Goal: Information Seeking & Learning: Learn about a topic

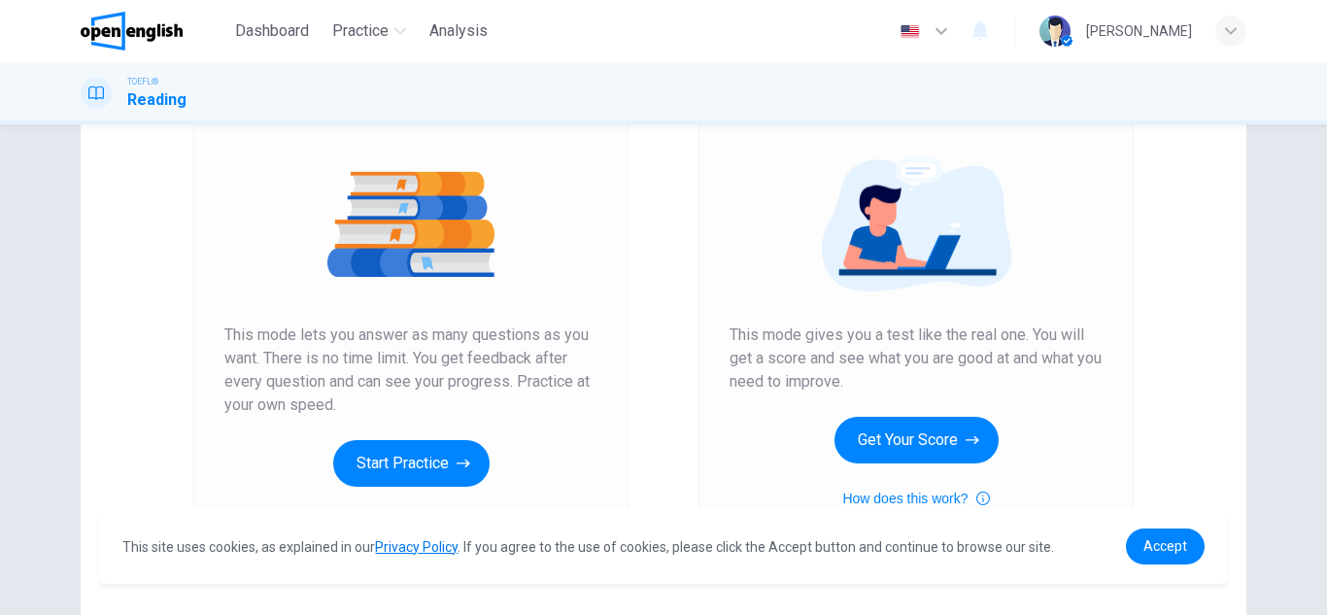
scroll to position [233, 0]
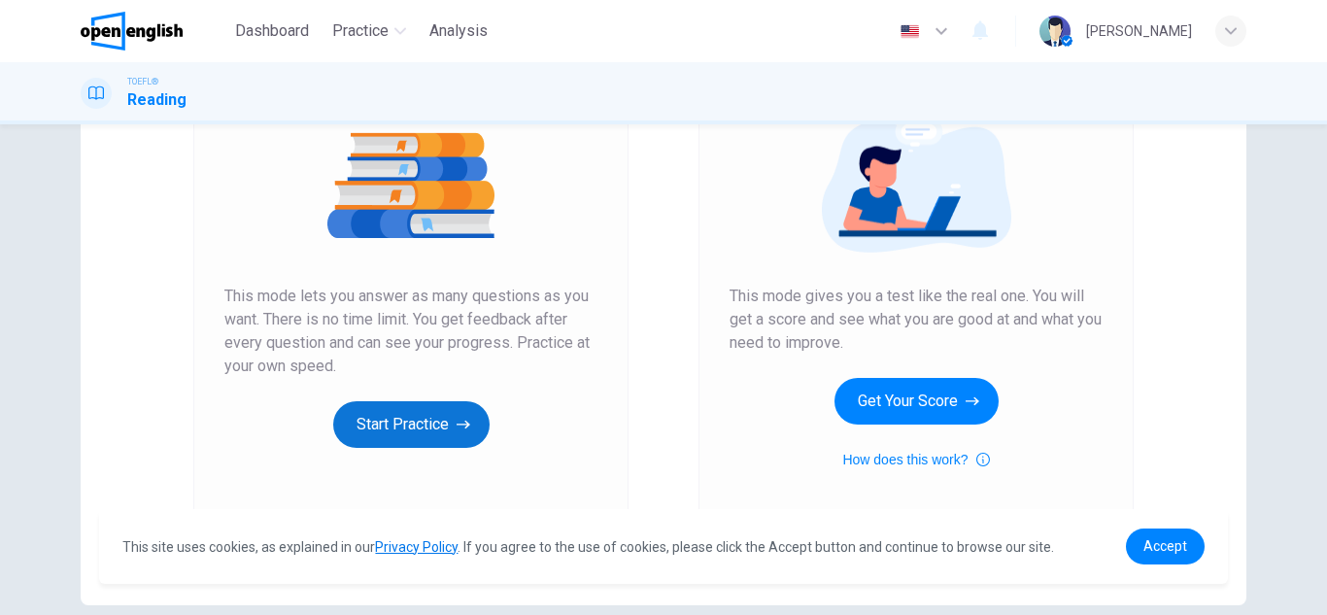
click at [423, 421] on button "Start Practice" at bounding box center [411, 424] width 156 height 47
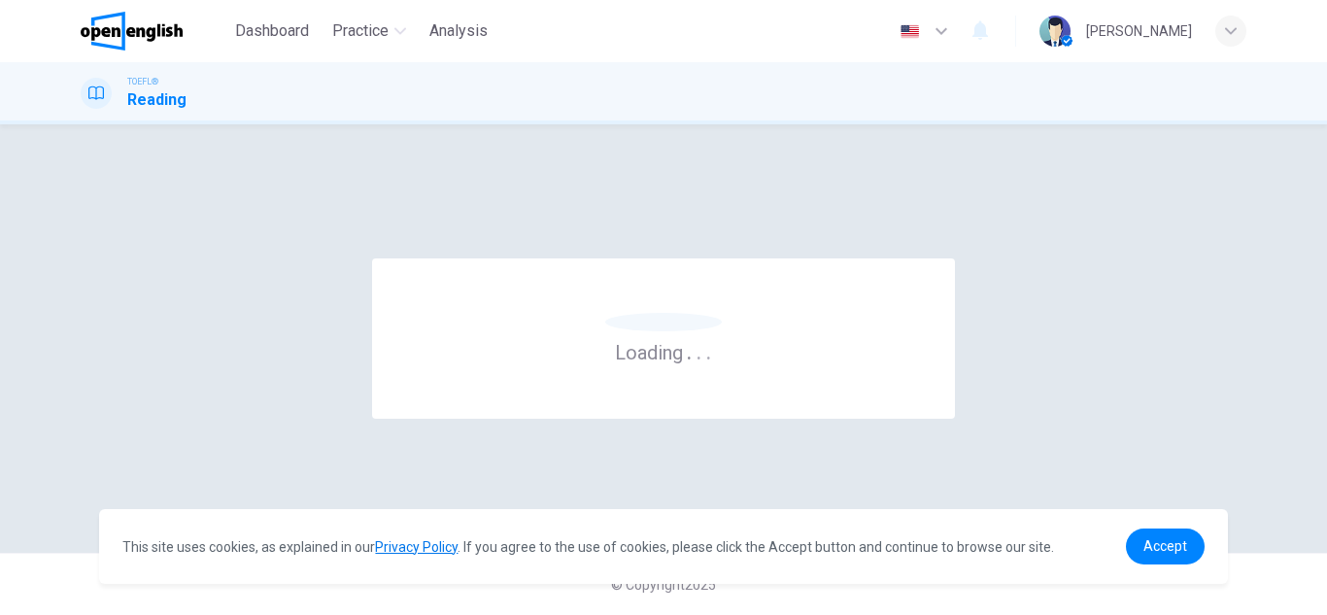
scroll to position [0, 0]
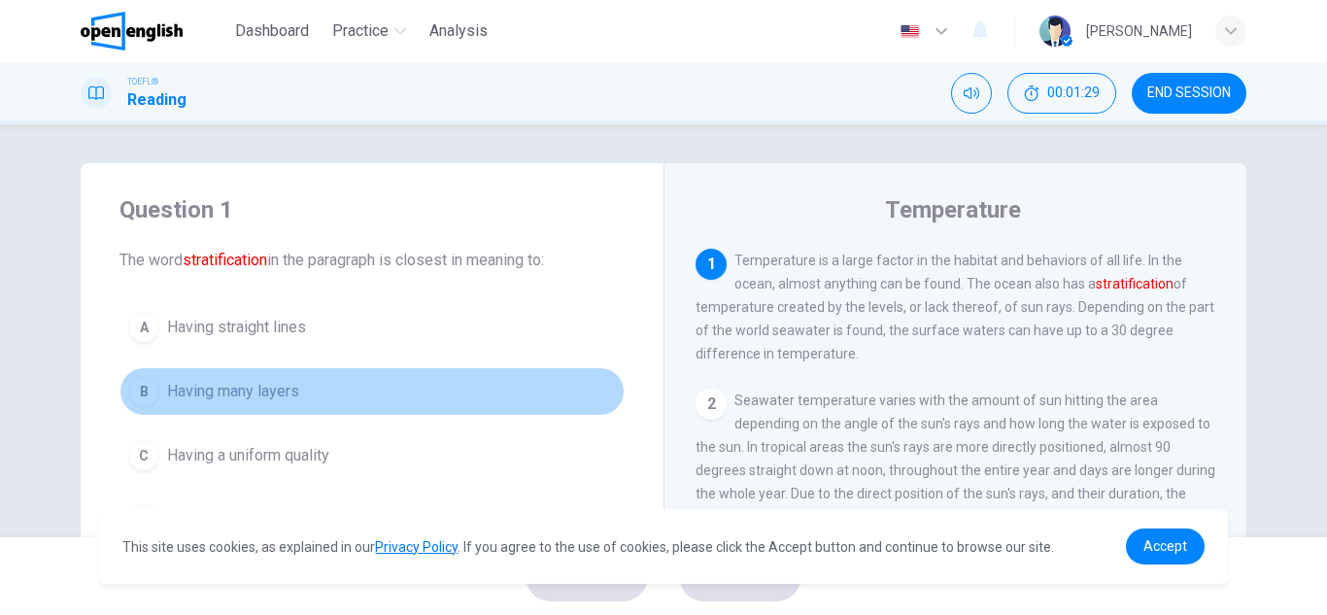
click at [172, 392] on span "Having many layers" at bounding box center [233, 391] width 132 height 23
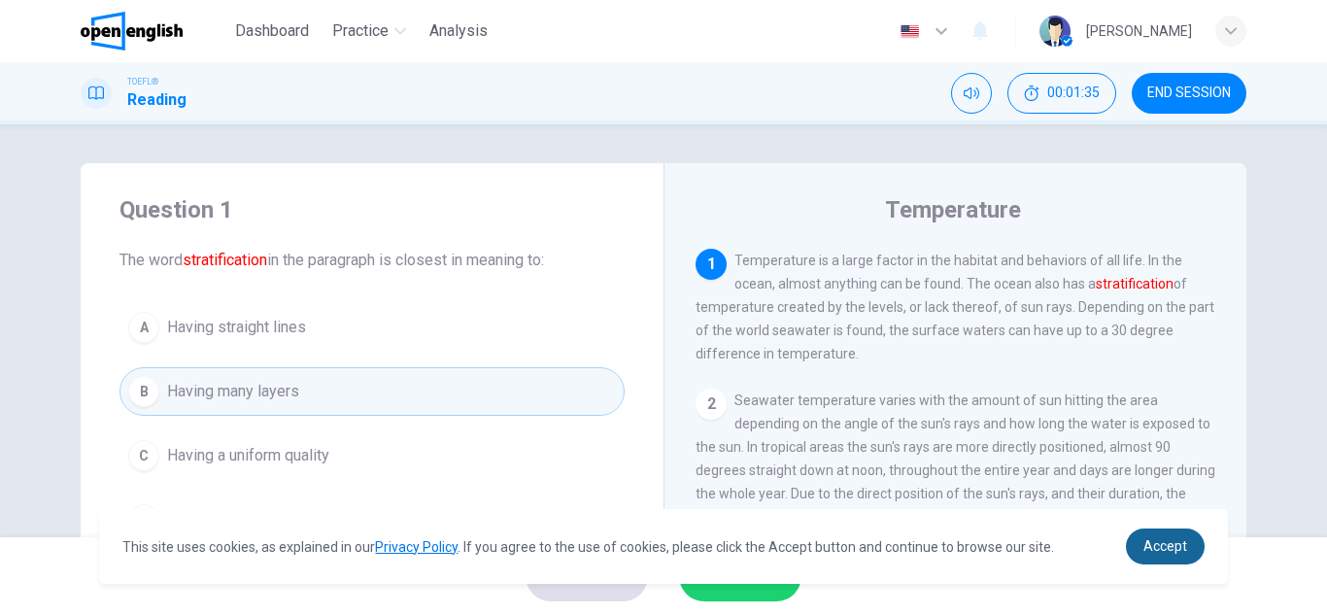
click at [1152, 552] on span "Accept" at bounding box center [1165, 546] width 44 height 16
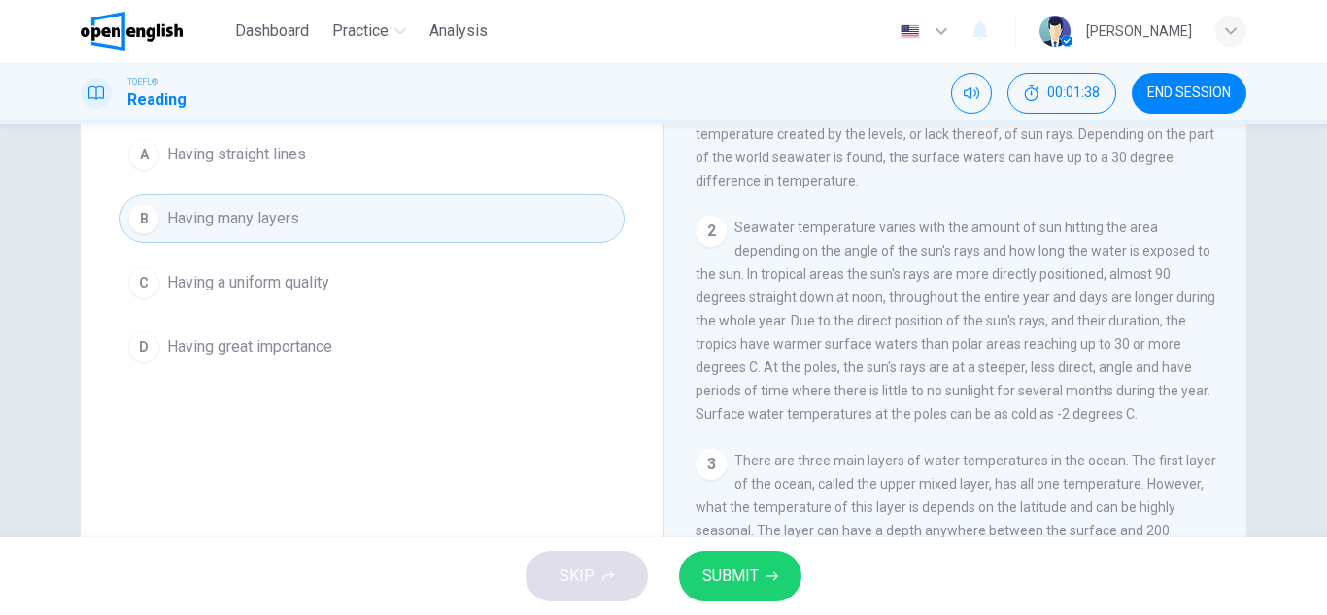
scroll to position [179, 0]
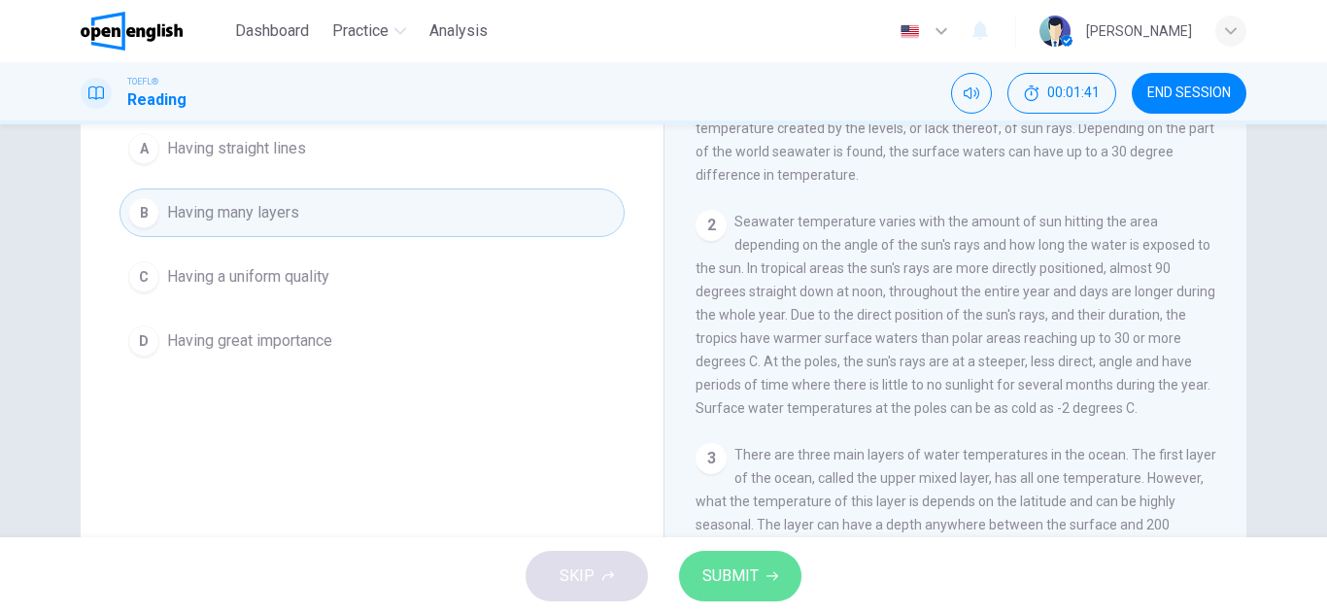
click at [781, 576] on button "SUBMIT" at bounding box center [740, 576] width 122 height 51
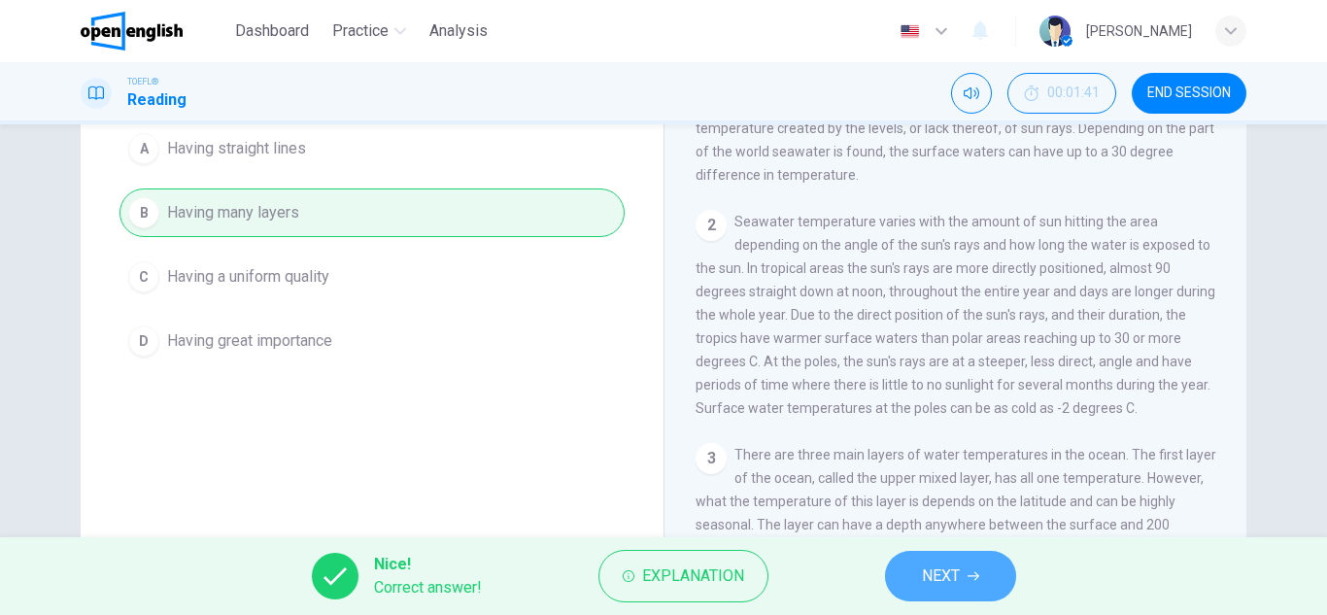
click at [937, 573] on span "NEXT" at bounding box center [941, 575] width 38 height 27
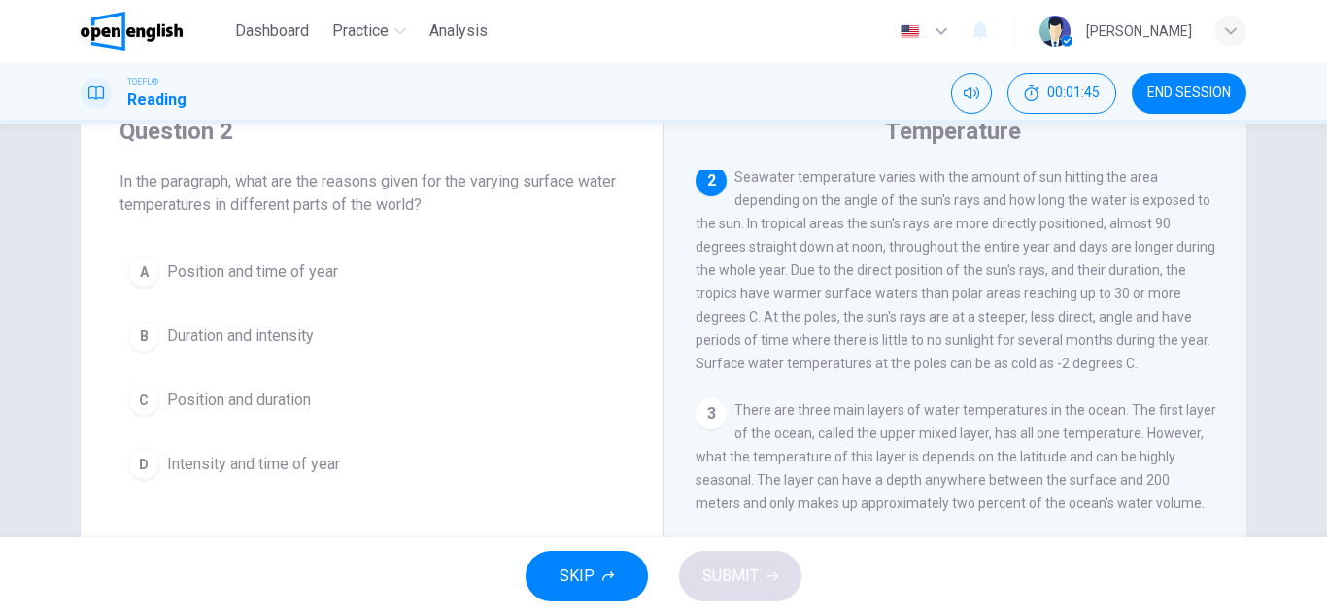
scroll to position [47, 0]
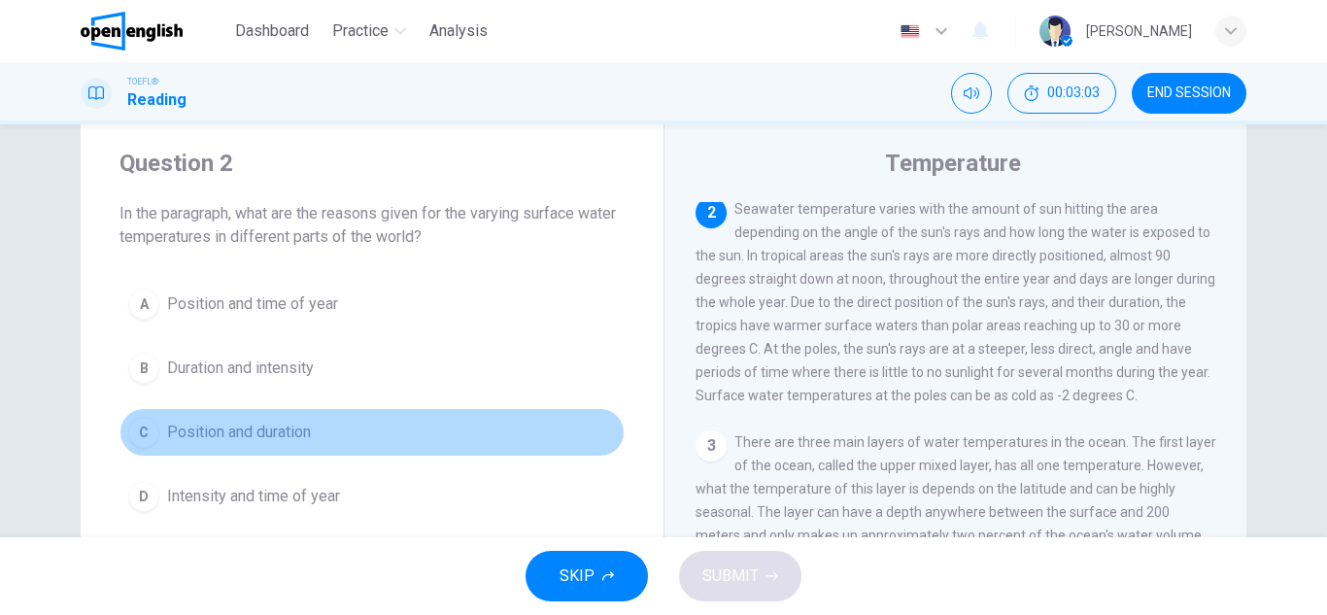
click at [220, 439] on span "Position and duration" at bounding box center [239, 432] width 144 height 23
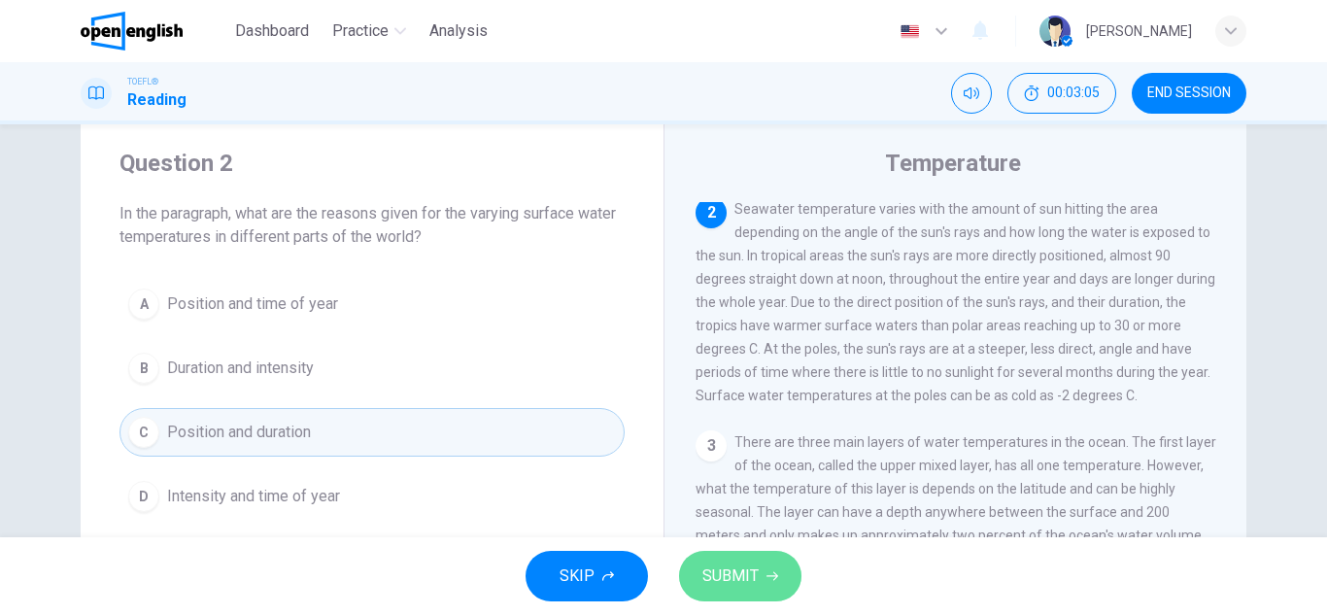
click at [726, 577] on span "SUBMIT" at bounding box center [730, 575] width 56 height 27
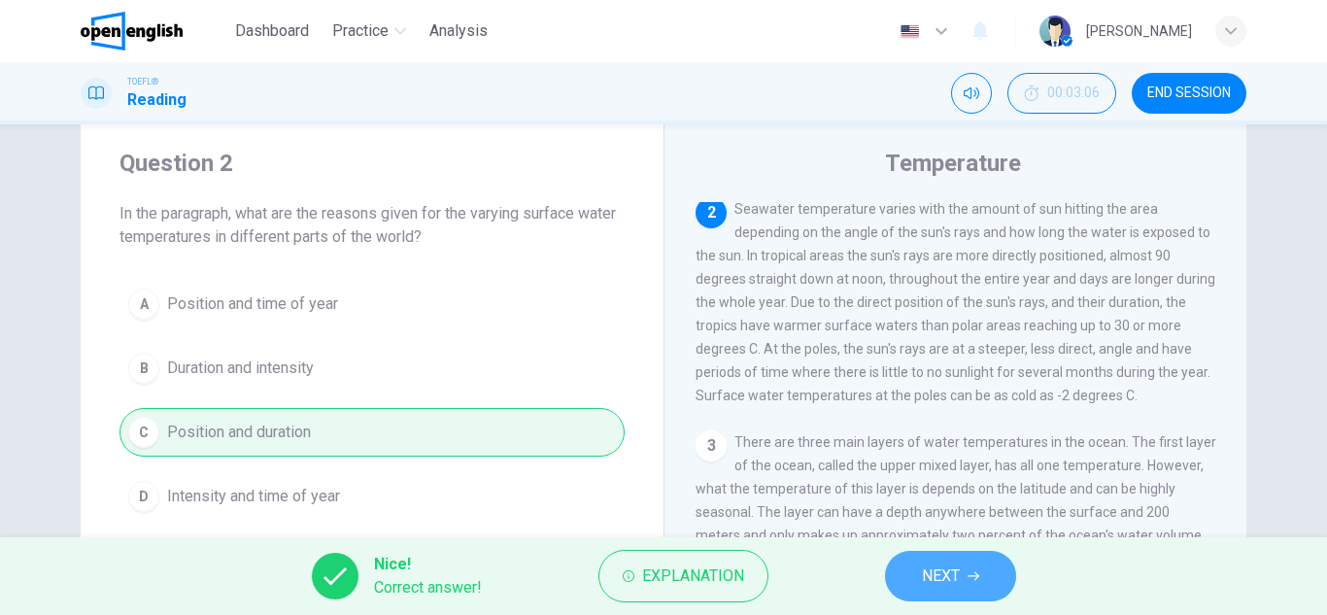
click at [922, 581] on span "NEXT" at bounding box center [941, 575] width 38 height 27
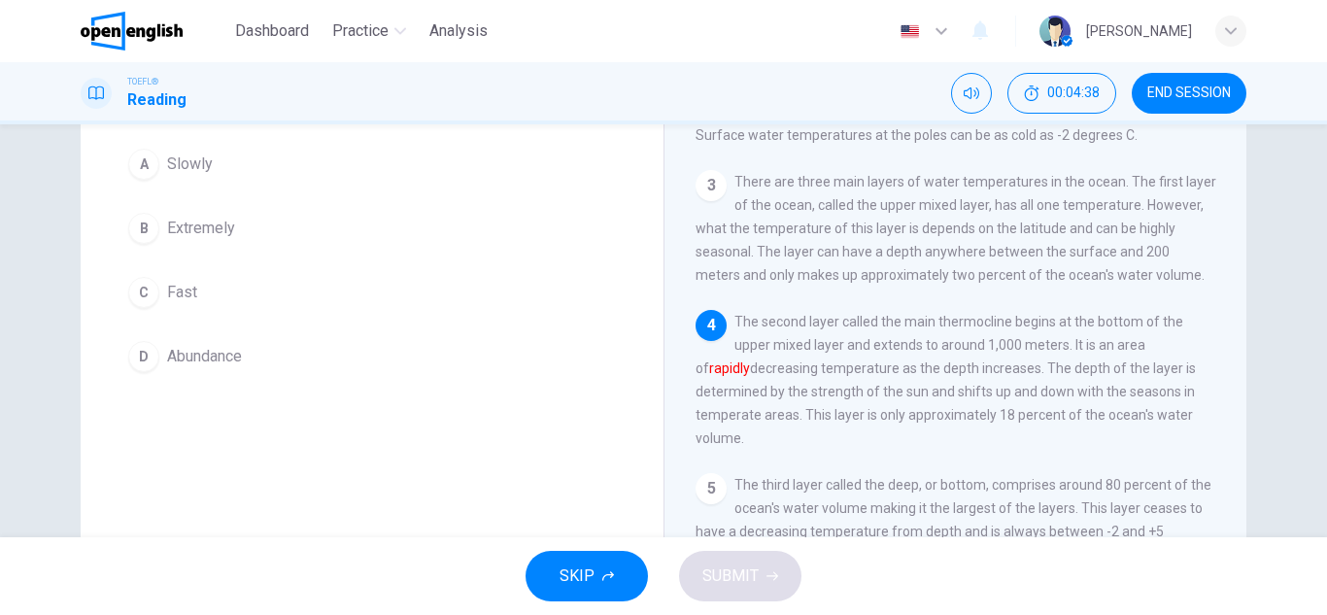
scroll to position [124, 0]
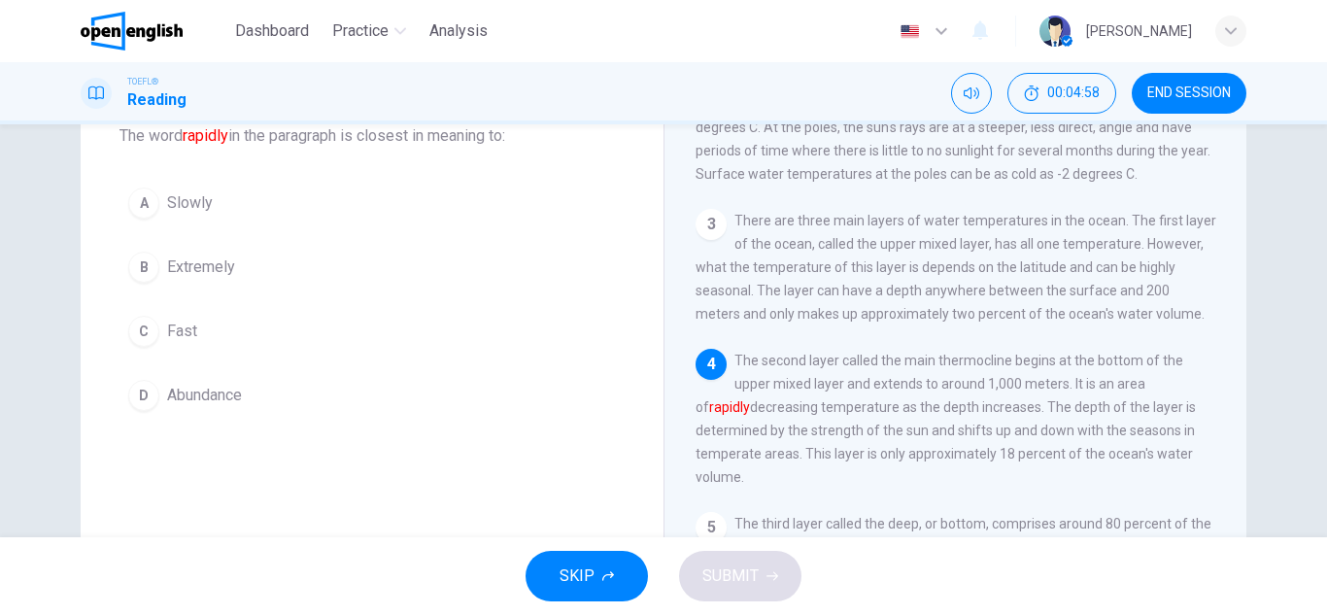
click at [173, 328] on span "Fast" at bounding box center [182, 331] width 30 height 23
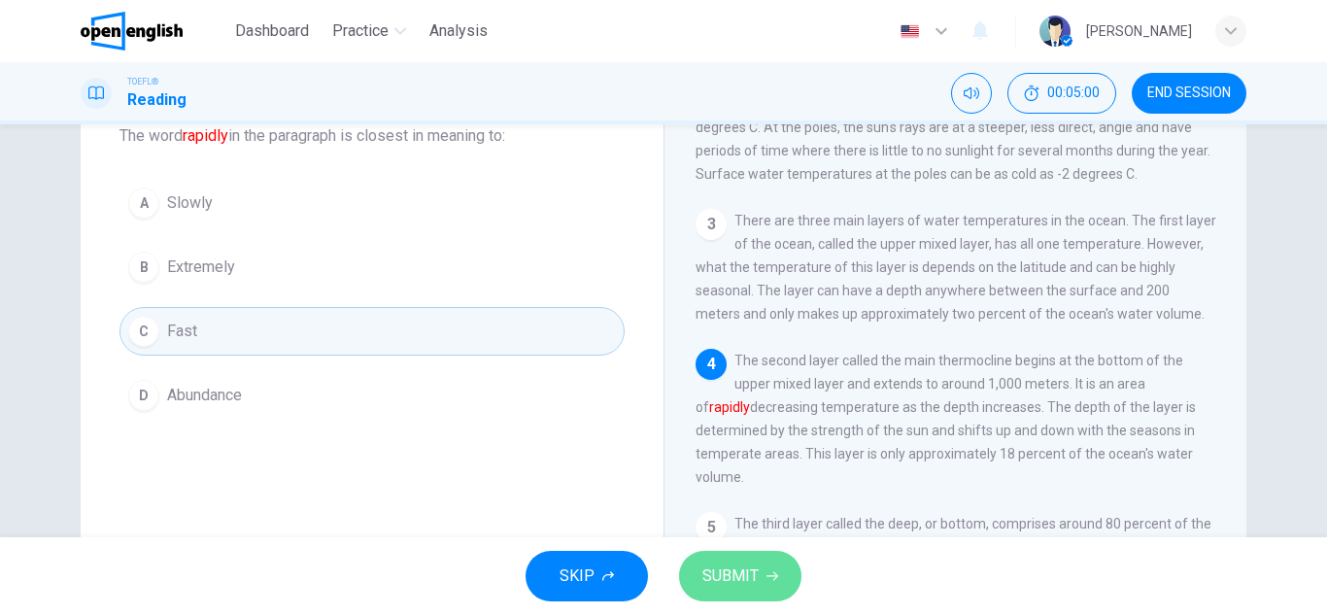
click at [729, 591] on button "SUBMIT" at bounding box center [740, 576] width 122 height 51
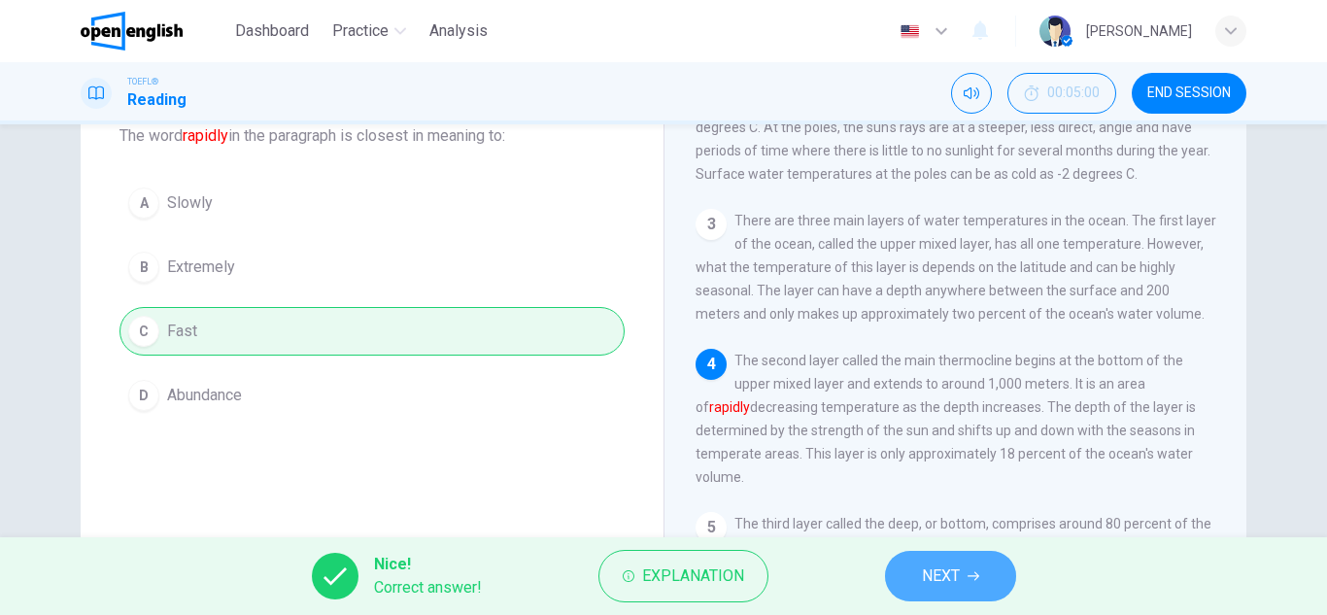
click at [940, 588] on span "NEXT" at bounding box center [941, 575] width 38 height 27
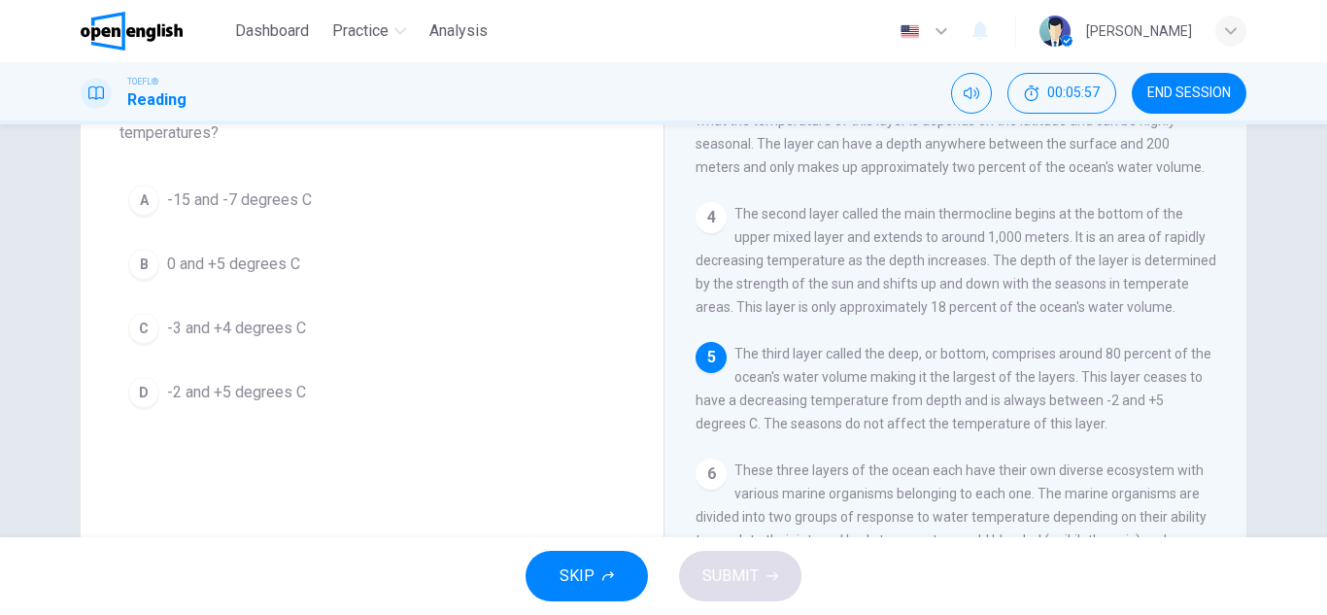
scroll to position [163, 0]
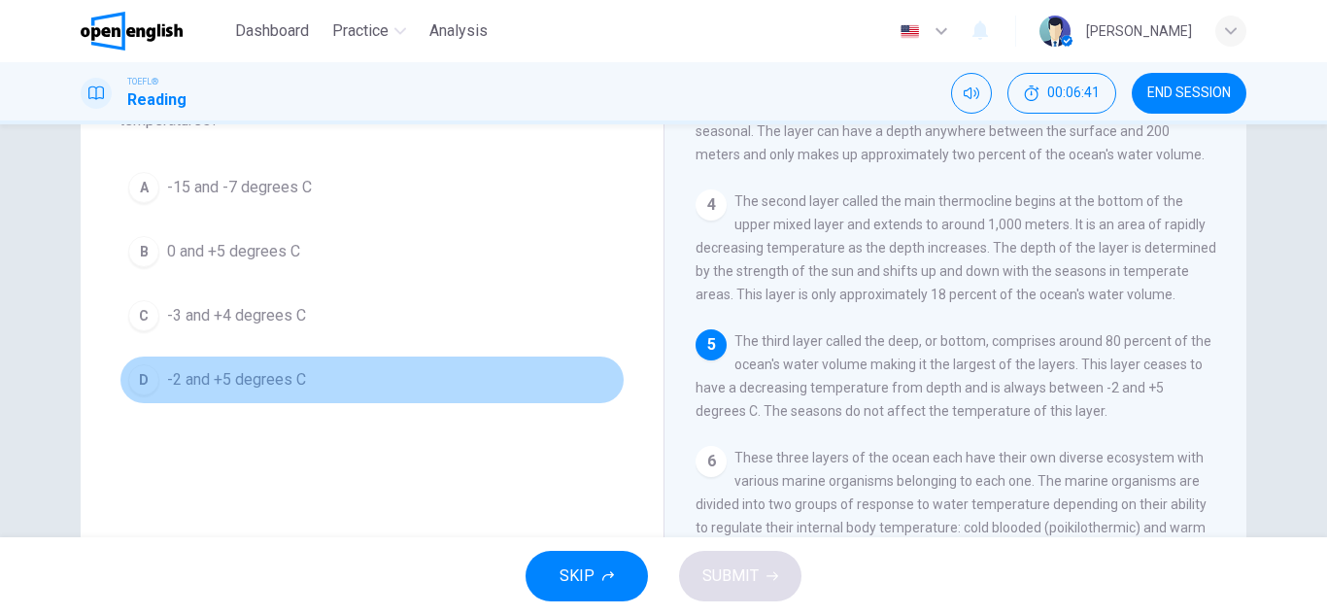
click at [291, 376] on span "-2 and +5 degrees C" at bounding box center [236, 379] width 139 height 23
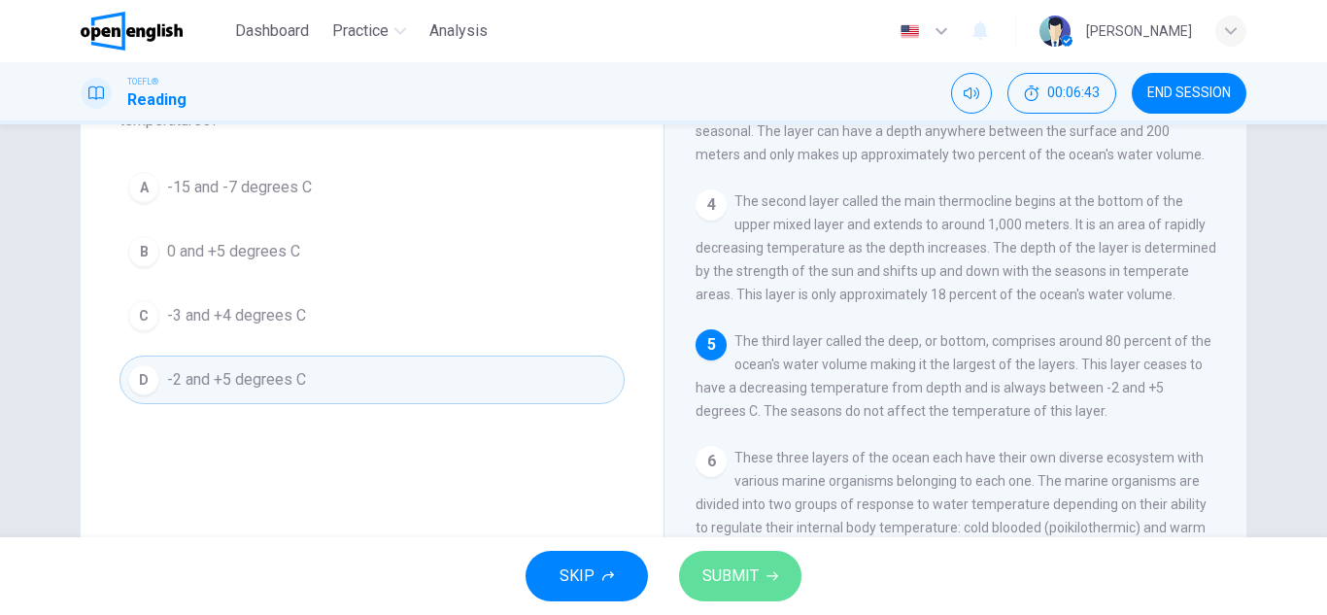
click at [723, 580] on span "SUBMIT" at bounding box center [730, 575] width 56 height 27
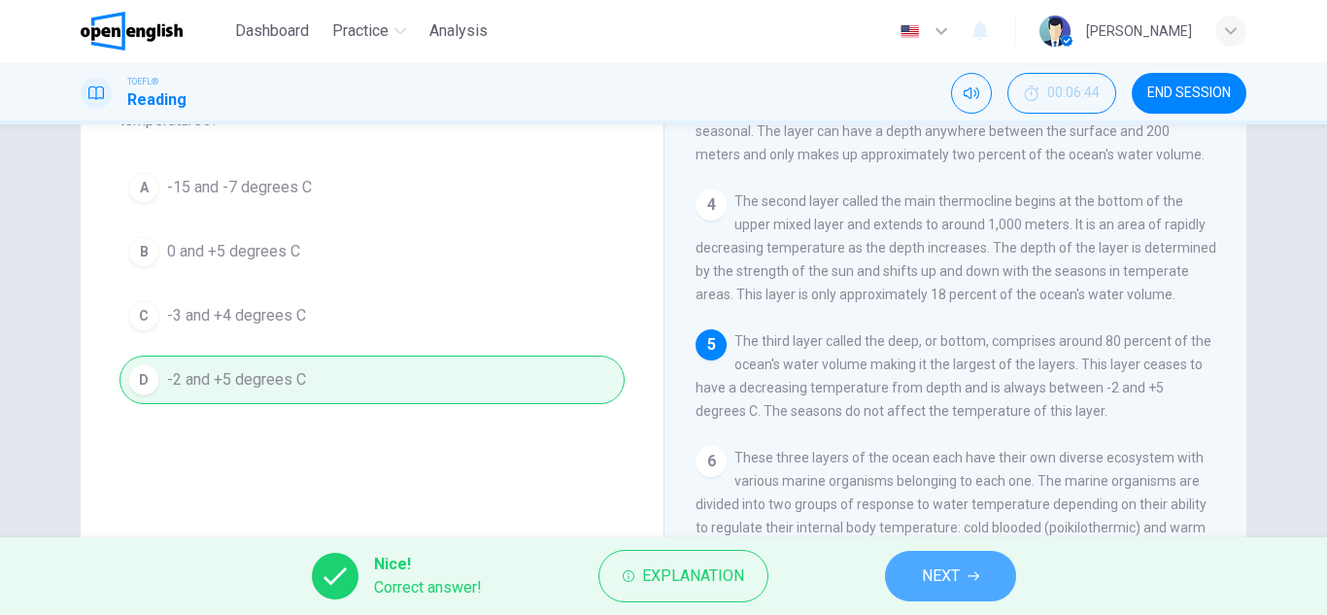
click at [931, 585] on span "NEXT" at bounding box center [941, 575] width 38 height 27
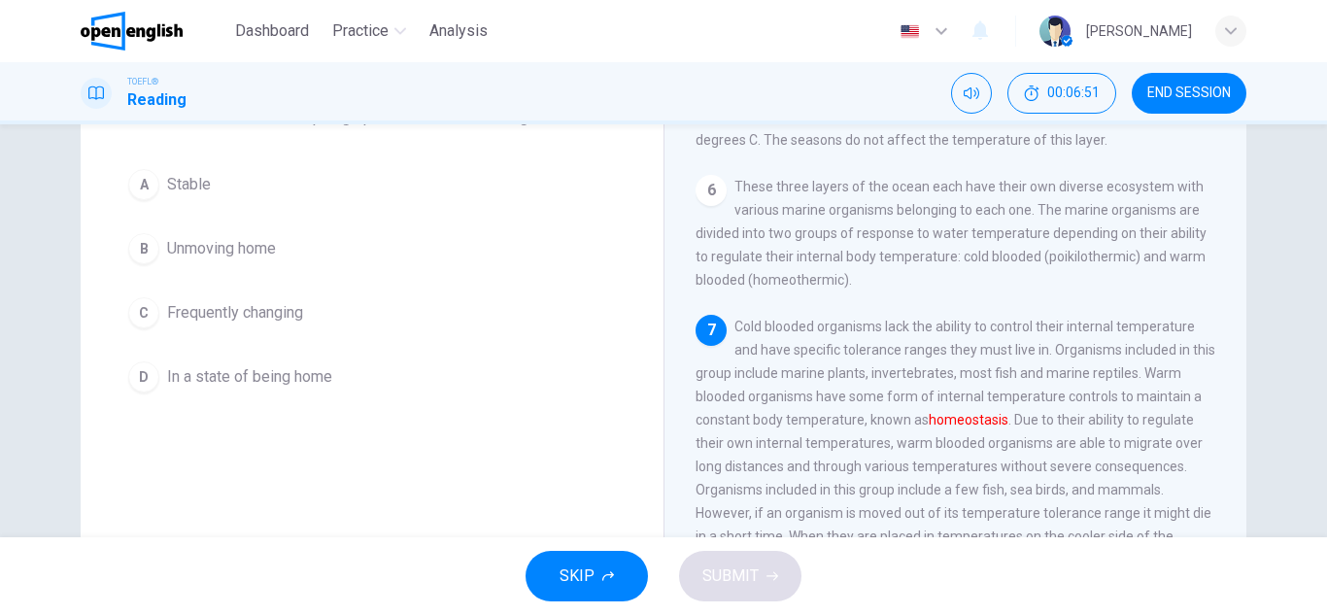
scroll to position [124, 0]
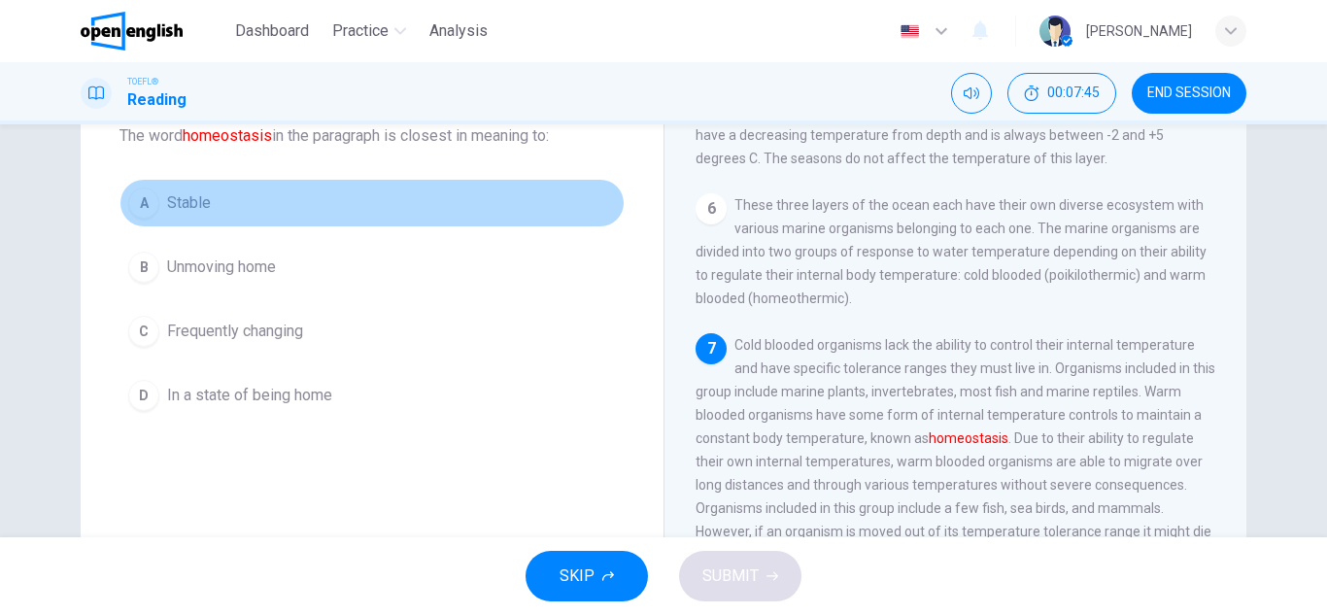
click at [137, 210] on div "A" at bounding box center [143, 202] width 31 height 31
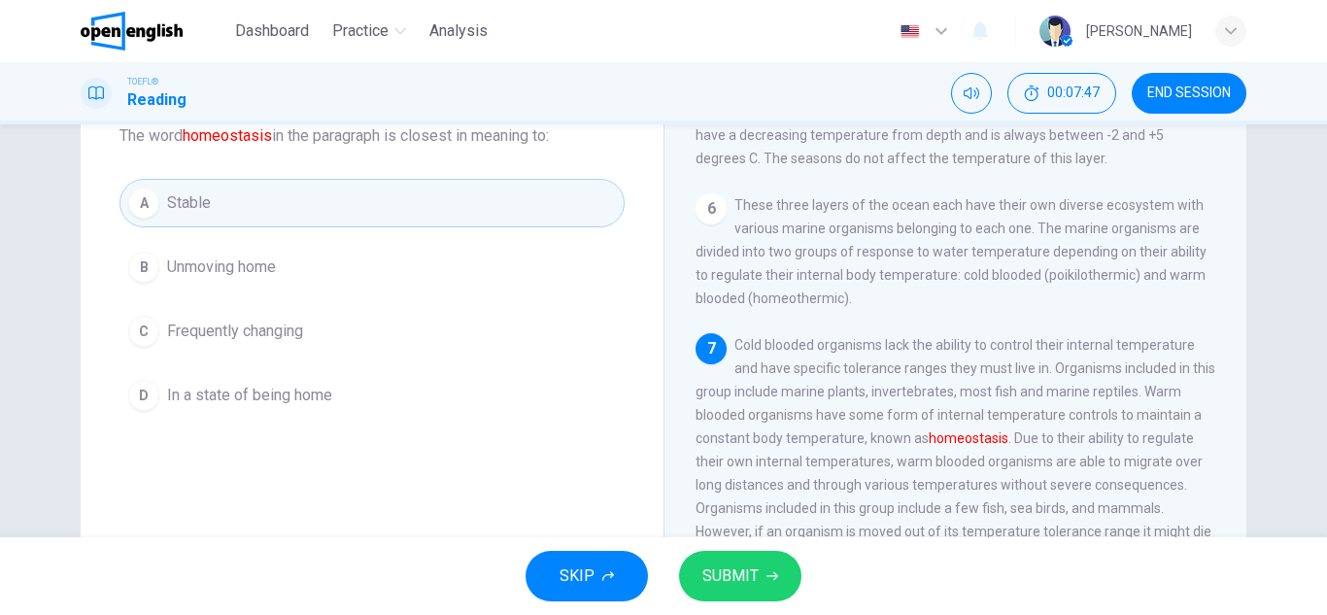
click at [728, 568] on span "SUBMIT" at bounding box center [730, 575] width 56 height 27
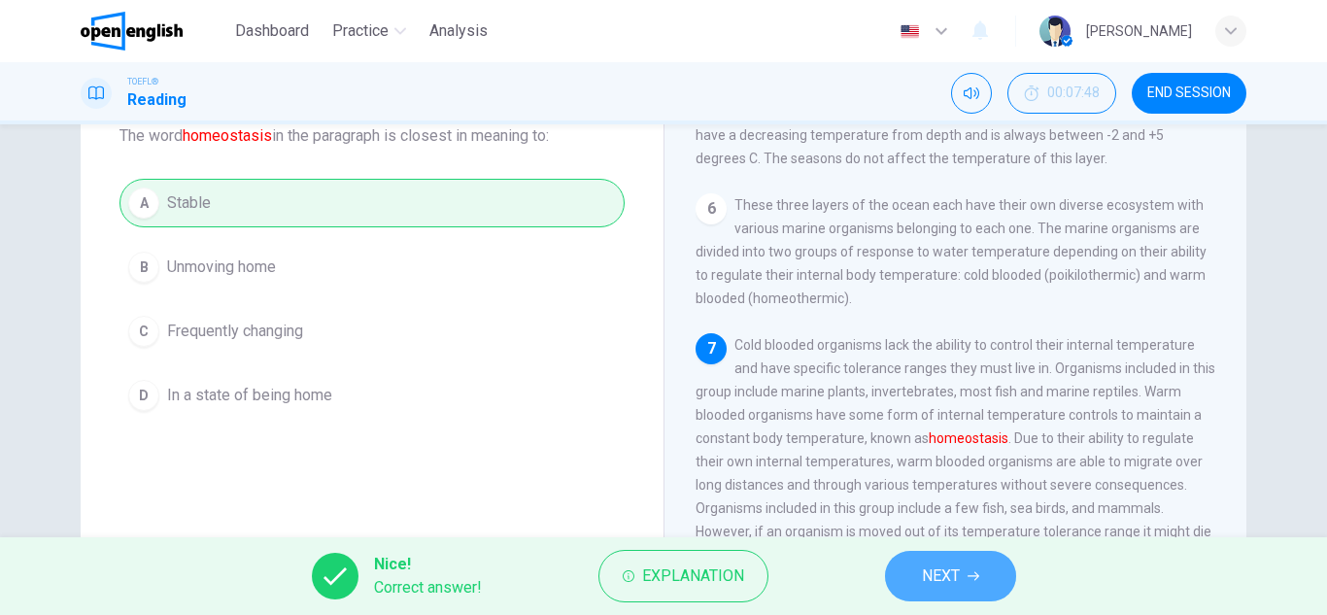
click at [916, 576] on button "NEXT" at bounding box center [950, 576] width 131 height 51
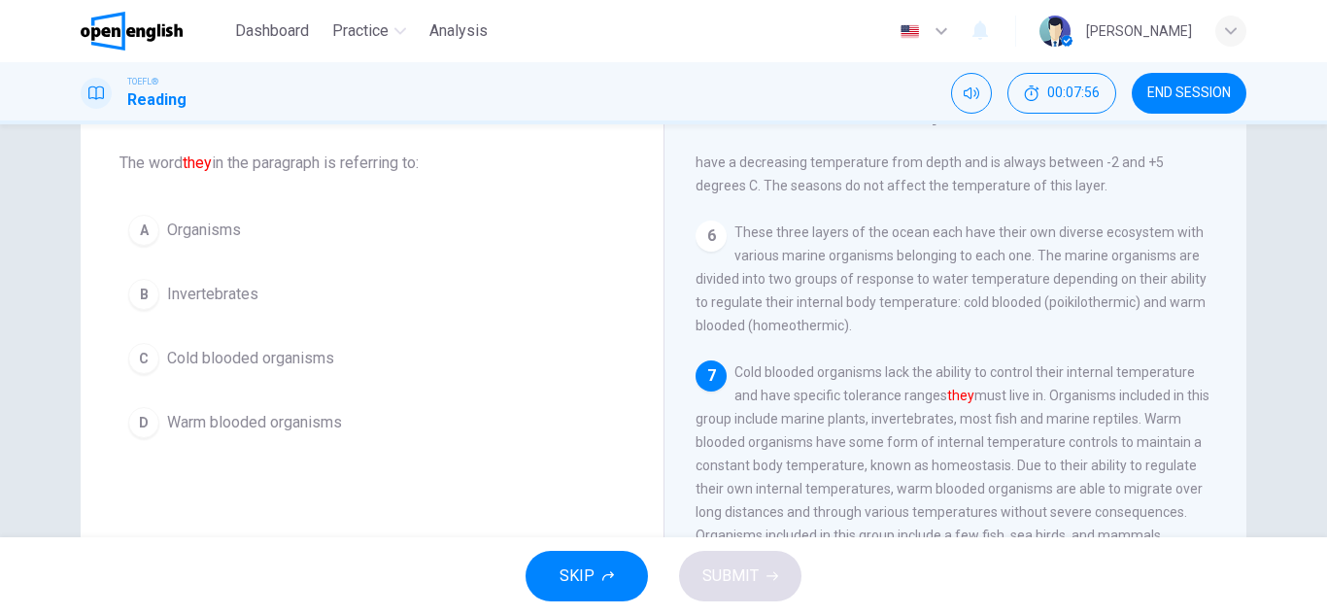
scroll to position [85, 0]
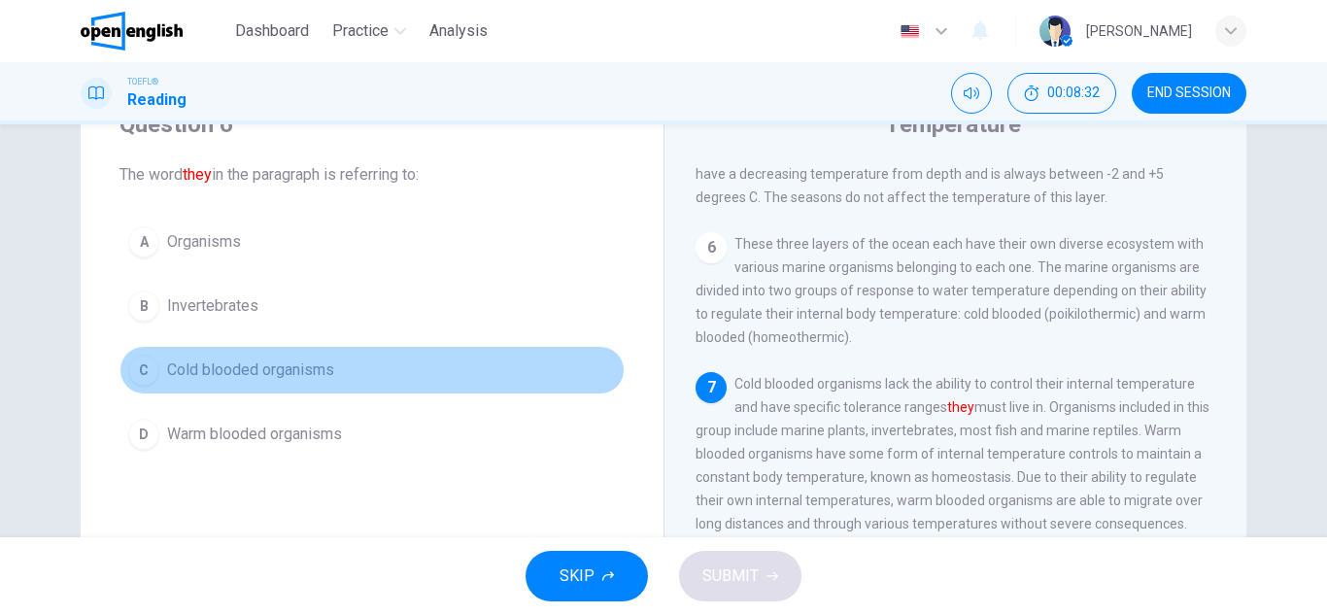
click at [140, 374] on div "C" at bounding box center [143, 370] width 31 height 31
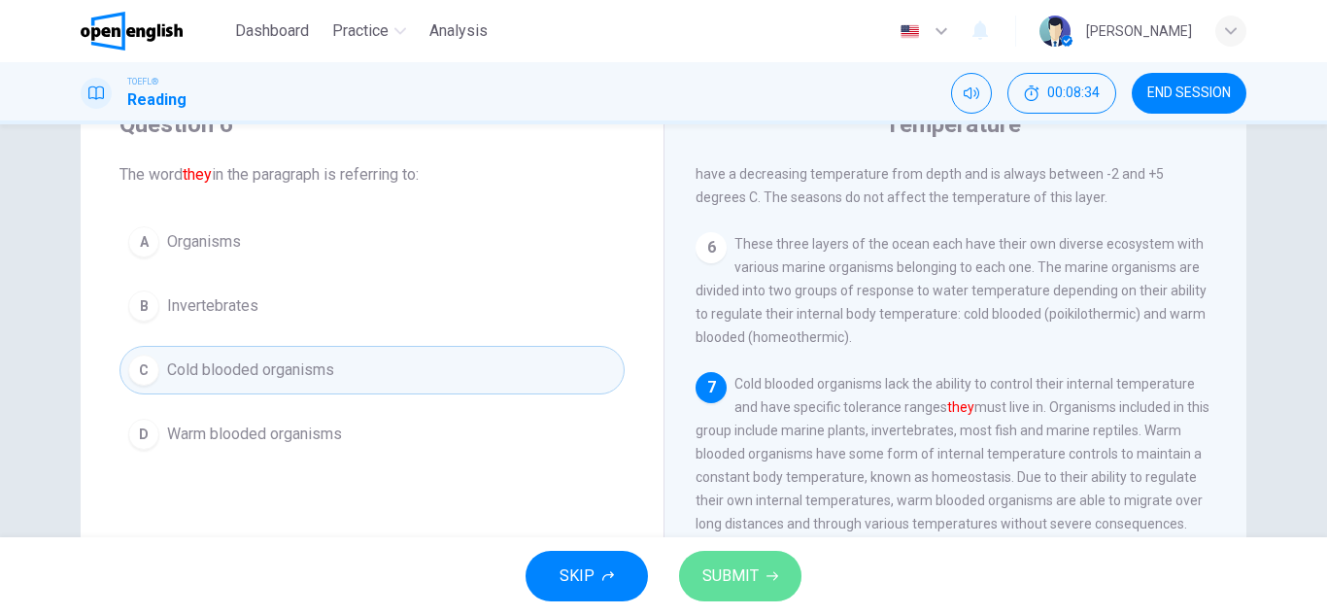
click at [755, 577] on span "SUBMIT" at bounding box center [730, 575] width 56 height 27
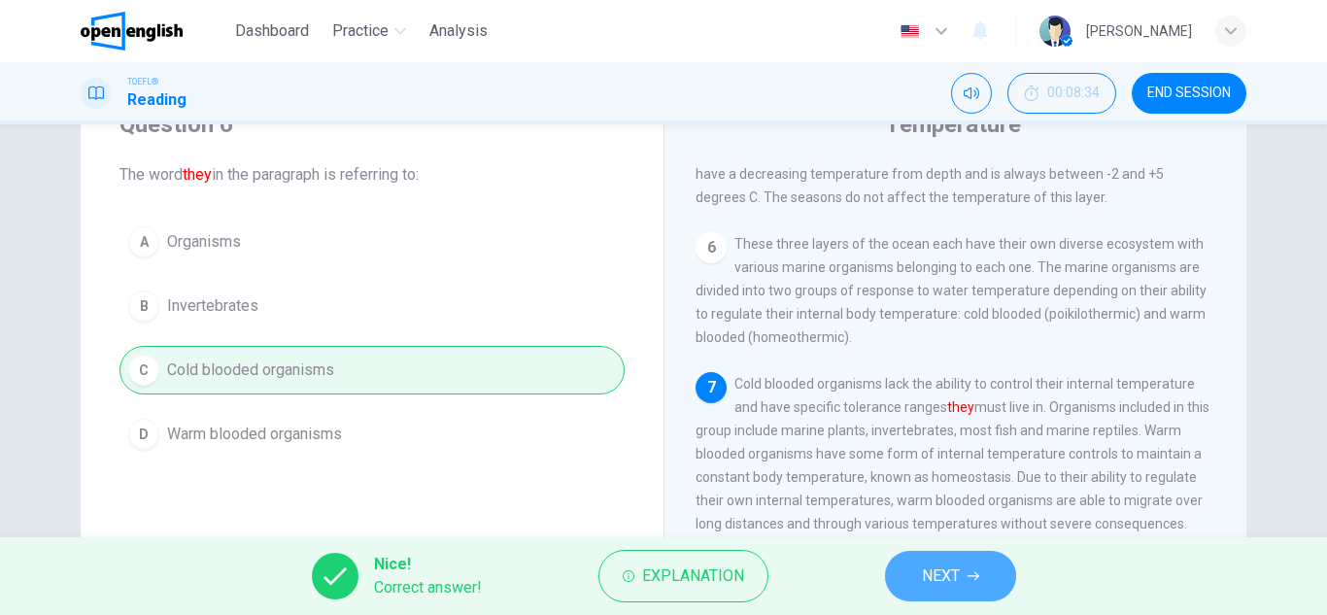
click at [957, 586] on span "NEXT" at bounding box center [941, 575] width 38 height 27
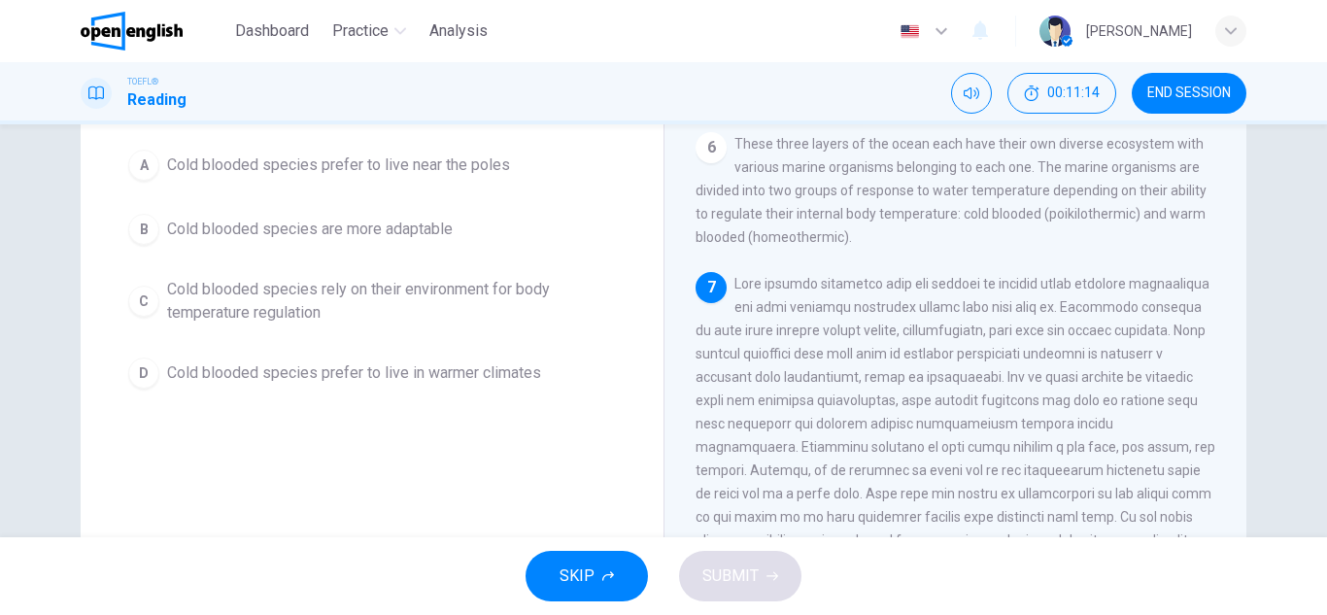
scroll to position [194, 0]
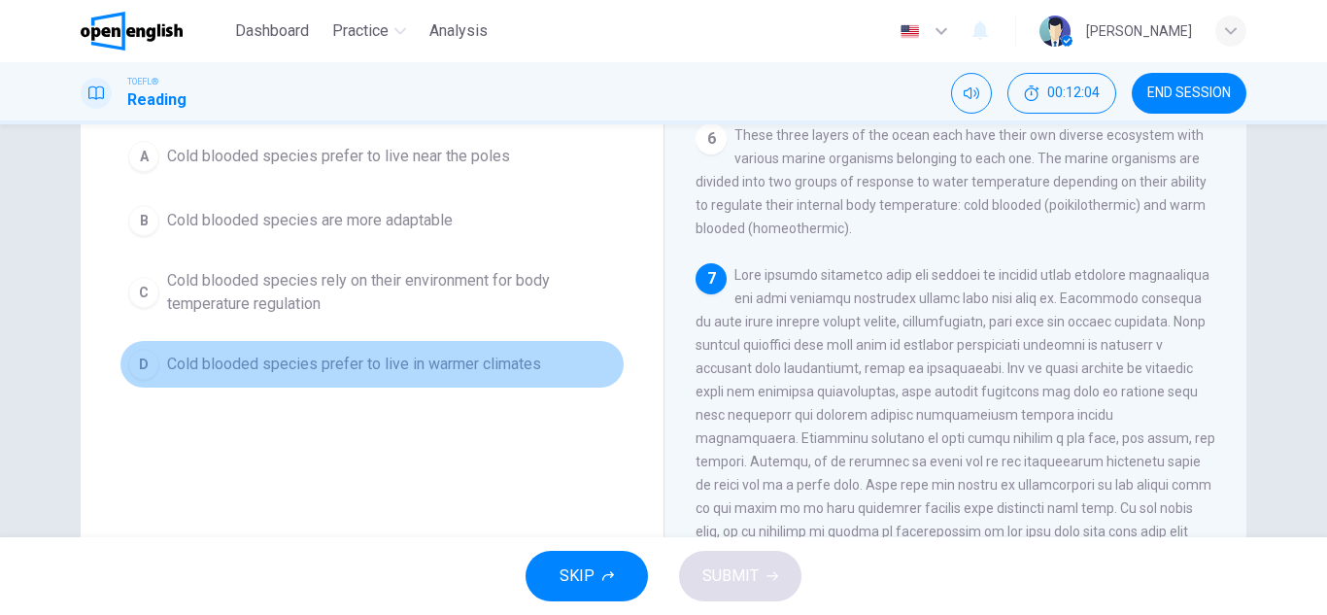
click at [143, 372] on div "D" at bounding box center [143, 364] width 31 height 31
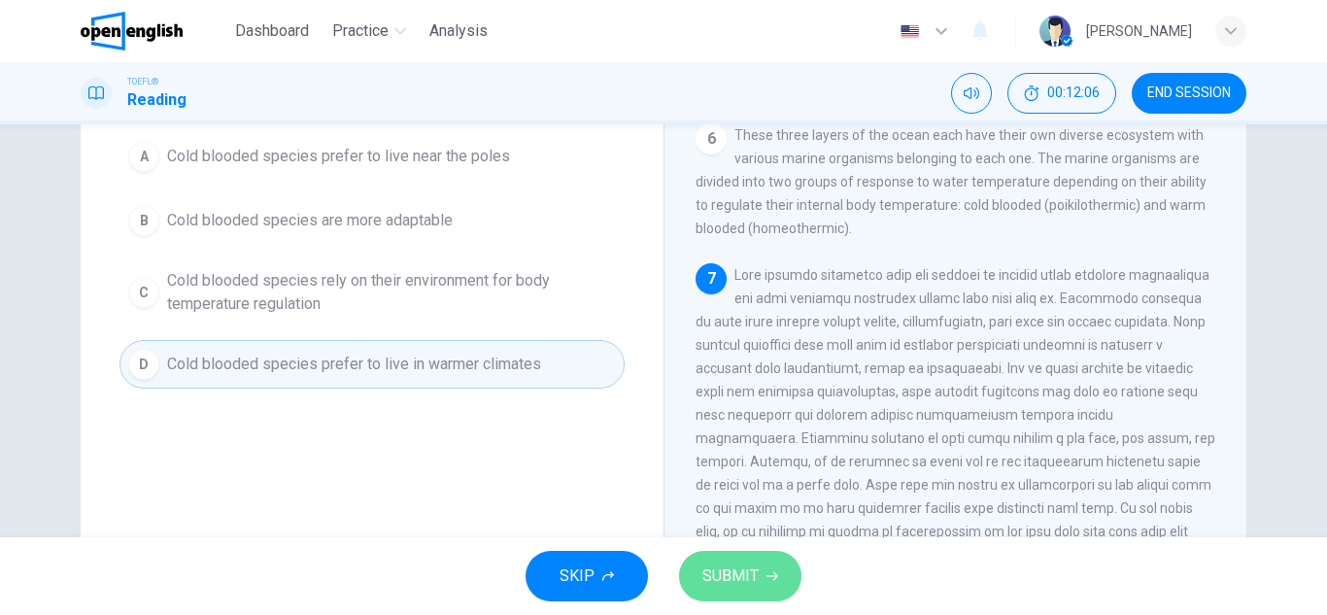
click at [719, 577] on span "SUBMIT" at bounding box center [730, 575] width 56 height 27
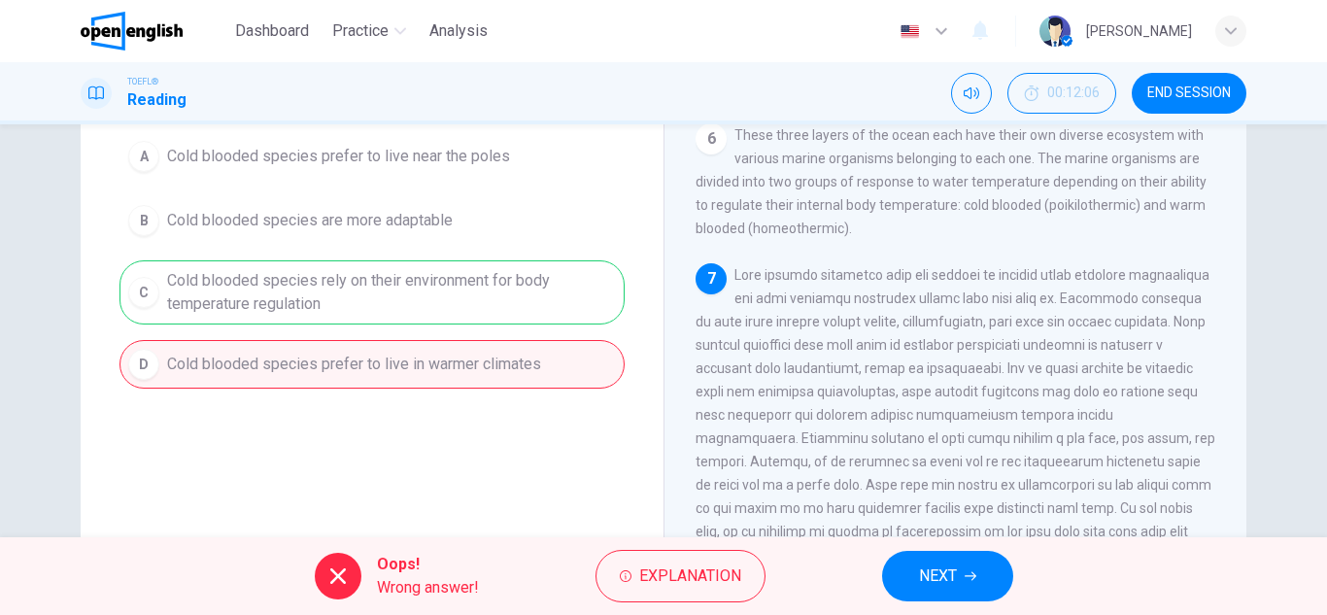
click at [389, 302] on div "A Cold blooded species prefer to live near the poles B Cold blooded species are…" at bounding box center [371, 260] width 505 height 256
click at [930, 582] on span "NEXT" at bounding box center [938, 575] width 38 height 27
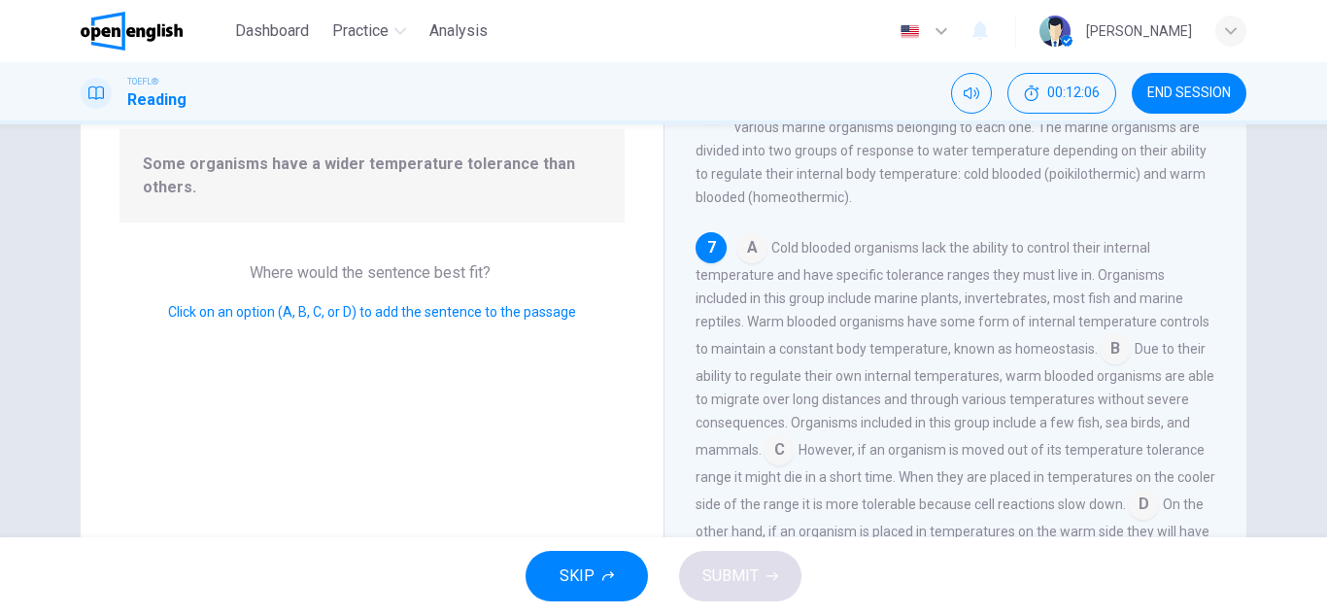
scroll to position [763, 0]
click at [1105, 353] on input at bounding box center [1115, 350] width 31 height 31
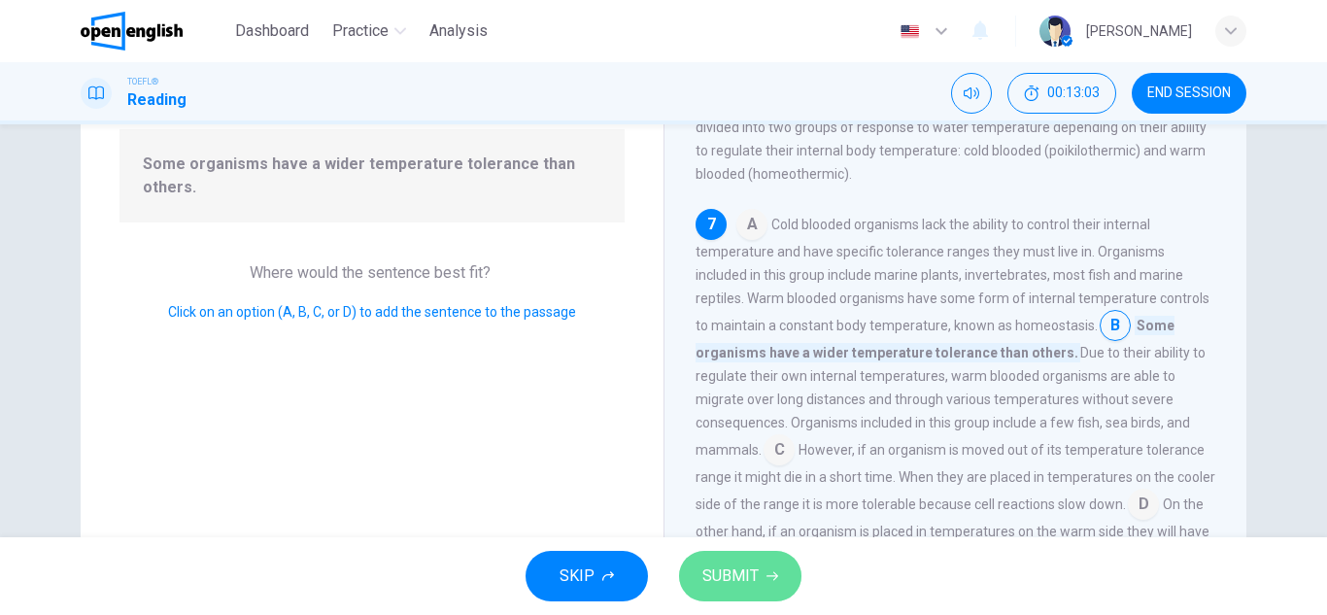
click at [761, 576] on button "SUBMIT" at bounding box center [740, 576] width 122 height 51
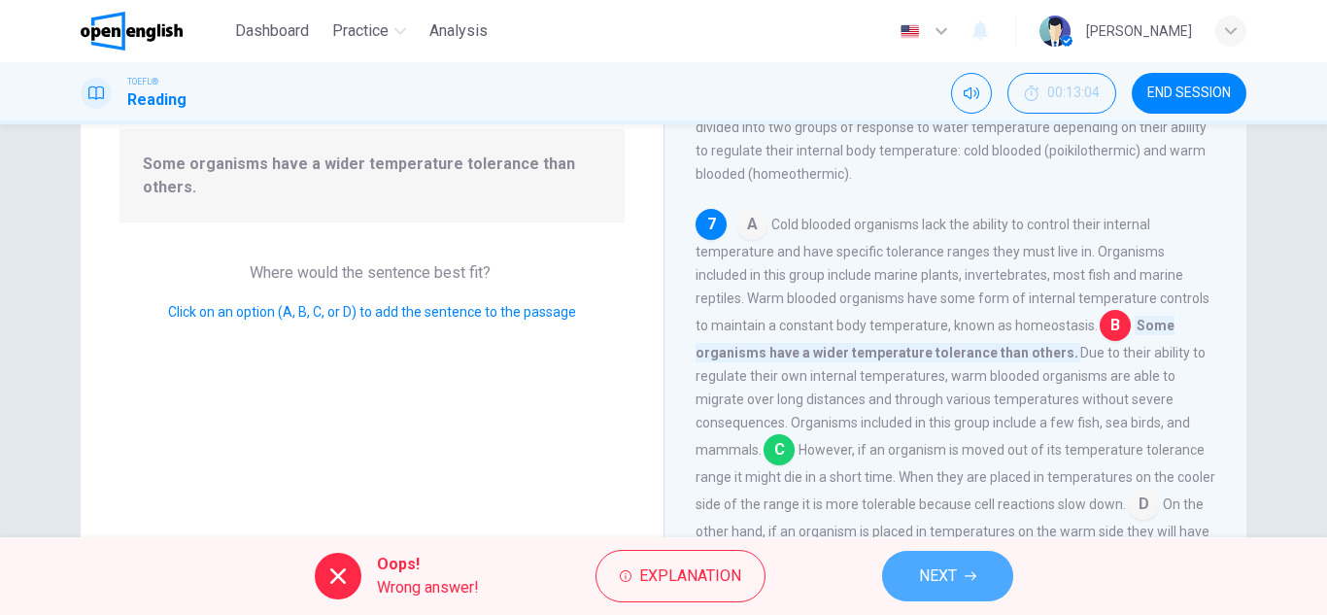
click at [917, 584] on button "NEXT" at bounding box center [947, 576] width 131 height 51
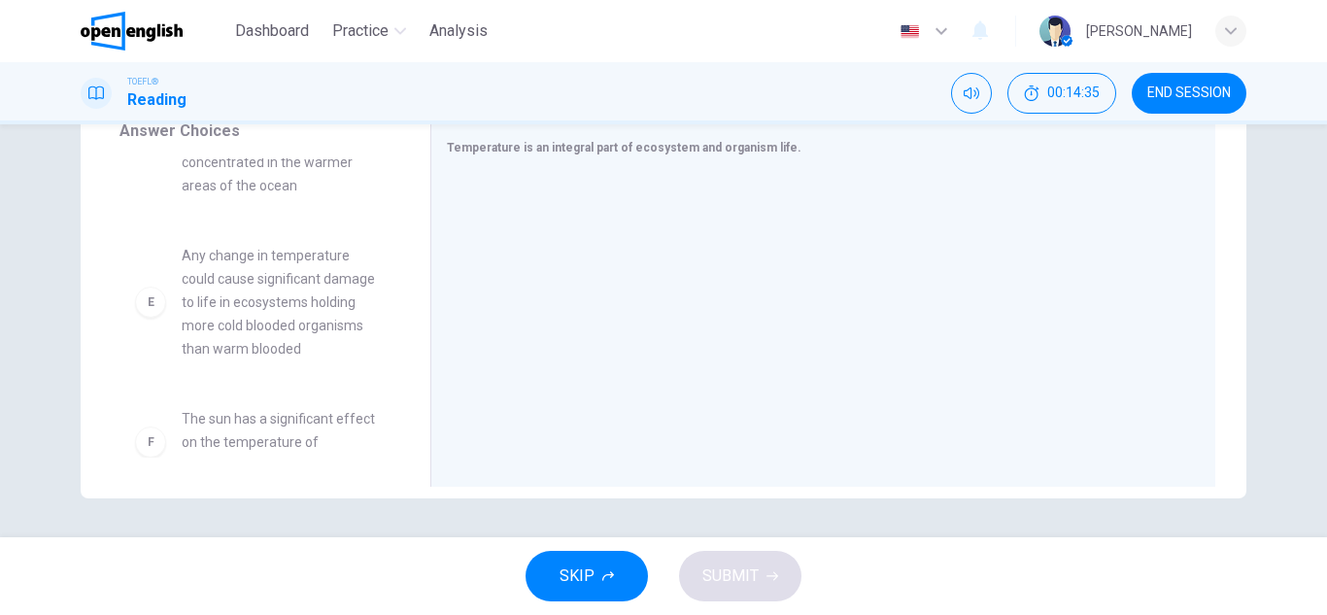
scroll to position [501, 0]
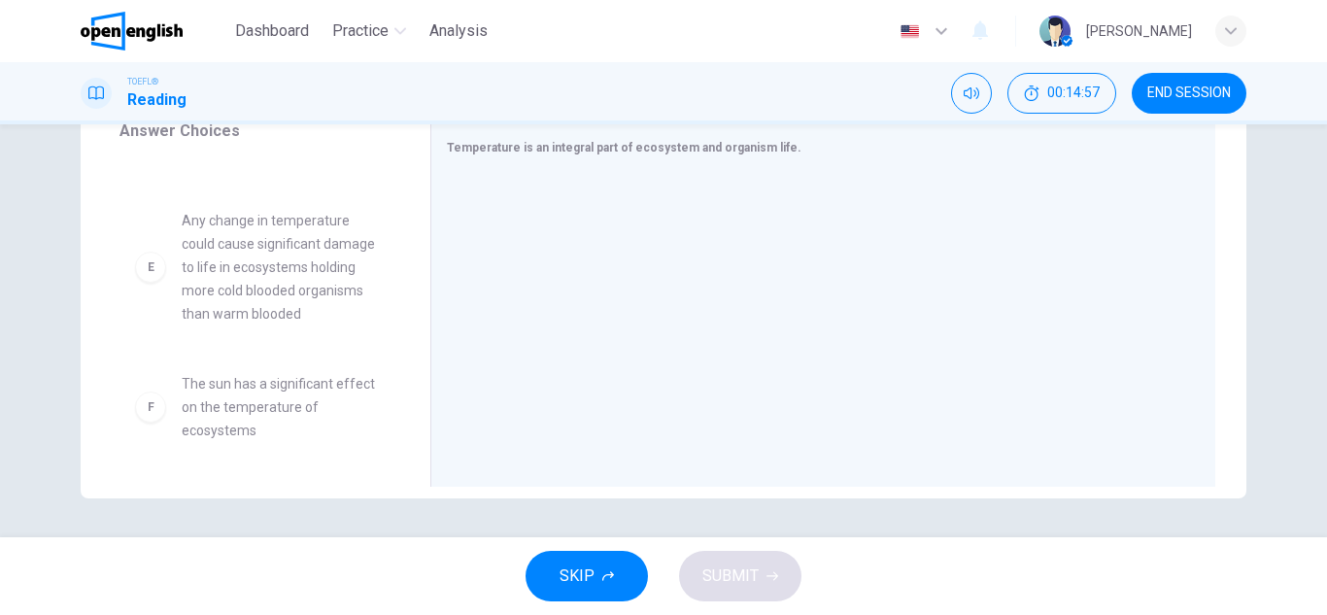
click at [277, 306] on span "Any change in temperature could cause significant damage to life in ecosystems …" at bounding box center [283, 267] width 202 height 117
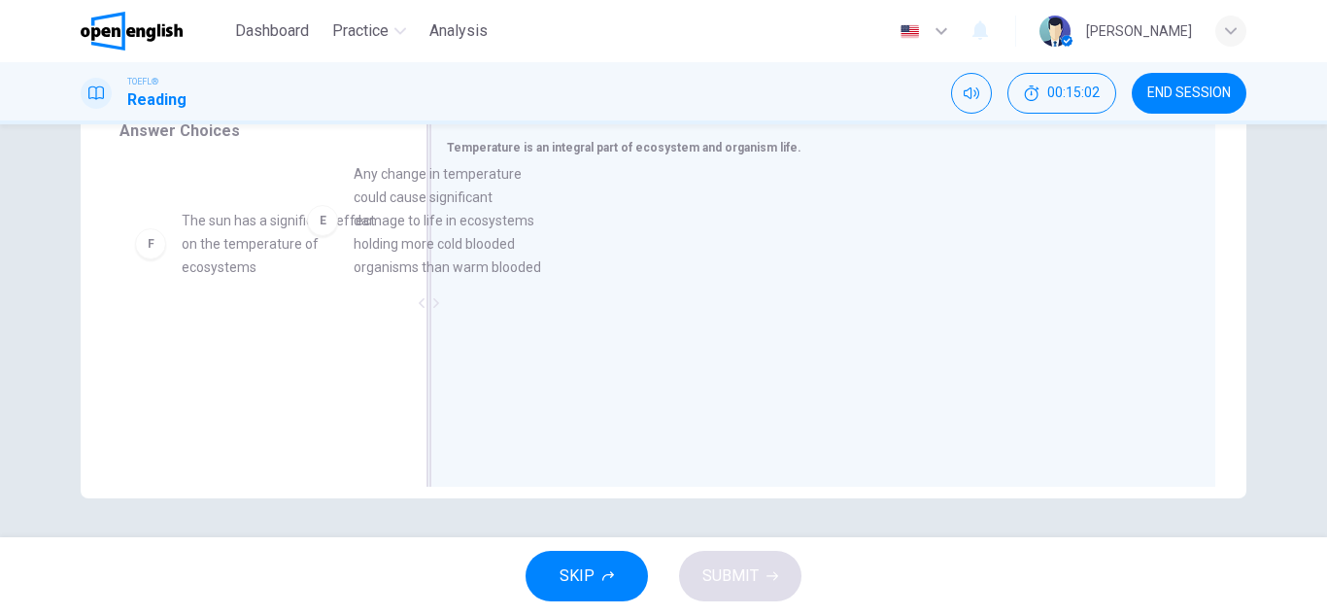
scroll to position [499, 0]
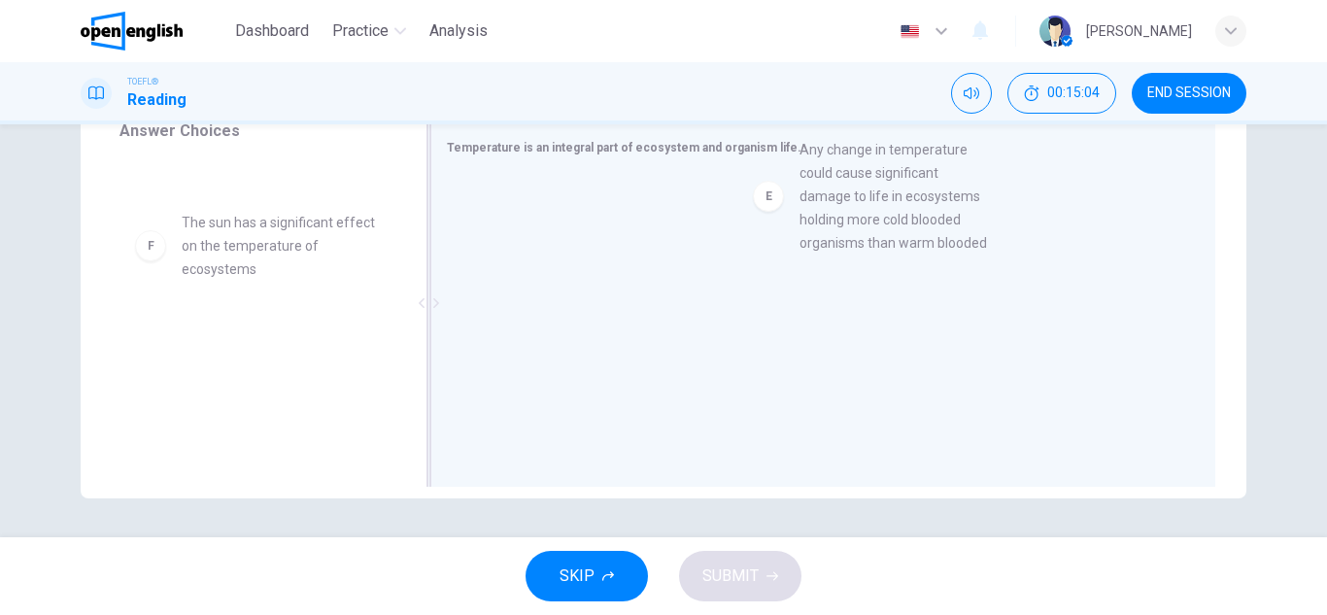
drag, startPoint x: 219, startPoint y: 273, endPoint x: 844, endPoint y: 203, distance: 629.4
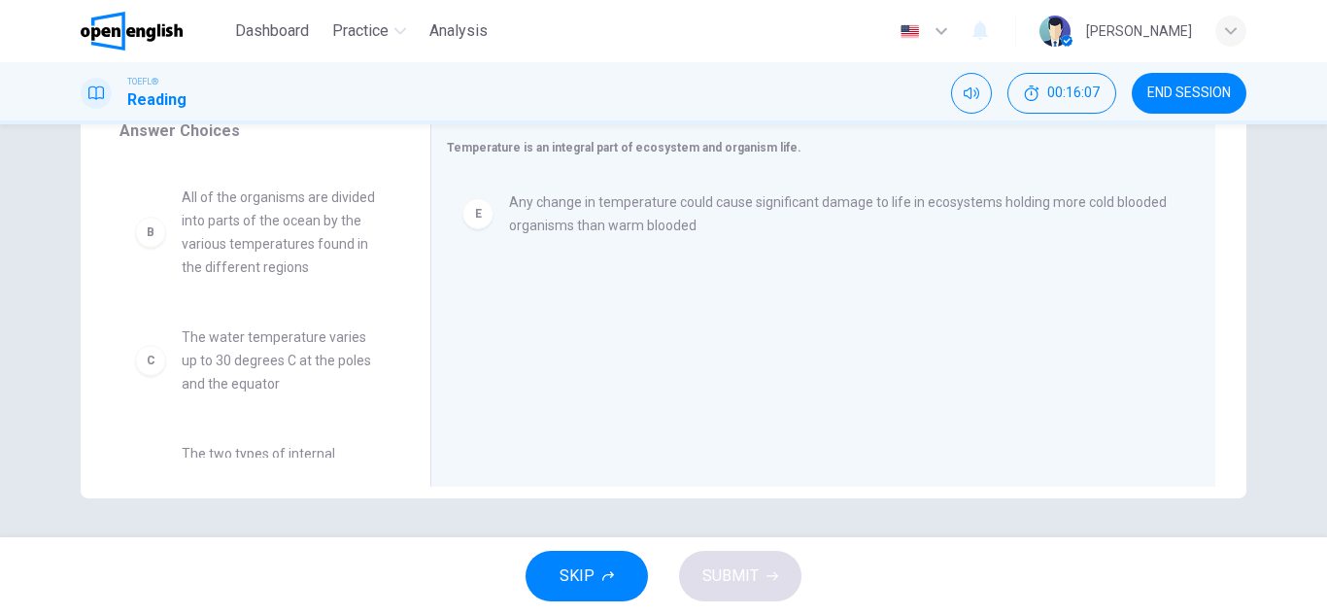
scroll to position [104, 0]
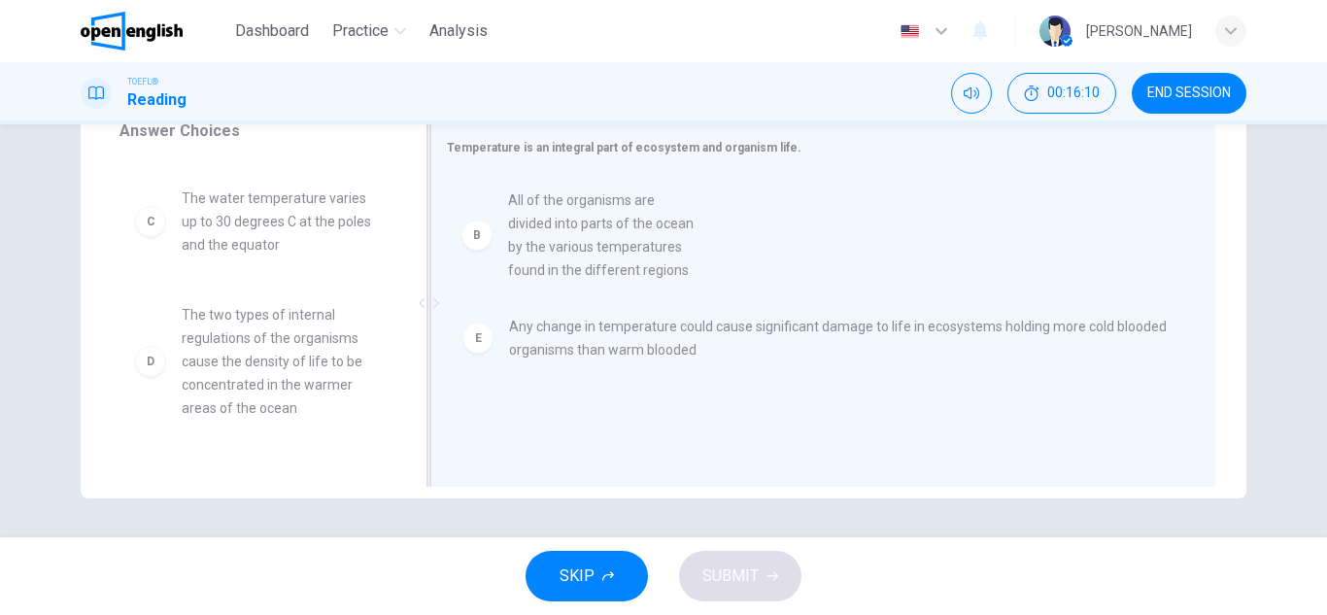
drag, startPoint x: 287, startPoint y: 229, endPoint x: 626, endPoint y: 234, distance: 340.0
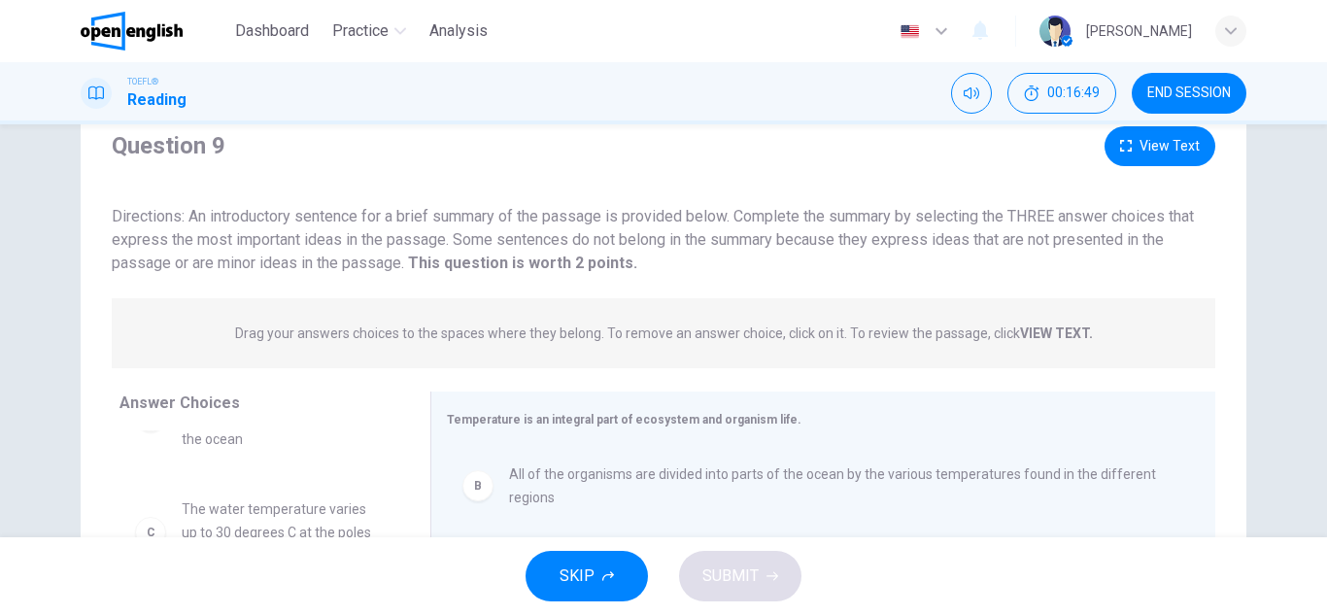
scroll to position [0, 0]
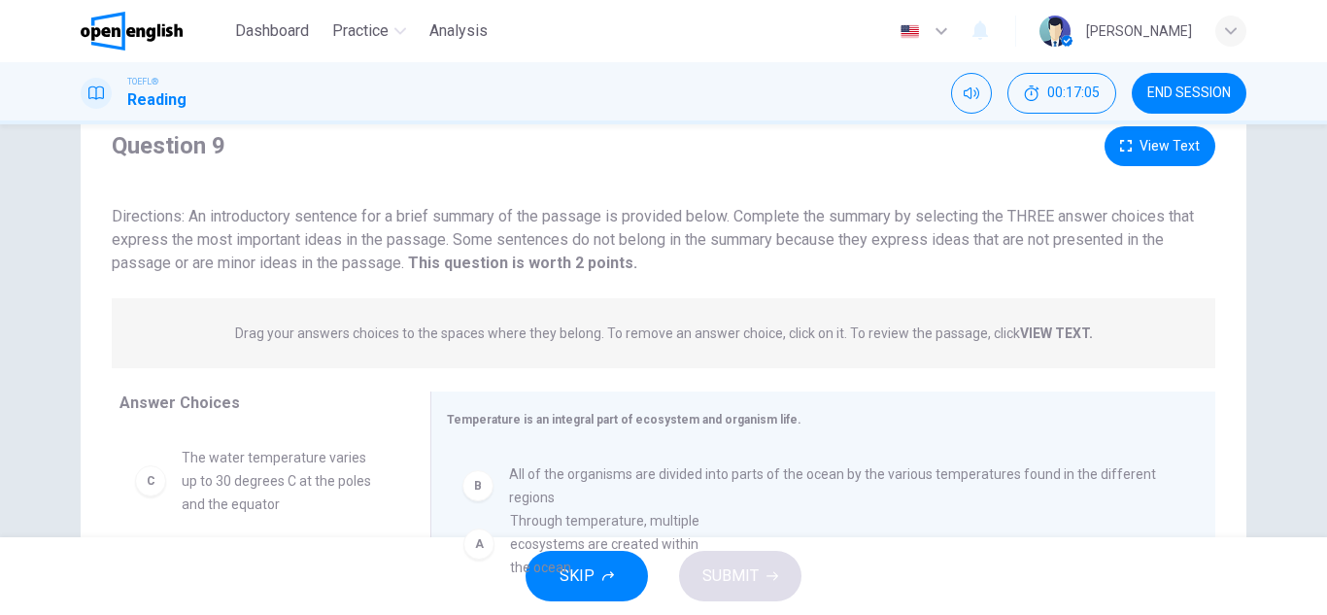
drag, startPoint x: 258, startPoint y: 484, endPoint x: 616, endPoint y: 548, distance: 363.1
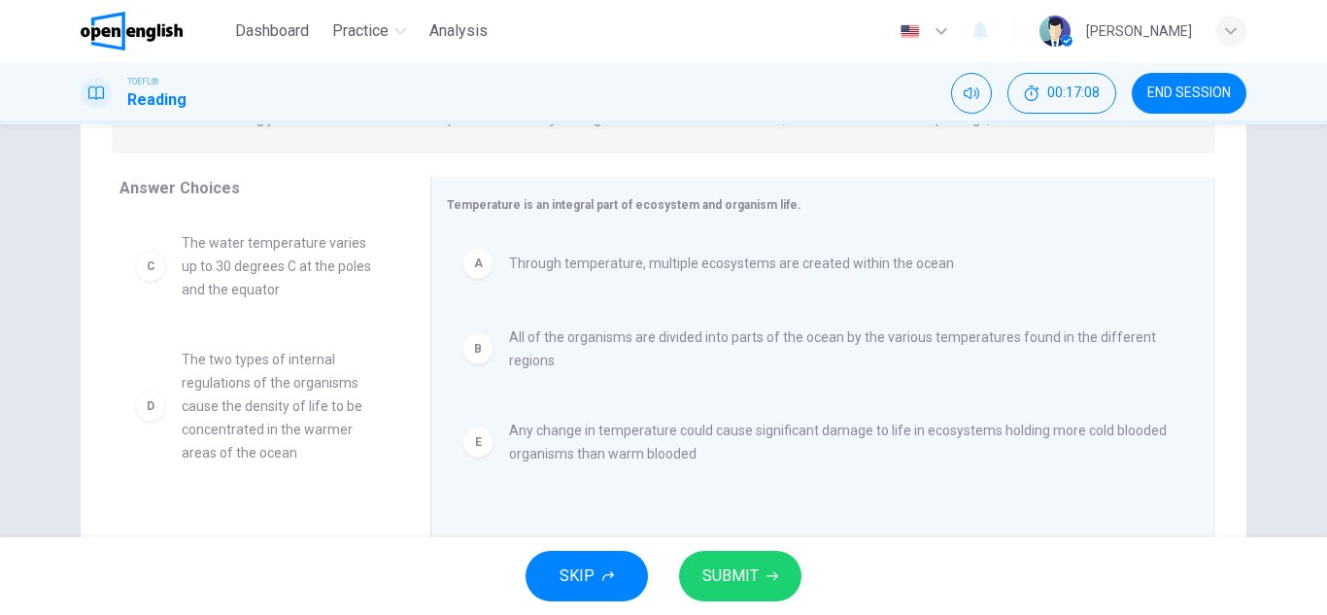
scroll to position [340, 0]
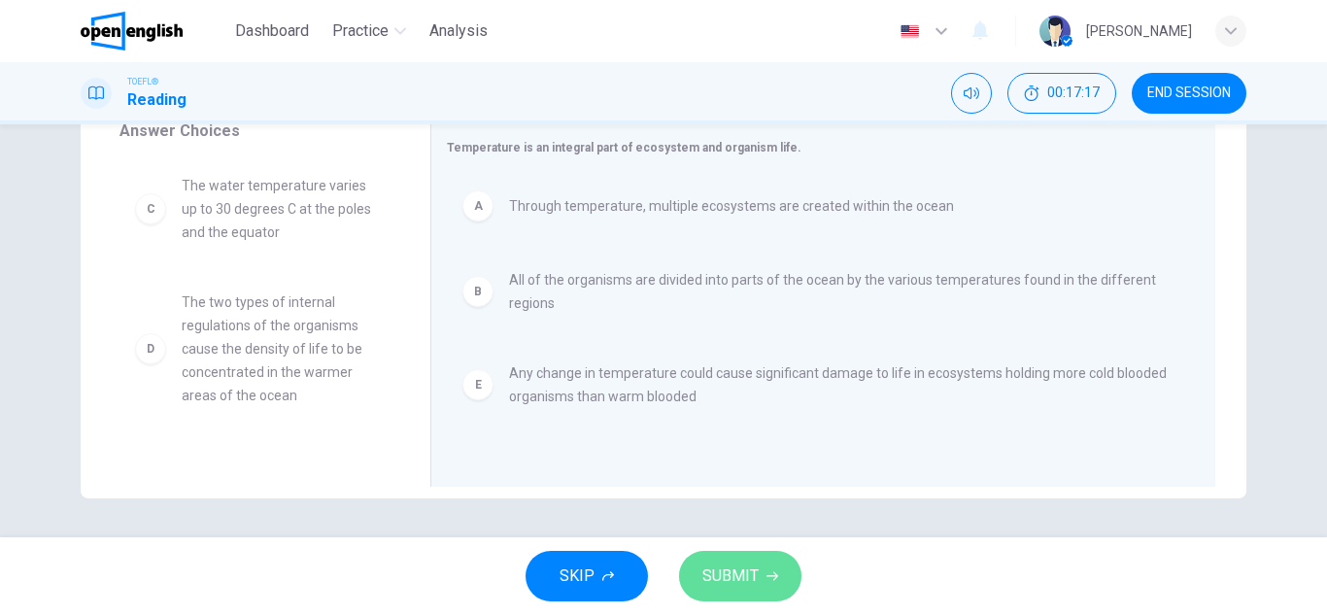
click at [756, 579] on span "SUBMIT" at bounding box center [730, 575] width 56 height 27
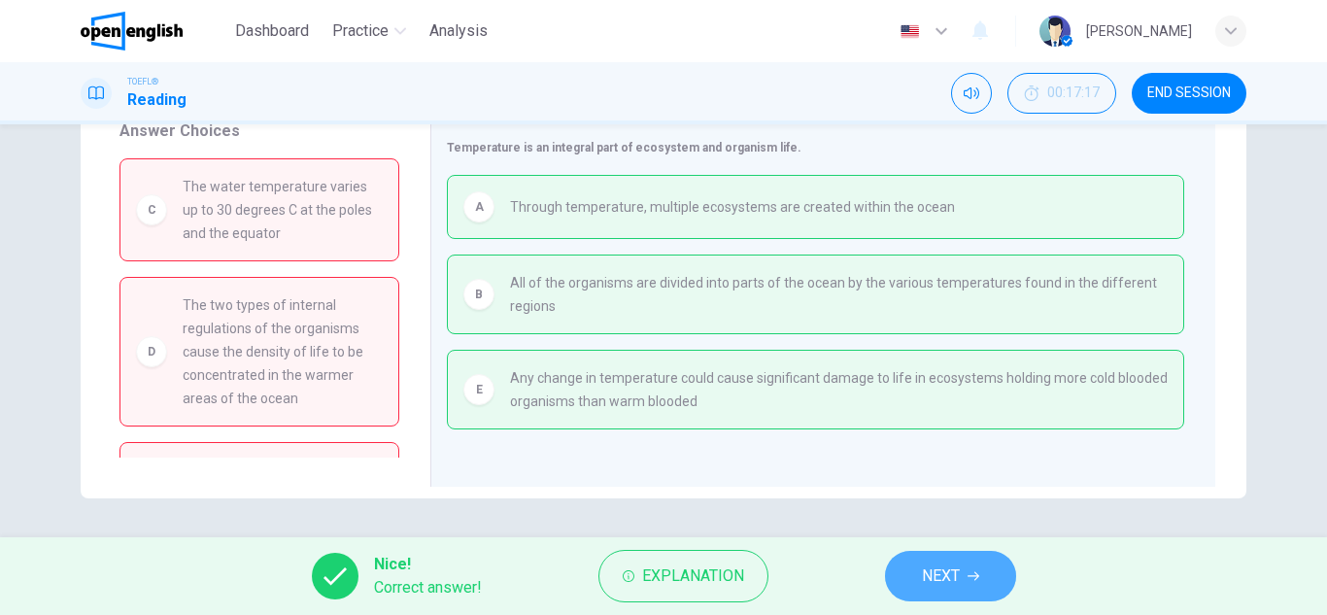
click at [954, 569] on span "NEXT" at bounding box center [941, 575] width 38 height 27
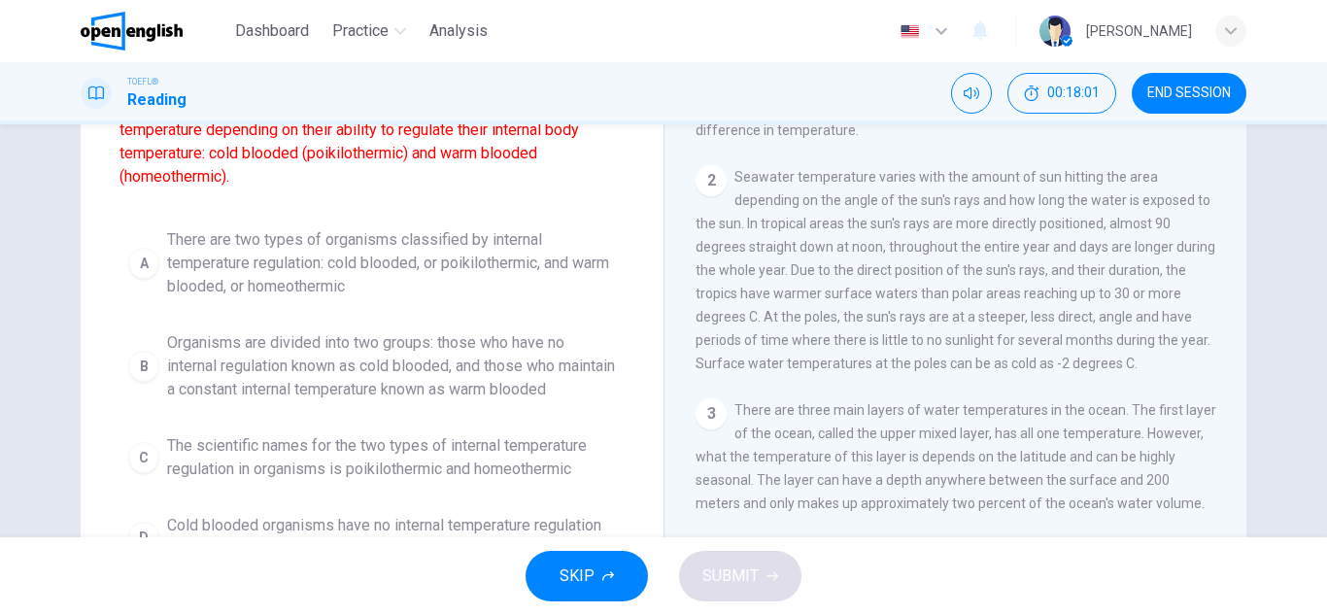
scroll to position [262, 0]
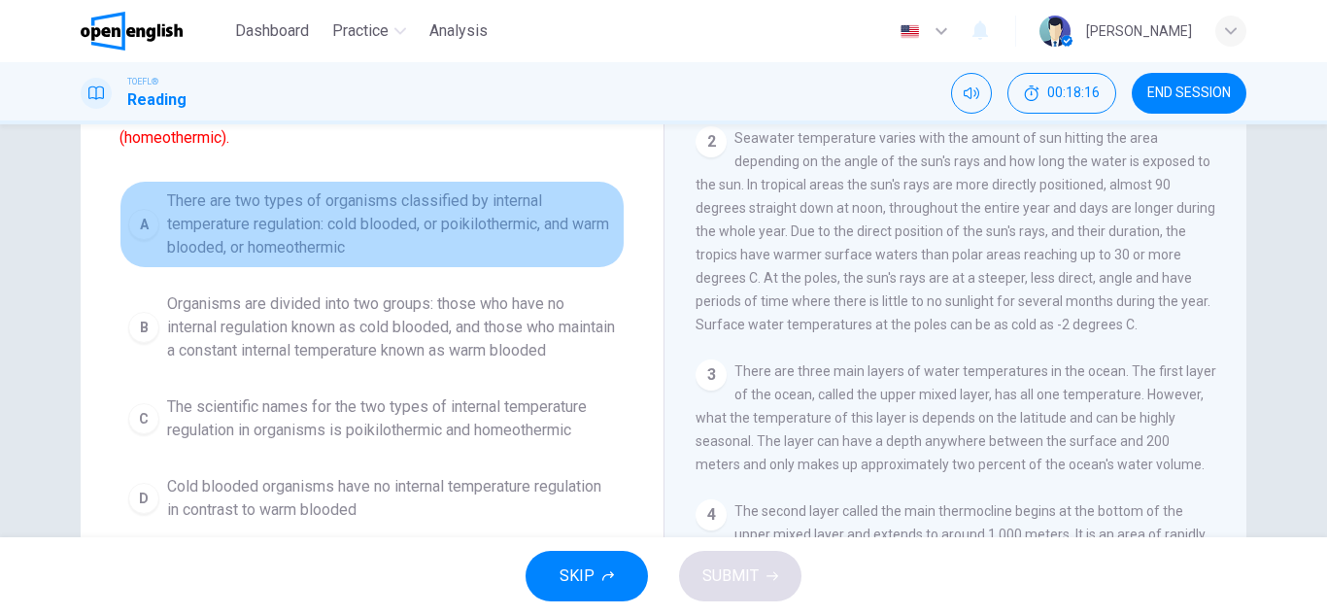
click at [343, 201] on span "There are two types of organisms classified by internal temperature regulation:…" at bounding box center [391, 224] width 449 height 70
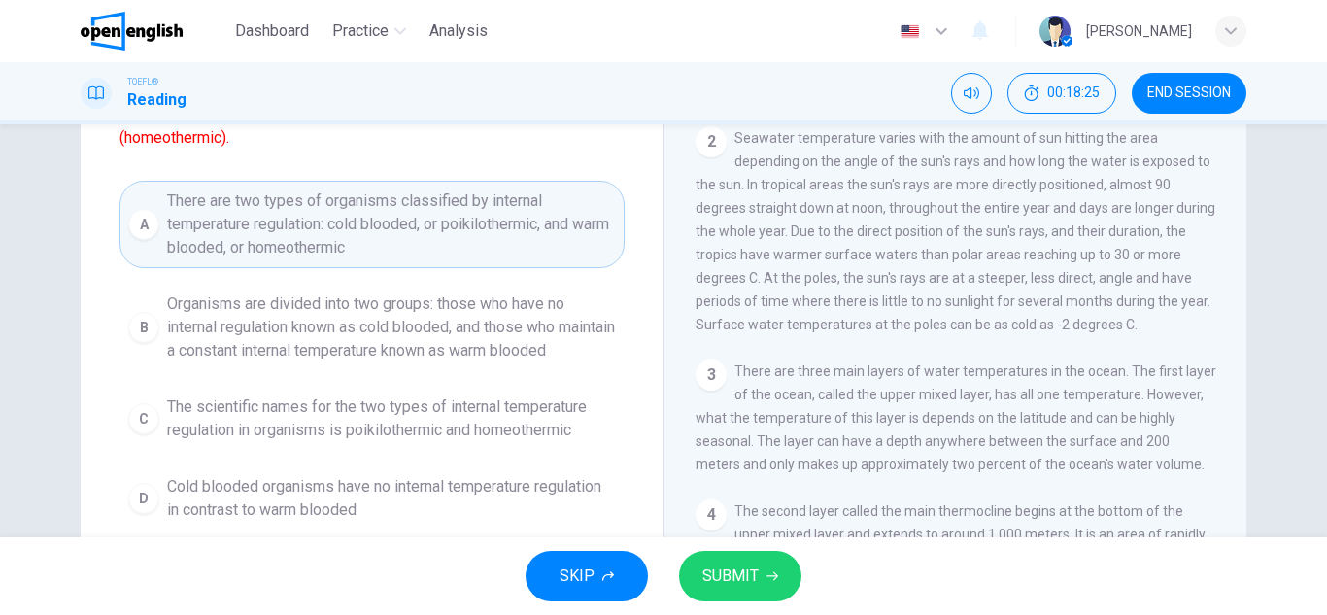
click at [728, 584] on span "SUBMIT" at bounding box center [730, 575] width 56 height 27
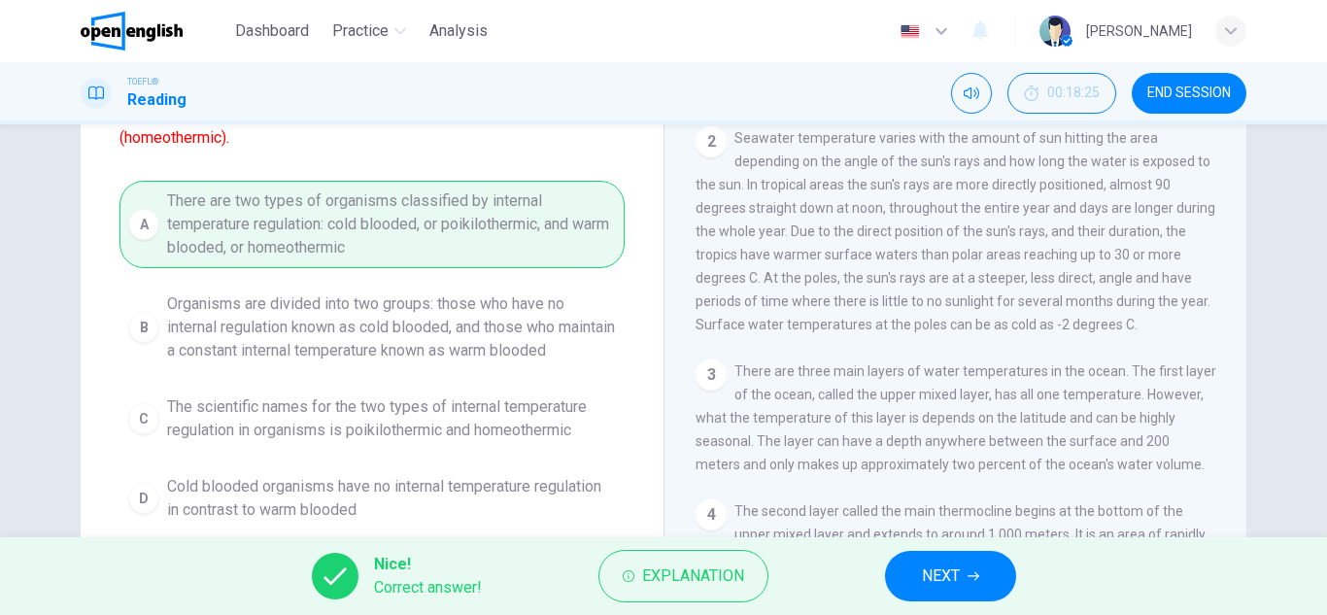
click at [932, 577] on span "NEXT" at bounding box center [941, 575] width 38 height 27
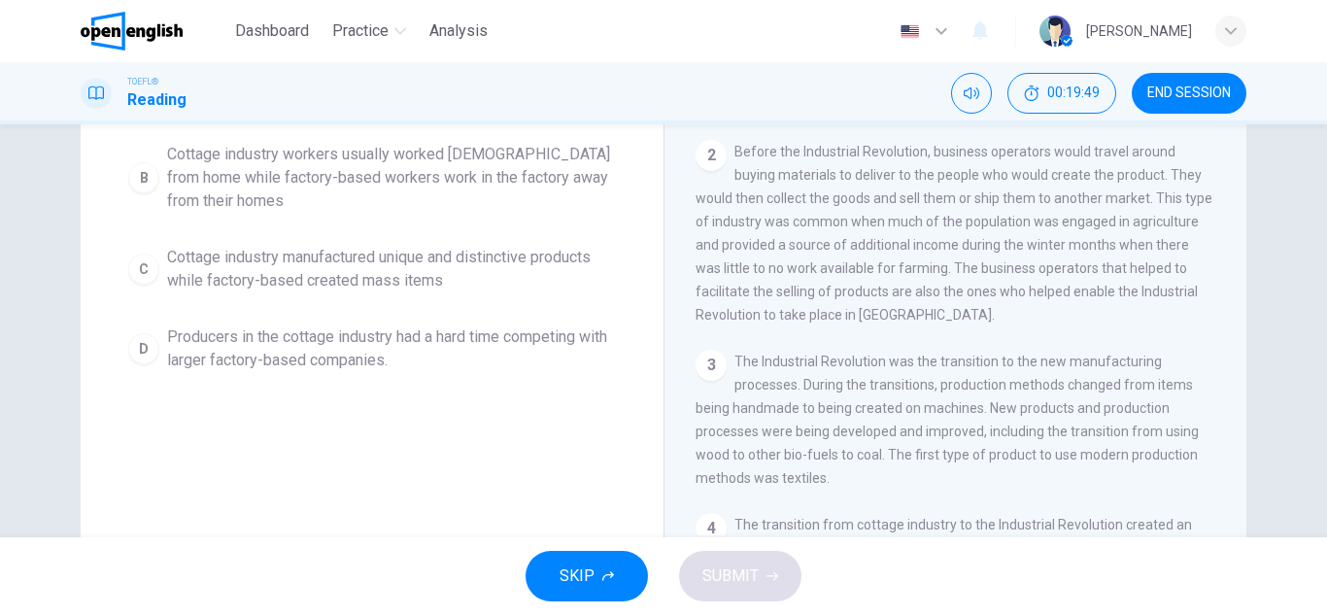
scroll to position [311, 0]
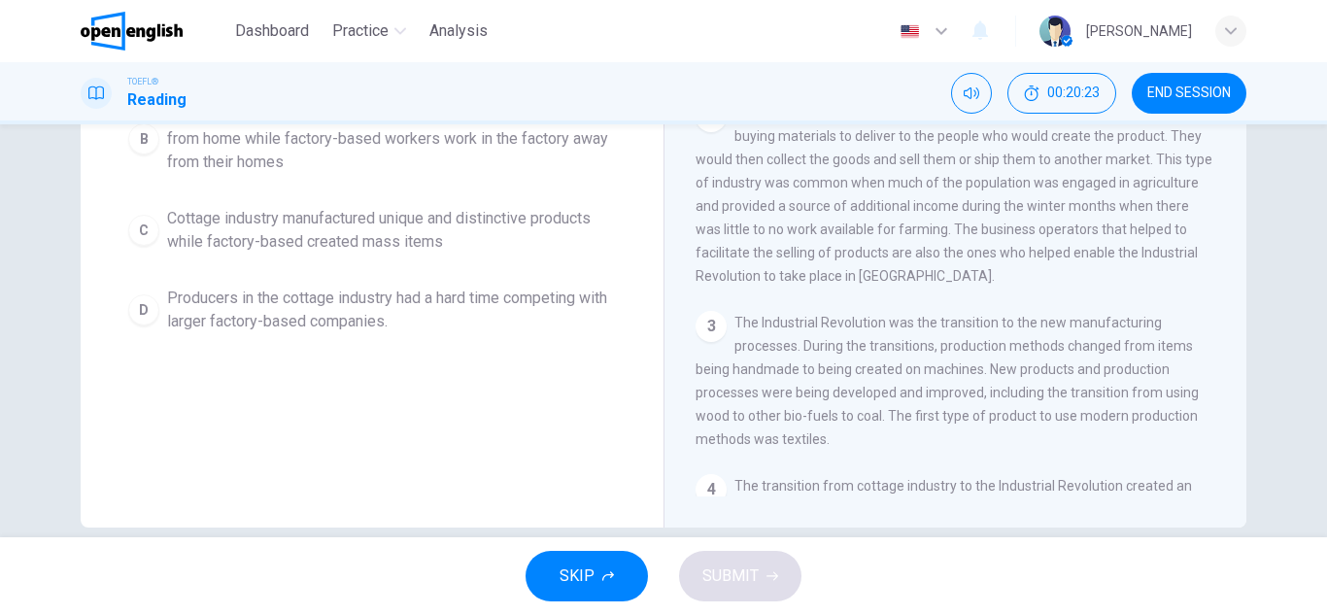
click at [1314, 130] on div "Question 11 According to the paragraph, all of the following are differences be…" at bounding box center [663, 330] width 1327 height 413
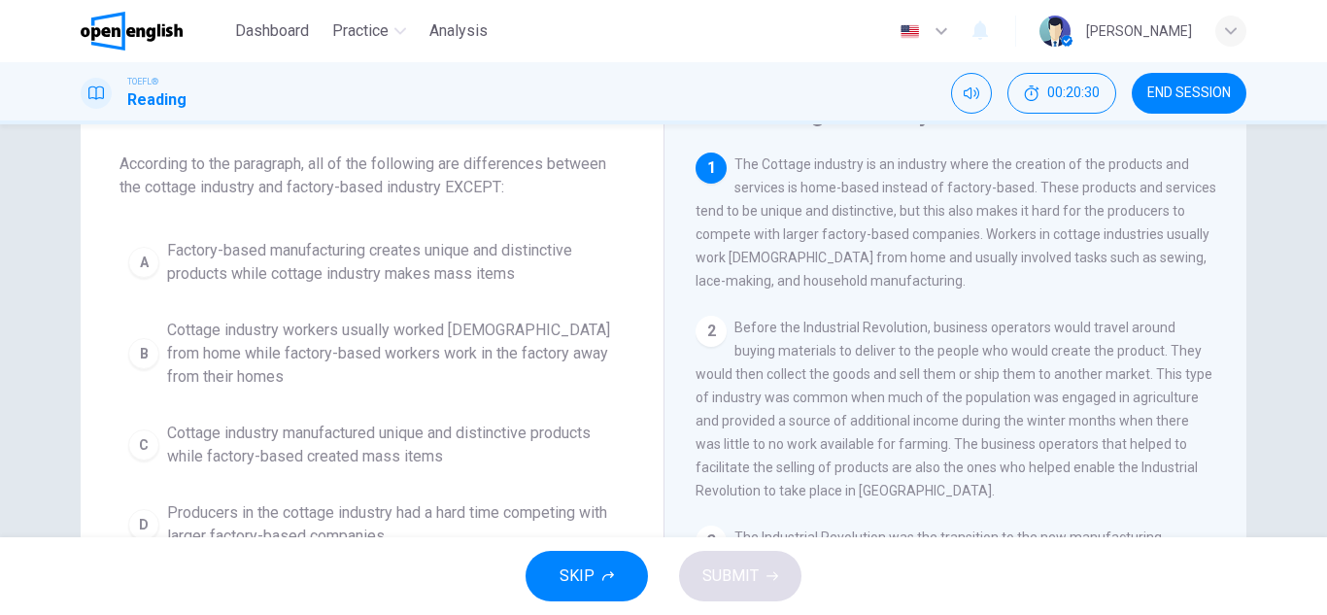
scroll to position [78, 0]
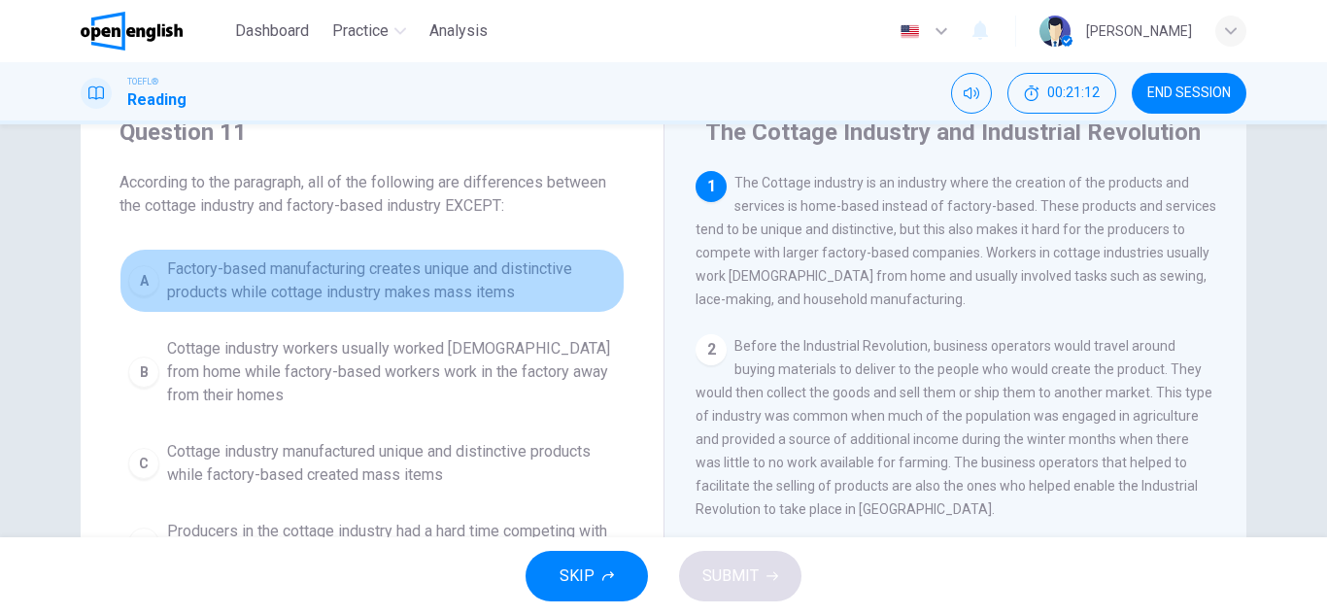
click at [520, 288] on span "Factory-based manufacturing creates unique and distinctive products while cotta…" at bounding box center [391, 280] width 449 height 47
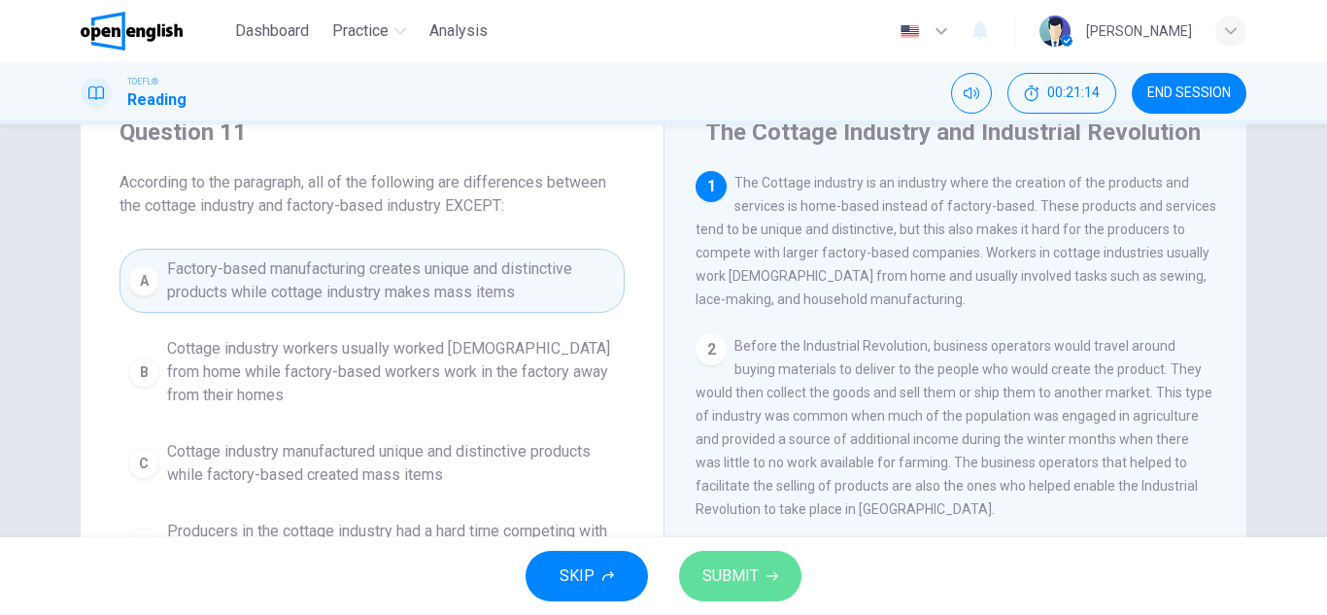
click at [761, 573] on button "SUBMIT" at bounding box center [740, 576] width 122 height 51
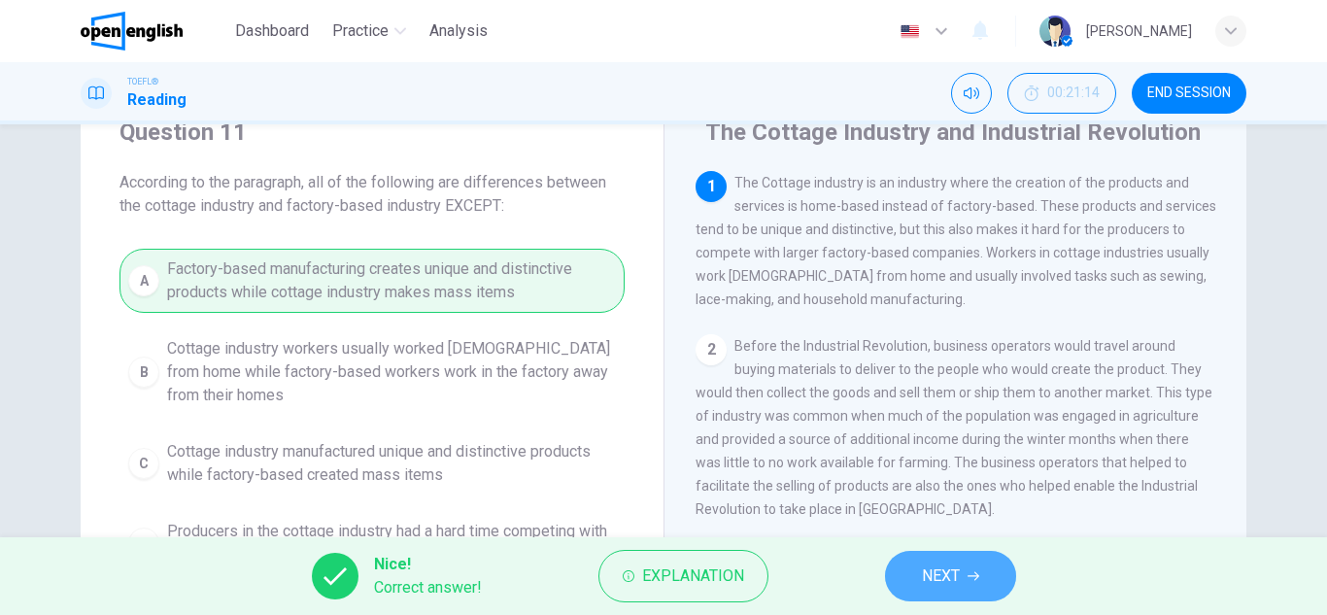
click at [940, 582] on span "NEXT" at bounding box center [941, 575] width 38 height 27
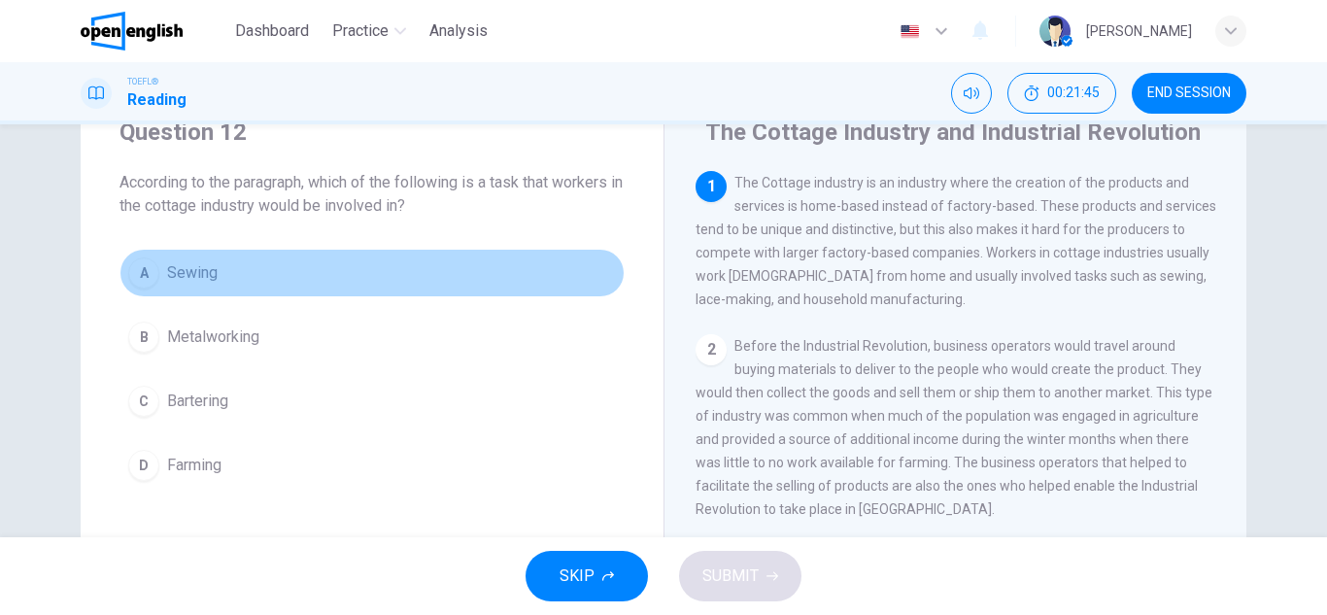
click at [202, 285] on button "A Sewing" at bounding box center [371, 273] width 505 height 49
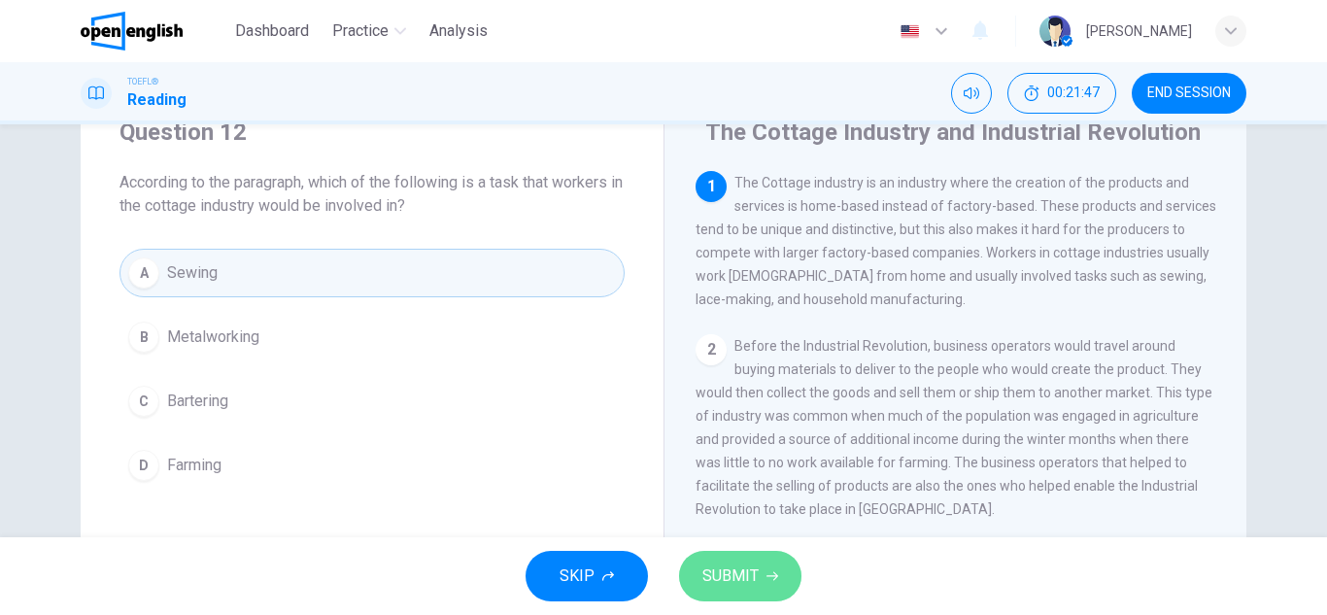
click at [728, 575] on span "SUBMIT" at bounding box center [730, 575] width 56 height 27
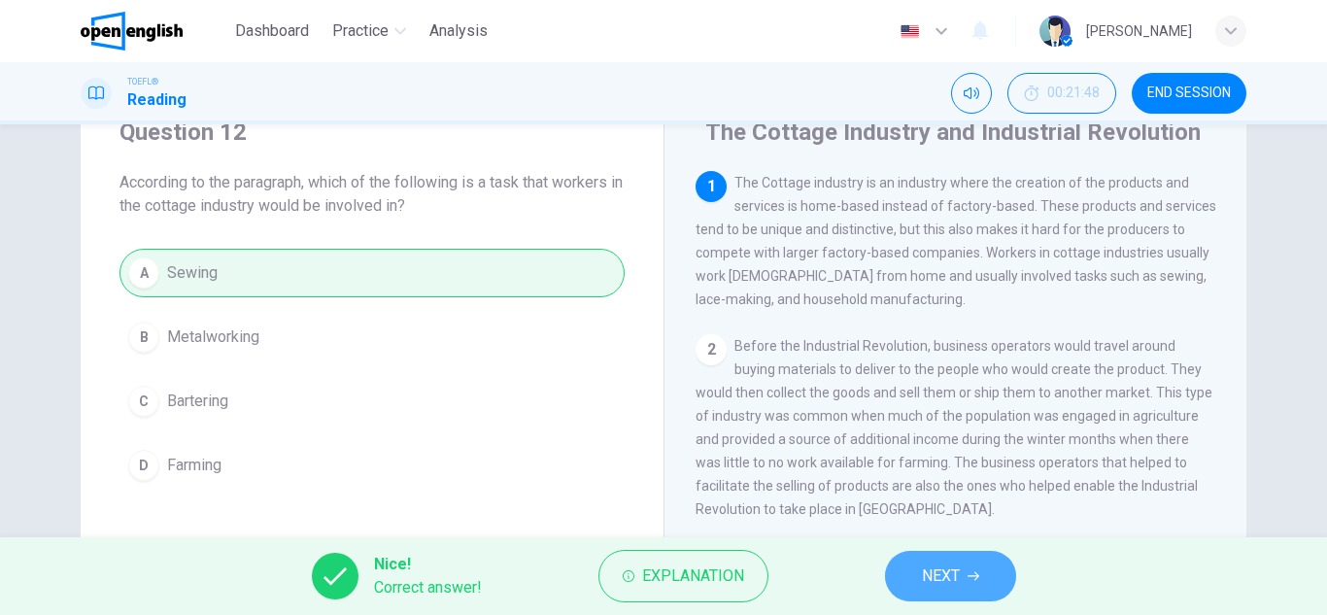
click at [946, 578] on span "NEXT" at bounding box center [941, 575] width 38 height 27
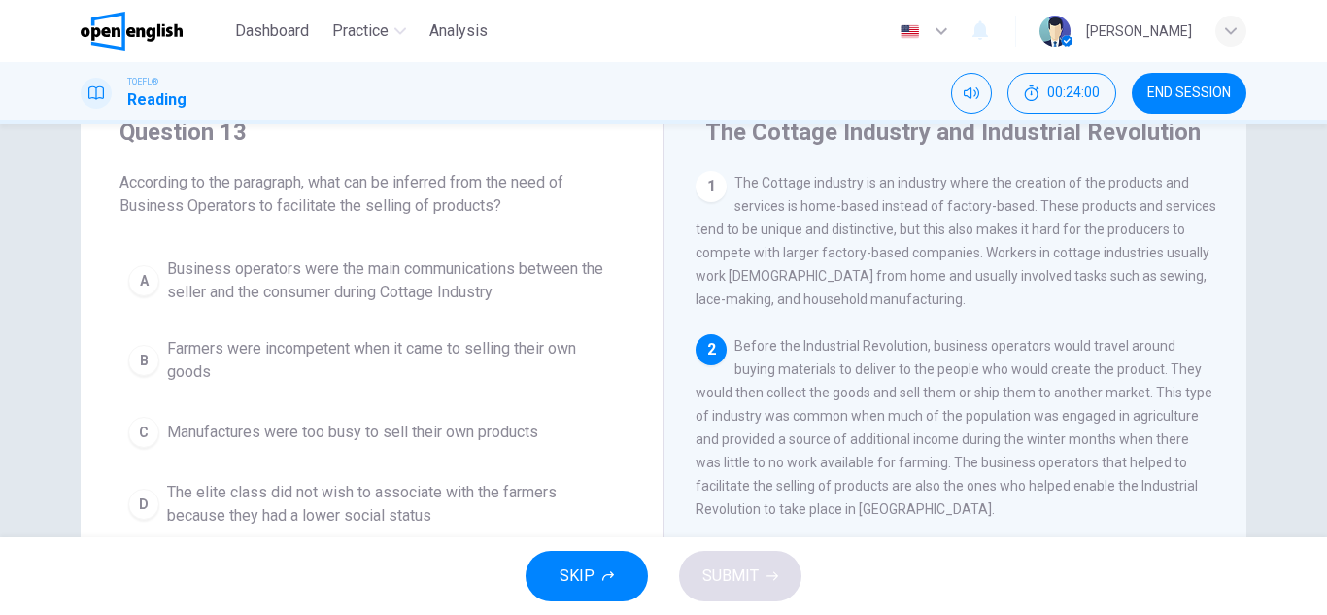
click at [1315, 529] on div "Question 13 According to the paragraph, what can be inferred from the need of B…" at bounding box center [663, 330] width 1327 height 413
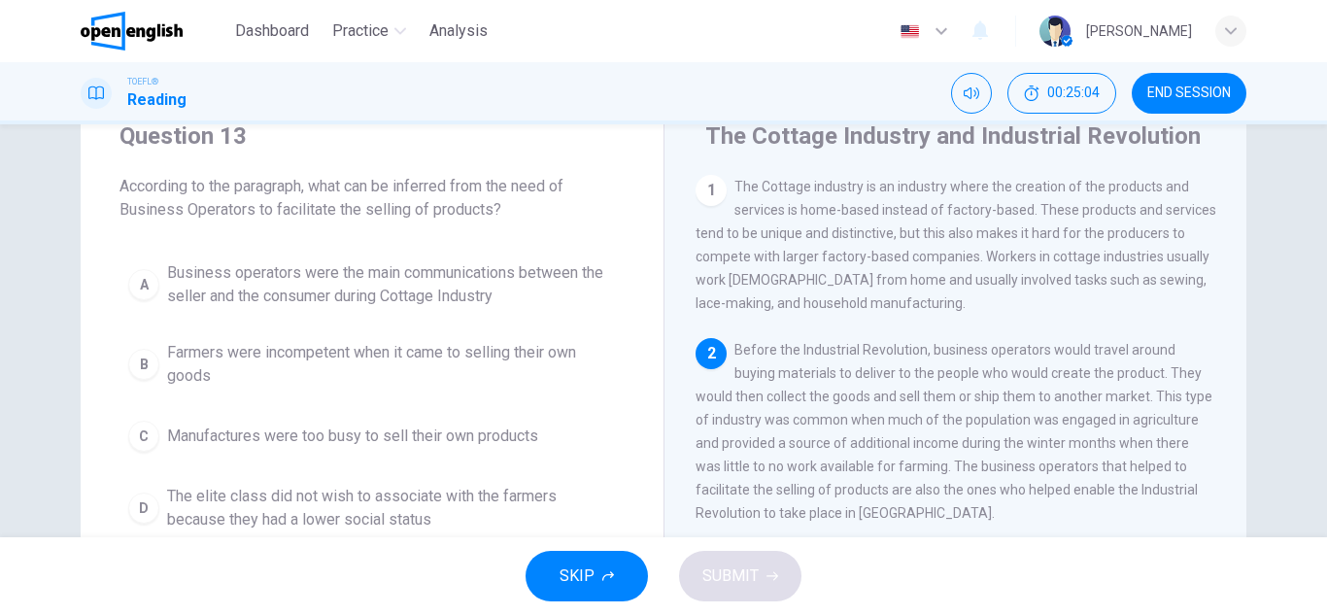
click at [257, 438] on span "Manufactures were too busy to sell their own products" at bounding box center [352, 435] width 371 height 23
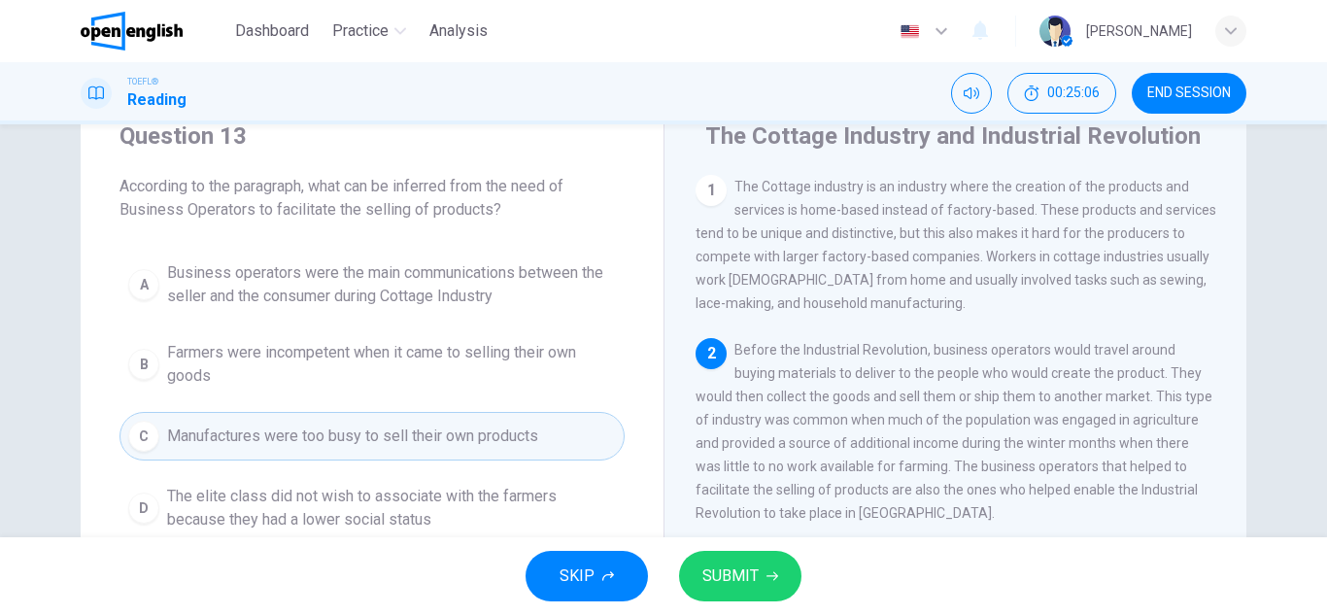
click at [722, 573] on span "SUBMIT" at bounding box center [730, 575] width 56 height 27
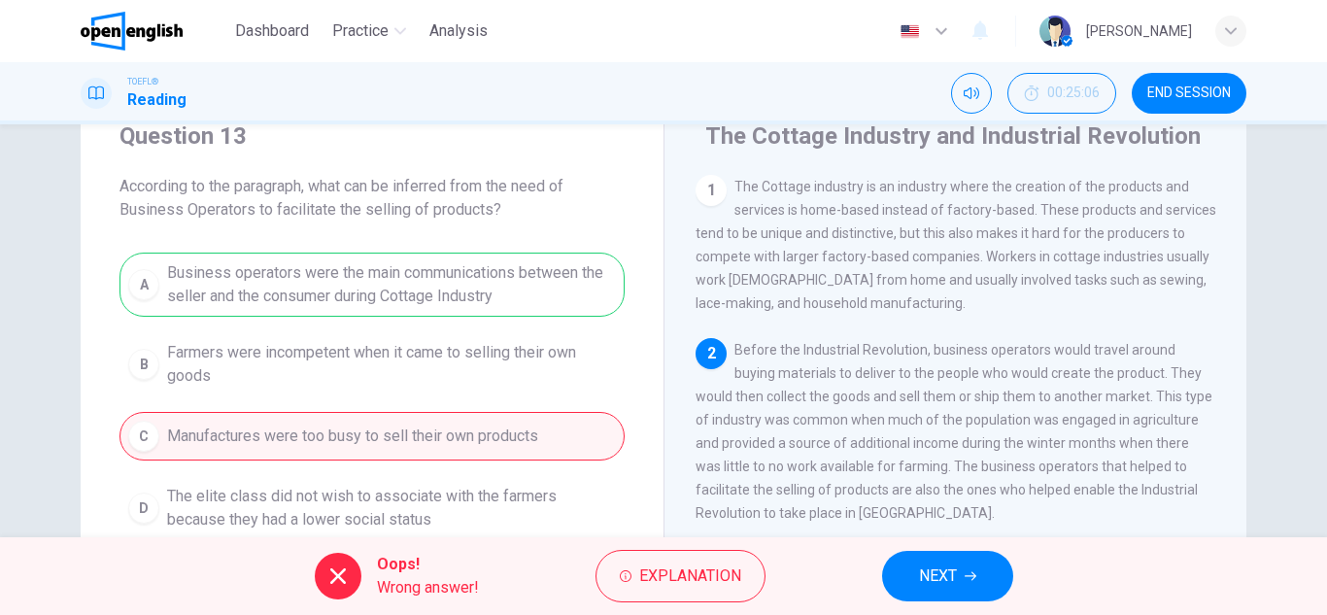
click at [427, 303] on div "A Business operators were the main communications between the seller and the co…" at bounding box center [371, 397] width 505 height 288
click at [932, 577] on span "NEXT" at bounding box center [938, 575] width 38 height 27
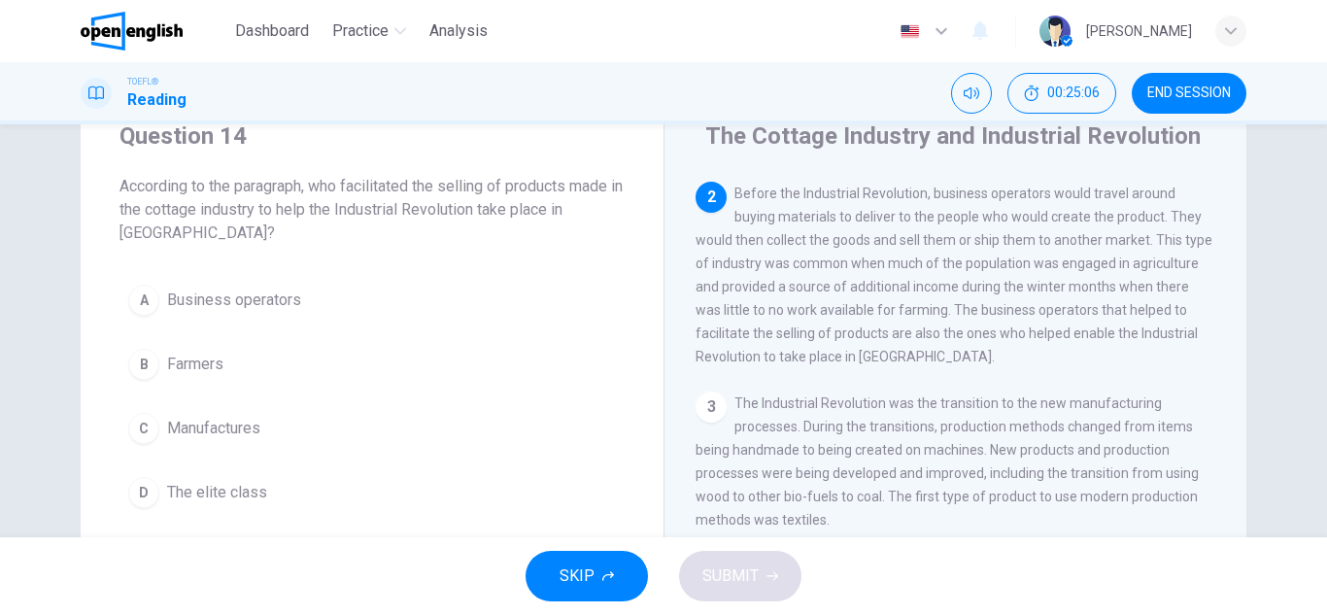
scroll to position [169, 0]
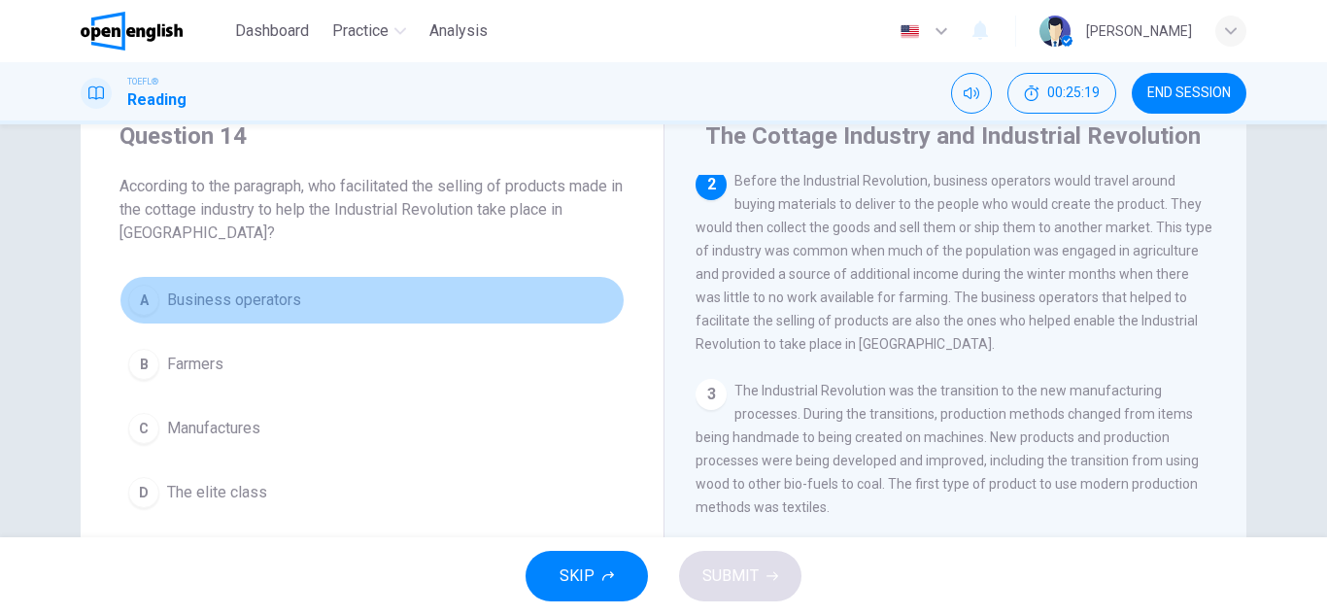
click at [275, 294] on span "Business operators" at bounding box center [234, 299] width 134 height 23
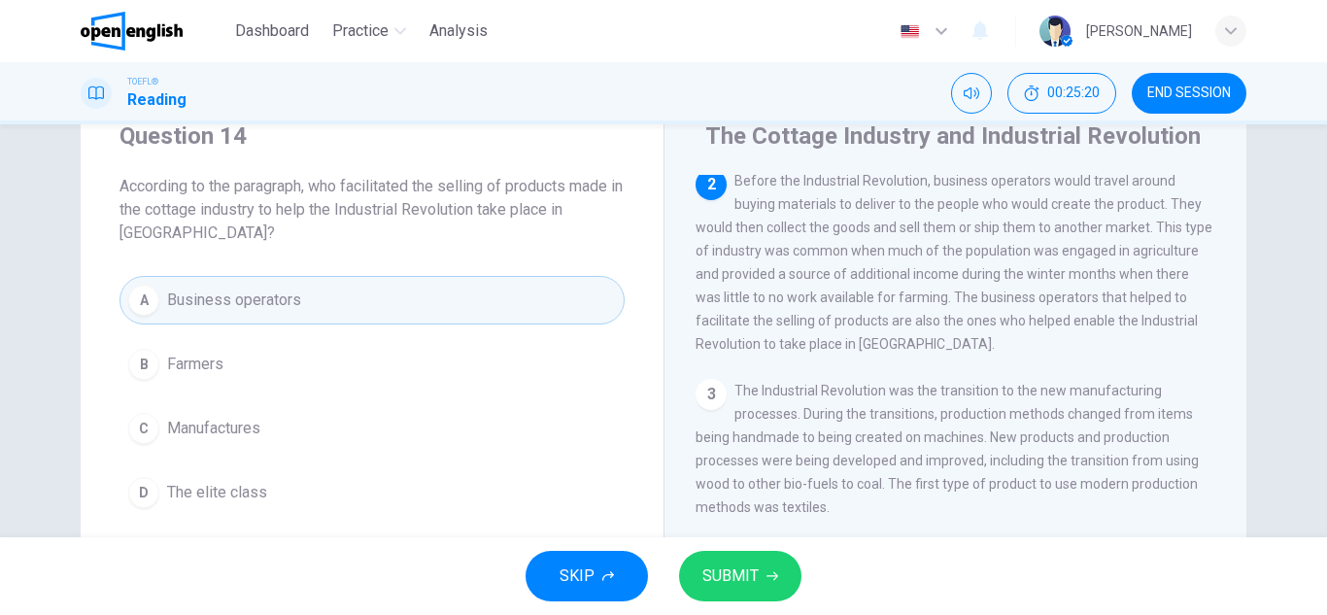
click at [769, 587] on button "SUBMIT" at bounding box center [740, 576] width 122 height 51
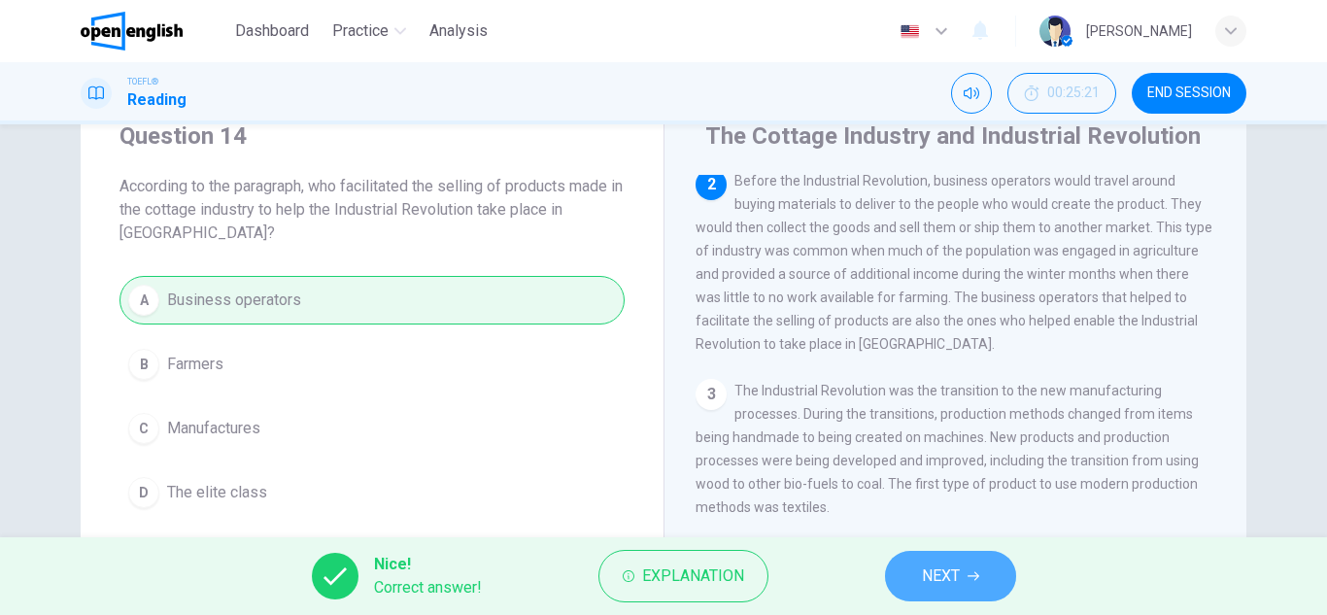
click at [910, 584] on button "NEXT" at bounding box center [950, 576] width 131 height 51
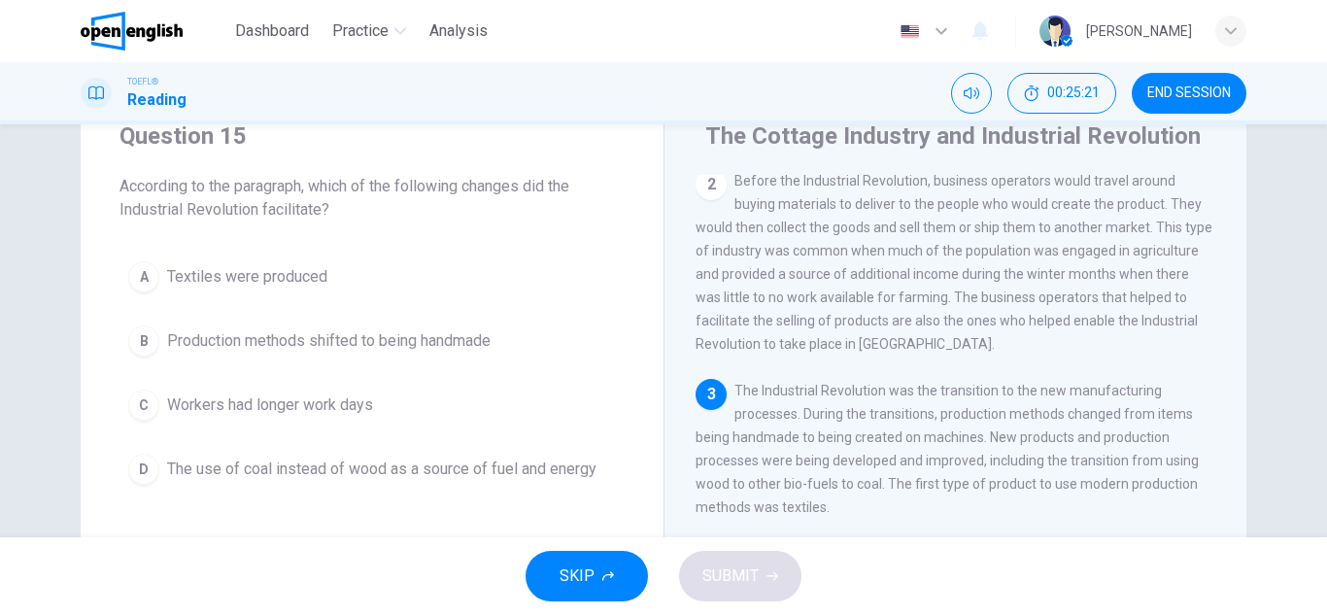
scroll to position [168, 0]
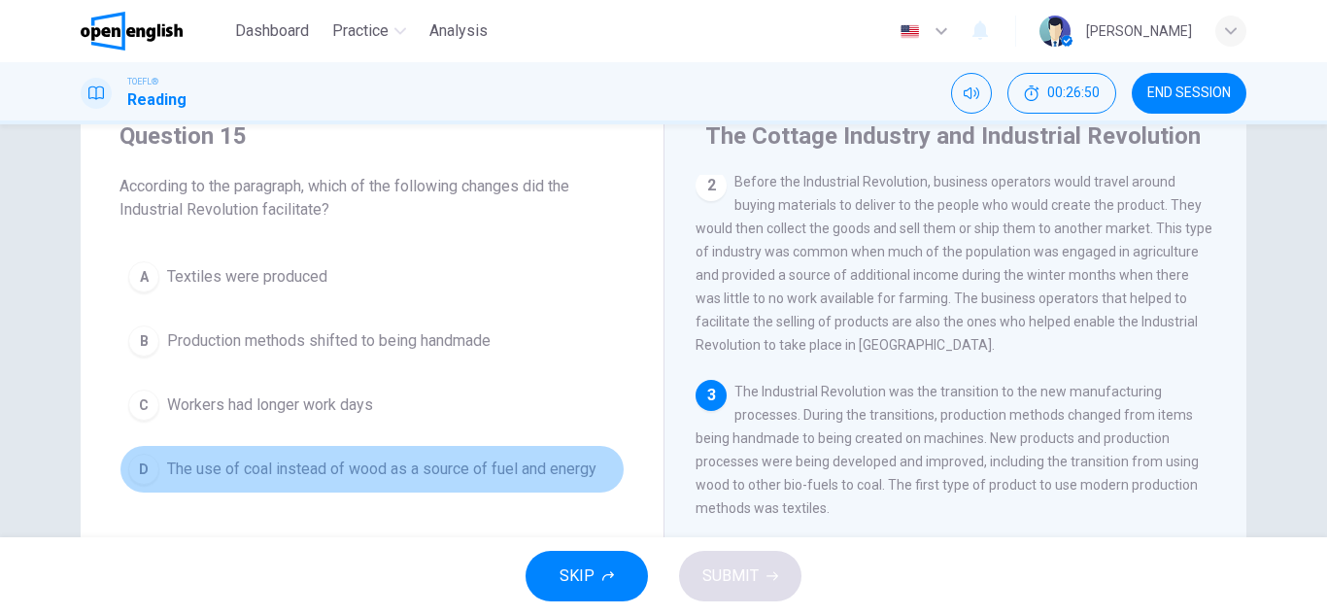
click at [202, 479] on span "The use of coal instead of wood as a source of fuel and energy" at bounding box center [381, 468] width 429 height 23
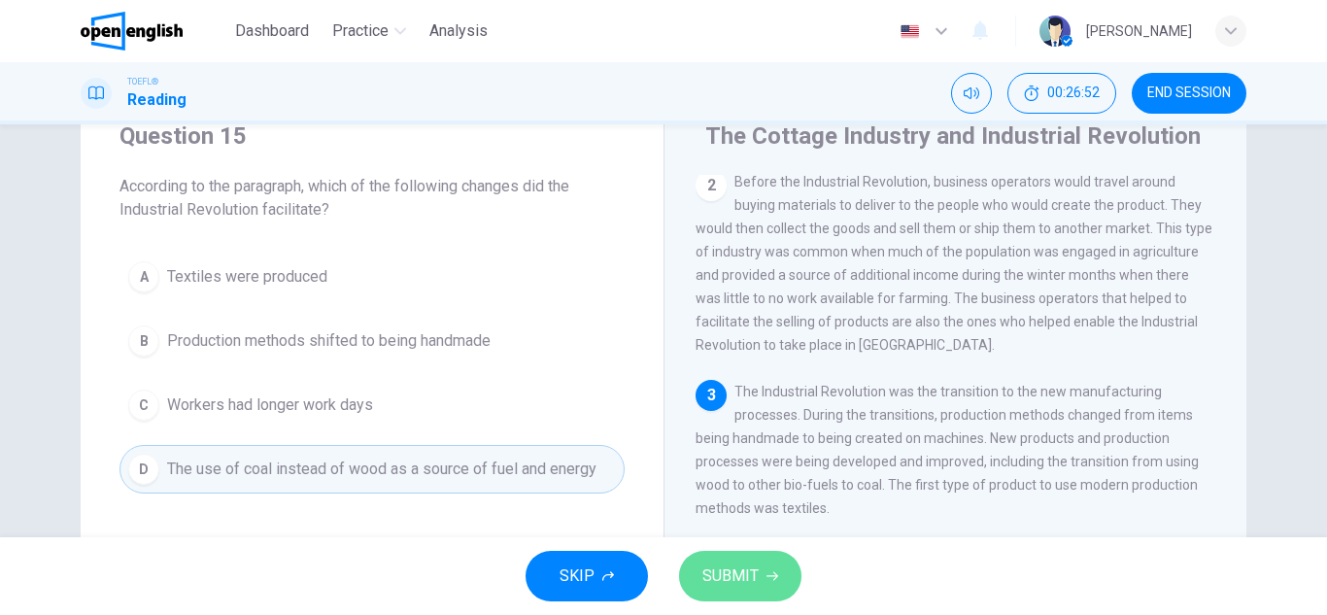
click at [741, 574] on span "SUBMIT" at bounding box center [730, 575] width 56 height 27
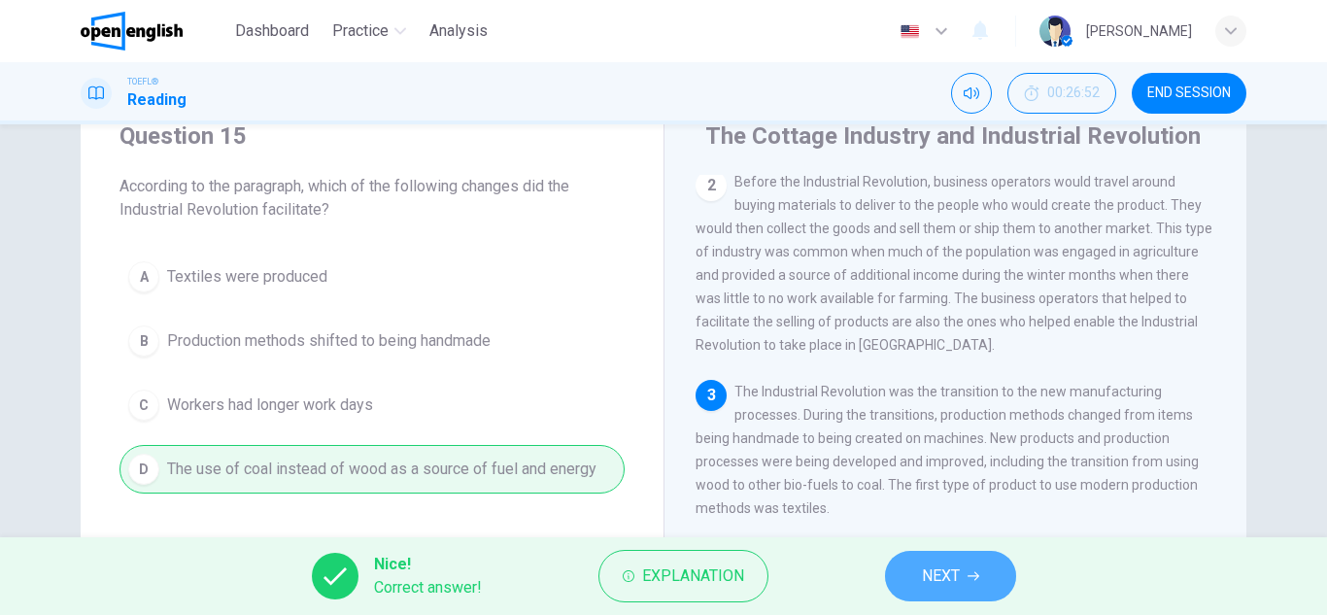
click at [932, 570] on span "NEXT" at bounding box center [941, 575] width 38 height 27
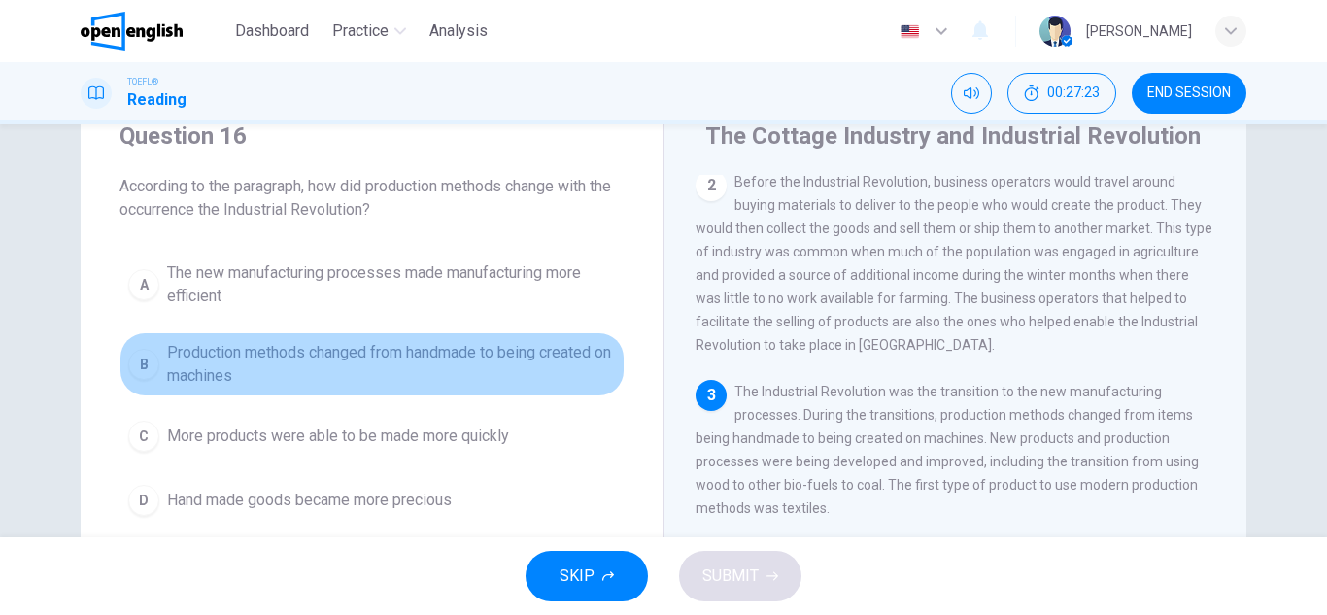
click at [515, 361] on span "Production methods changed from handmade to being created on machines" at bounding box center [391, 364] width 449 height 47
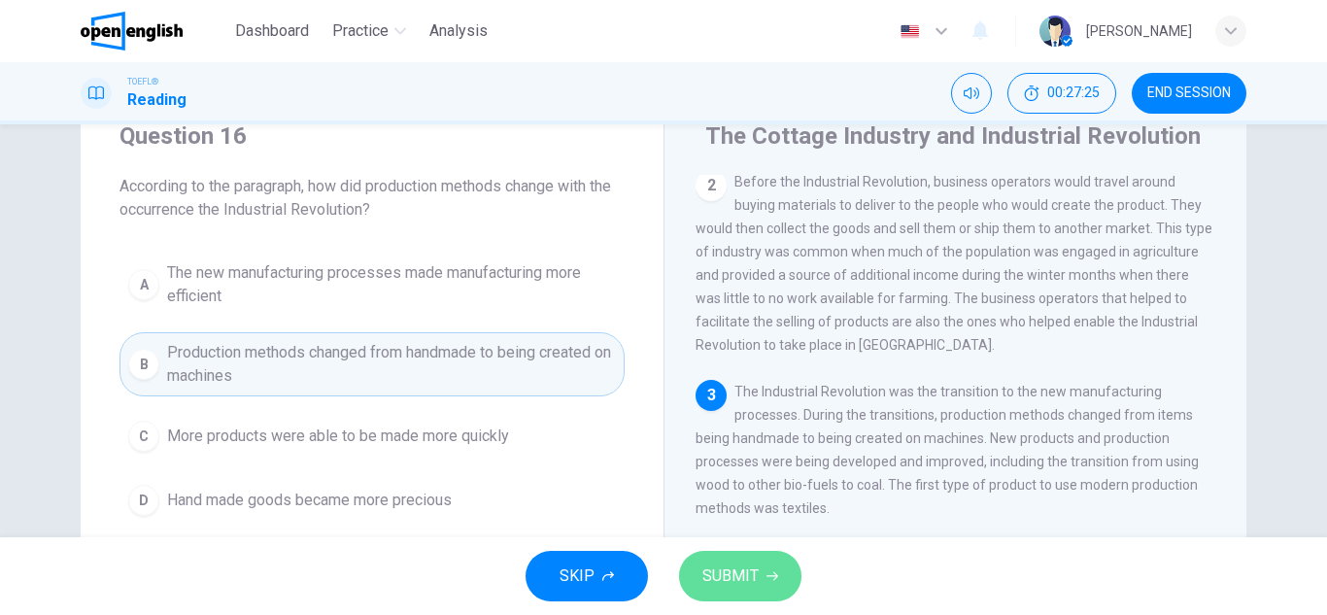
click at [728, 580] on span "SUBMIT" at bounding box center [730, 575] width 56 height 27
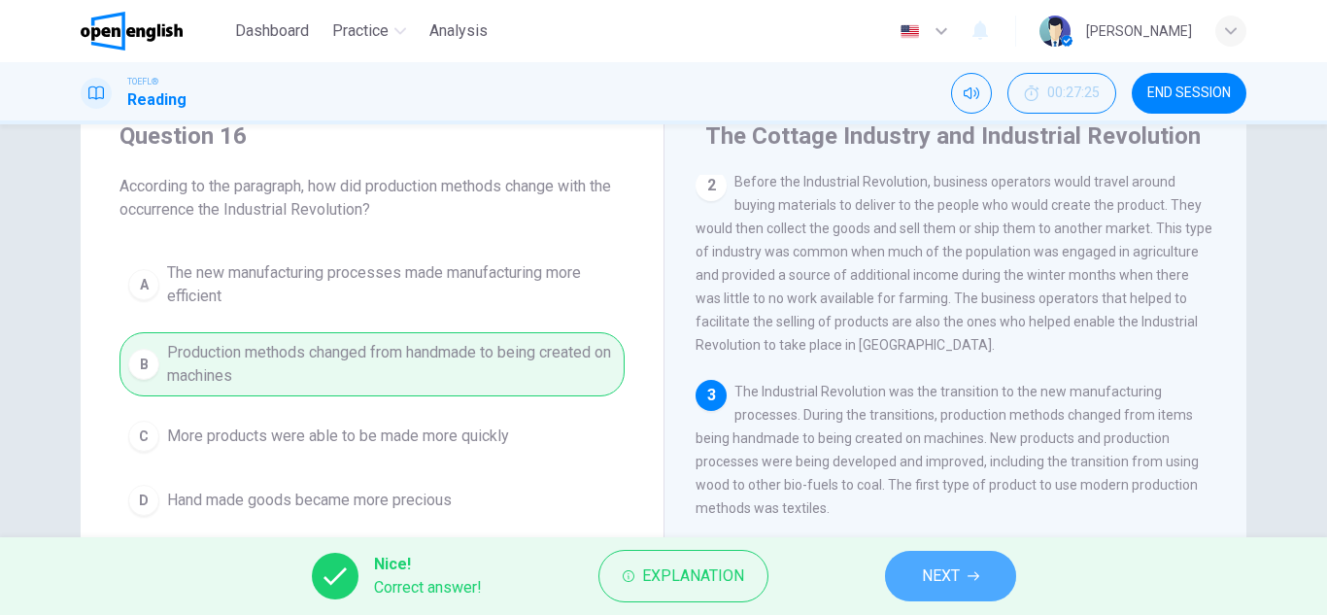
click at [951, 567] on span "NEXT" at bounding box center [941, 575] width 38 height 27
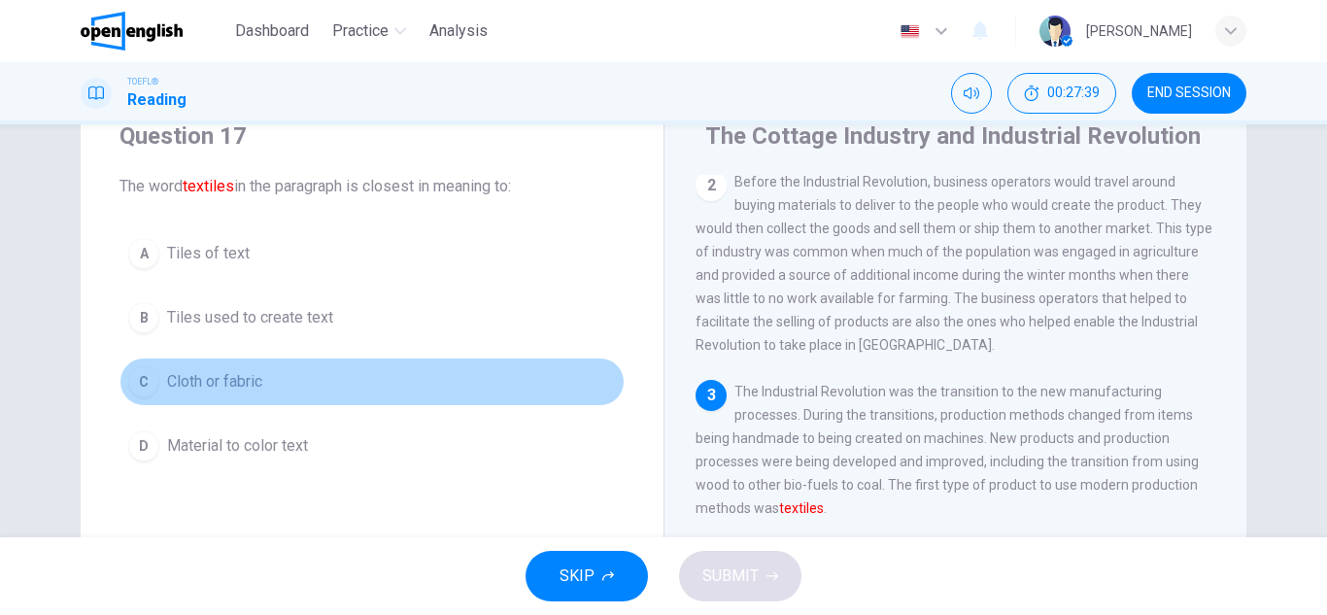
click at [235, 382] on span "Cloth or fabric" at bounding box center [214, 381] width 95 height 23
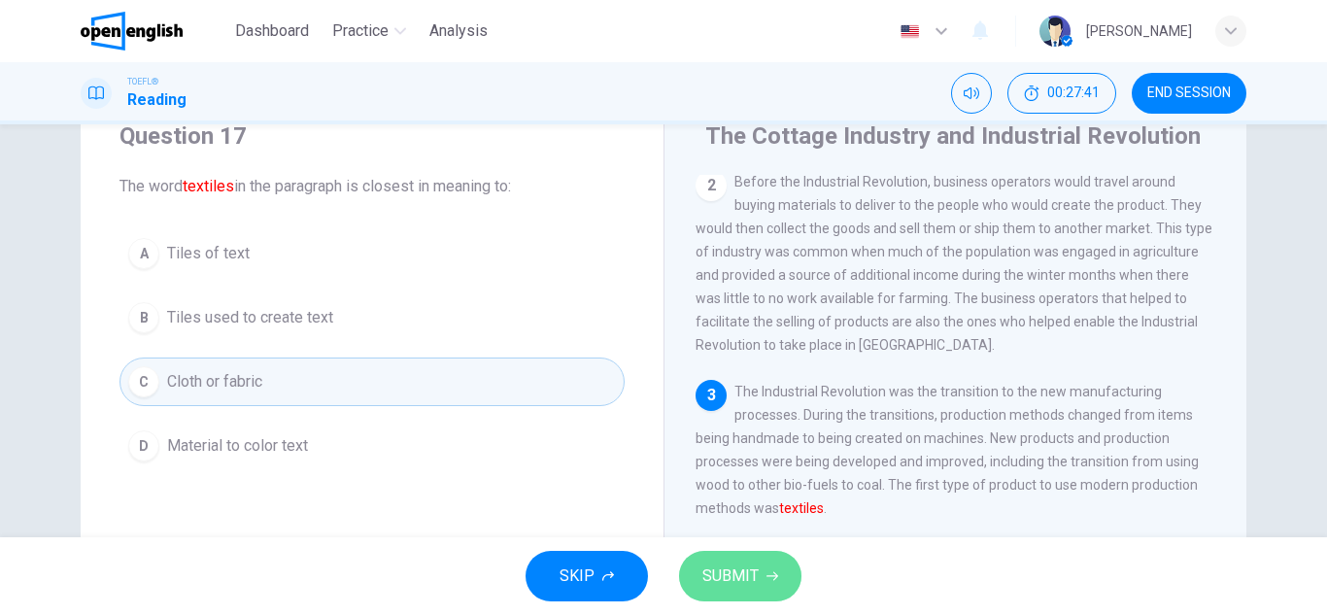
click at [730, 577] on span "SUBMIT" at bounding box center [730, 575] width 56 height 27
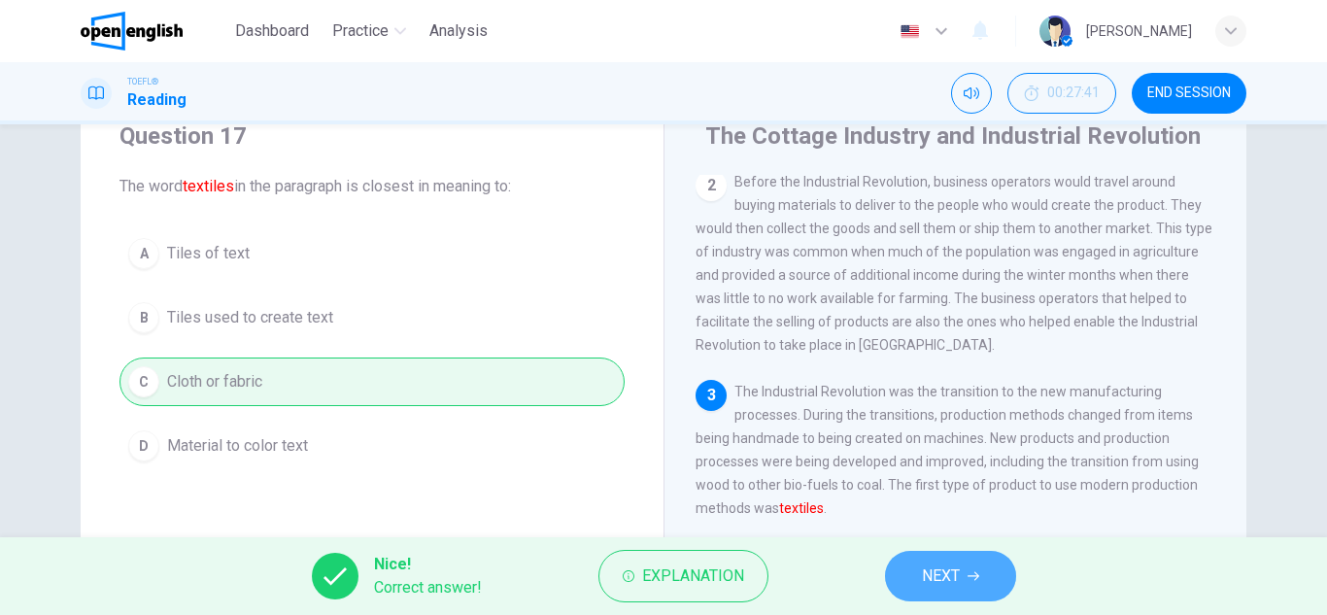
click at [954, 585] on span "NEXT" at bounding box center [941, 575] width 38 height 27
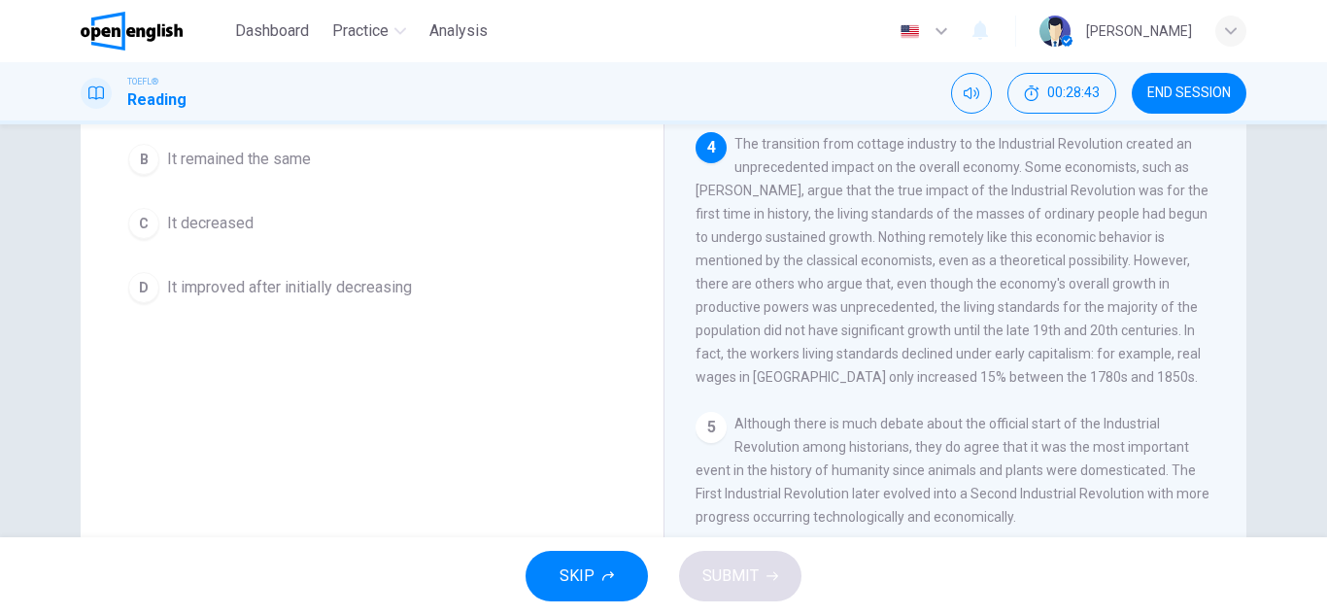
scroll to position [268, 0]
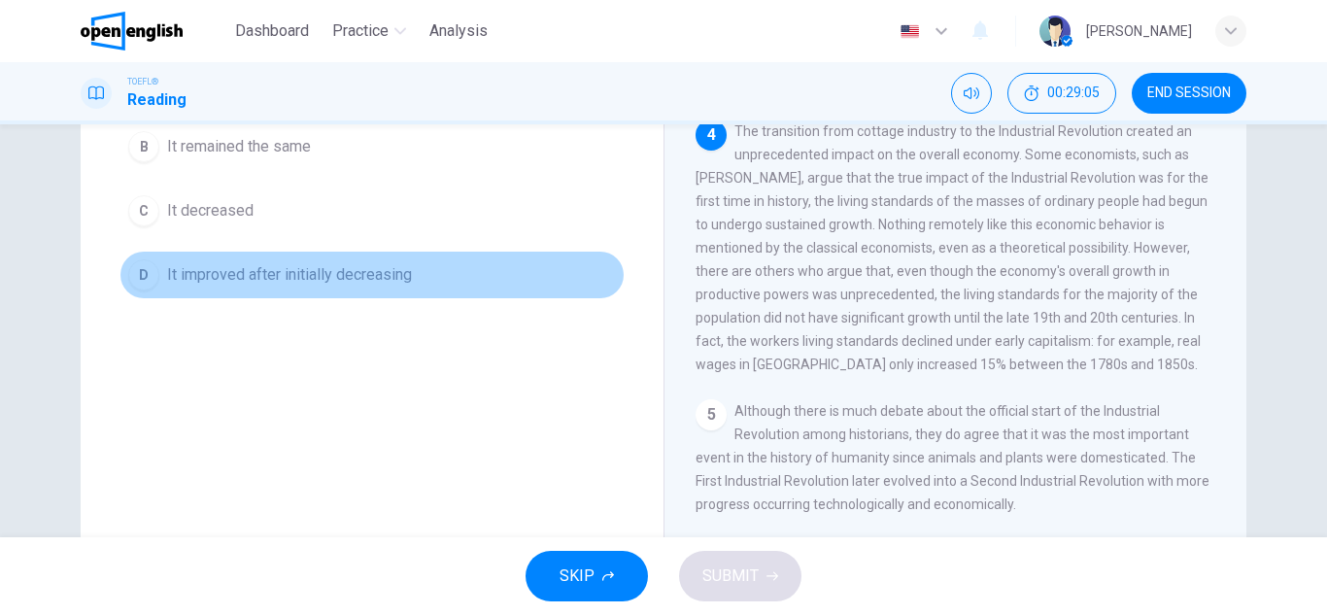
click at [160, 273] on button "D It improved after initially decreasing" at bounding box center [371, 275] width 505 height 49
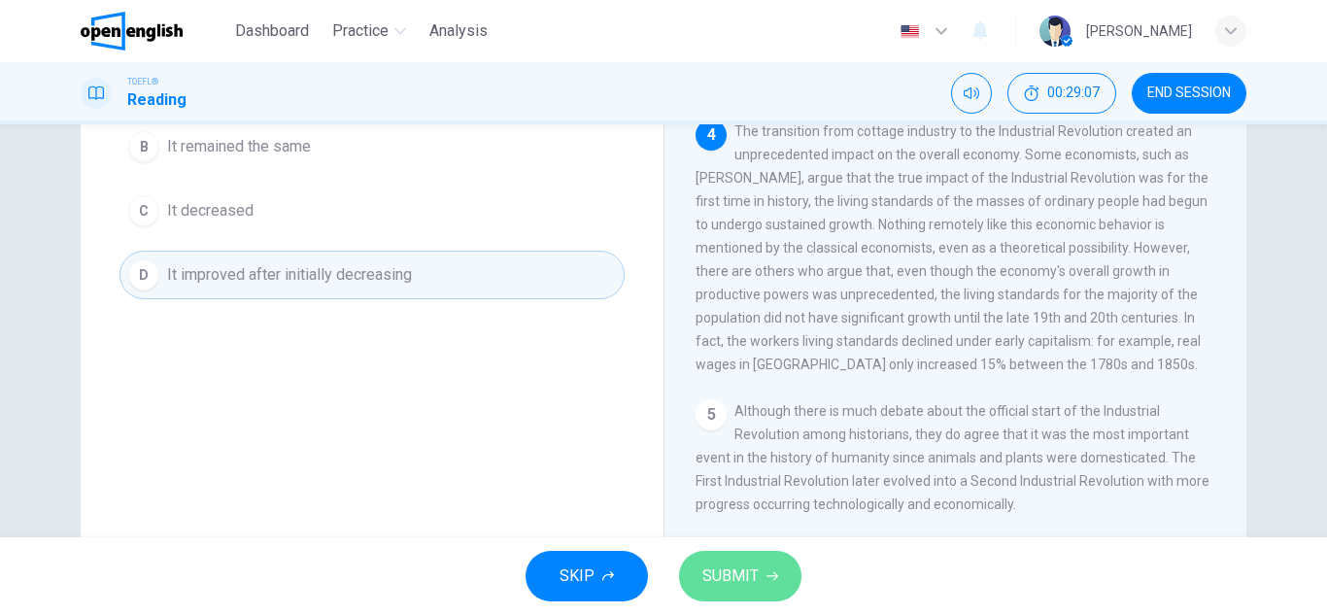
click at [716, 580] on span "SUBMIT" at bounding box center [730, 575] width 56 height 27
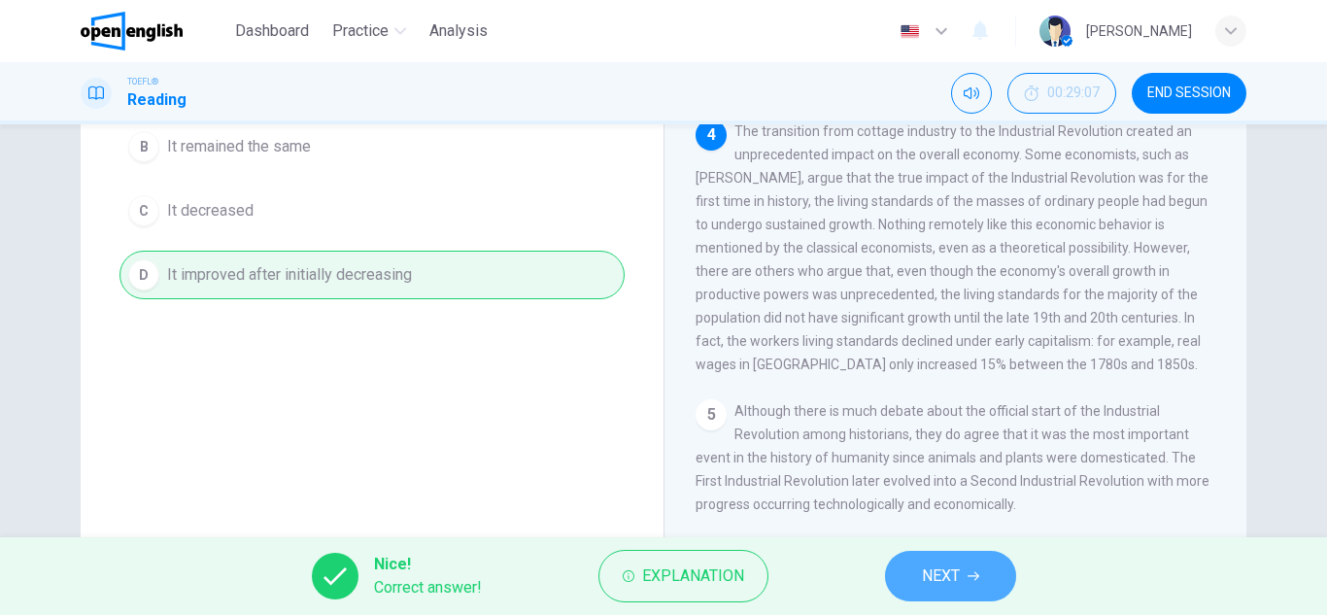
click at [943, 578] on span "NEXT" at bounding box center [941, 575] width 38 height 27
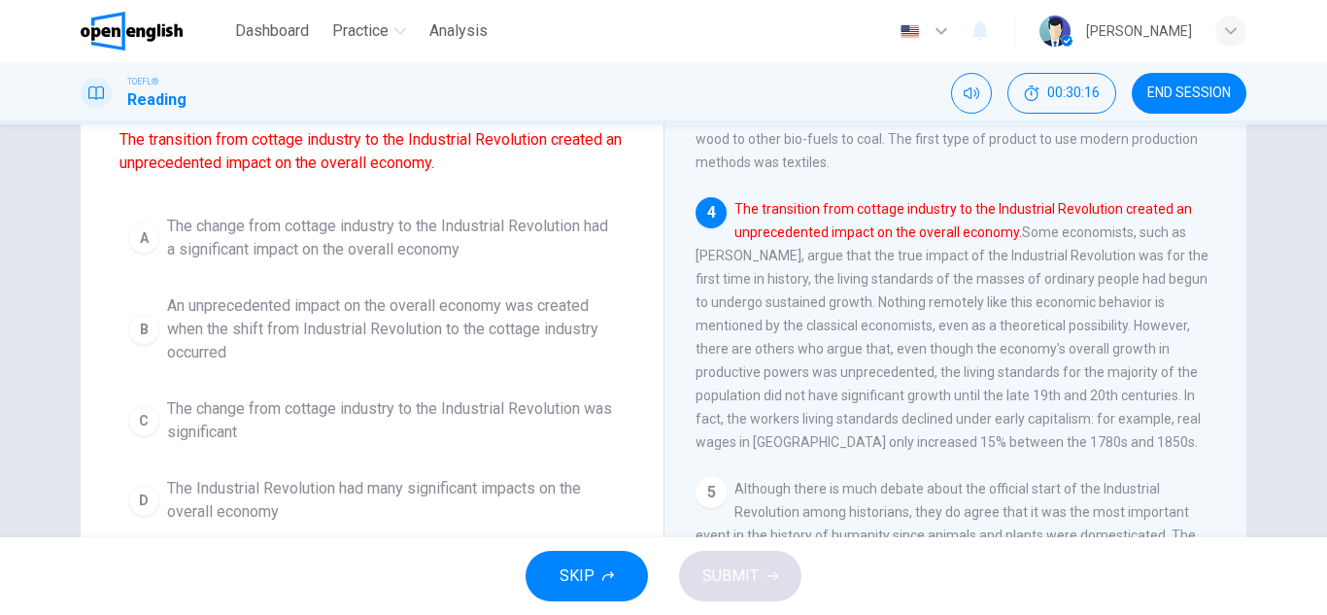
scroll to position [183, 0]
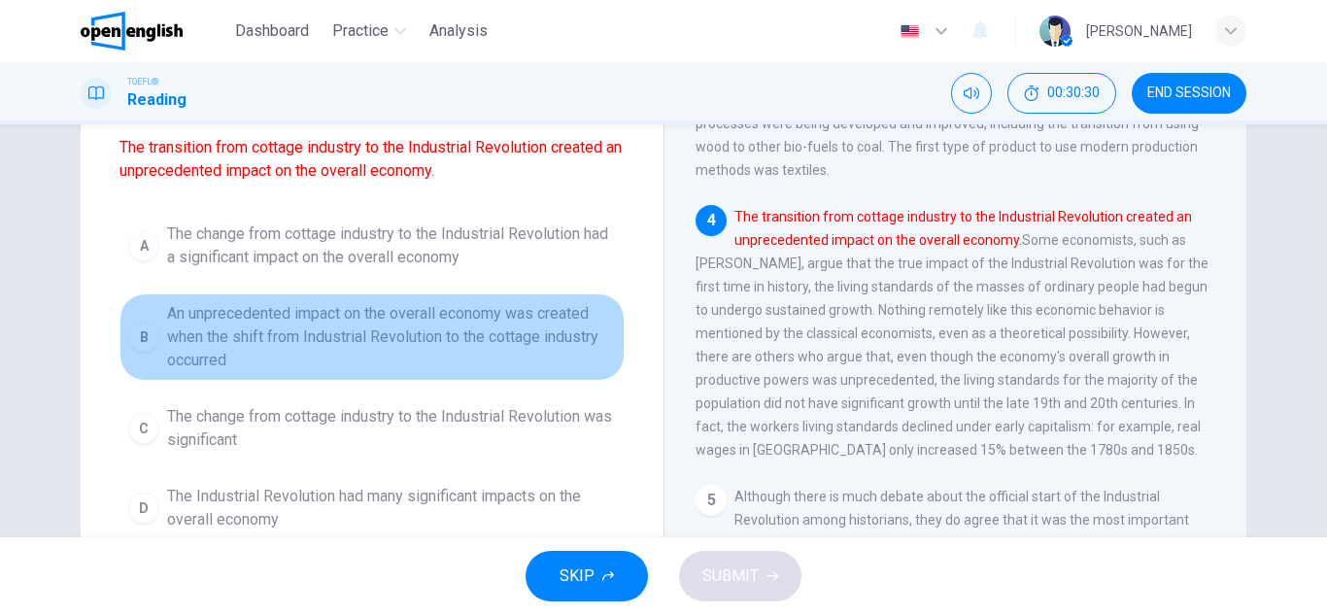
click at [382, 323] on span "An unprecedented impact on the overall economy was created when the shift from …" at bounding box center [391, 337] width 449 height 70
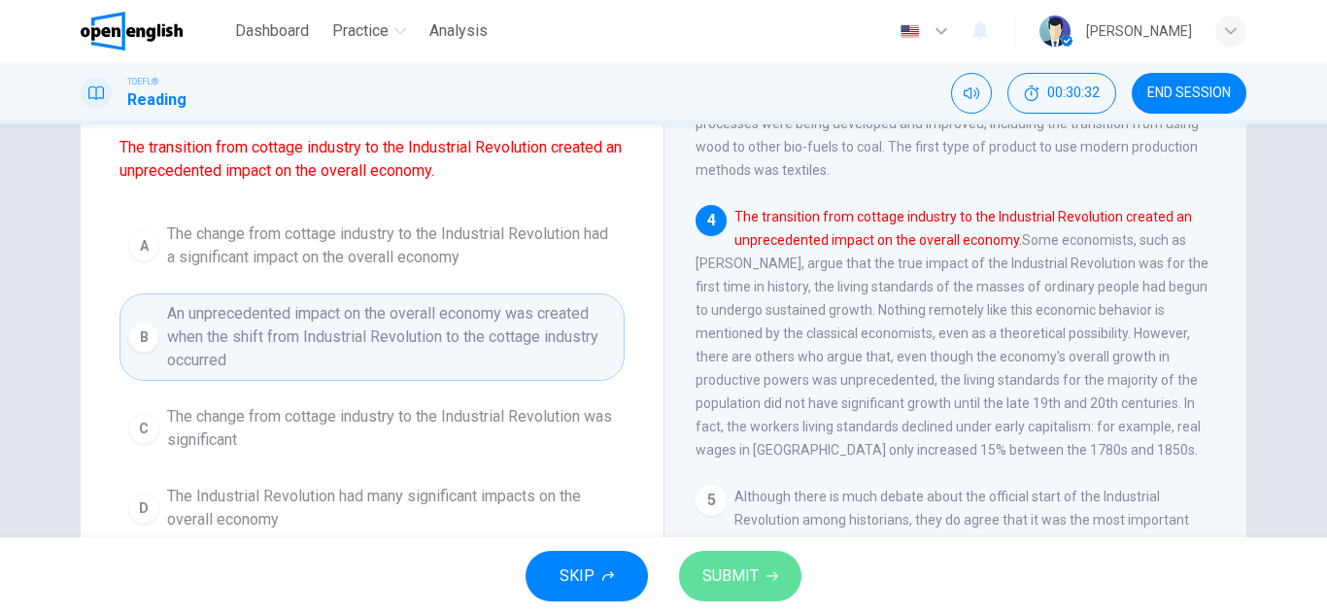
click at [727, 587] on span "SUBMIT" at bounding box center [730, 575] width 56 height 27
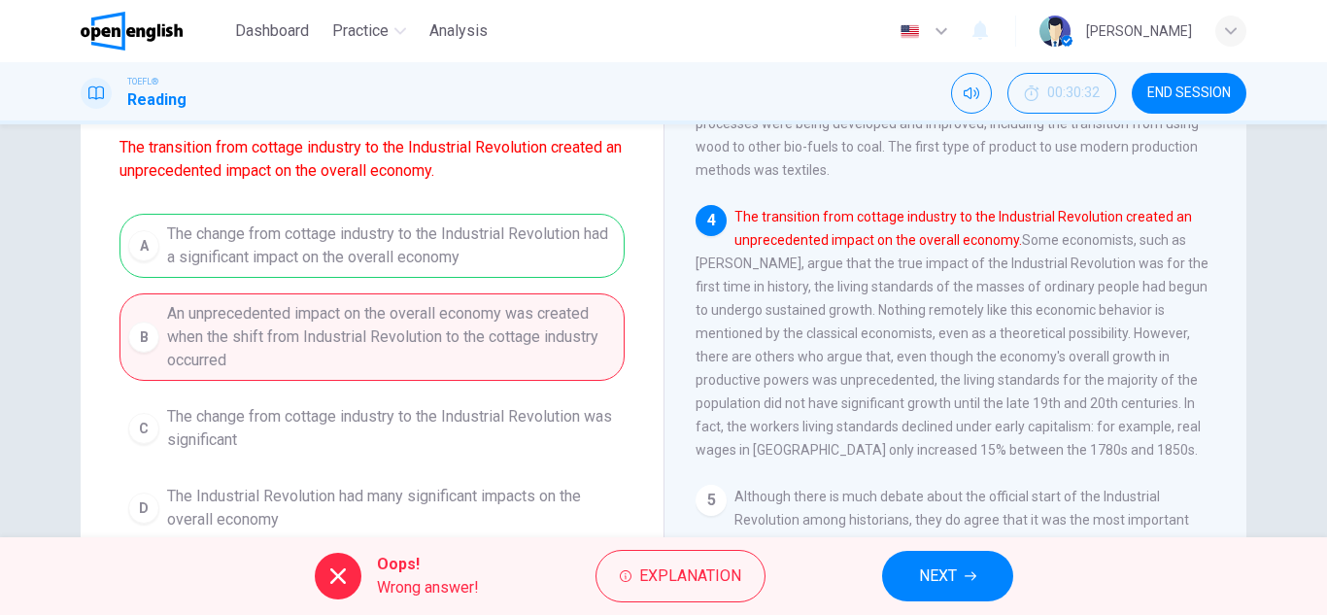
click at [401, 251] on div "A The change from cottage industry to the Industrial Revolution had a significa…" at bounding box center [371, 377] width 505 height 326
click at [940, 580] on span "NEXT" at bounding box center [938, 575] width 38 height 27
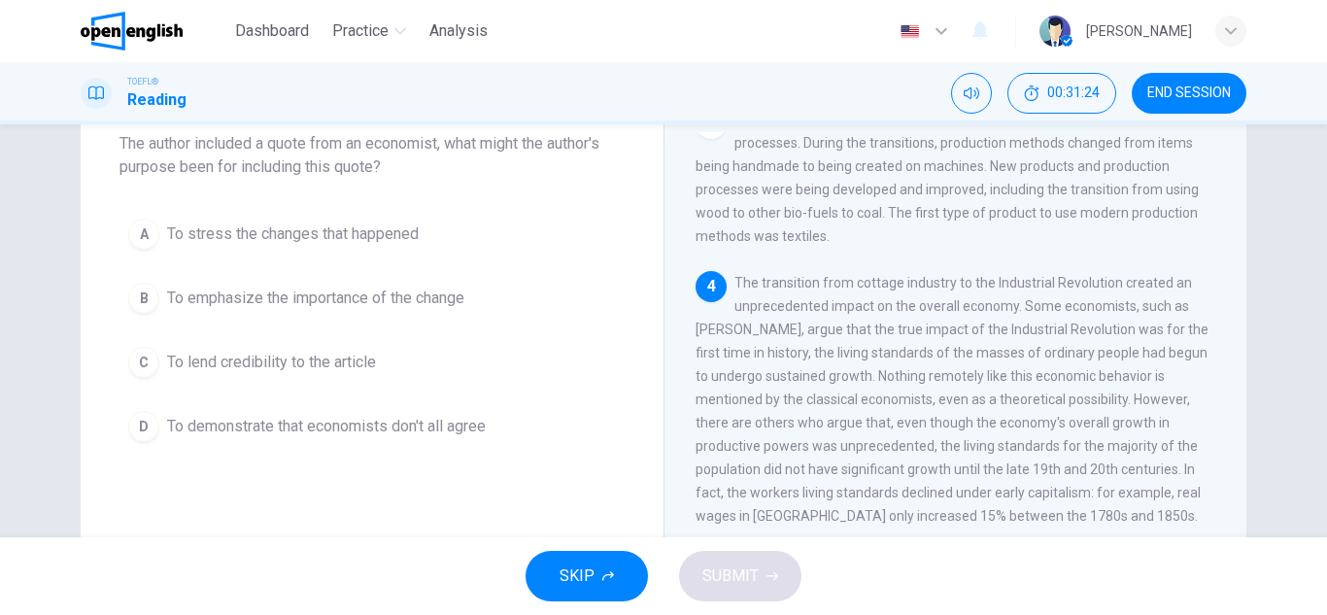
scroll to position [155, 0]
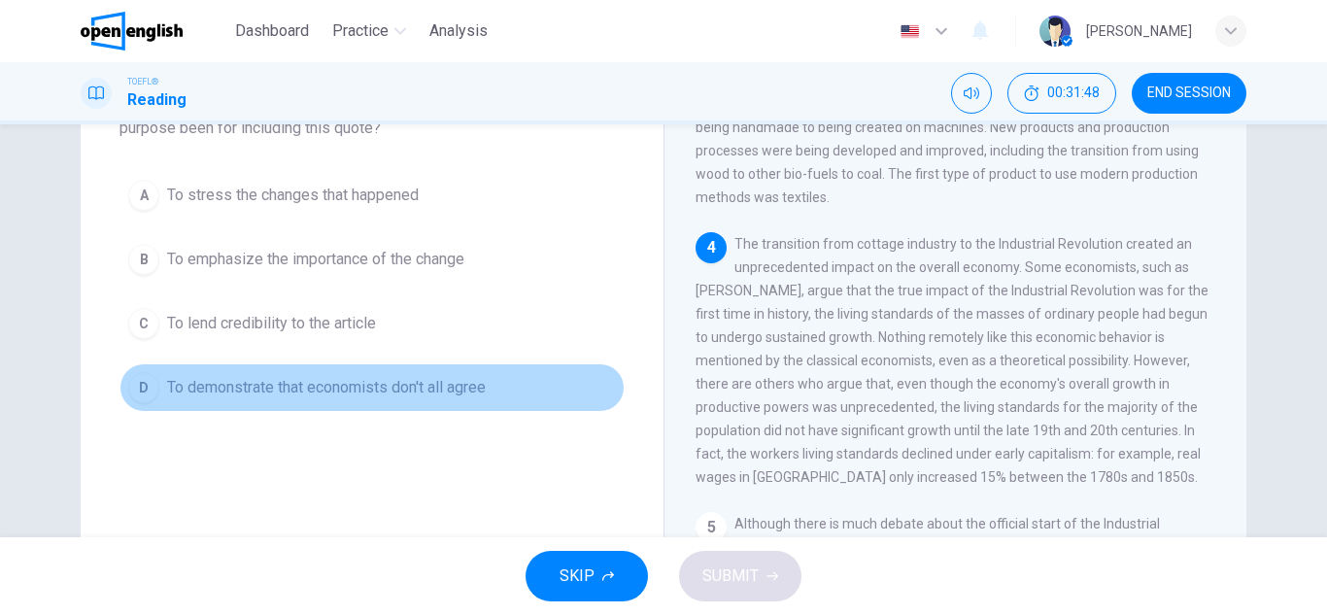
click at [306, 389] on span "To demonstrate that economists don't all agree" at bounding box center [326, 387] width 319 height 23
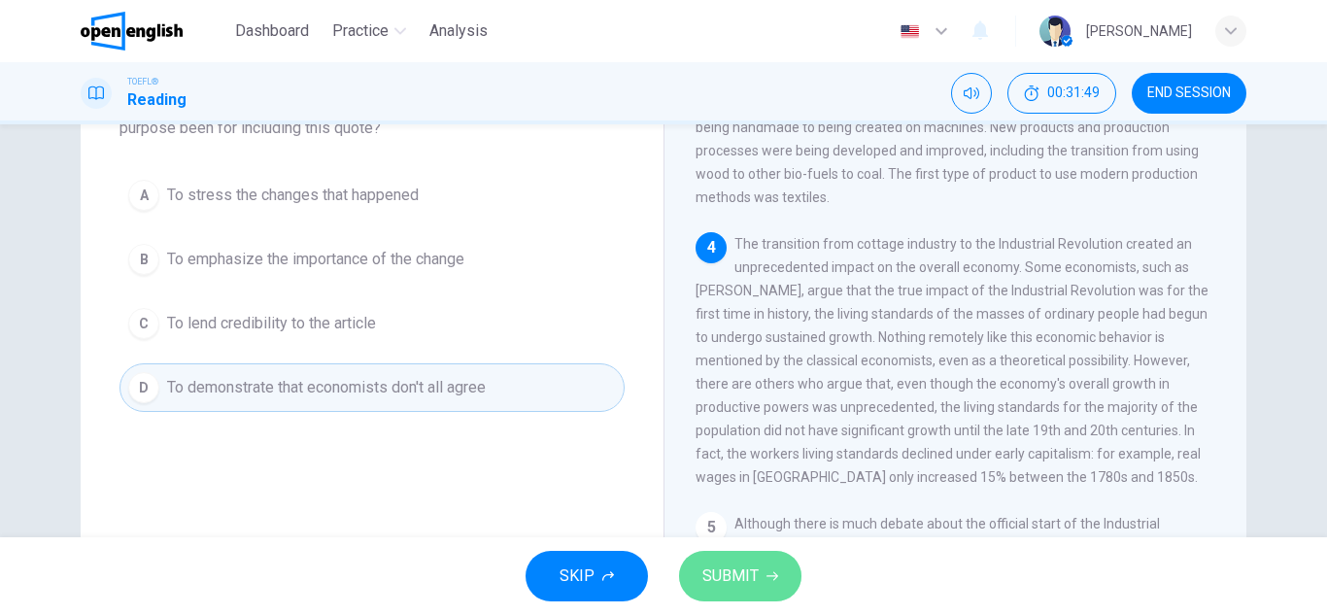
click at [755, 587] on span "SUBMIT" at bounding box center [730, 575] width 56 height 27
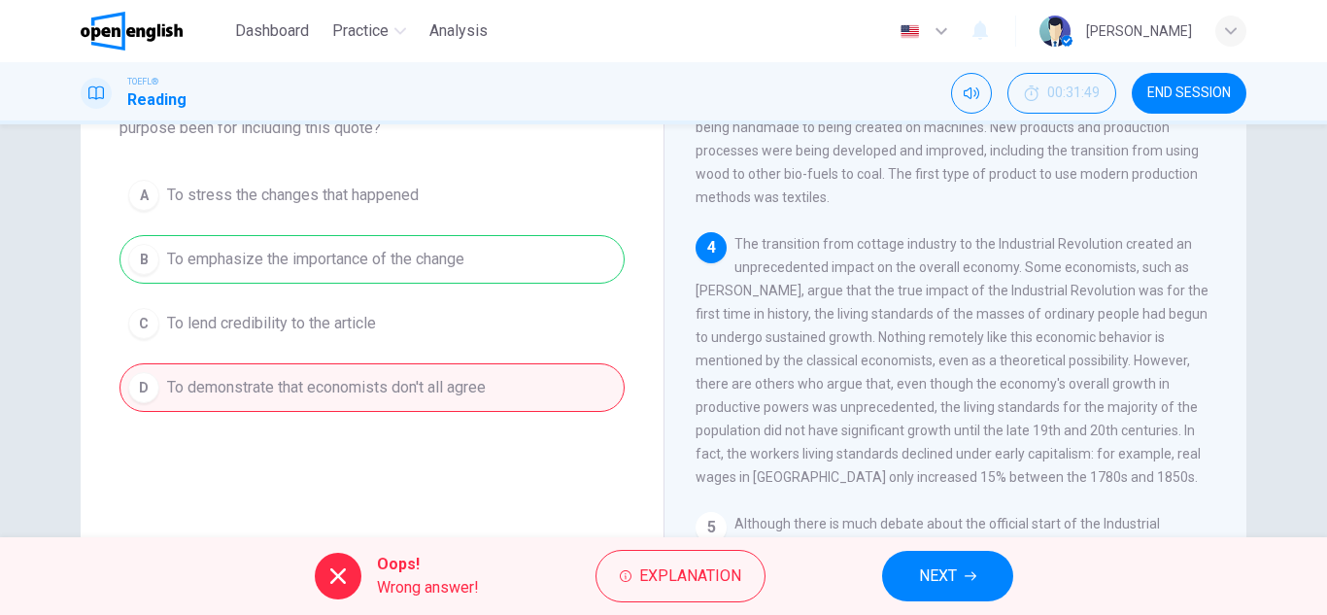
click at [416, 264] on div "A To stress the changes that happened B To emphasize the importance of the chan…" at bounding box center [371, 291] width 505 height 241
click at [897, 576] on button "NEXT" at bounding box center [947, 576] width 131 height 51
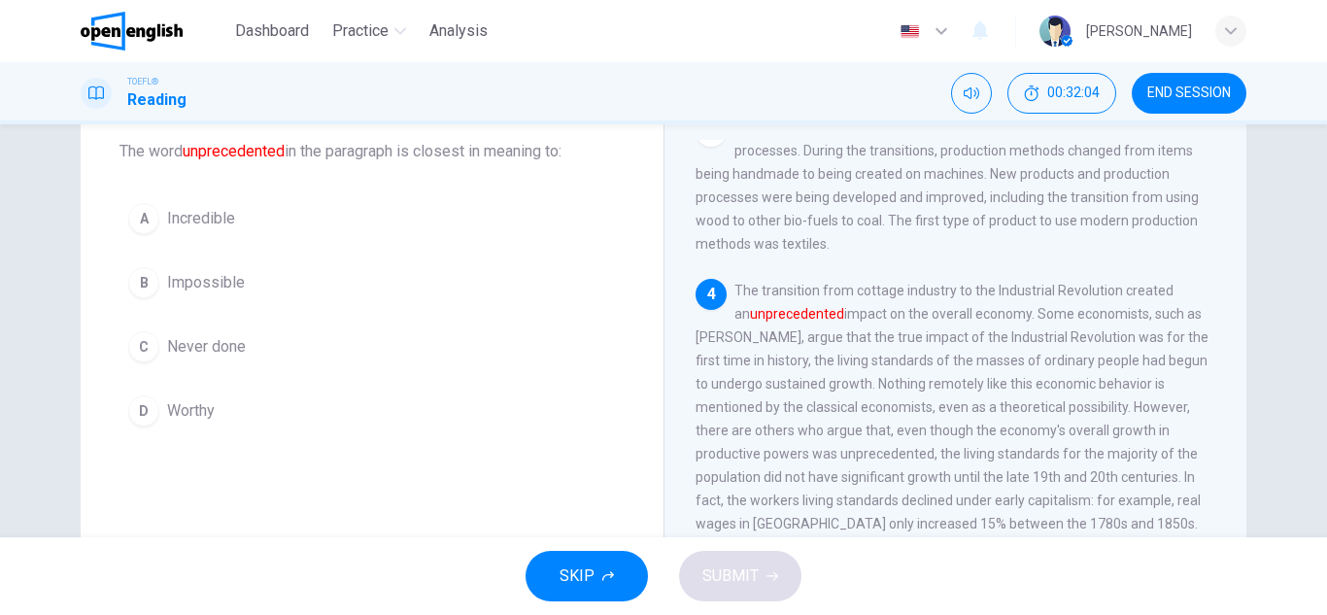
scroll to position [117, 0]
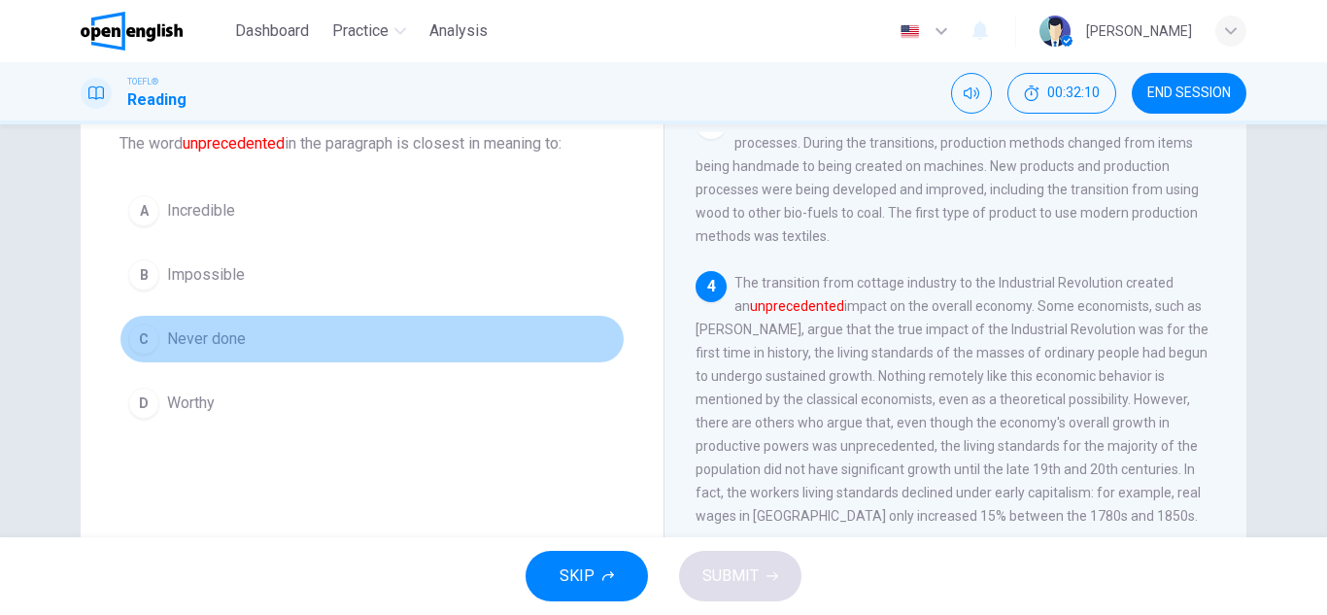
click at [242, 334] on button "C Never done" at bounding box center [371, 339] width 505 height 49
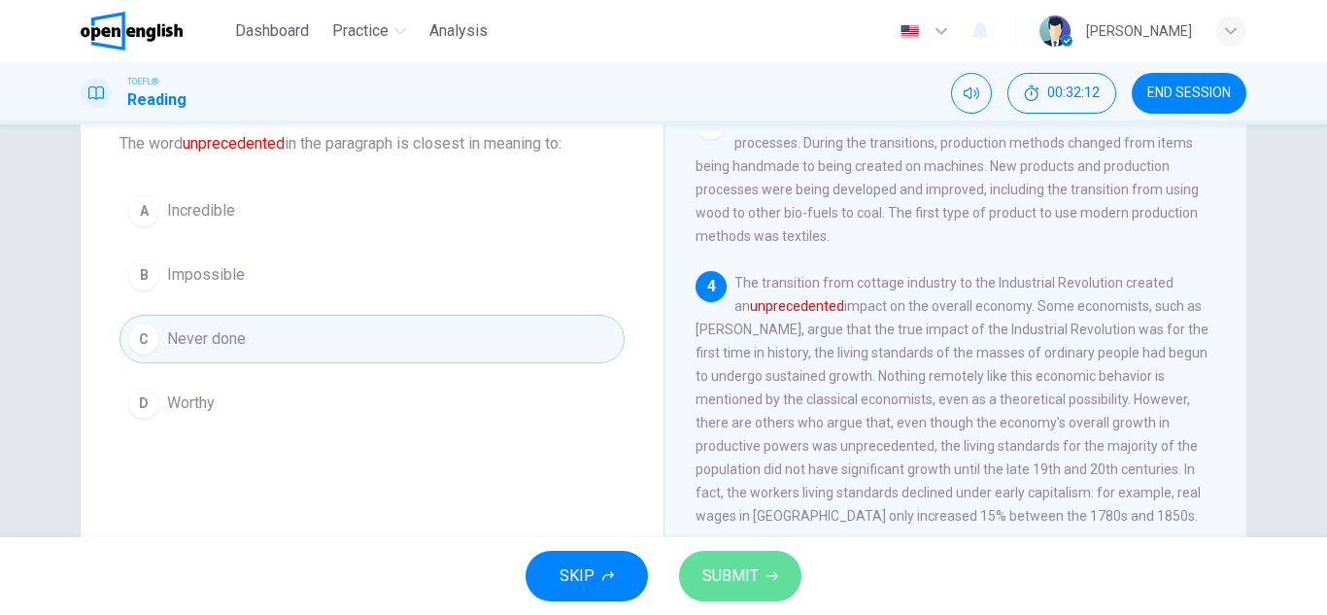
click at [735, 574] on span "SUBMIT" at bounding box center [730, 575] width 56 height 27
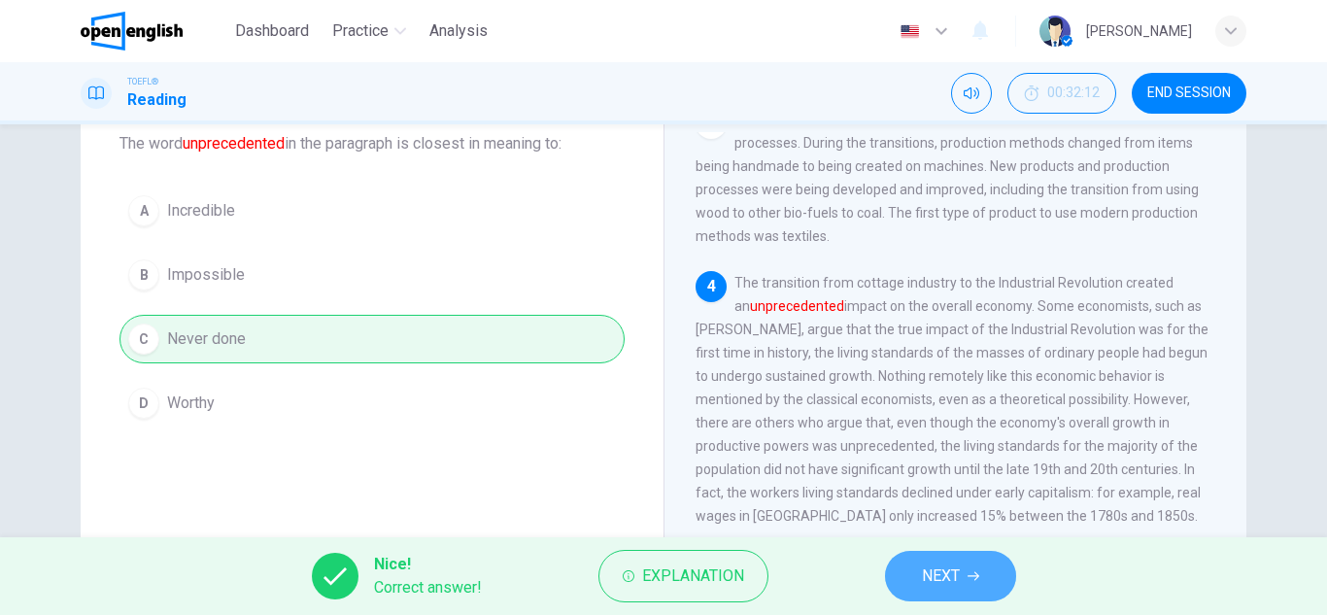
click at [959, 590] on button "NEXT" at bounding box center [950, 576] width 131 height 51
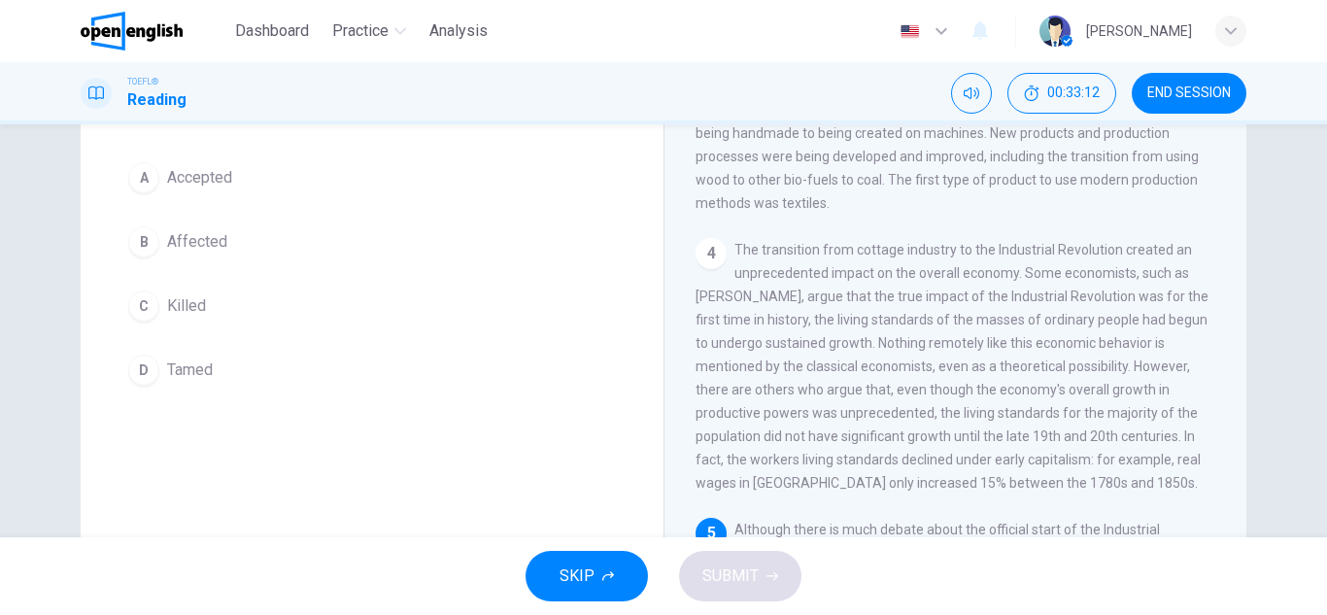
scroll to position [146, 0]
click at [198, 390] on button "D Tamed" at bounding box center [371, 374] width 505 height 49
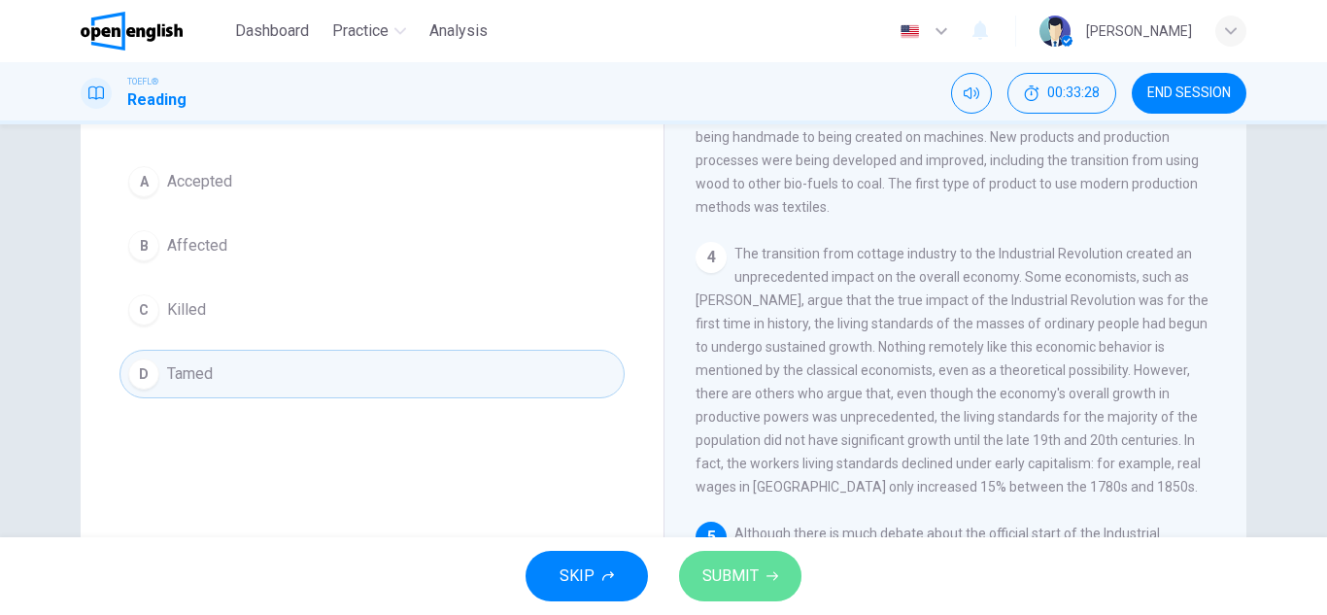
click at [769, 580] on icon "button" at bounding box center [772, 576] width 12 height 12
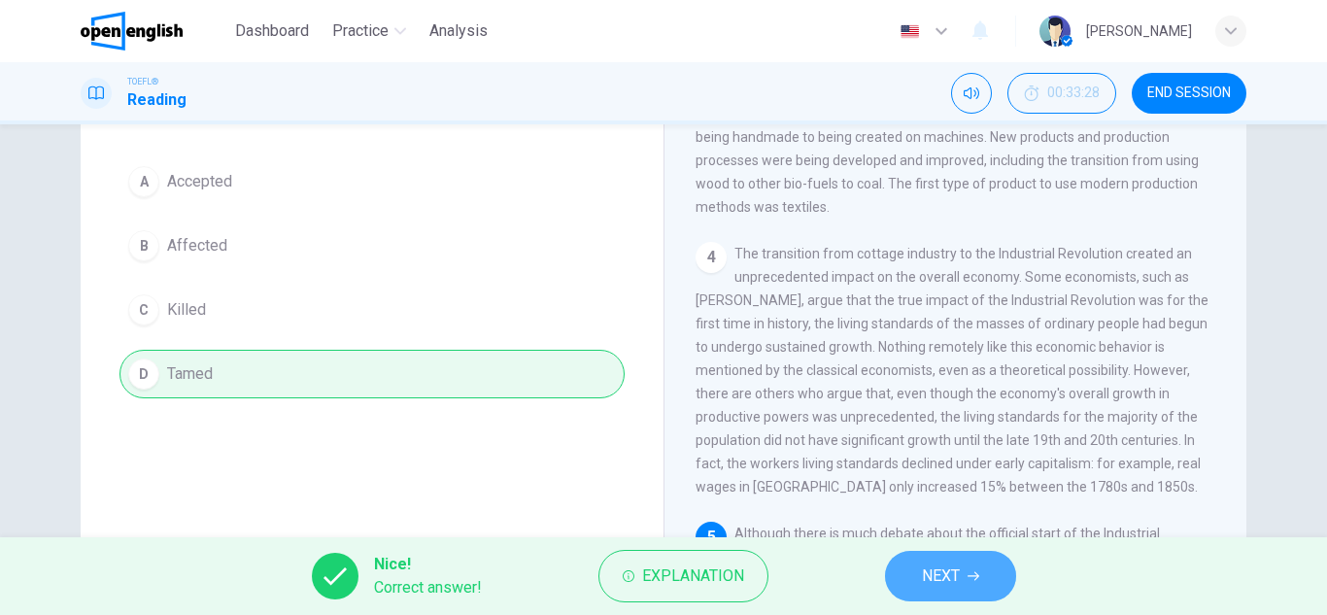
click at [954, 580] on span "NEXT" at bounding box center [941, 575] width 38 height 27
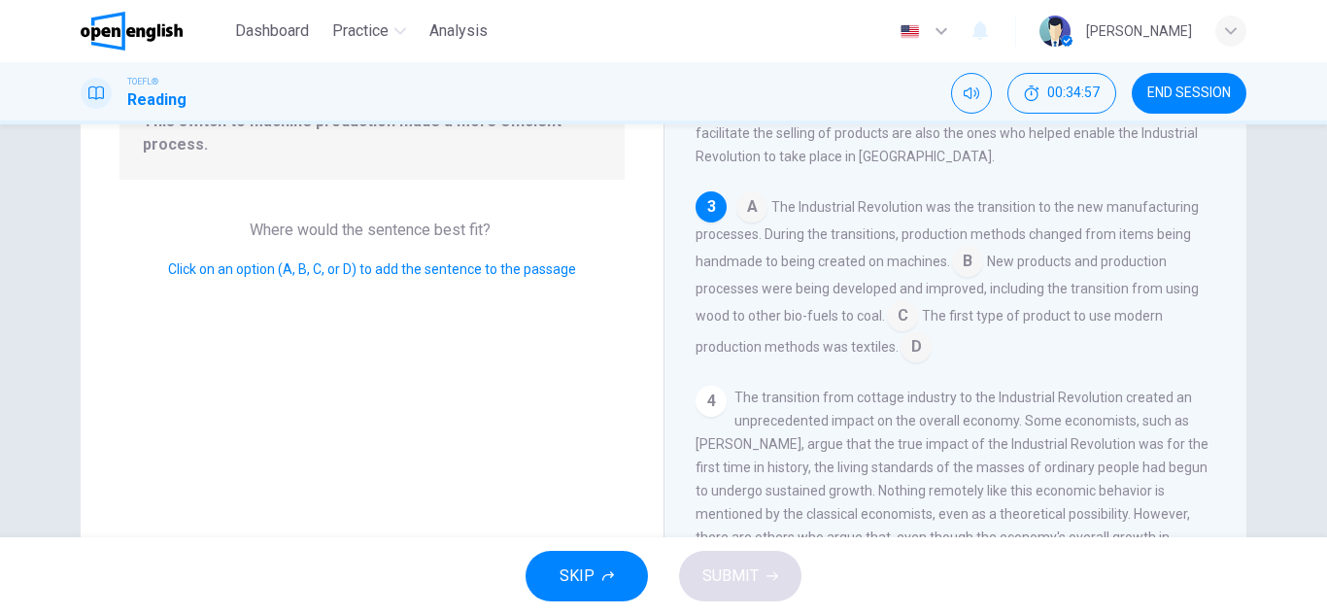
scroll to position [217, 0]
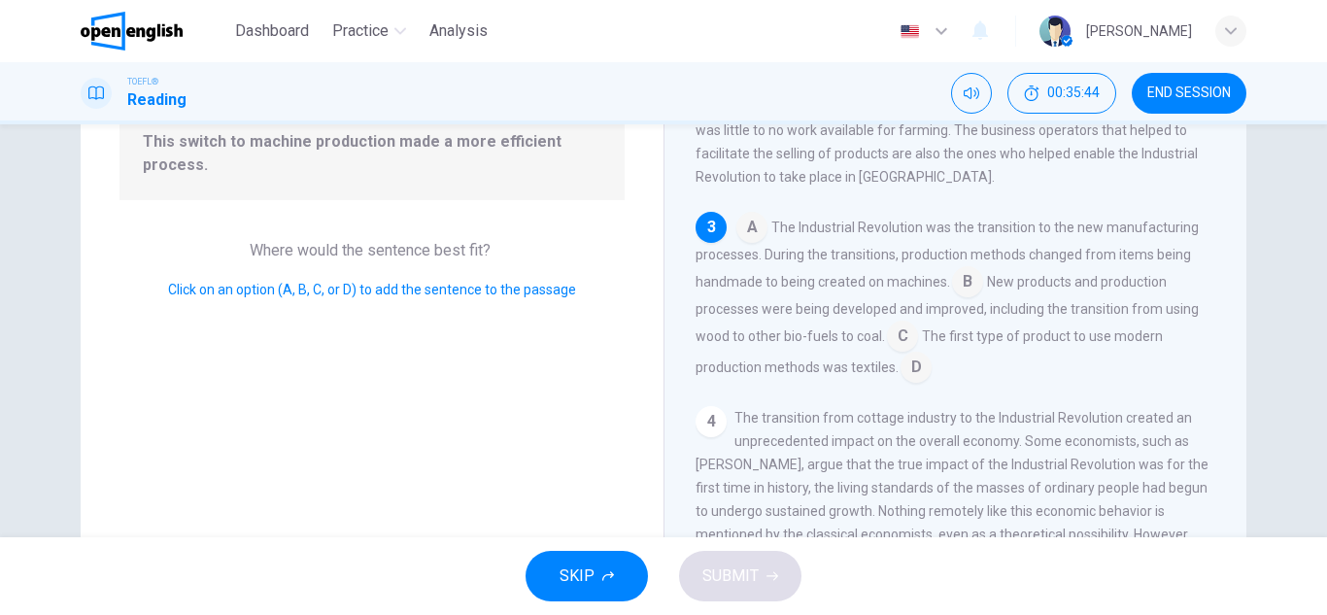
click at [899, 347] on input at bounding box center [902, 337] width 31 height 31
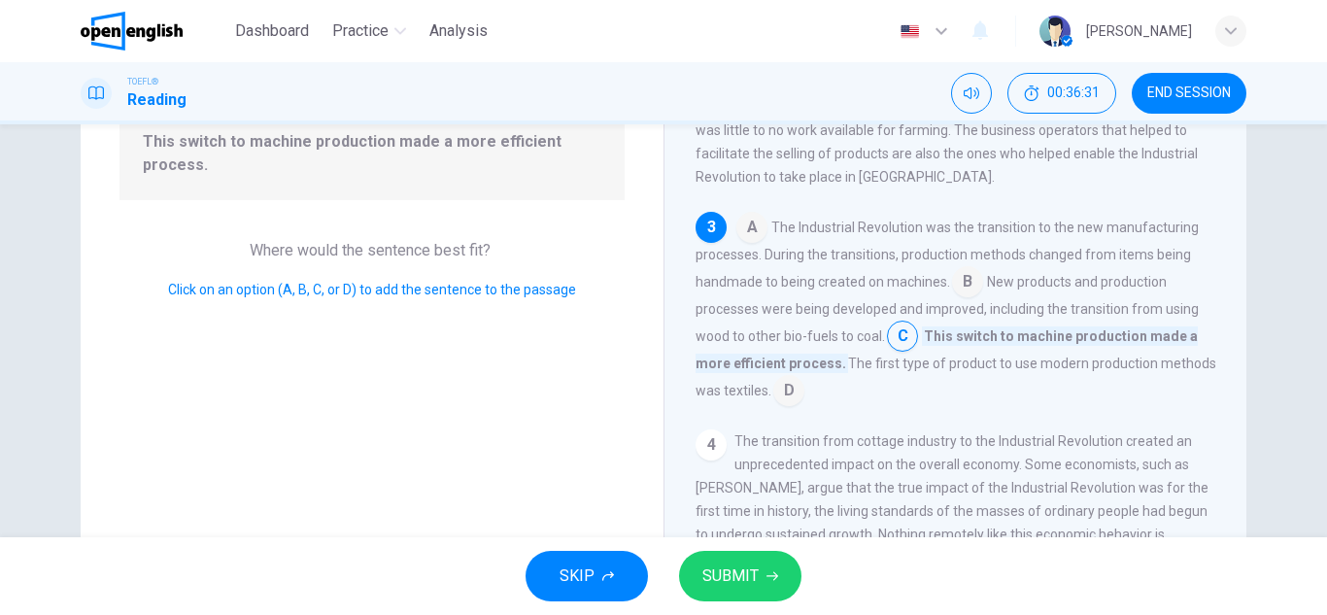
scroll to position [255, 0]
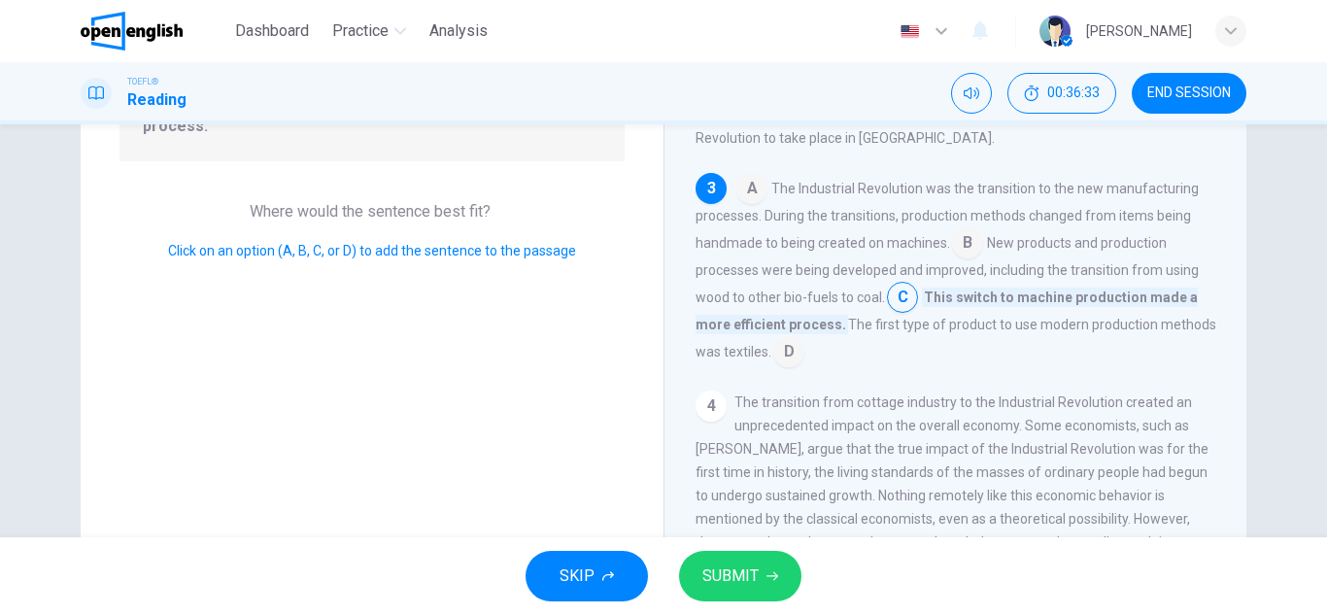
click at [793, 366] on input at bounding box center [788, 353] width 31 height 31
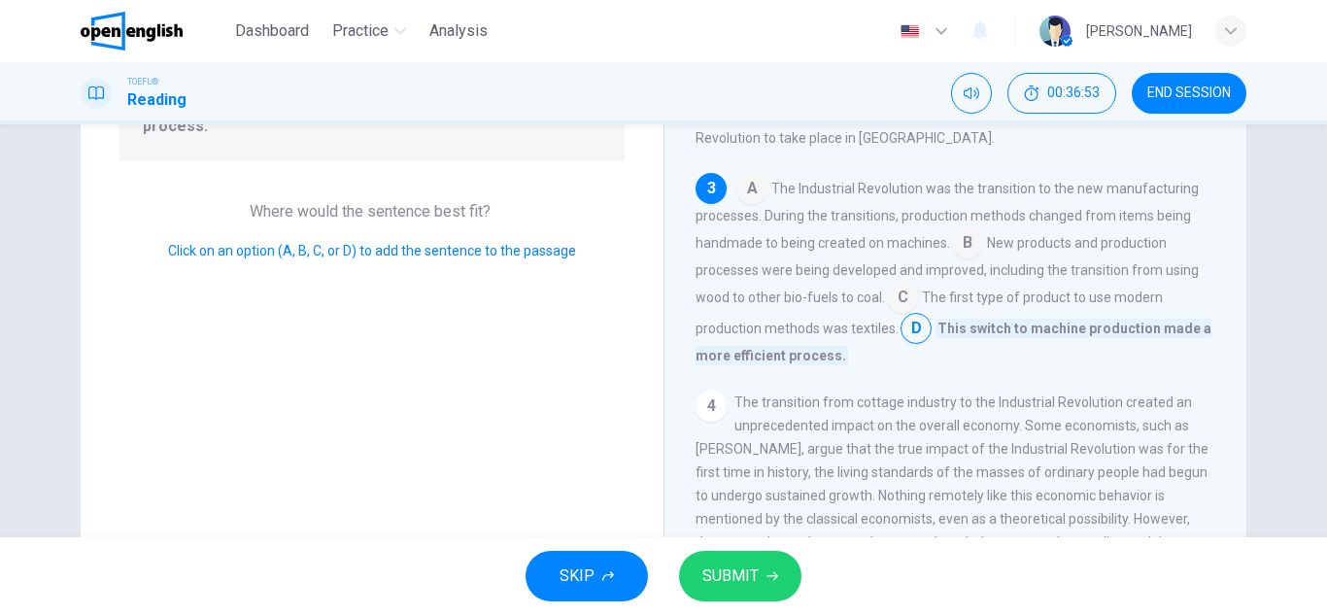
click at [900, 314] on input at bounding box center [902, 299] width 31 height 31
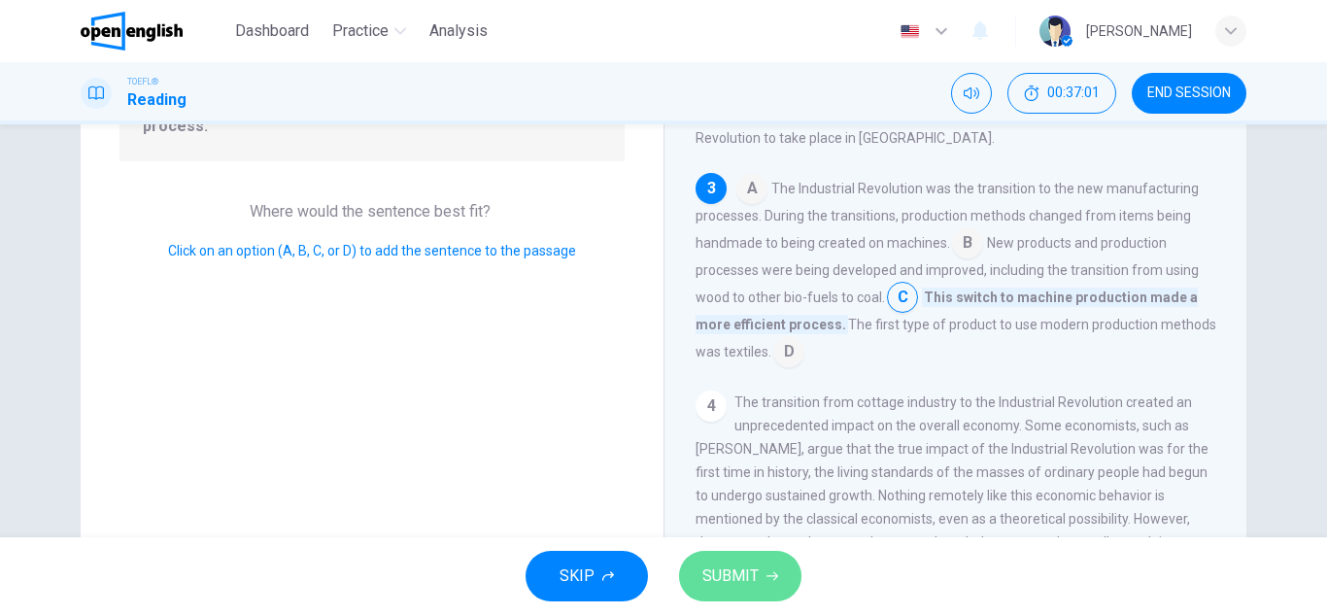
click at [741, 579] on span "SUBMIT" at bounding box center [730, 575] width 56 height 27
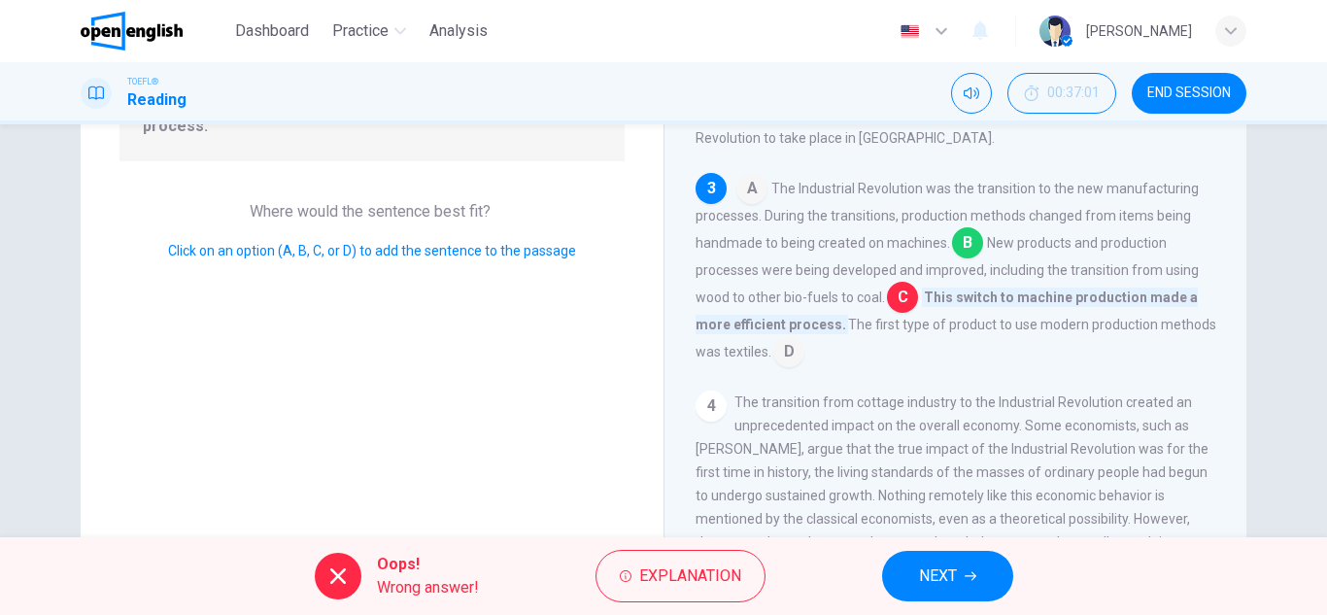
click at [931, 583] on span "NEXT" at bounding box center [938, 575] width 38 height 27
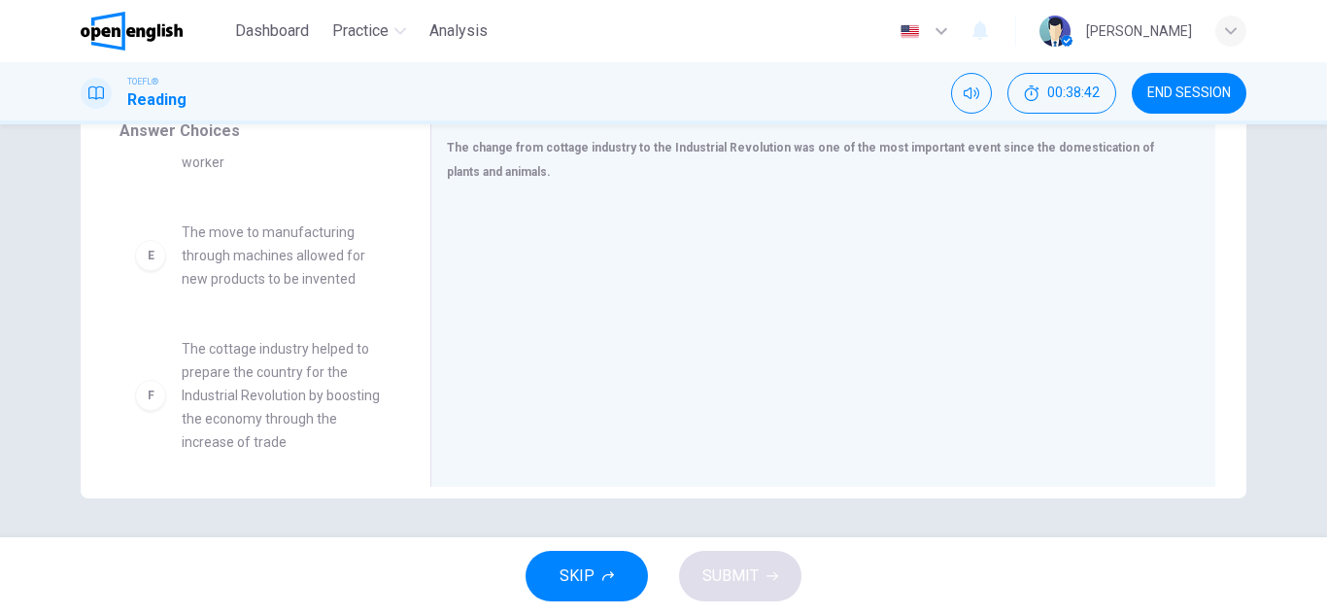
scroll to position [478, 0]
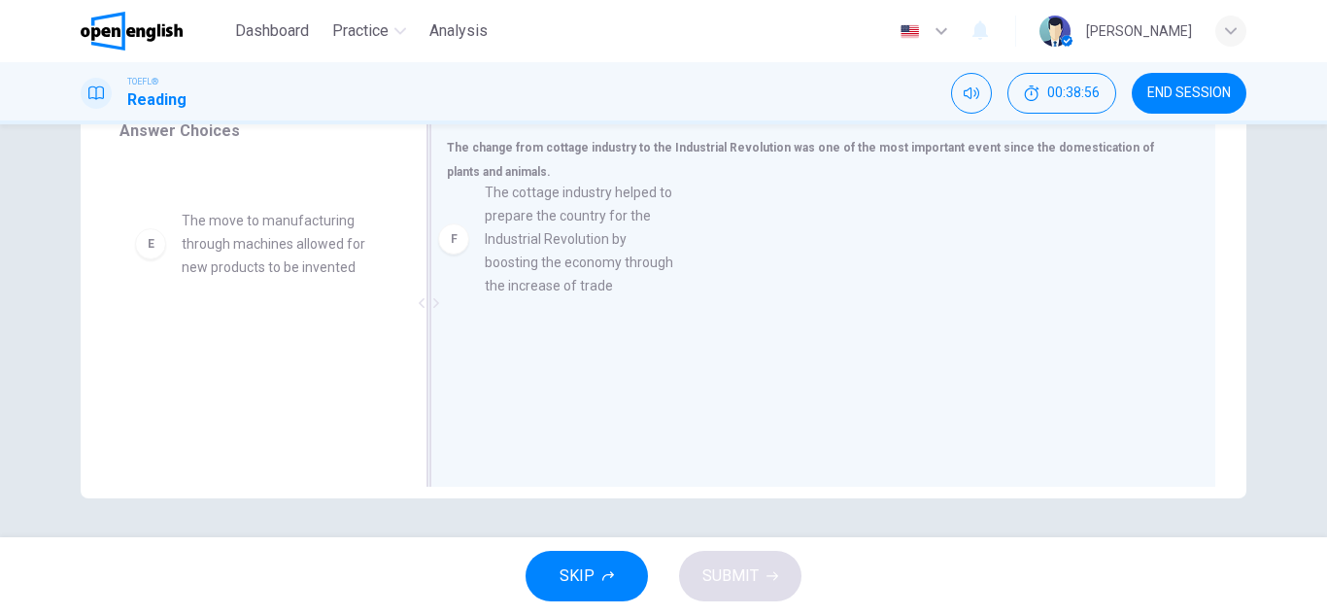
drag, startPoint x: 254, startPoint y: 381, endPoint x: 578, endPoint y: 235, distance: 355.6
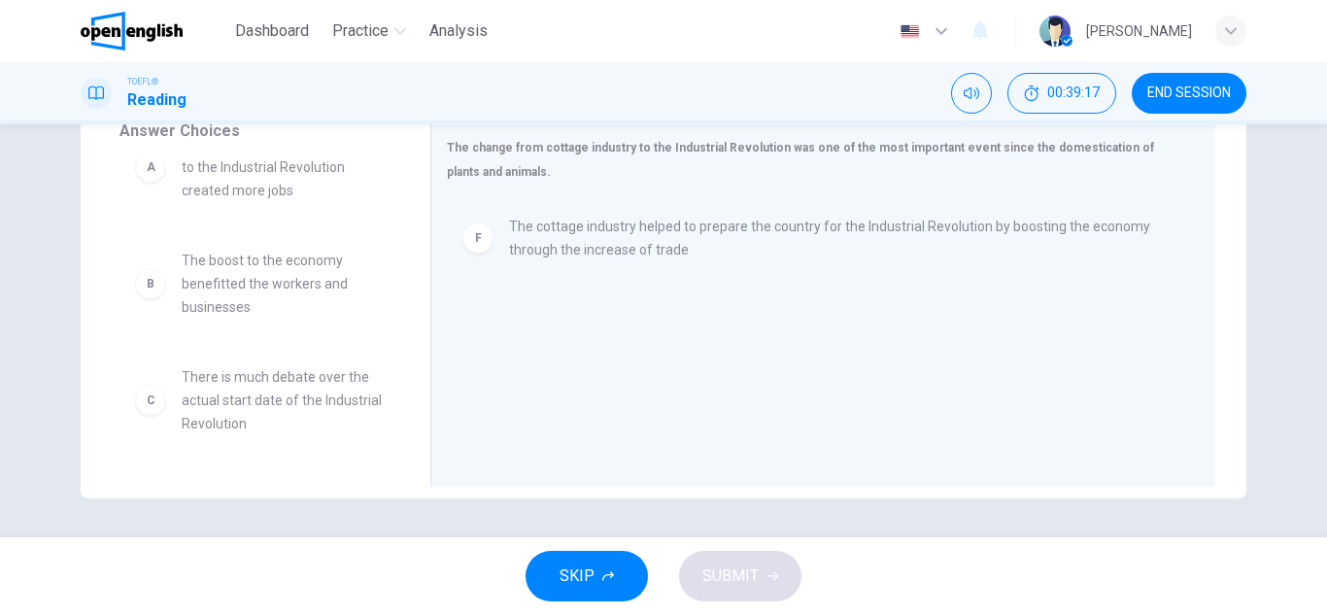
scroll to position [30, 0]
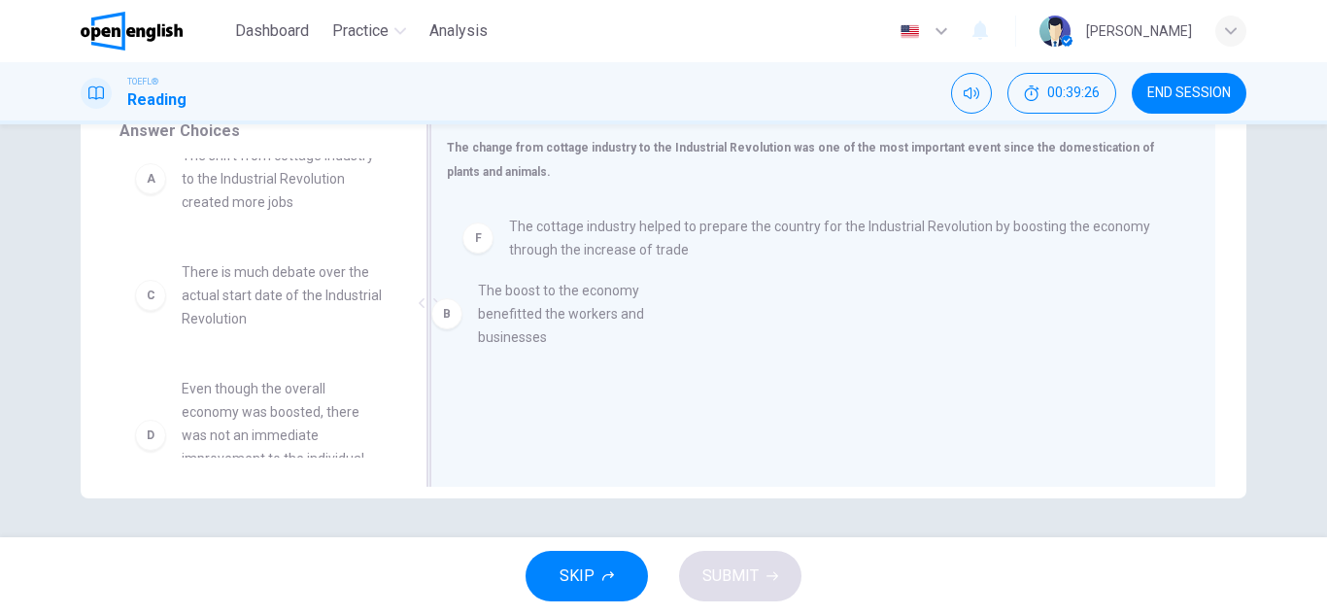
drag, startPoint x: 274, startPoint y: 283, endPoint x: 587, endPoint y: 300, distance: 313.2
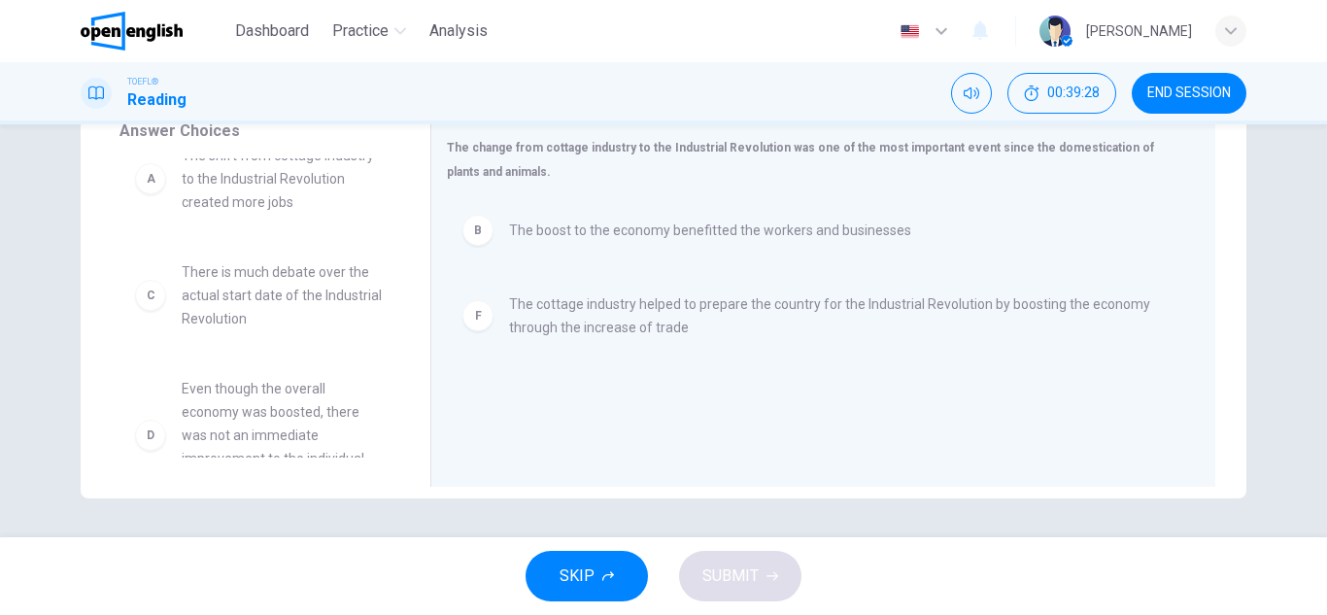
scroll to position [0, 0]
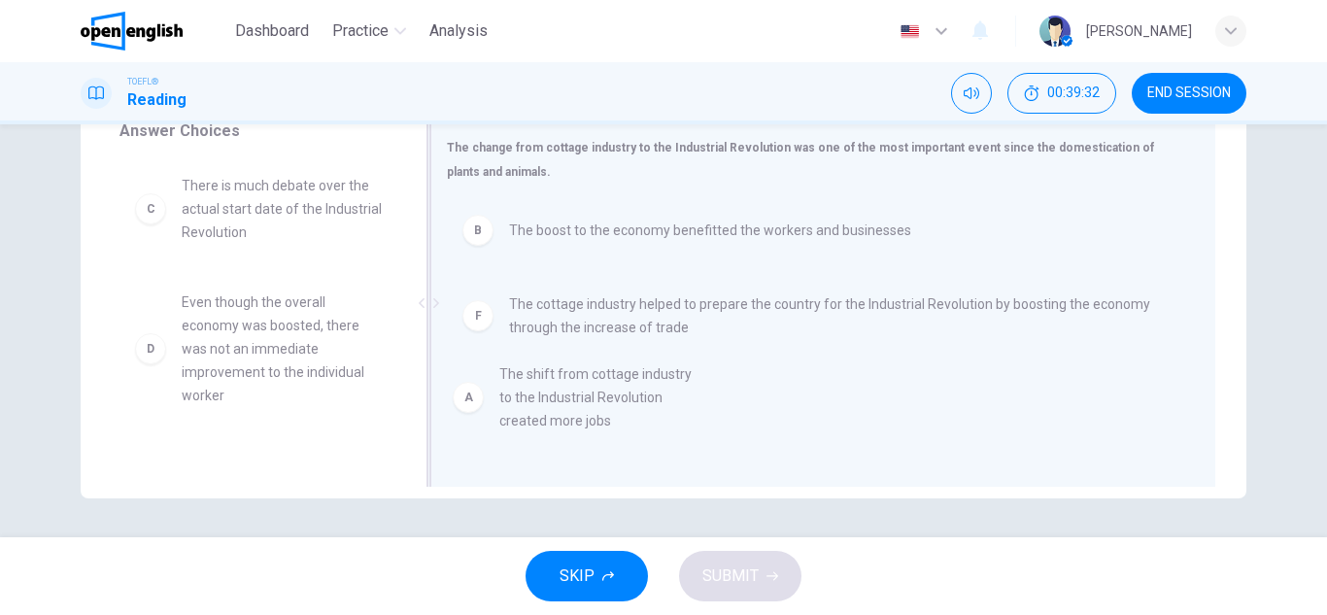
drag, startPoint x: 282, startPoint y: 219, endPoint x: 630, endPoint y: 420, distance: 402.5
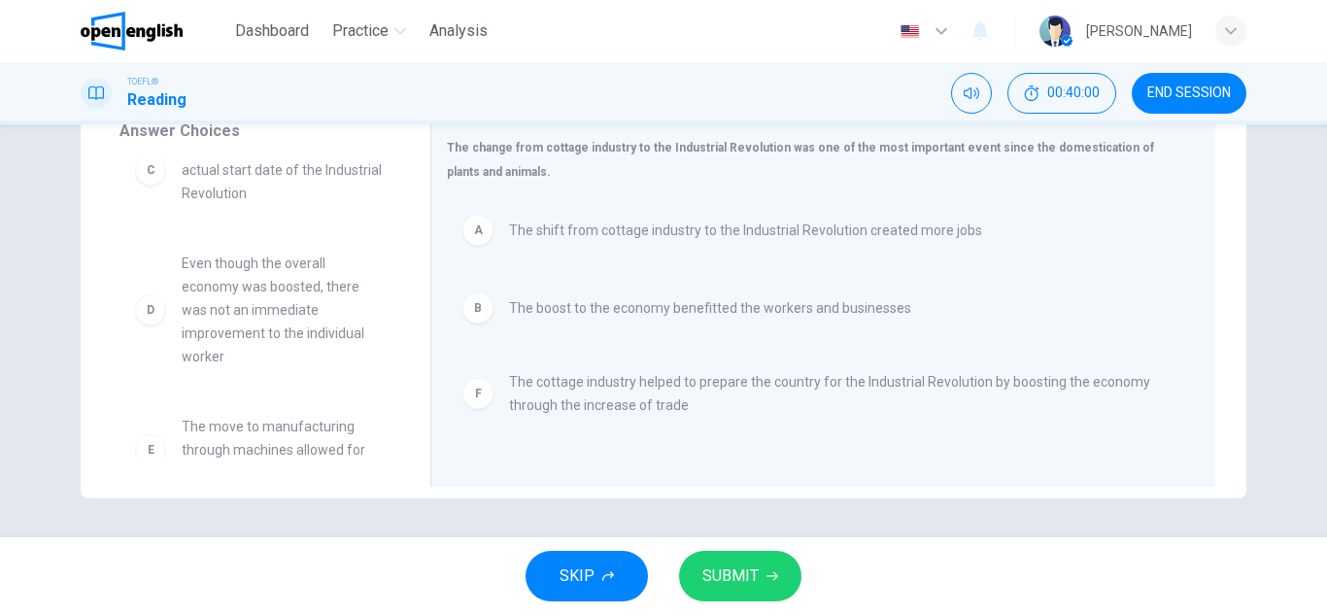
scroll to position [82, 0]
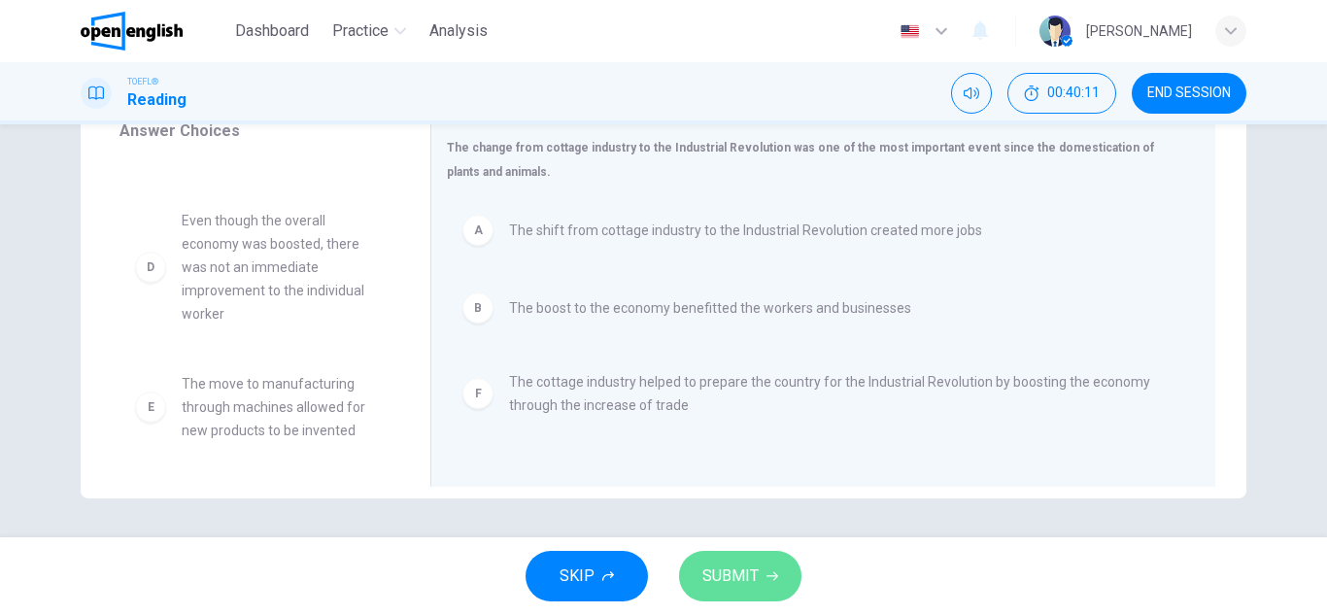
click at [728, 575] on span "SUBMIT" at bounding box center [730, 575] width 56 height 27
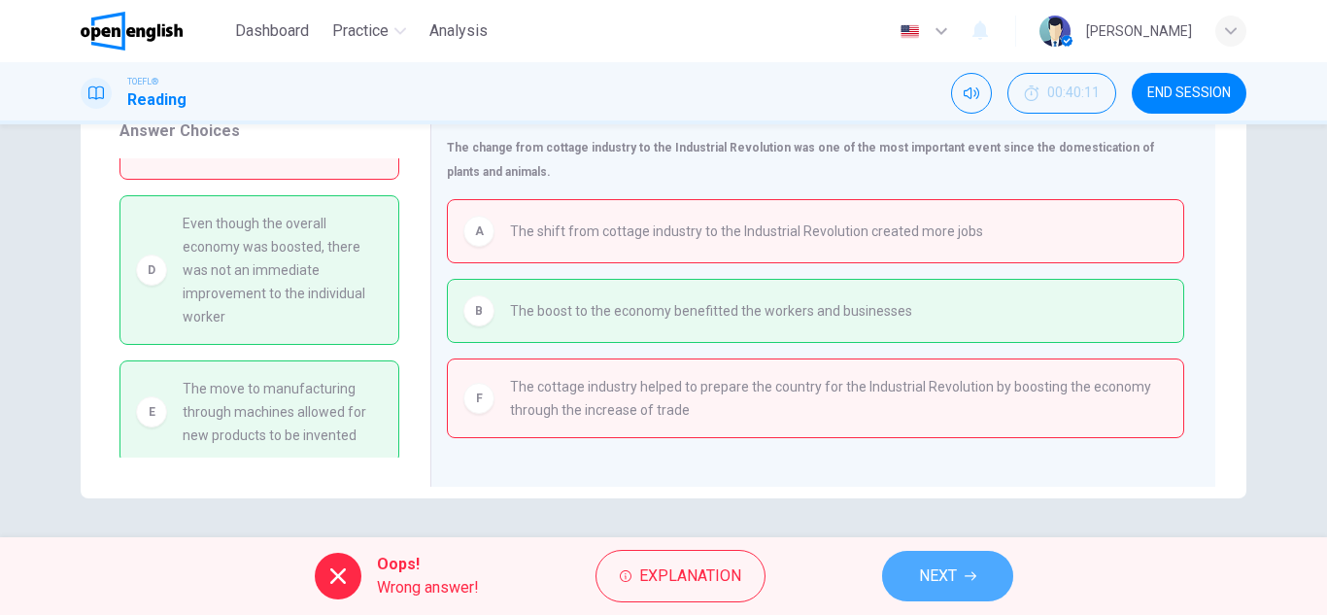
click at [930, 589] on span "NEXT" at bounding box center [938, 575] width 38 height 27
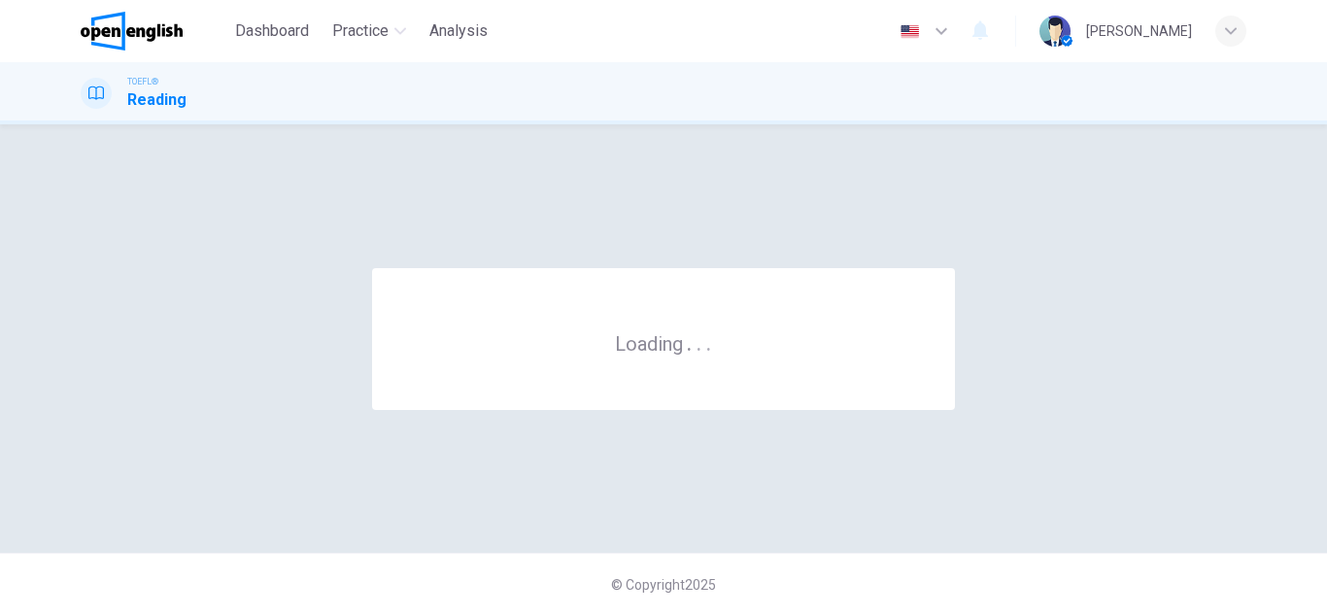
scroll to position [0, 0]
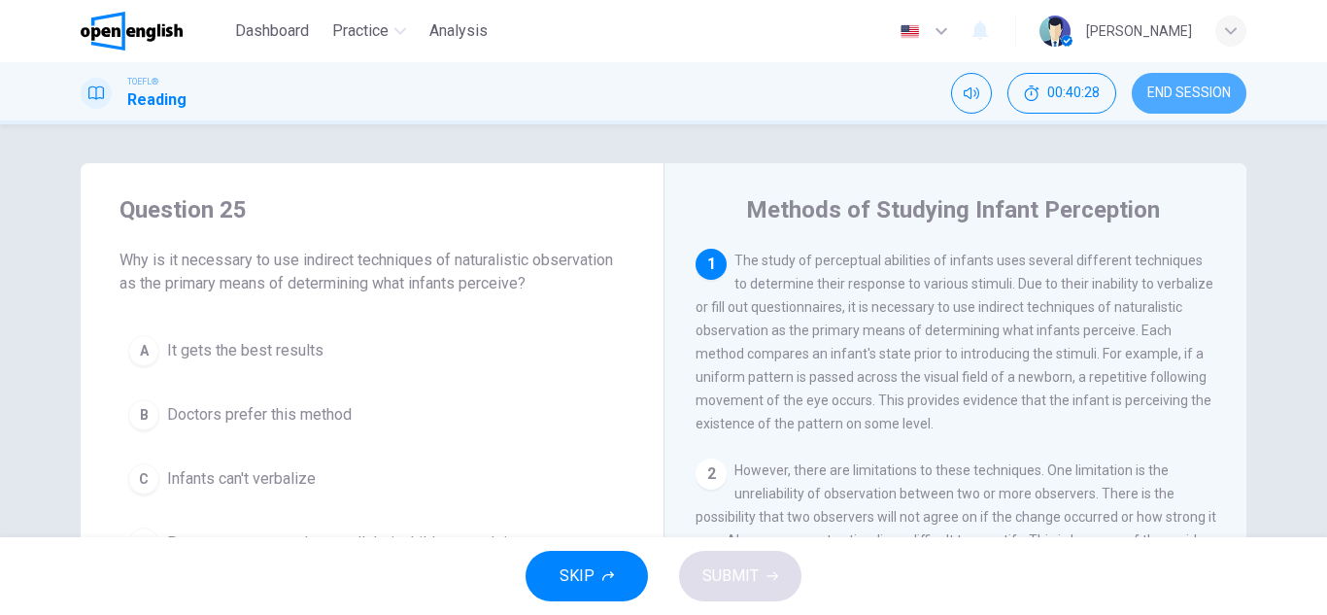
click at [1157, 102] on button "END SESSION" at bounding box center [1189, 93] width 115 height 41
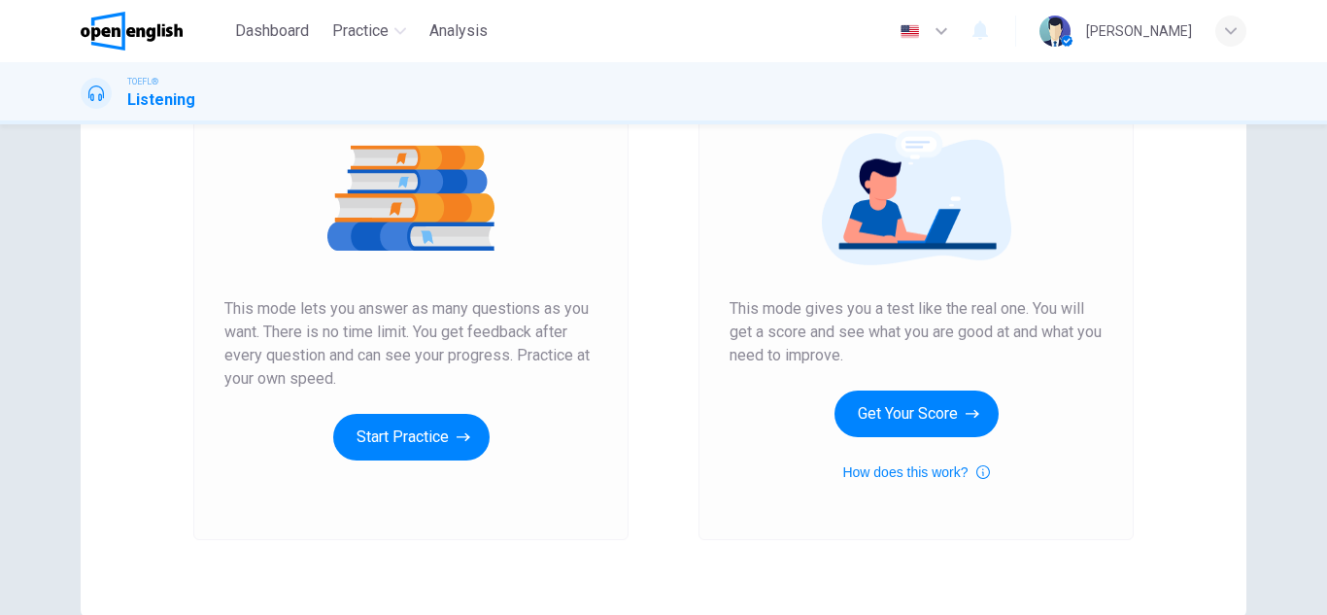
scroll to position [324, 0]
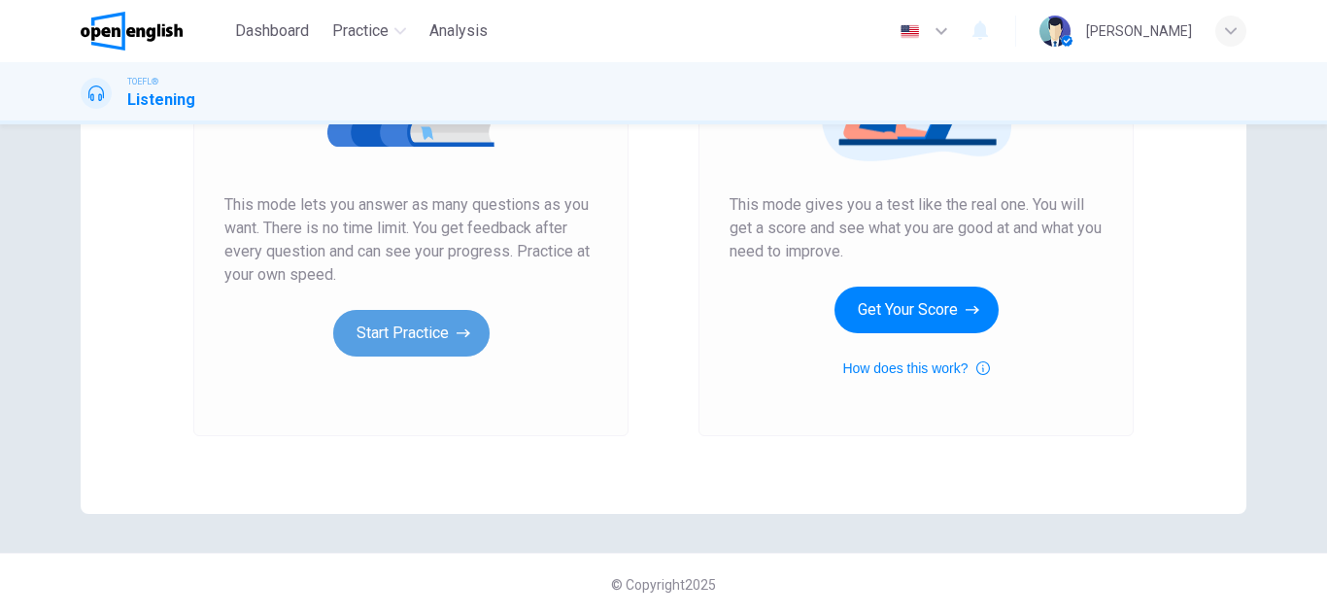
click at [400, 333] on button "Start Practice" at bounding box center [411, 333] width 156 height 47
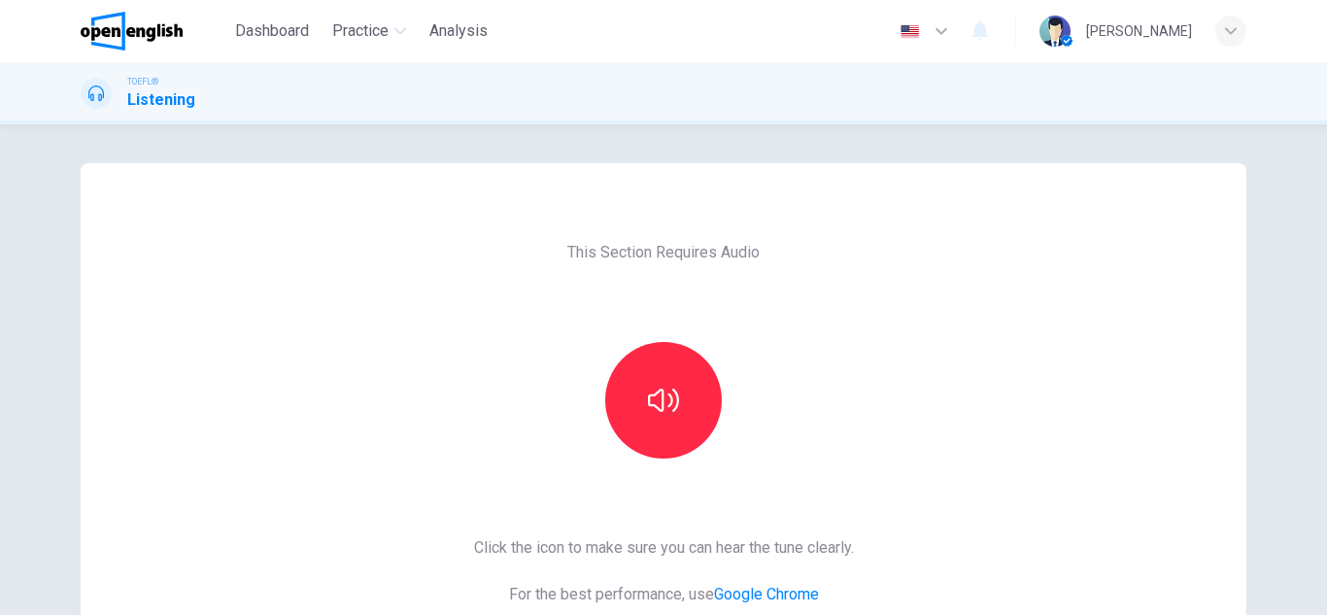
click at [1300, 463] on div "This Section Requires Audio Click the icon to make sure you can hear the tune c…" at bounding box center [663, 369] width 1327 height 491
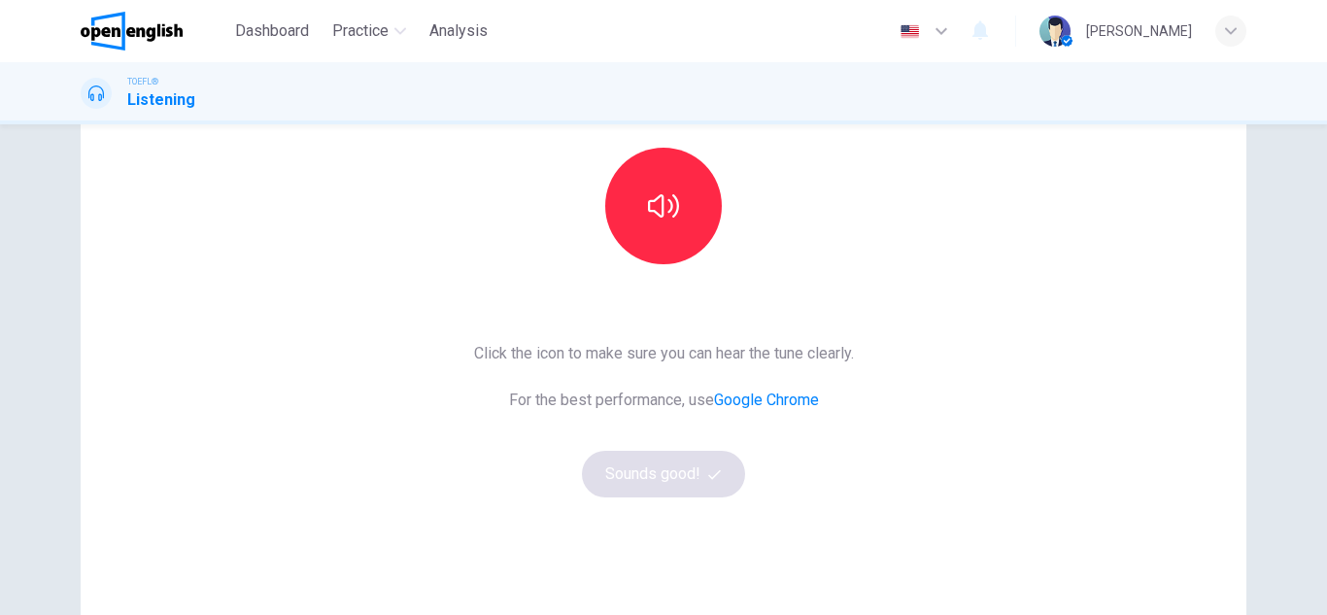
scroll to position [233, 0]
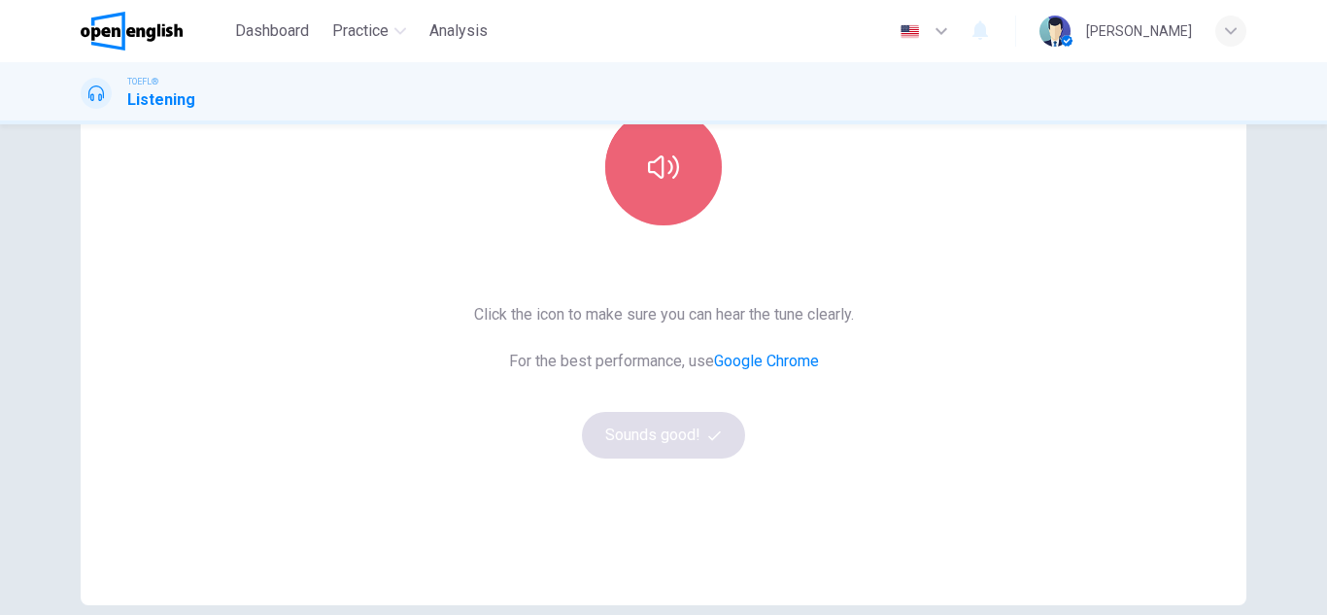
click at [666, 186] on button "button" at bounding box center [663, 167] width 117 height 117
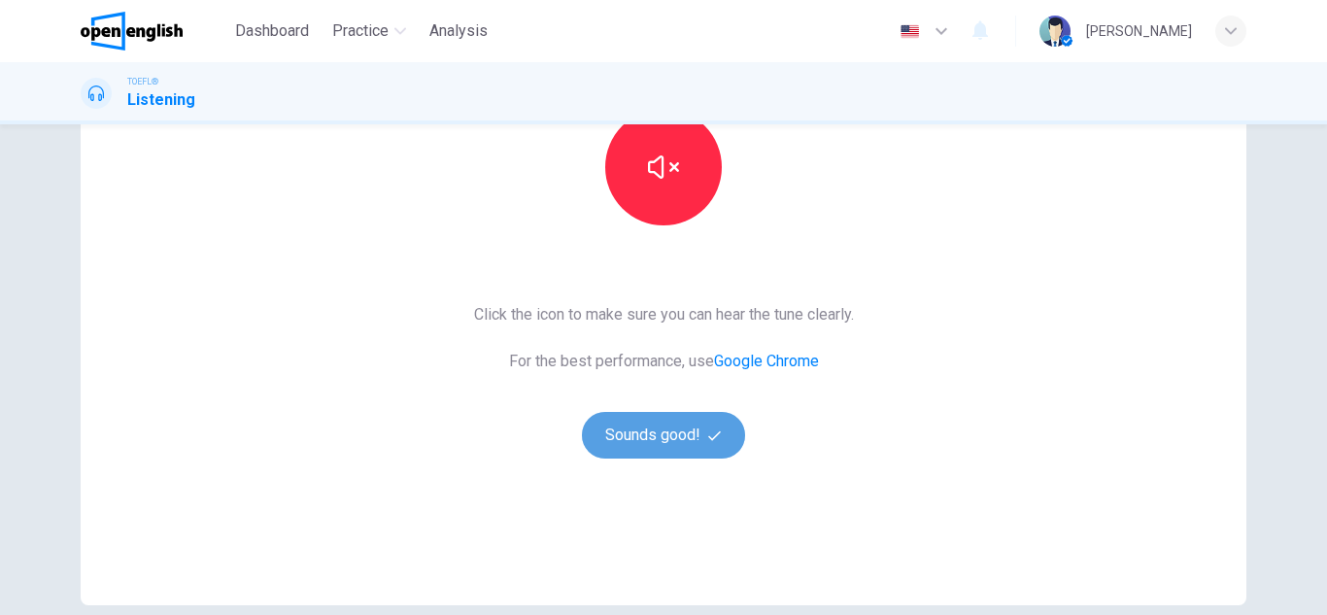
click at [662, 445] on button "Sounds good!" at bounding box center [663, 435] width 163 height 47
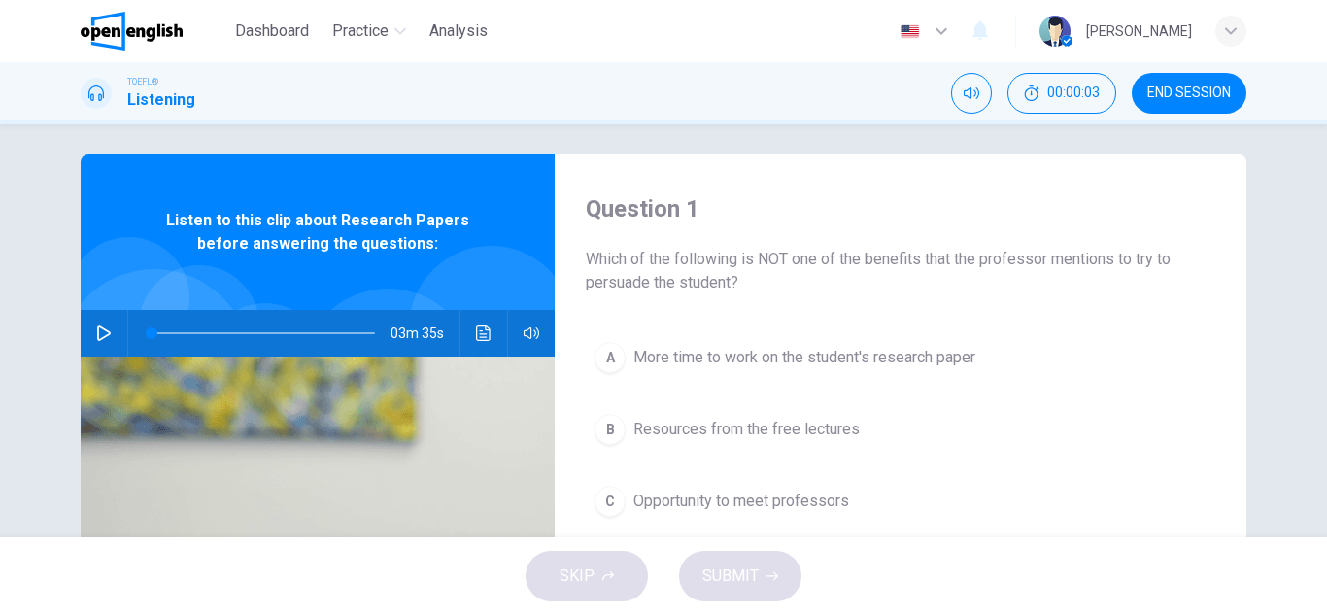
scroll to position [0, 0]
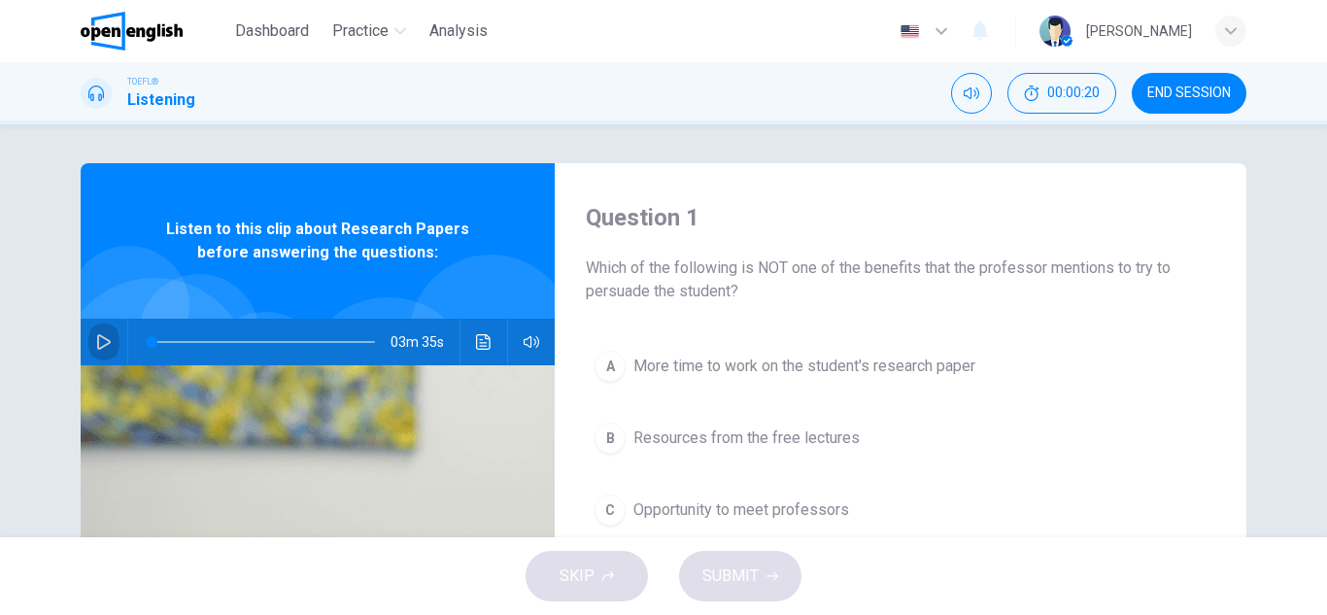
click at [96, 341] on icon "button" at bounding box center [104, 342] width 16 height 16
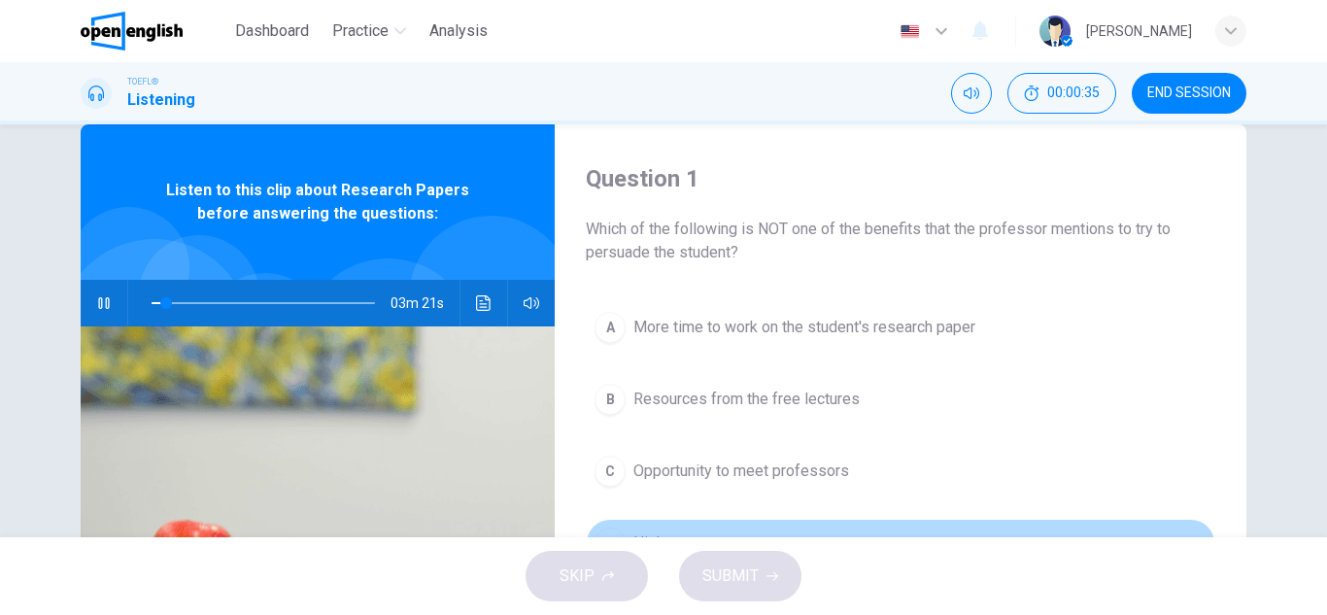
click at [914, 531] on button "D High pay" at bounding box center [900, 543] width 629 height 49
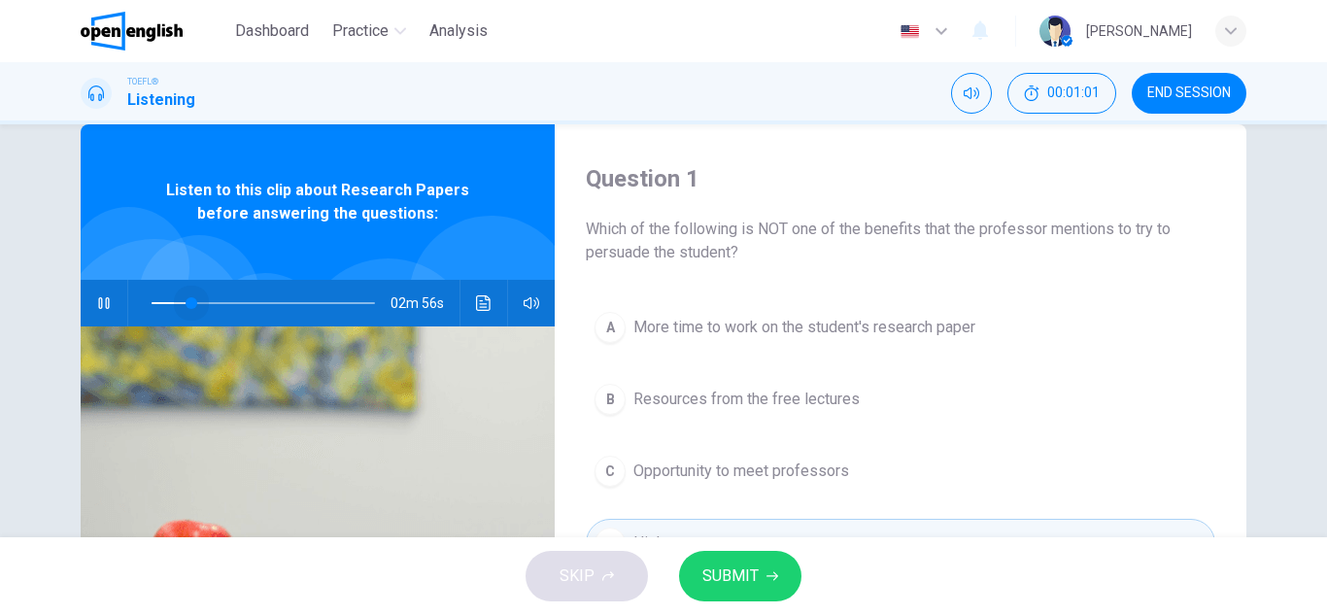
click at [186, 297] on span at bounding box center [192, 303] width 12 height 12
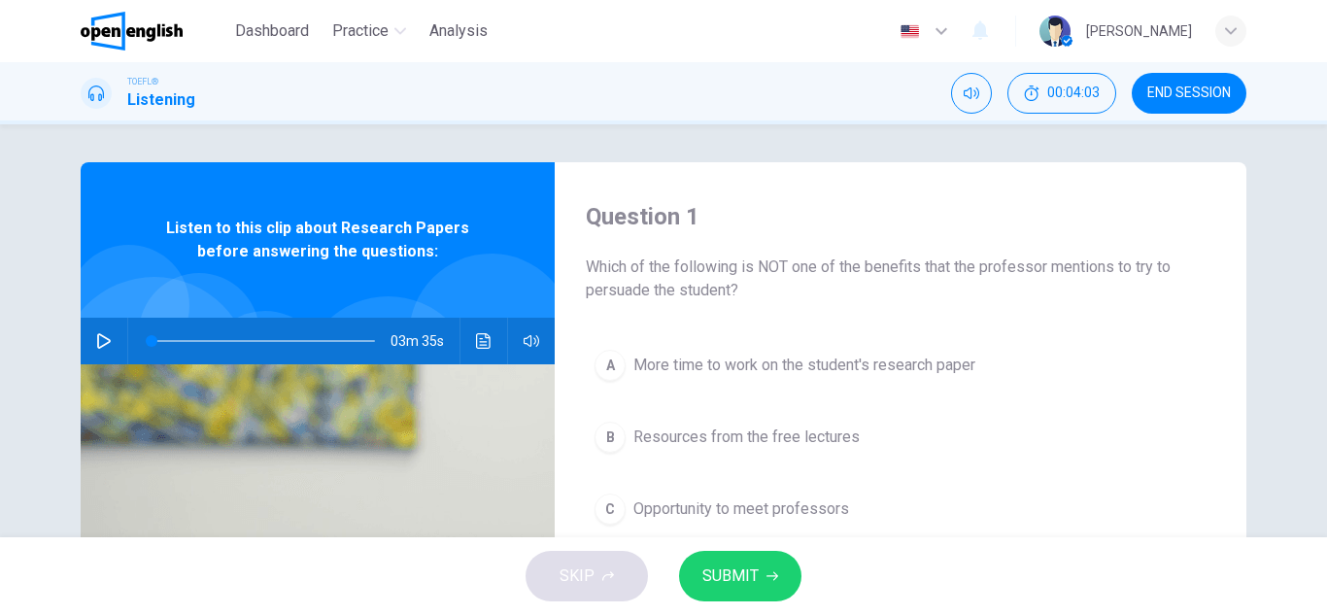
scroll to position [0, 0]
click at [1323, 538] on div "SKIP SUBMIT" at bounding box center [663, 576] width 1327 height 78
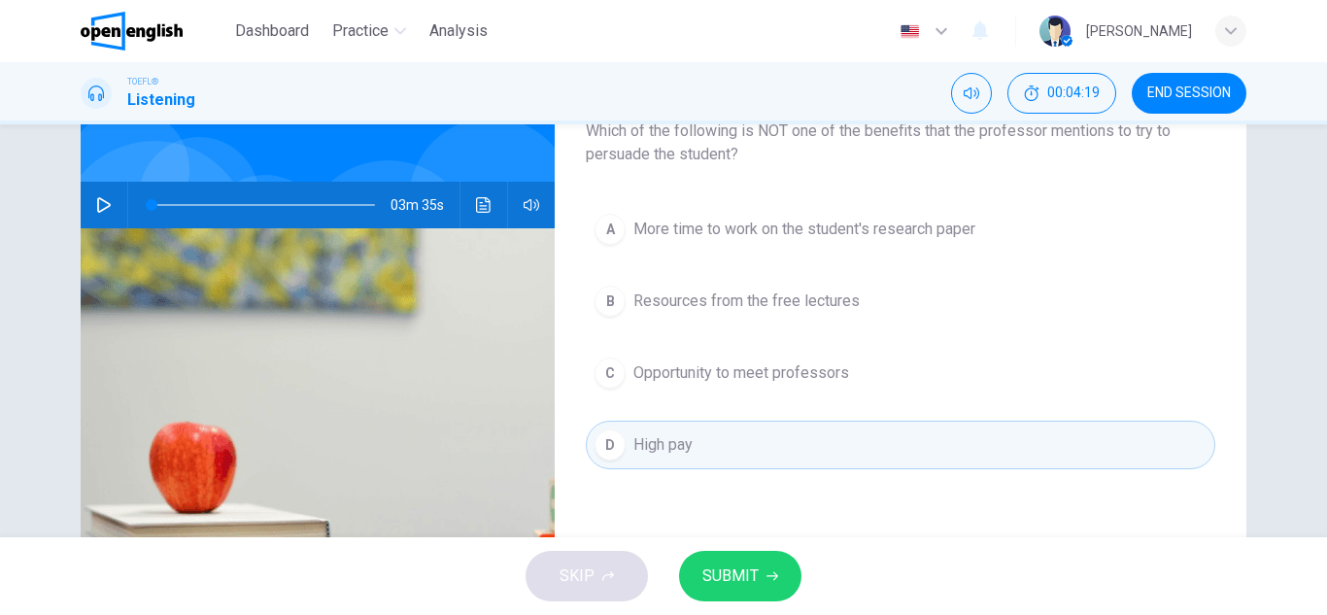
scroll to position [155, 0]
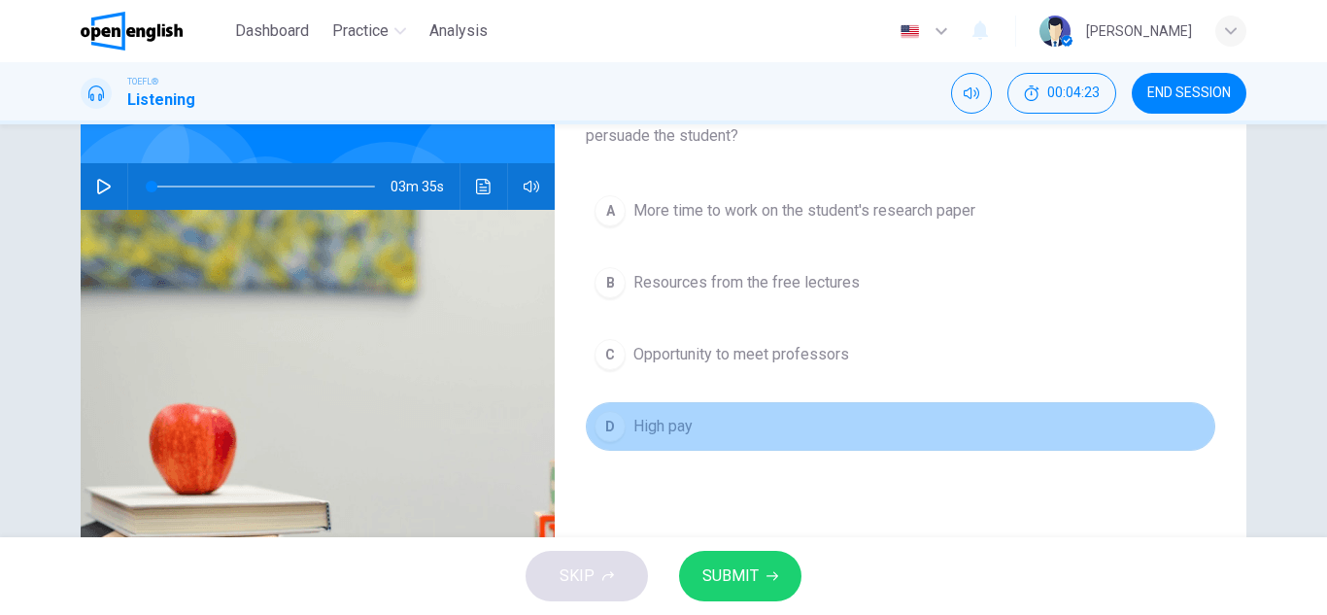
click at [824, 430] on button "D High pay" at bounding box center [900, 426] width 629 height 49
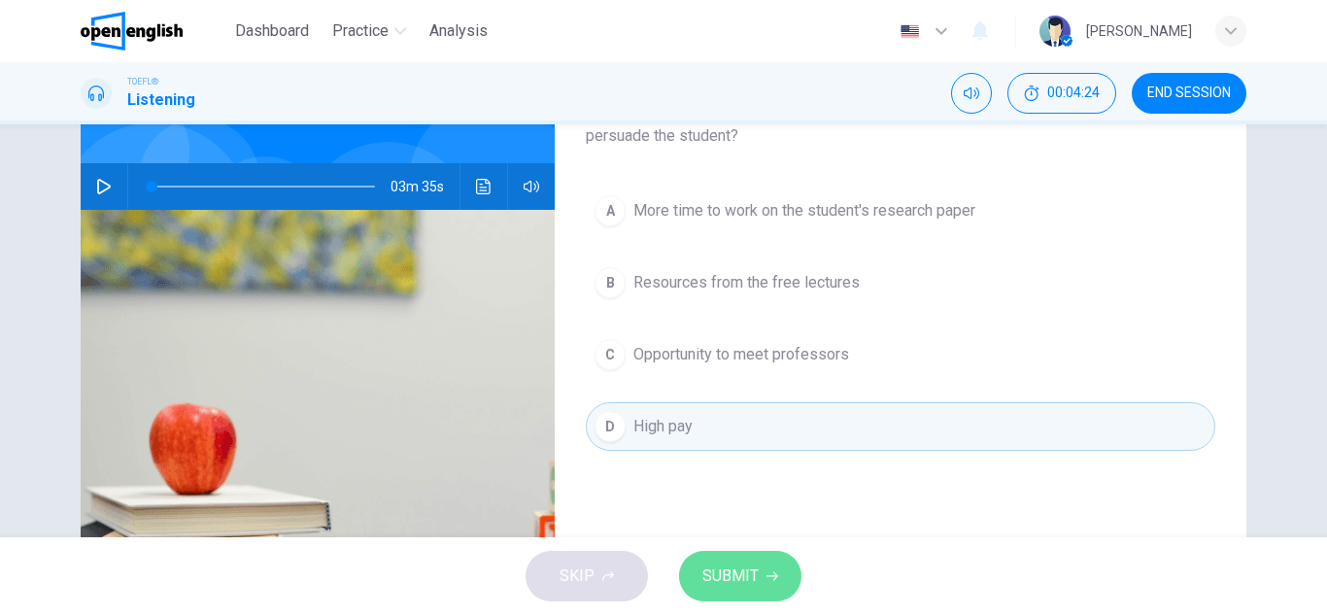
click at [752, 578] on span "SUBMIT" at bounding box center [730, 575] width 56 height 27
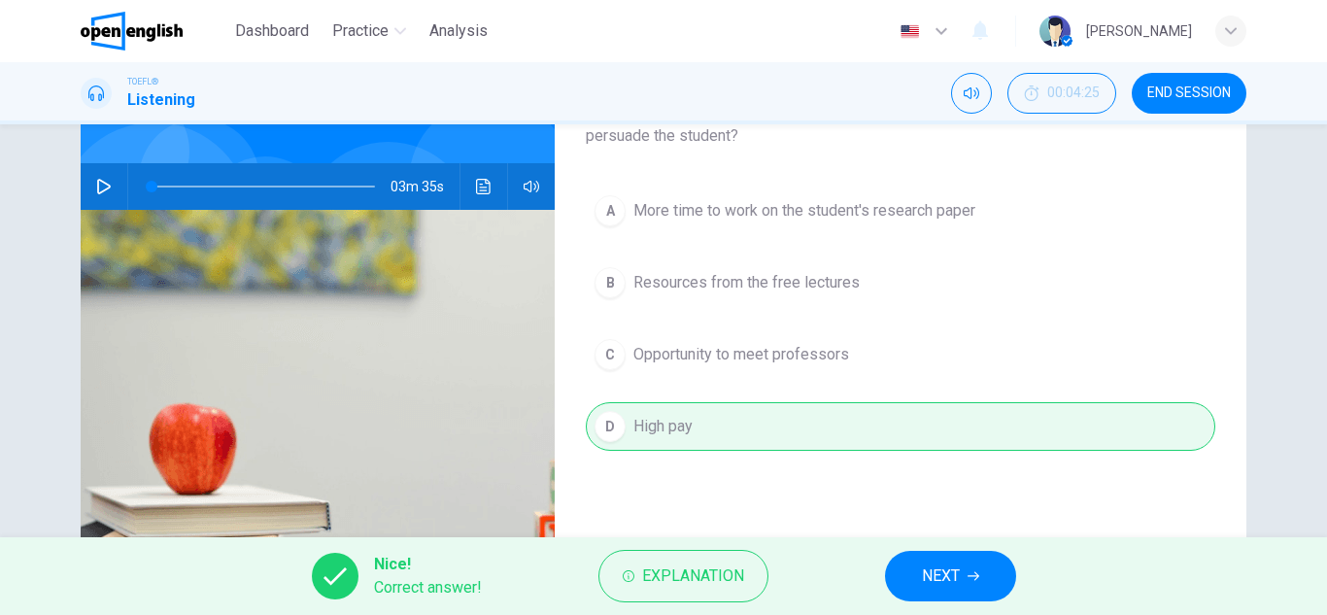
click at [922, 571] on span "NEXT" at bounding box center [941, 575] width 38 height 27
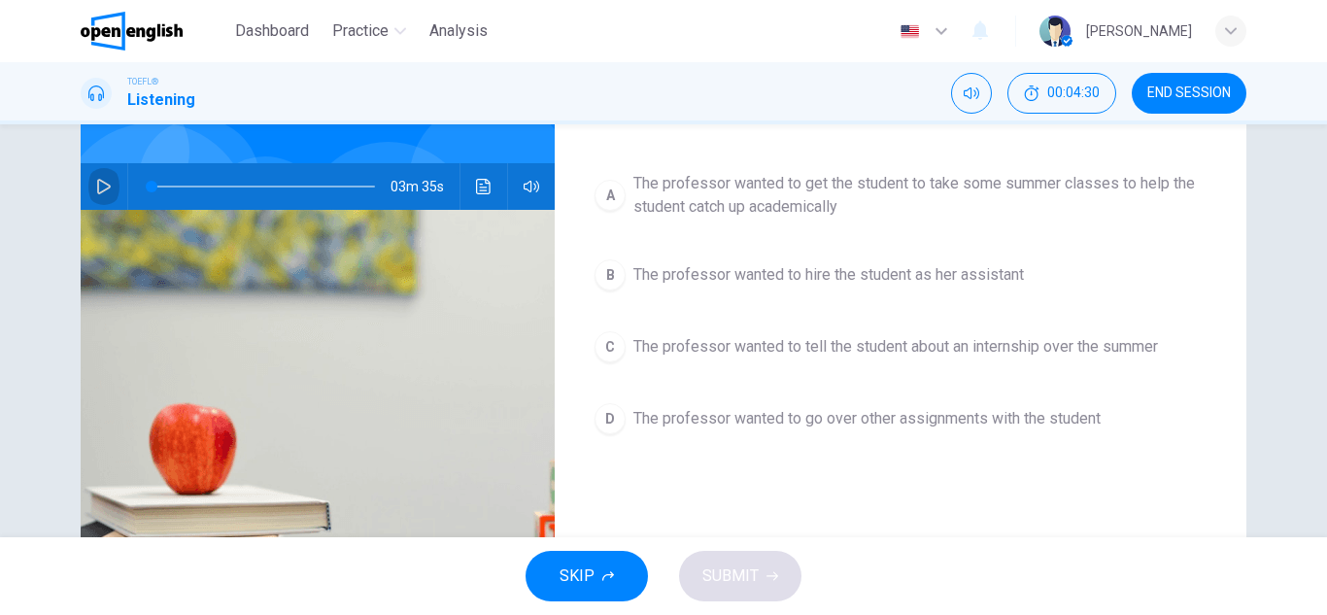
click at [96, 187] on icon "button" at bounding box center [104, 187] width 16 height 16
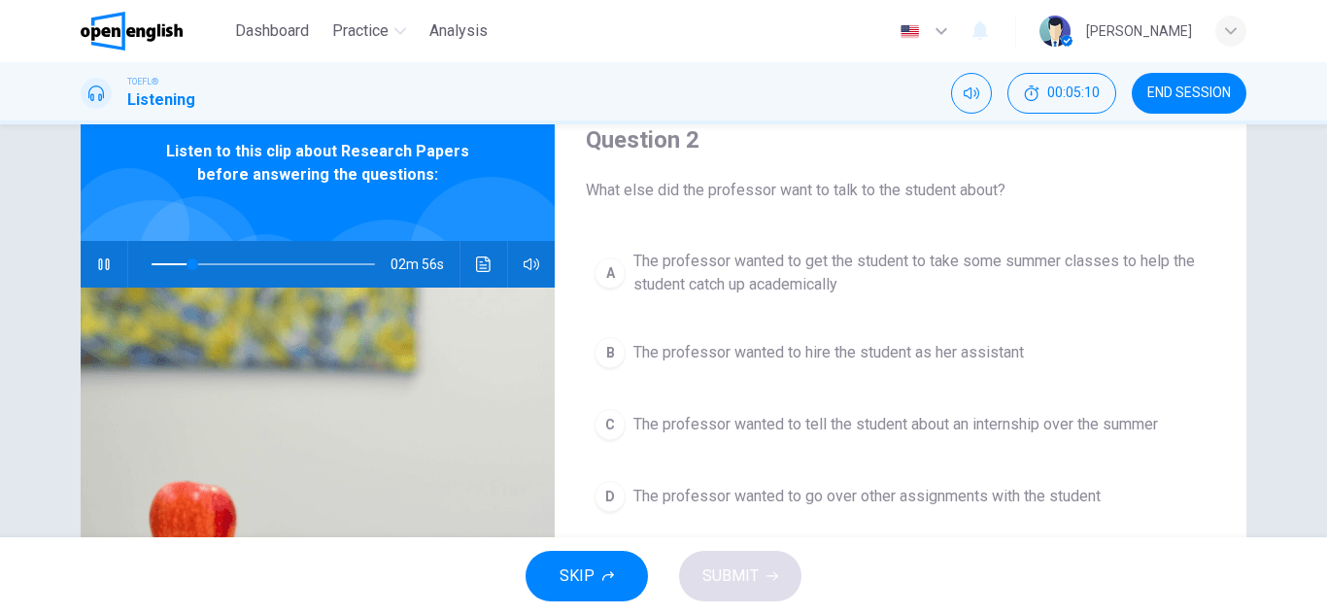
scroll to position [117, 0]
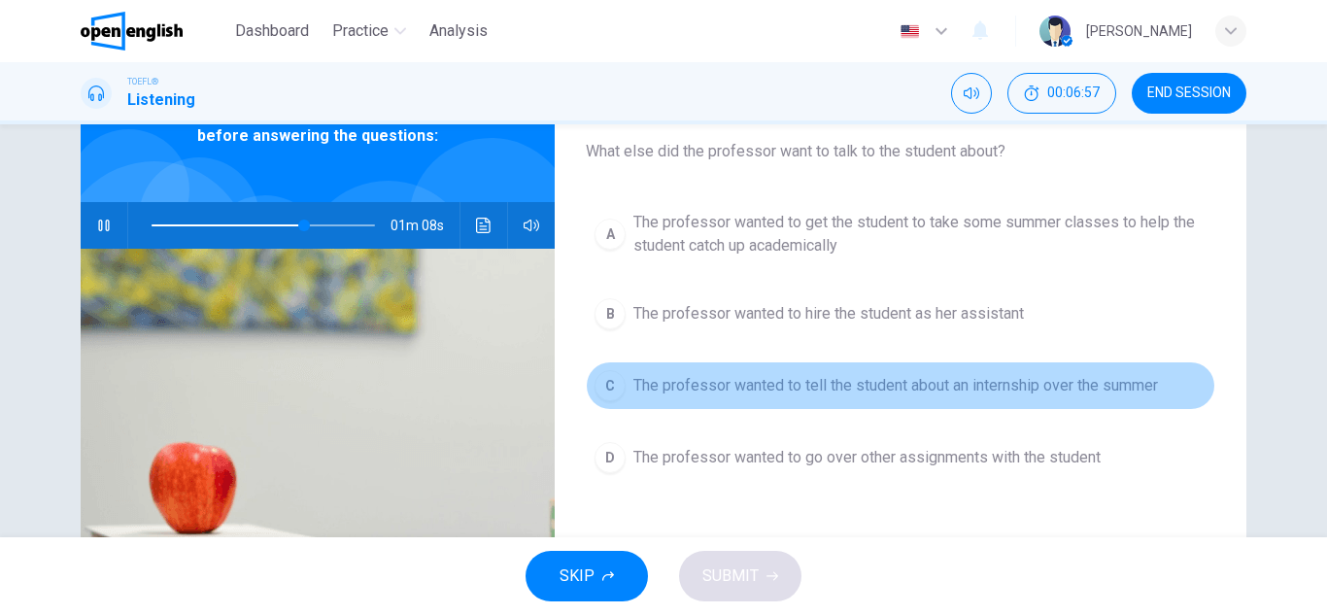
click at [738, 381] on span "The professor wanted to tell the student about an internship over the summer" at bounding box center [895, 385] width 525 height 23
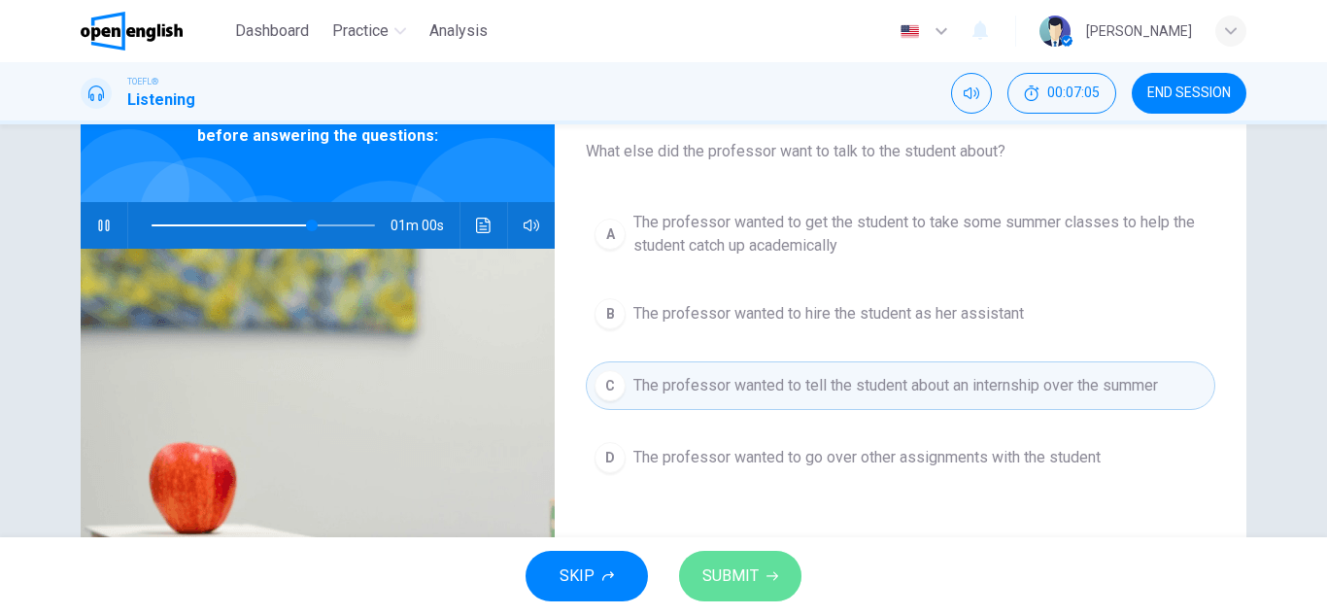
click at [743, 587] on span "SUBMIT" at bounding box center [730, 575] width 56 height 27
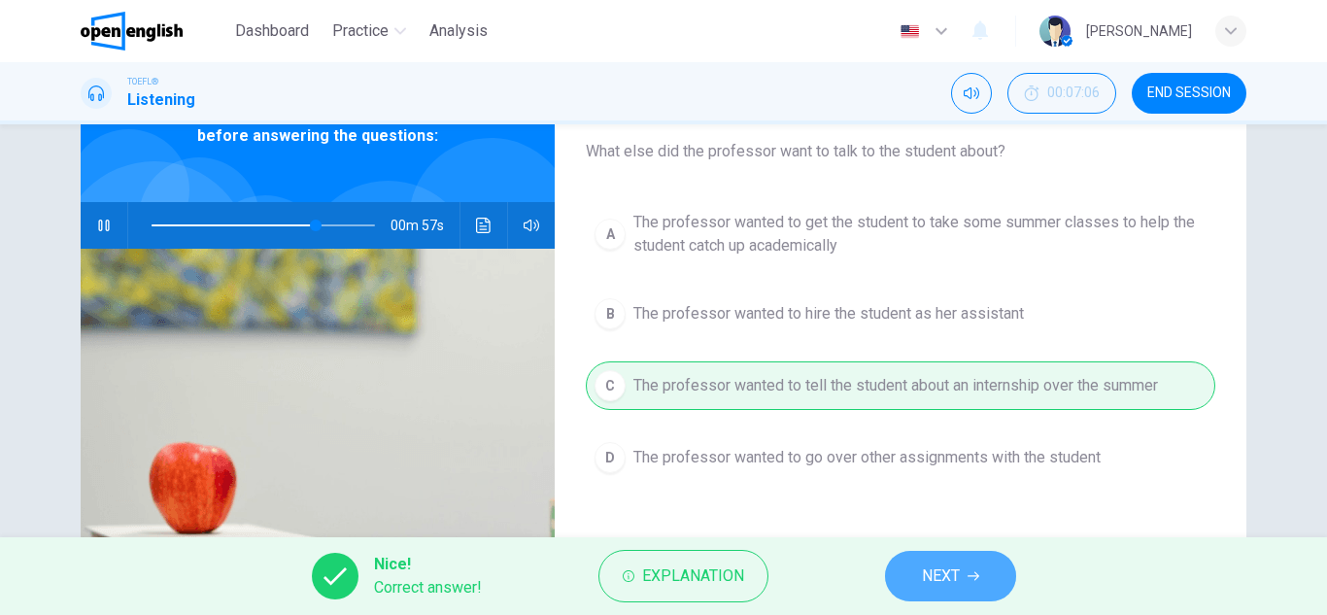
click at [936, 578] on span "NEXT" at bounding box center [941, 575] width 38 height 27
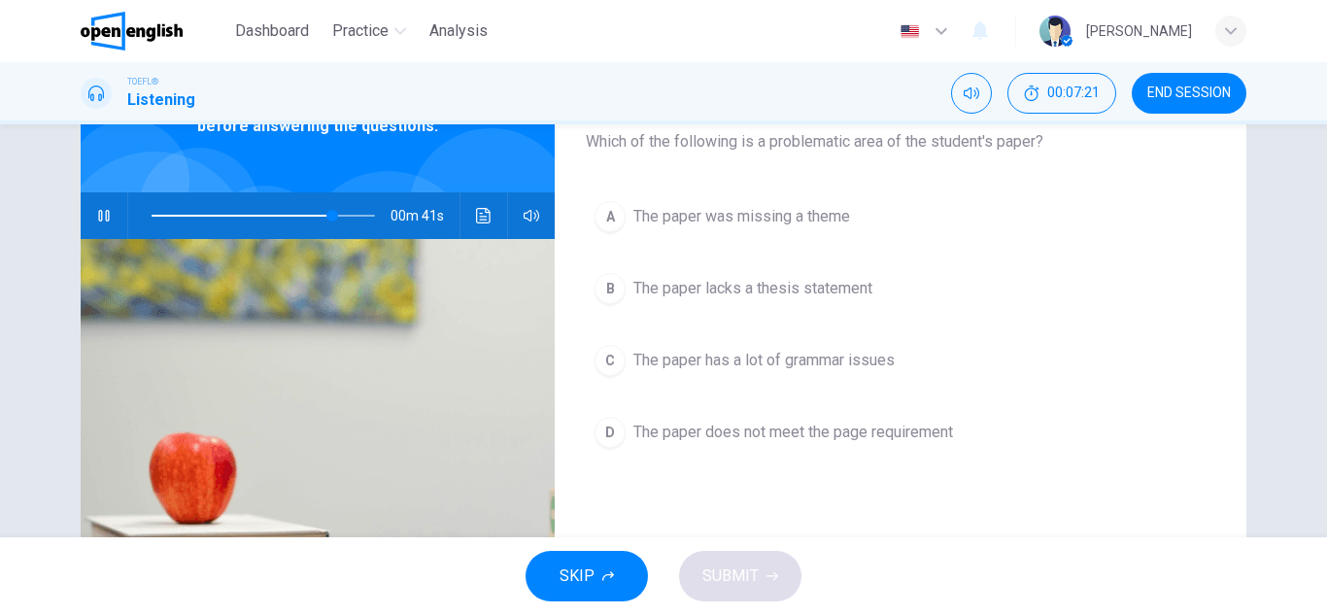
scroll to position [155, 0]
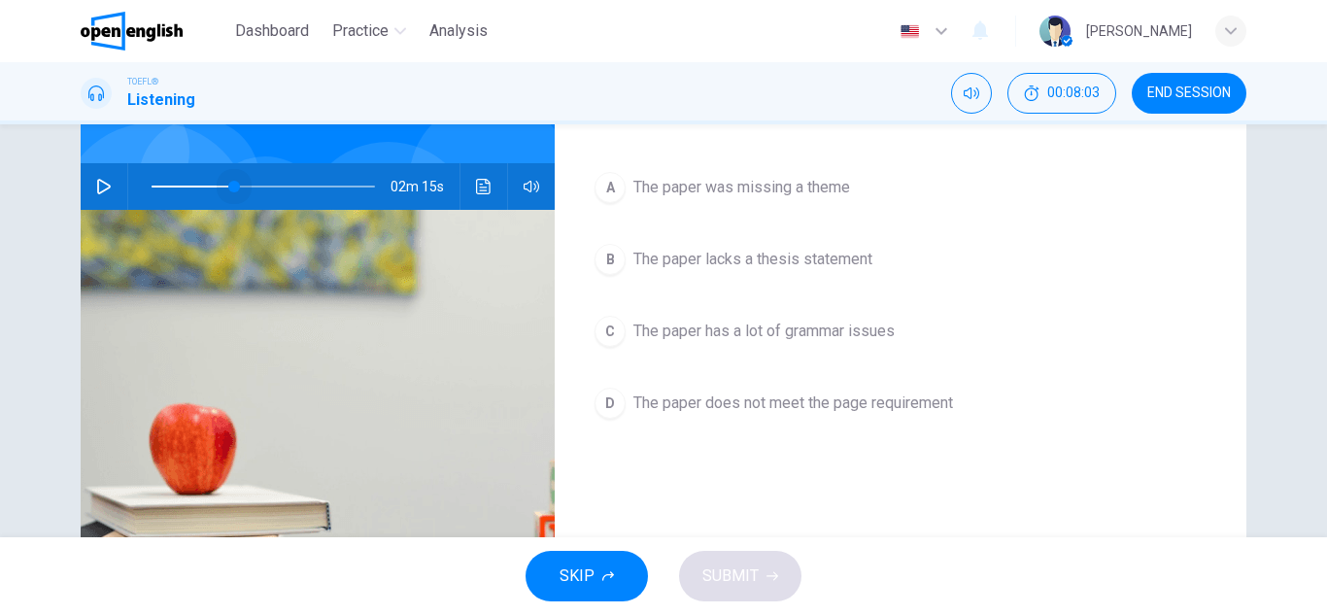
drag, startPoint x: 373, startPoint y: 186, endPoint x: 229, endPoint y: 180, distance: 143.9
click at [229, 181] on span at bounding box center [234, 187] width 12 height 12
drag, startPoint x: 230, startPoint y: 186, endPoint x: 130, endPoint y: 184, distance: 100.1
click at [146, 184] on span at bounding box center [152, 187] width 12 height 12
click at [104, 187] on icon "button" at bounding box center [104, 187] width 14 height 16
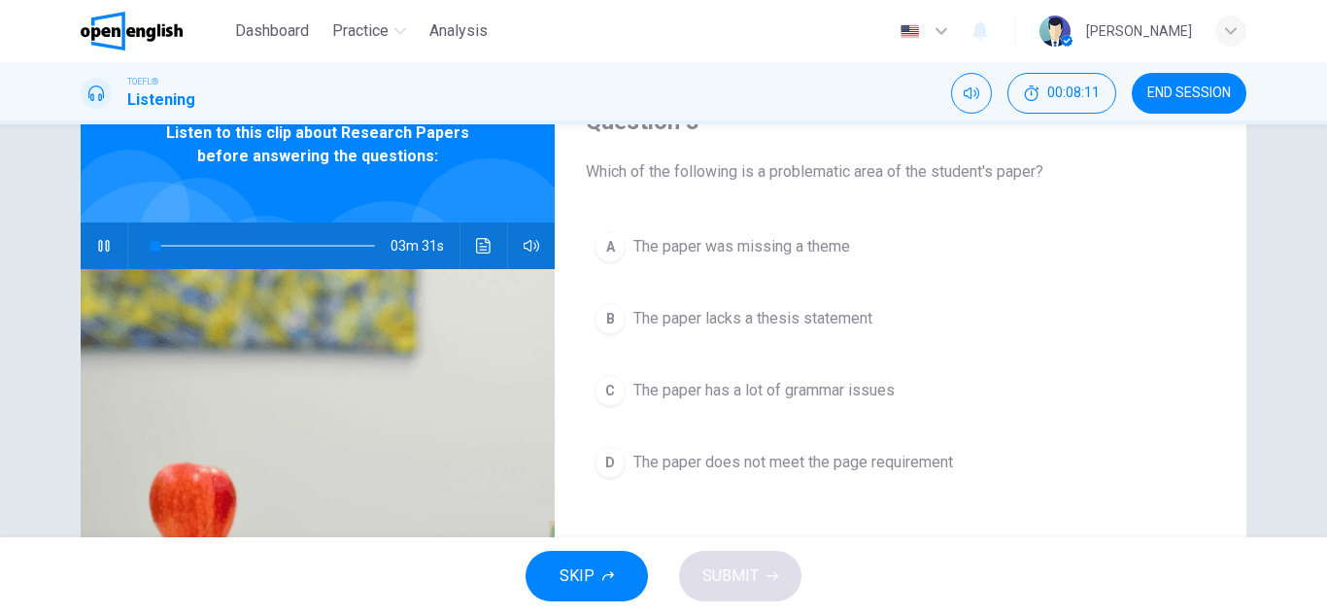
scroll to position [78, 0]
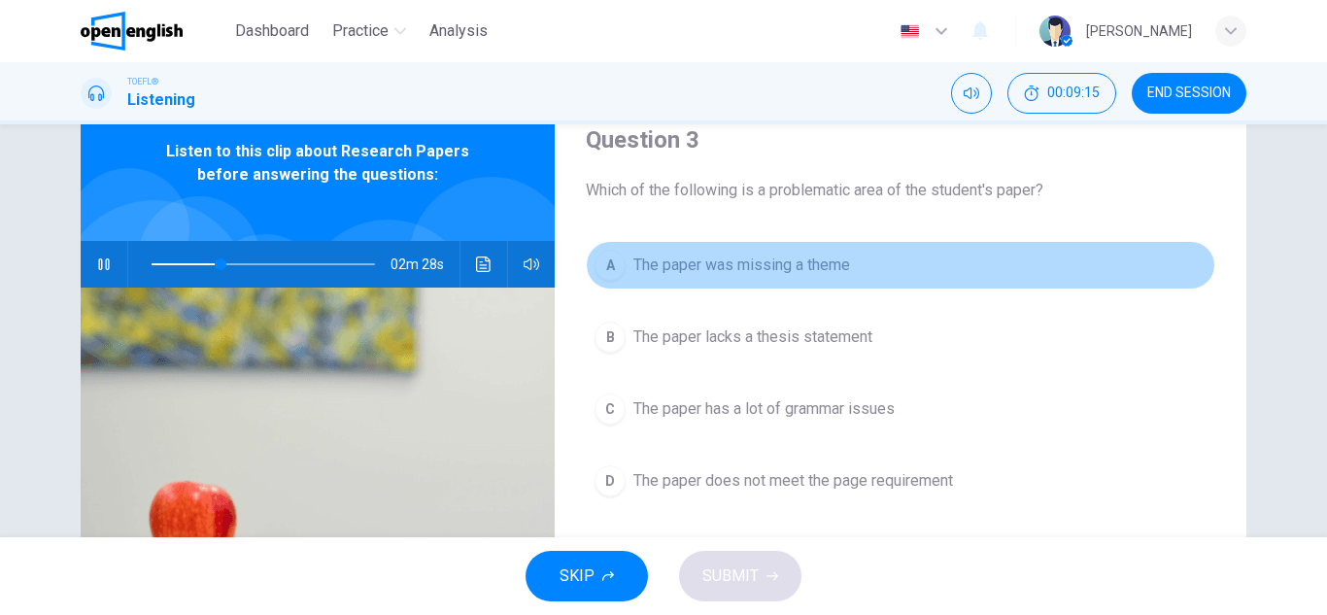
click at [759, 272] on span "The paper was missing a theme" at bounding box center [741, 265] width 217 height 23
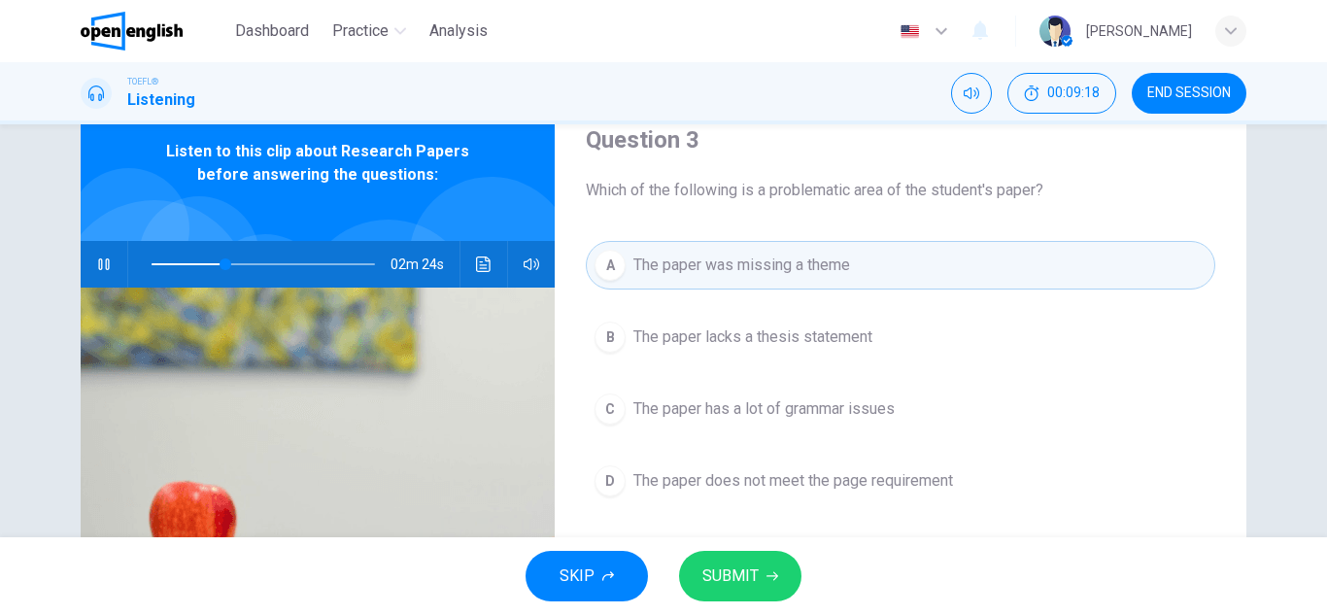
click at [728, 584] on span "SUBMIT" at bounding box center [730, 575] width 56 height 27
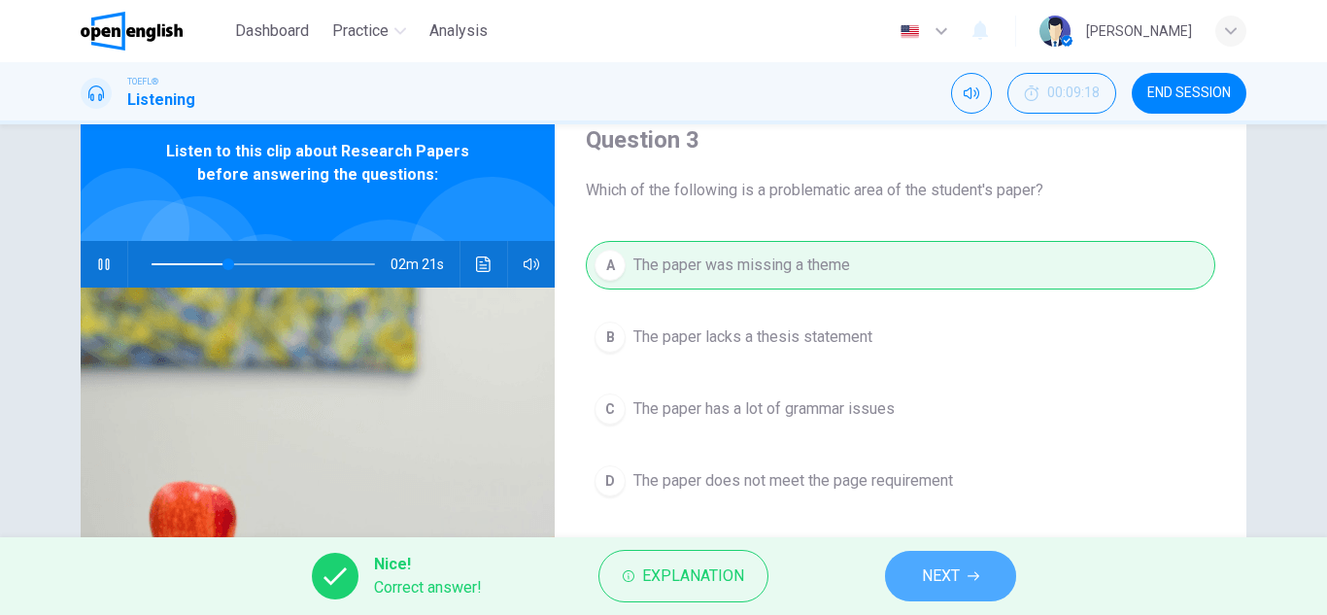
click at [932, 573] on span "NEXT" at bounding box center [941, 575] width 38 height 27
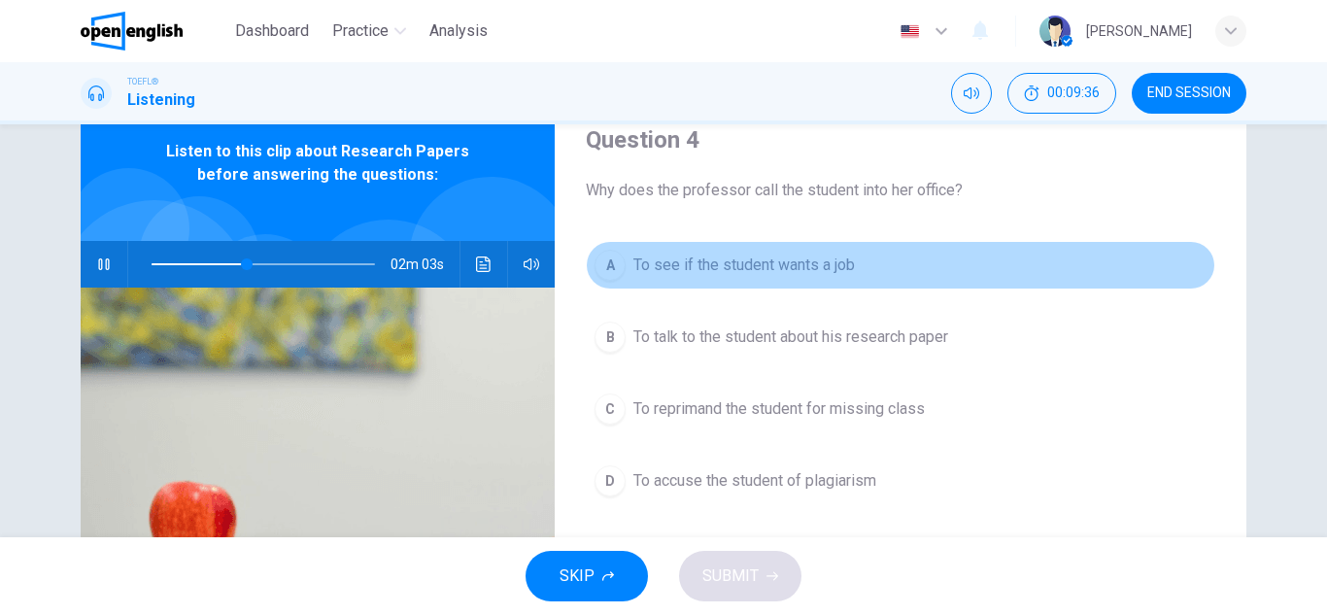
click at [784, 269] on span "To see if the student wants a job" at bounding box center [743, 265] width 221 height 23
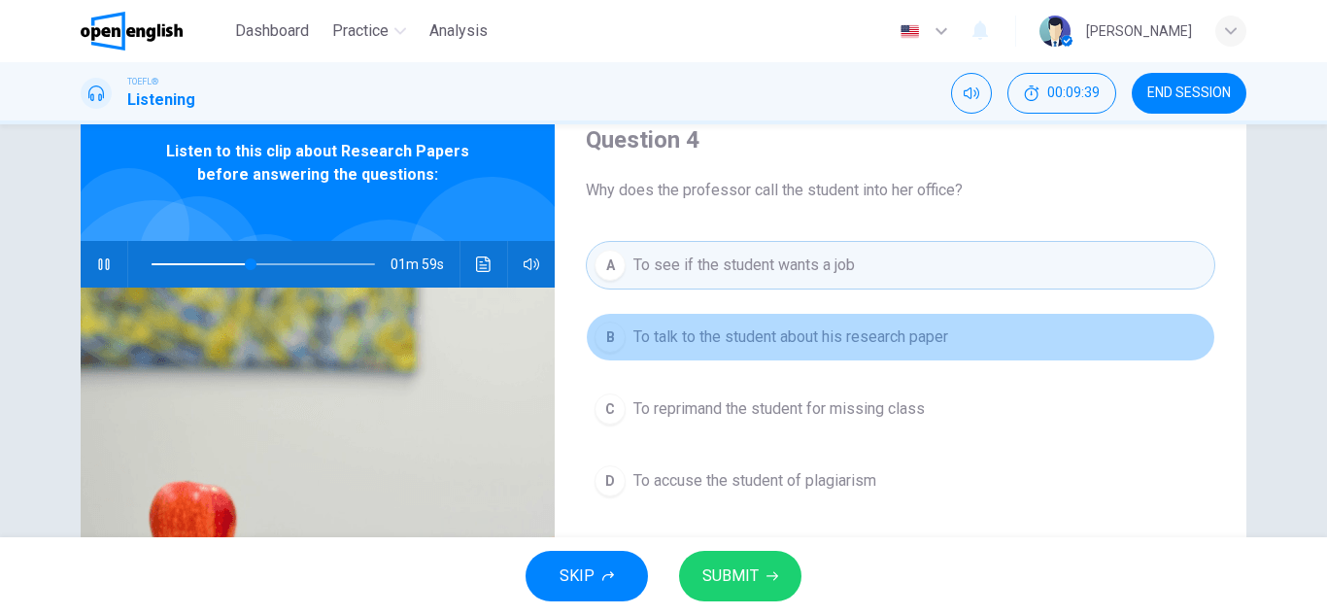
click at [746, 335] on span "To talk to the student about his research paper" at bounding box center [790, 336] width 315 height 23
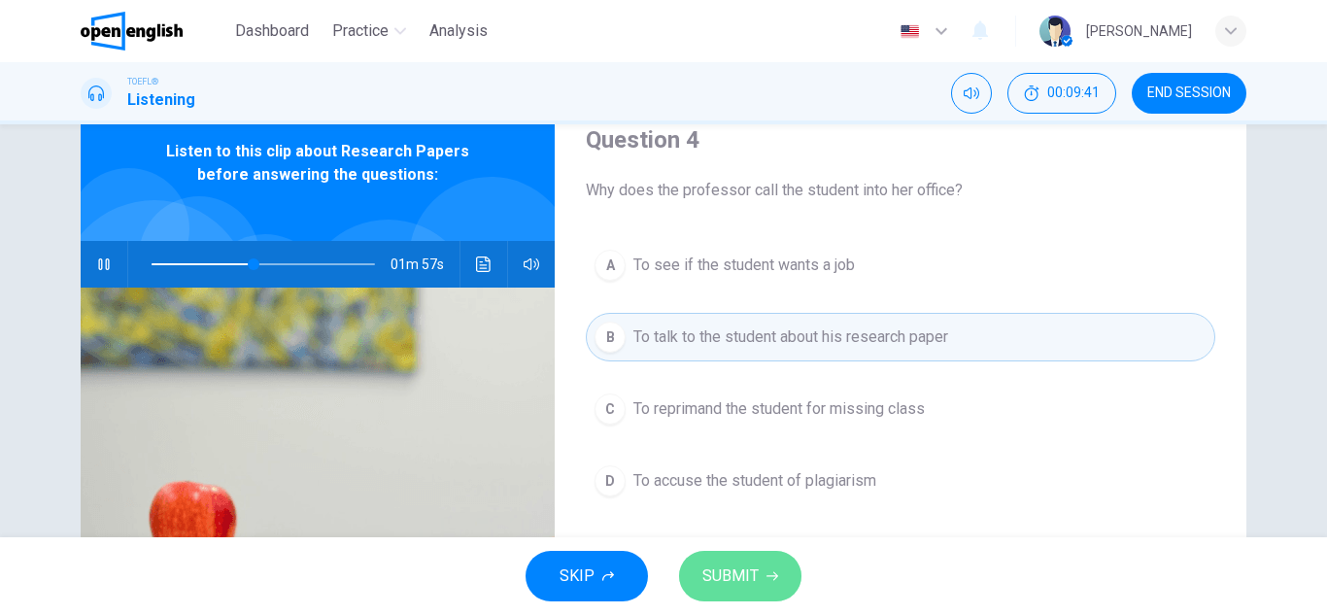
click at [739, 576] on span "SUBMIT" at bounding box center [730, 575] width 56 height 27
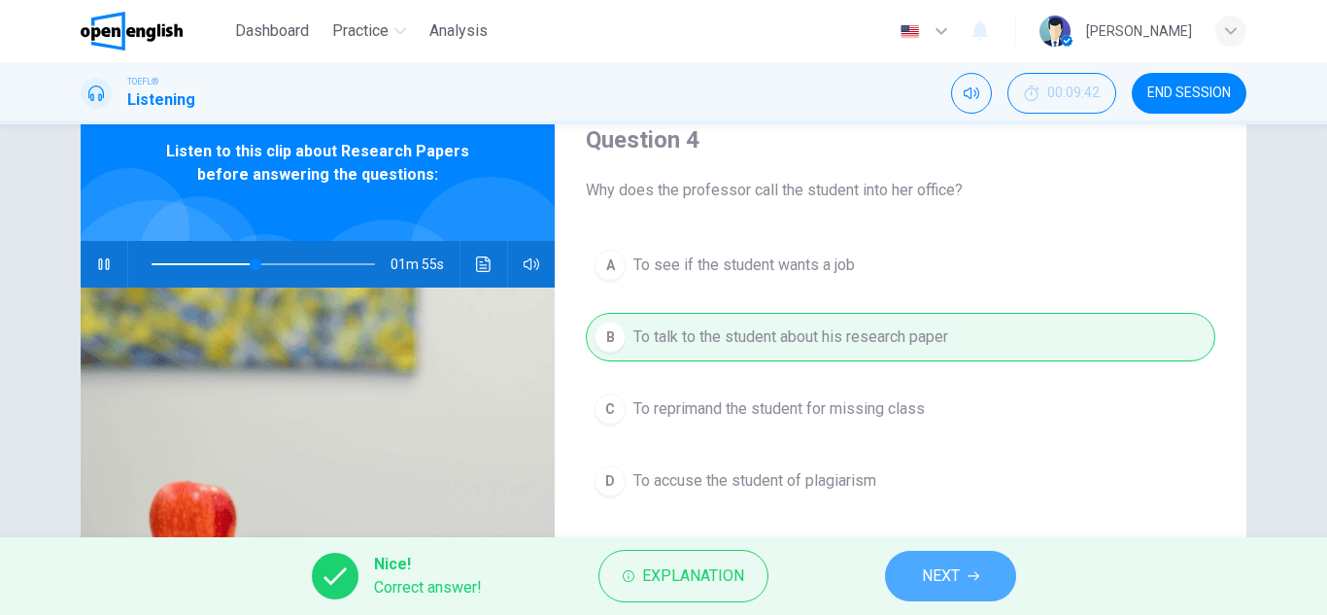
click at [899, 573] on button "NEXT" at bounding box center [950, 576] width 131 height 51
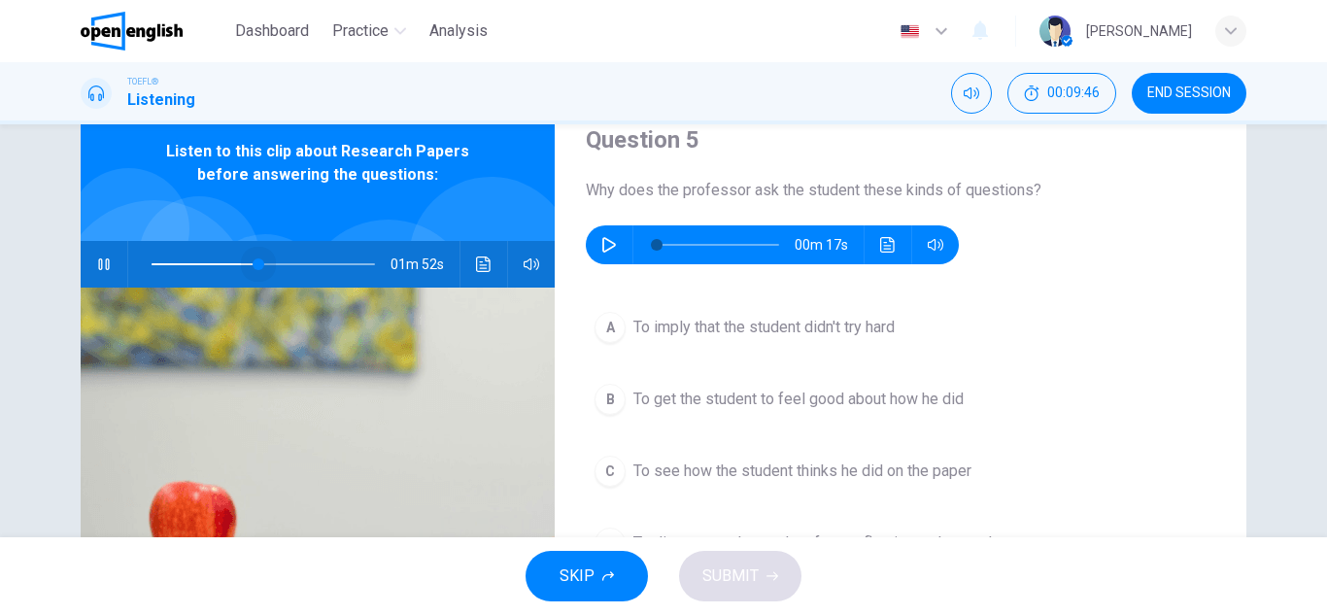
click at [254, 264] on span at bounding box center [259, 264] width 12 height 12
type input "**"
click at [601, 244] on icon "button" at bounding box center [609, 245] width 16 height 16
type input "*"
type input "**"
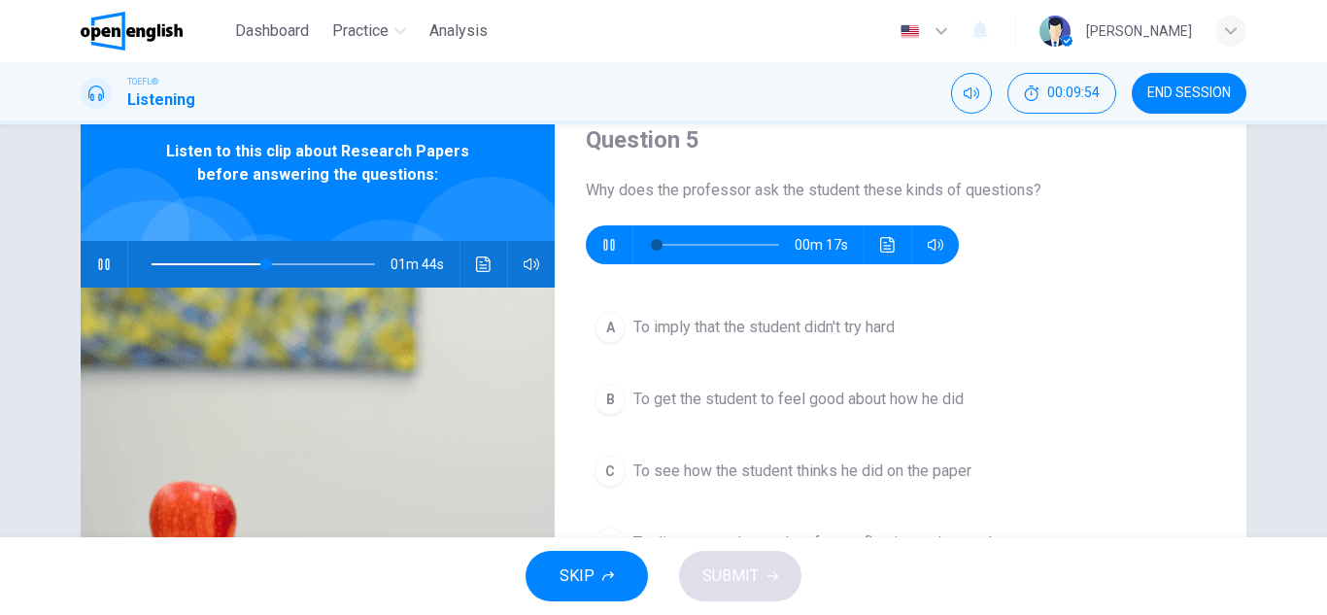
type input "*"
type input "**"
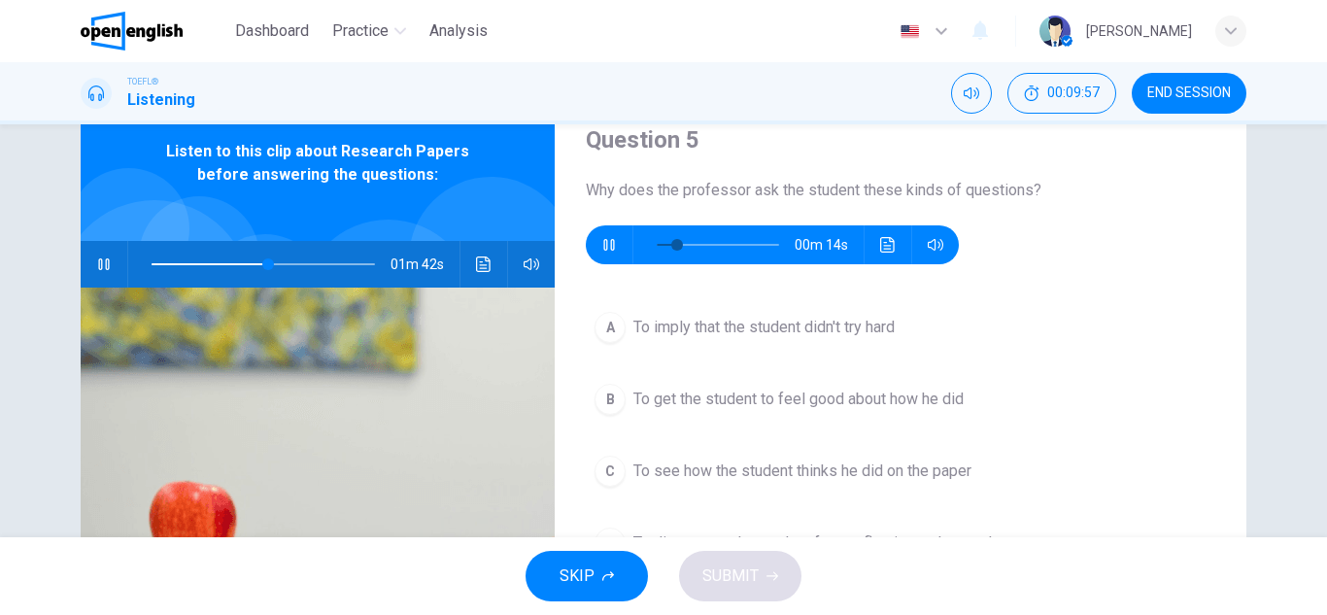
type input "**"
click at [102, 270] on icon "button" at bounding box center [104, 264] width 16 height 16
type input "**"
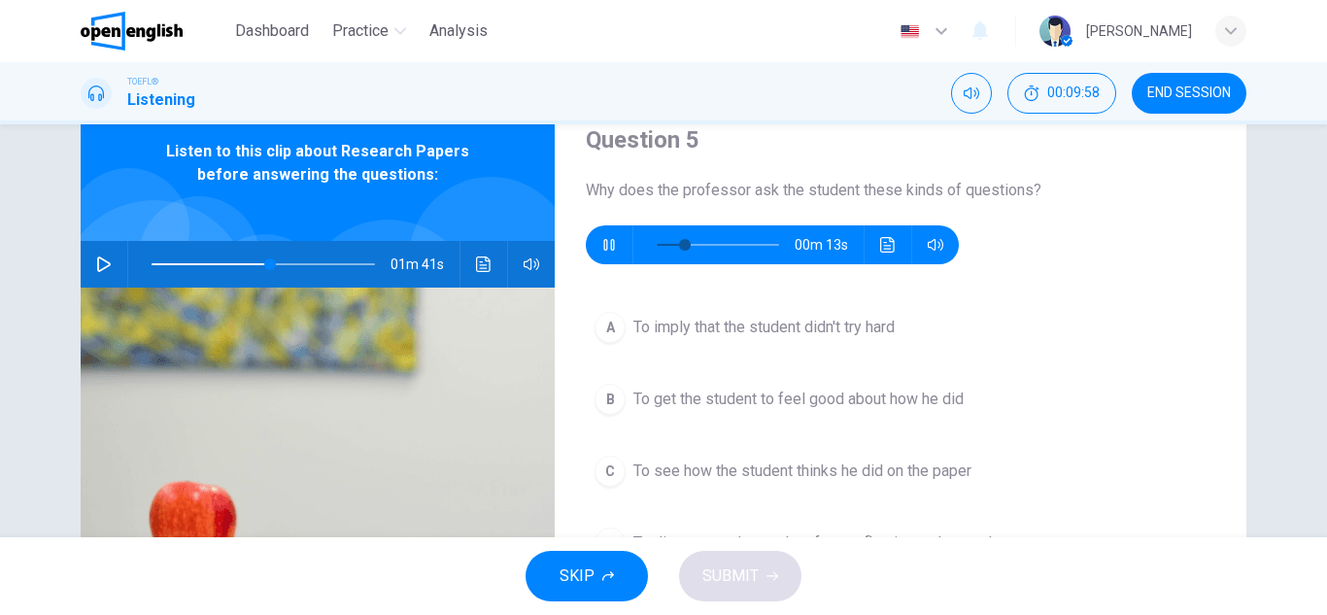
type input "**"
drag, startPoint x: 695, startPoint y: 244, endPoint x: 649, endPoint y: 251, distance: 47.1
click at [655, 251] on span at bounding box center [661, 245] width 12 height 12
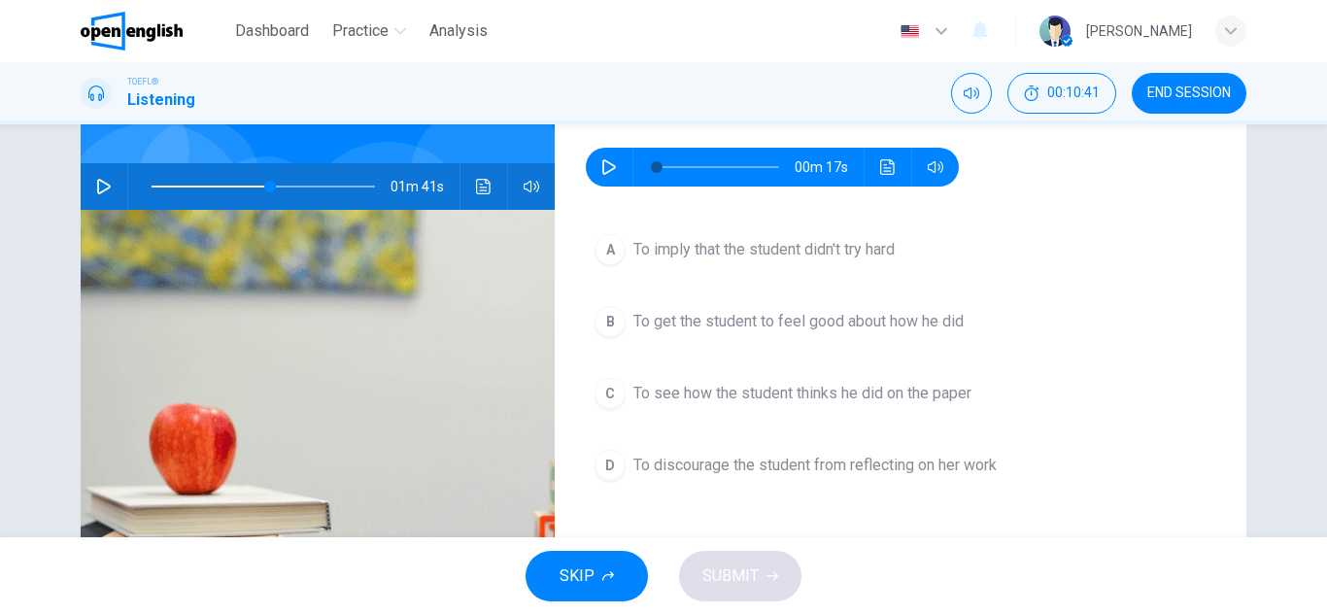
scroll to position [194, 0]
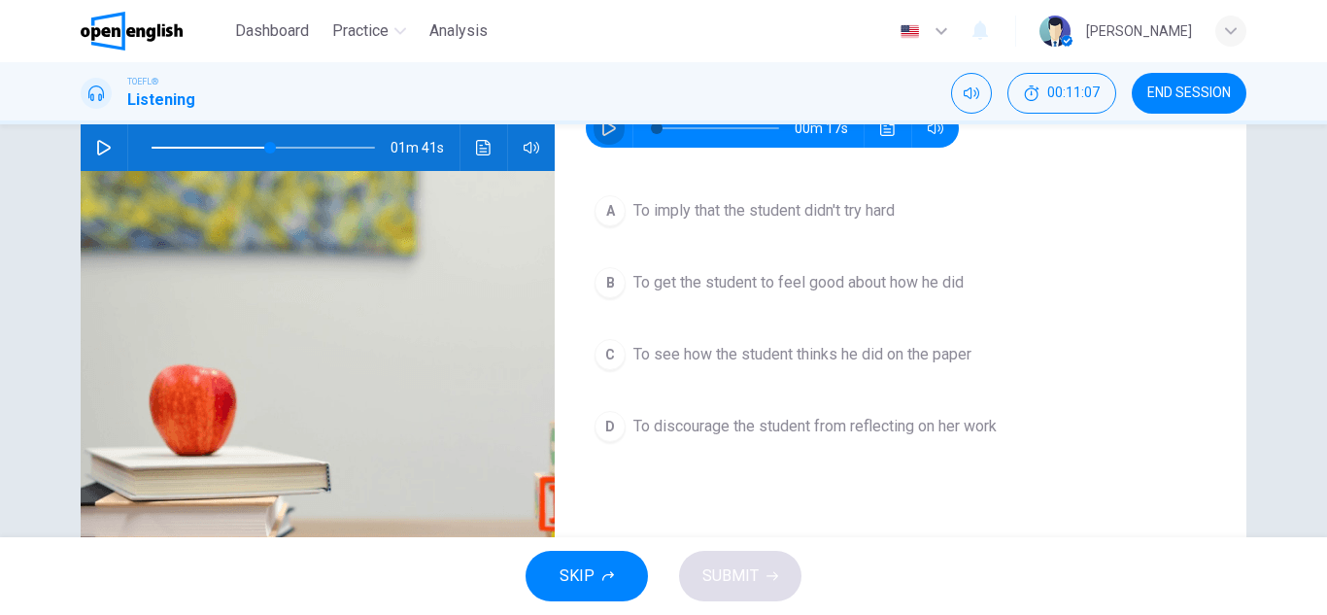
click at [603, 129] on icon "button" at bounding box center [609, 128] width 16 height 16
type input "*"
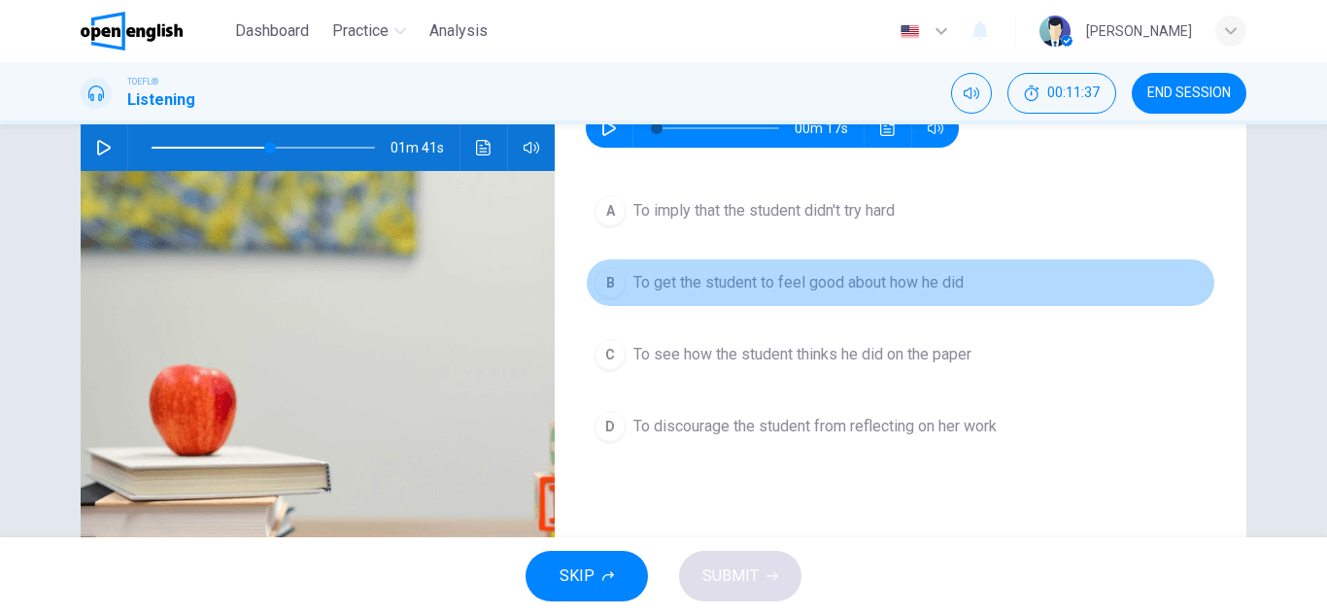
click at [696, 288] on span "To get the student to feel good about how he did" at bounding box center [798, 282] width 330 height 23
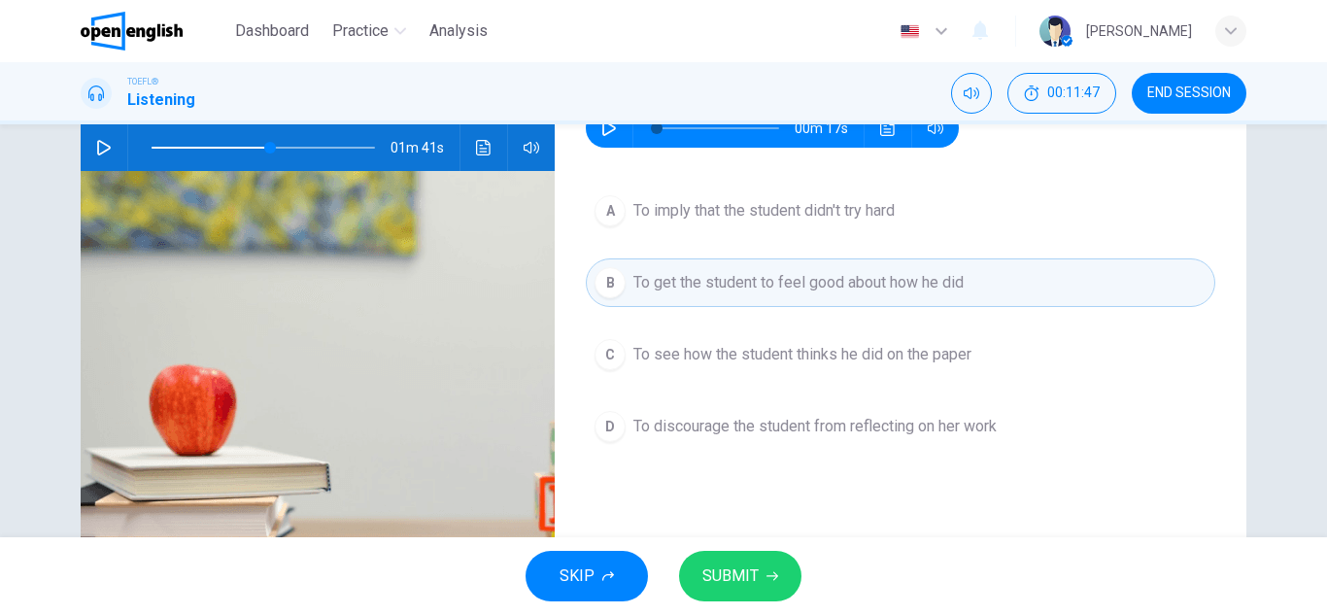
click at [714, 589] on span "SUBMIT" at bounding box center [730, 575] width 56 height 27
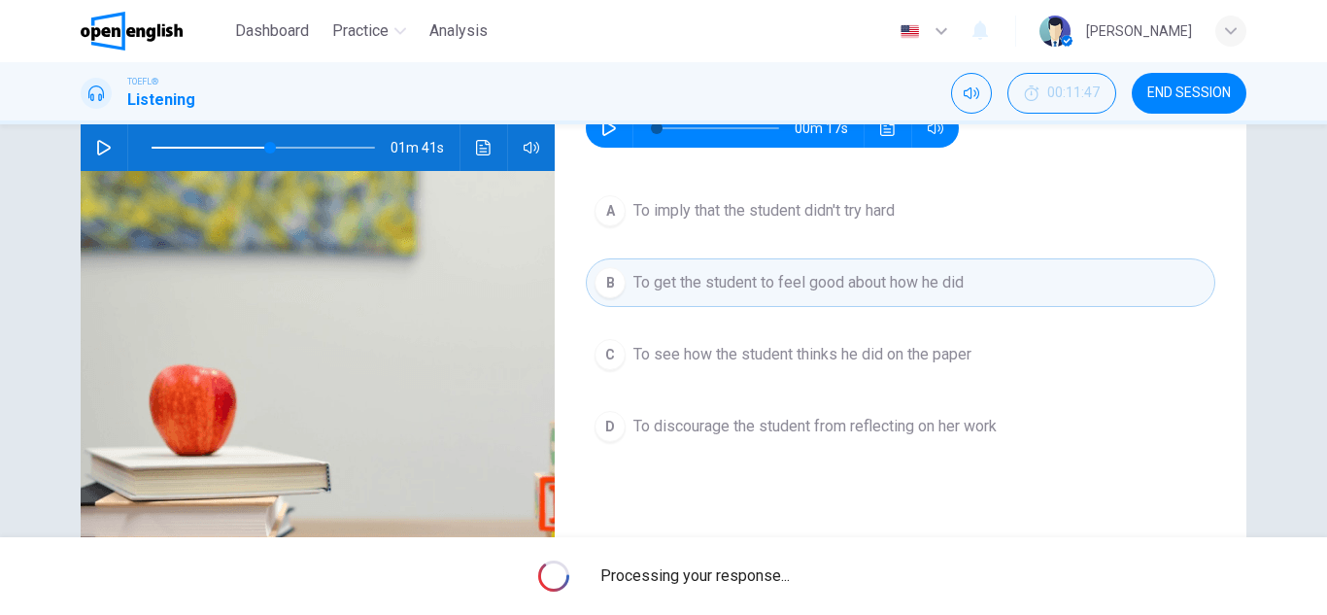
type input "**"
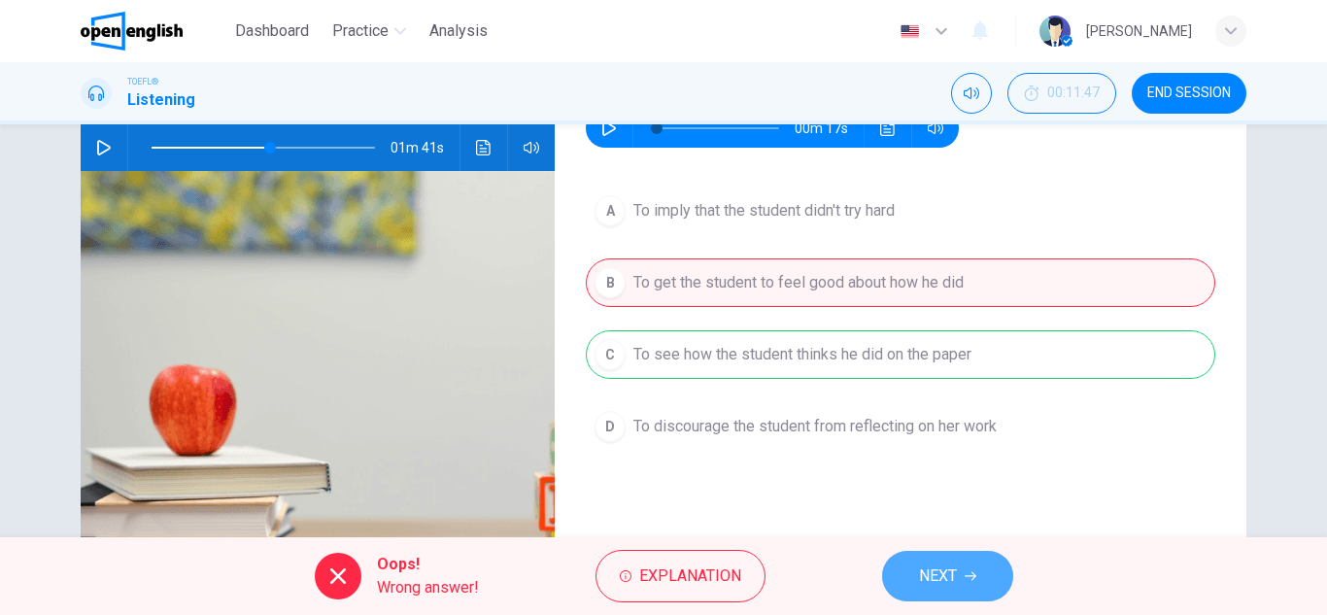
click at [949, 575] on span "NEXT" at bounding box center [938, 575] width 38 height 27
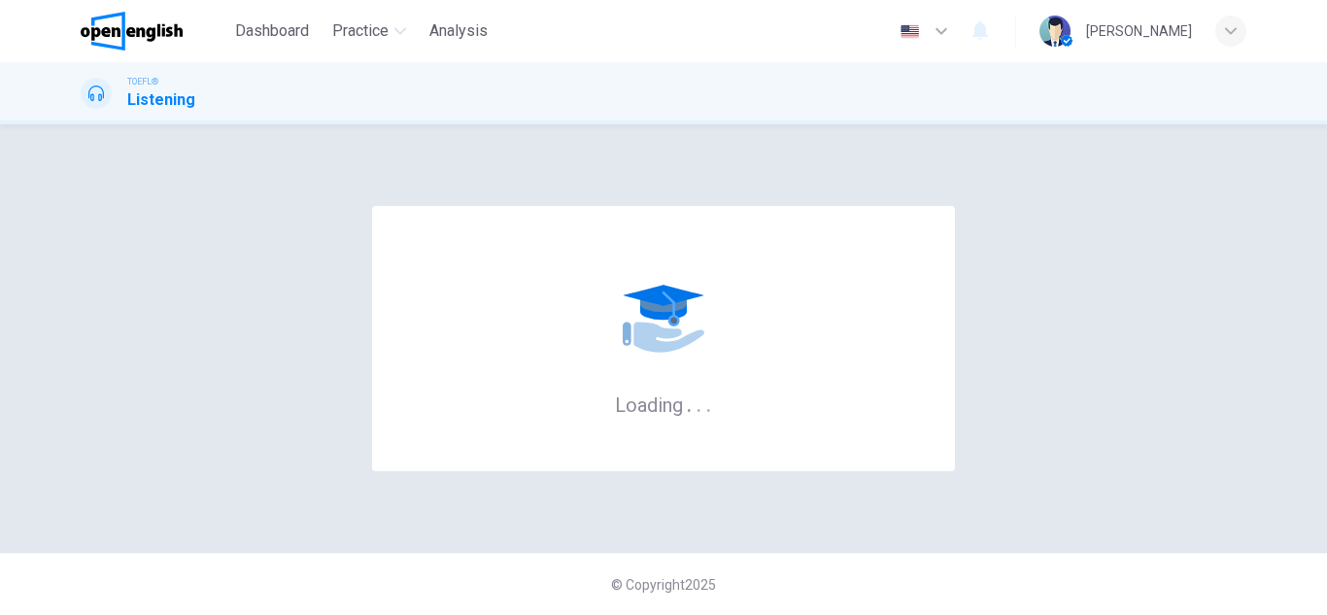
scroll to position [0, 0]
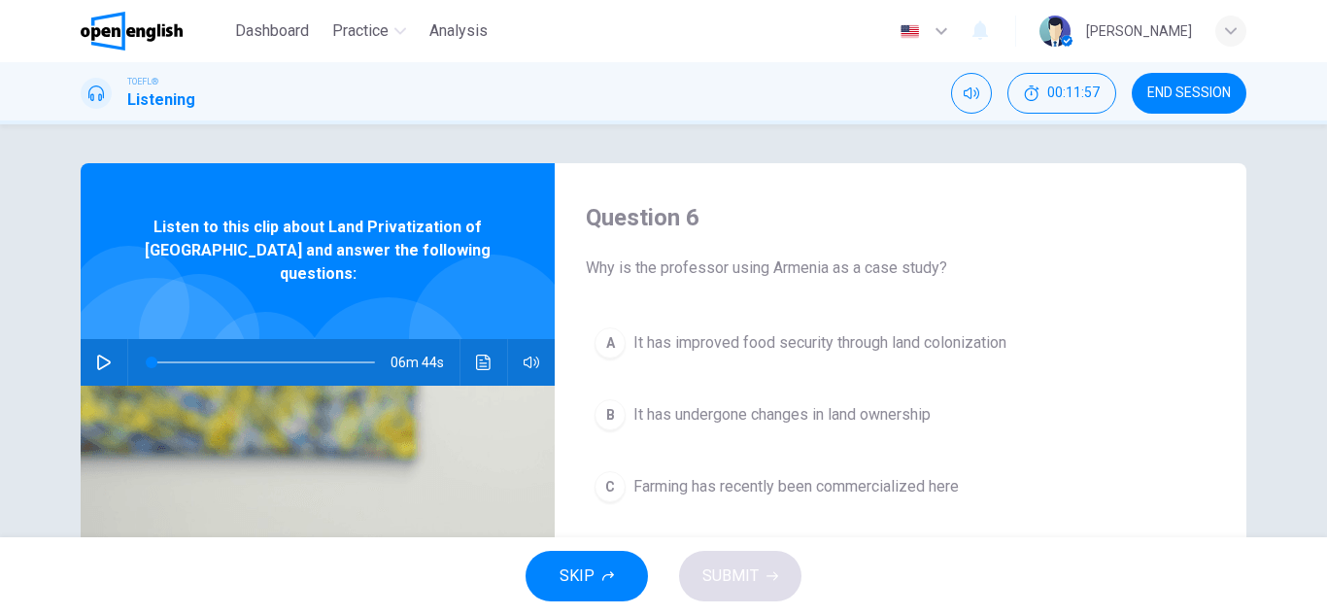
click at [96, 355] on icon "button" at bounding box center [104, 363] width 16 height 16
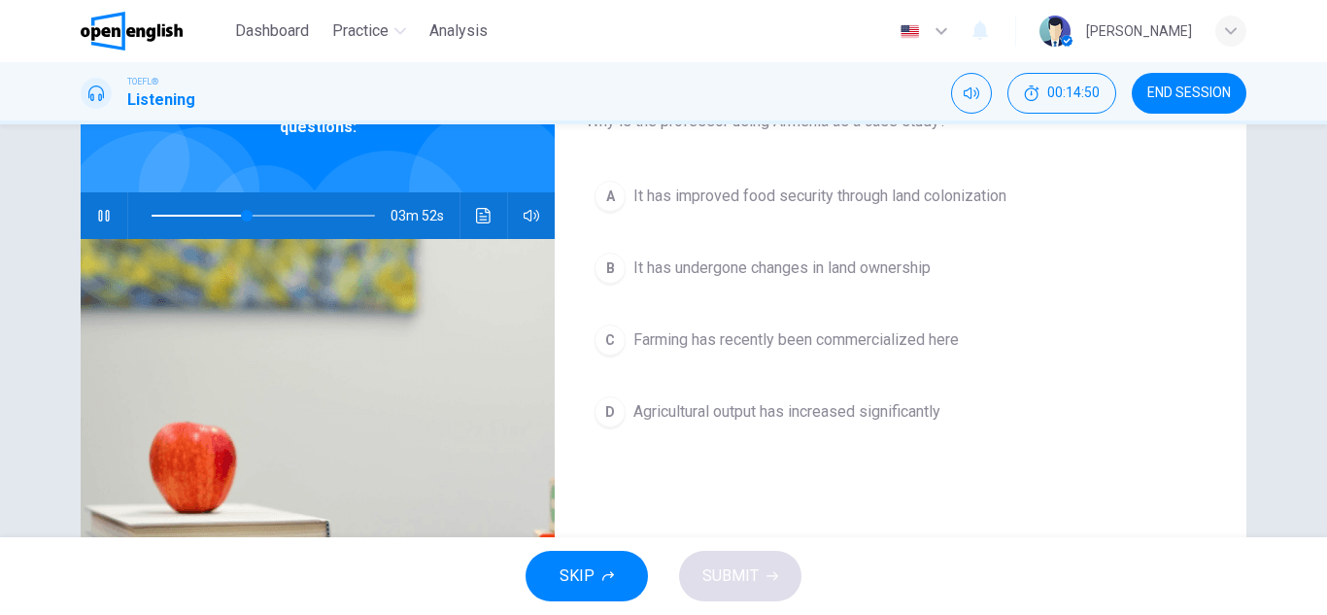
scroll to position [155, 0]
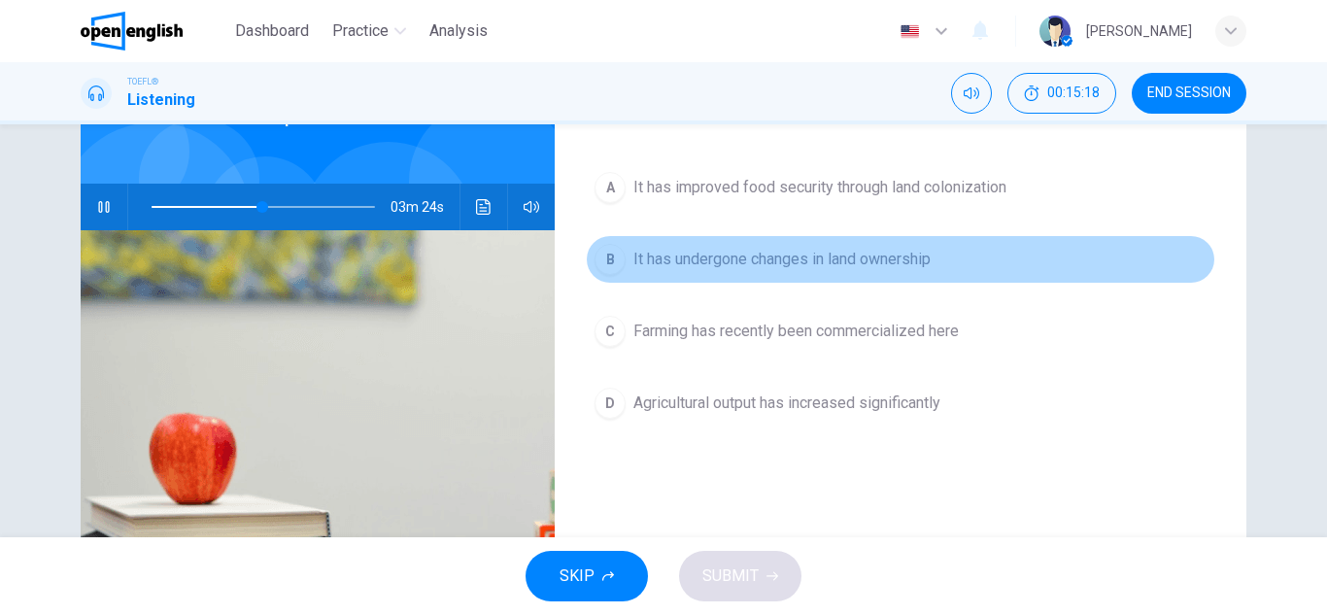
click at [867, 264] on span "It has undergone changes in land ownership" at bounding box center [781, 259] width 297 height 23
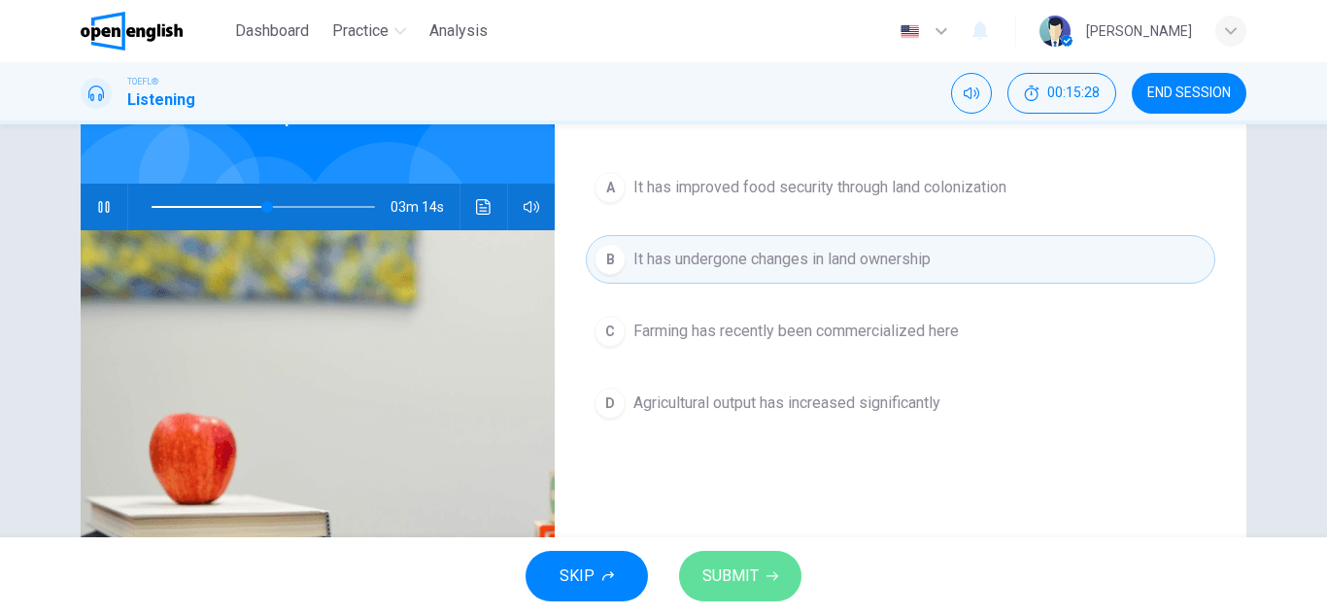
click at [745, 575] on span "SUBMIT" at bounding box center [730, 575] width 56 height 27
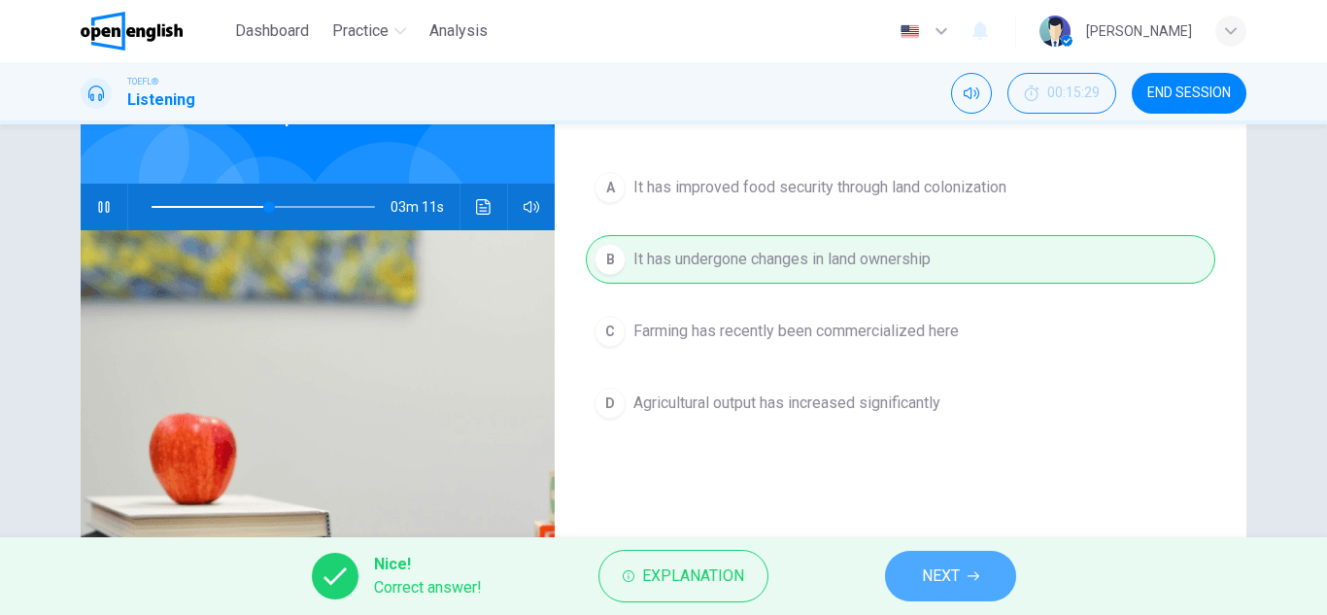
click at [954, 572] on span "NEXT" at bounding box center [941, 575] width 38 height 27
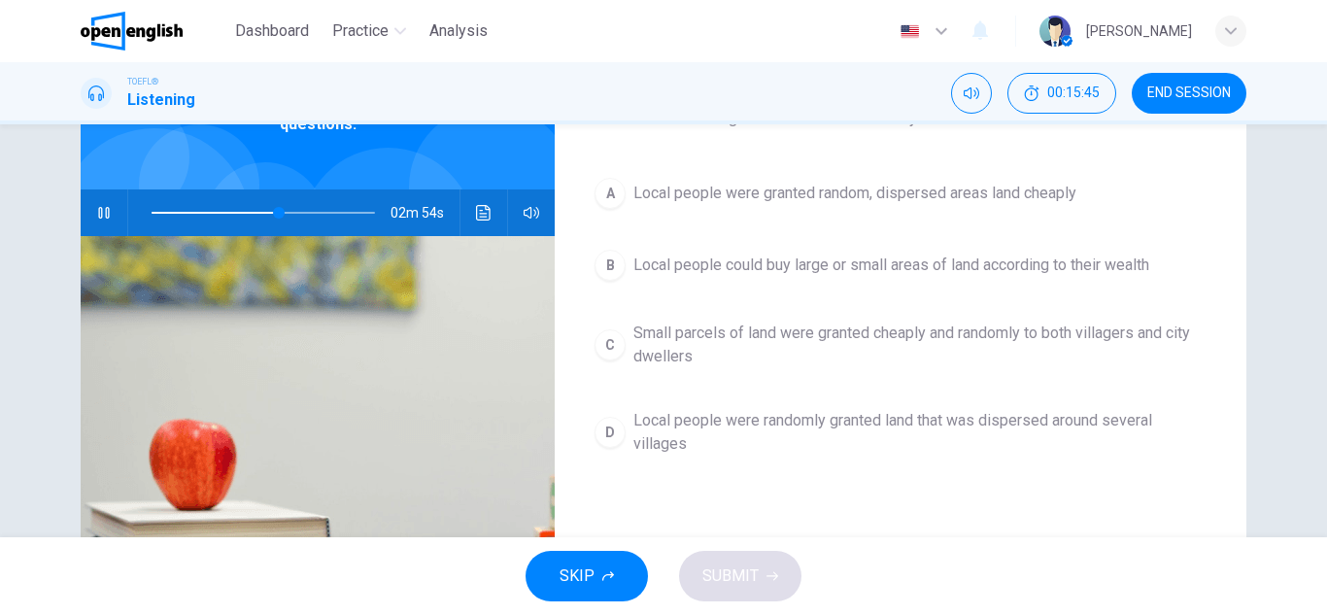
scroll to position [168, 0]
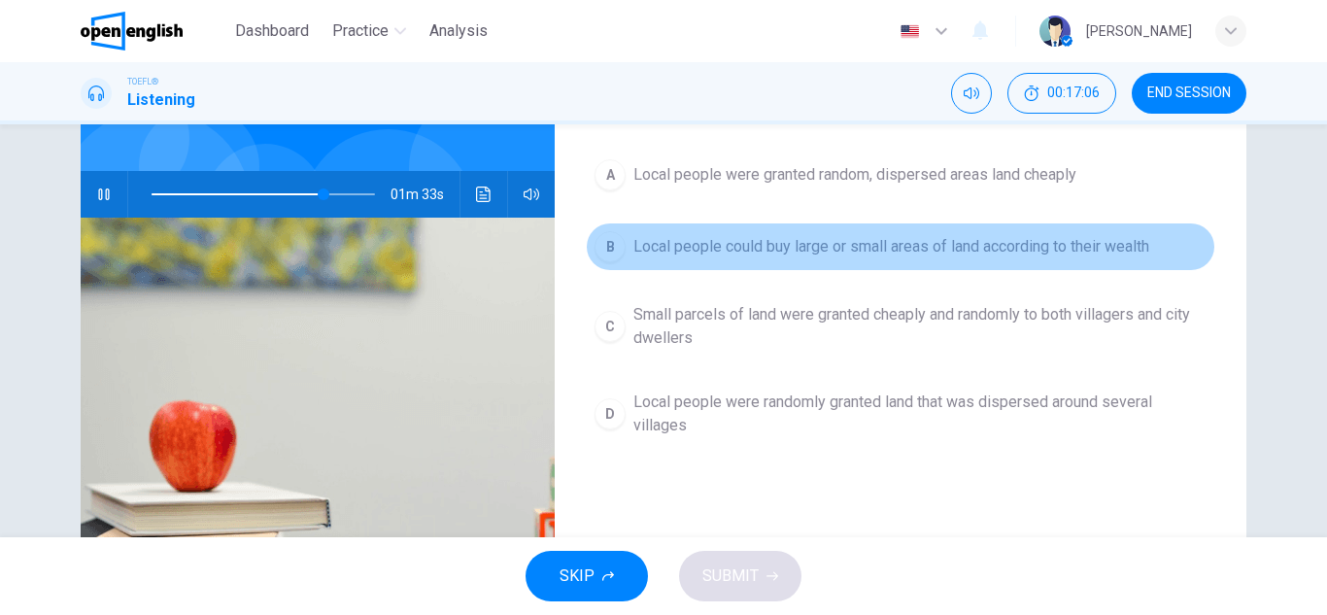
click at [961, 258] on button "B Local people could buy large or small areas of land according to their wealth" at bounding box center [900, 246] width 629 height 49
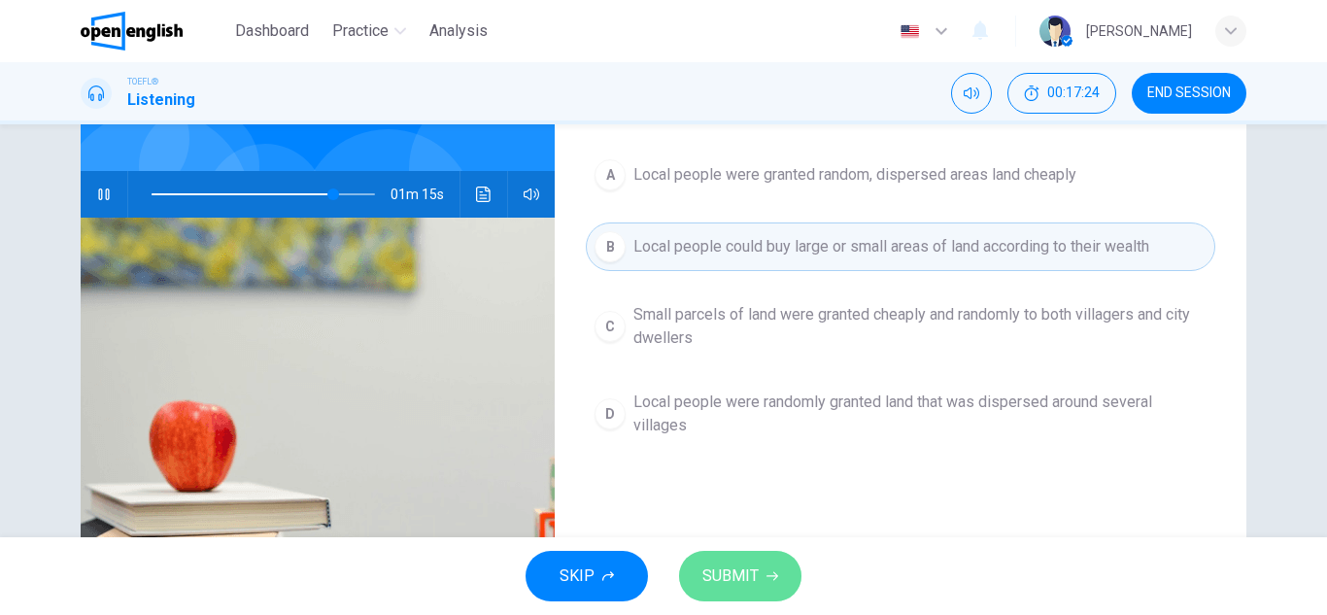
click at [769, 572] on icon "button" at bounding box center [772, 576] width 12 height 12
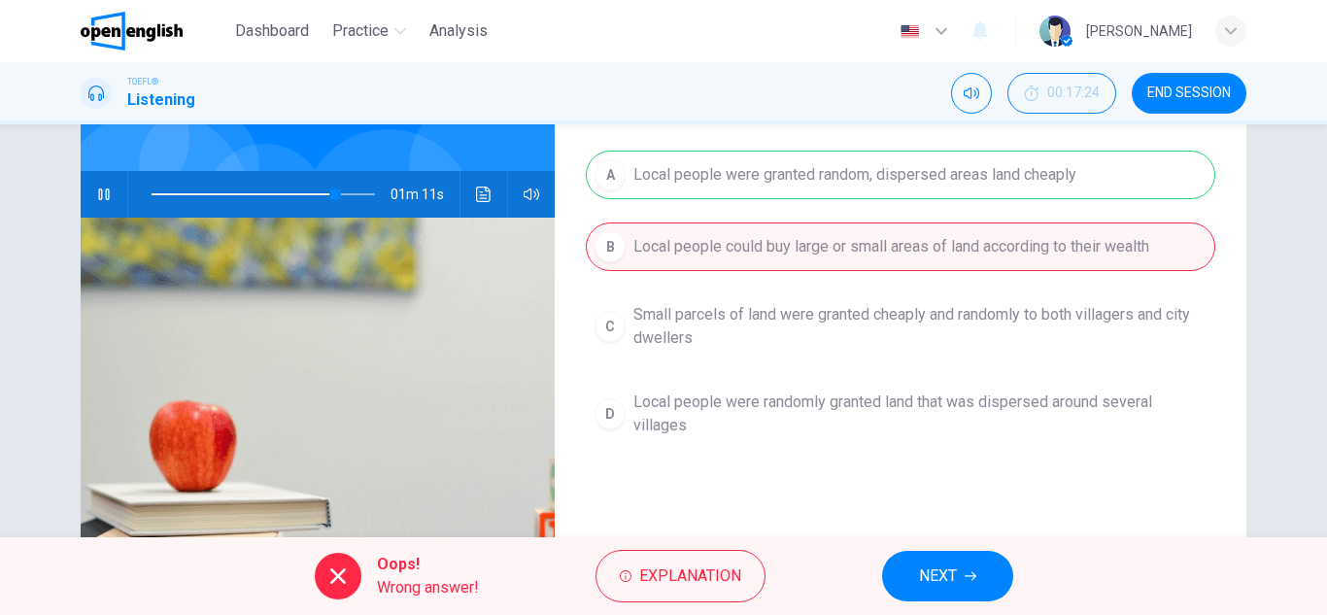
click at [899, 181] on div "A Local people were granted random, dispersed areas land cheaply B Local people…" at bounding box center [900, 318] width 629 height 334
click at [940, 574] on span "NEXT" at bounding box center [938, 575] width 38 height 27
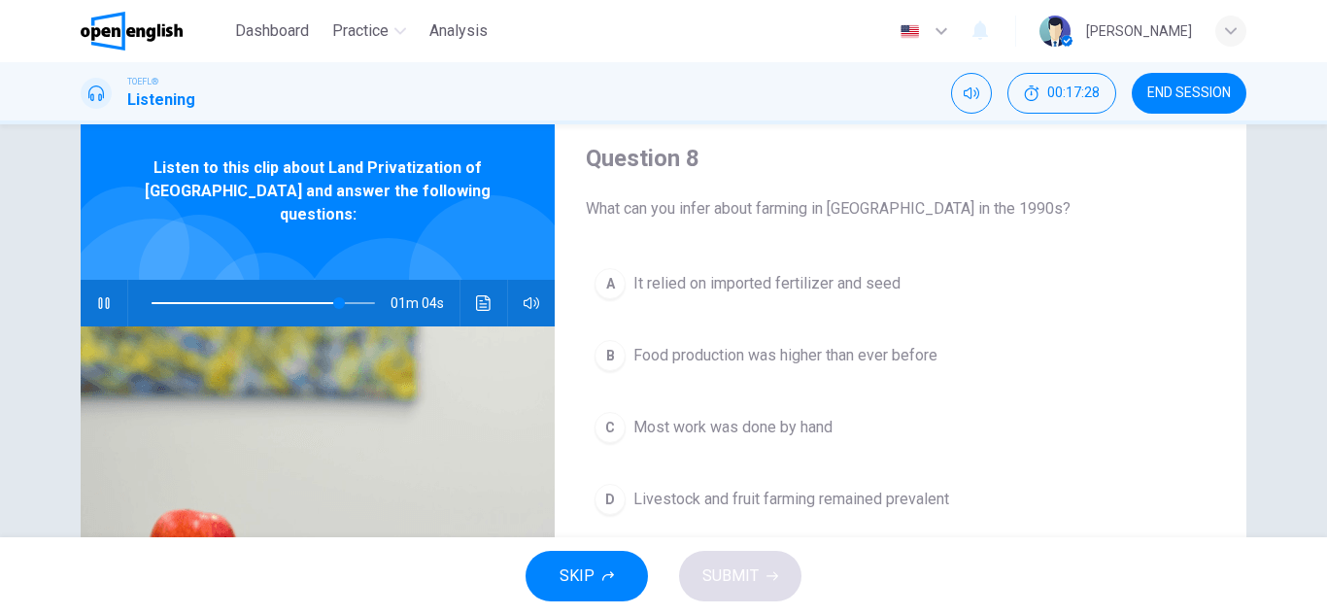
scroll to position [51, 0]
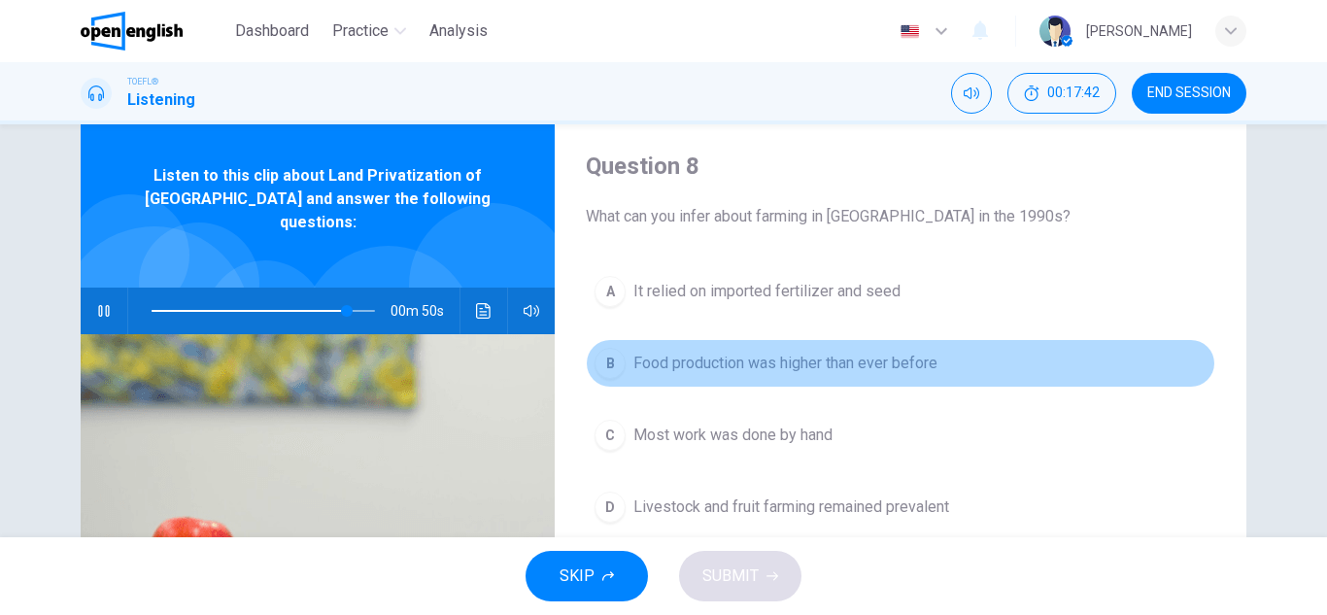
click at [920, 368] on span "Food production was higher than ever before" at bounding box center [785, 363] width 304 height 23
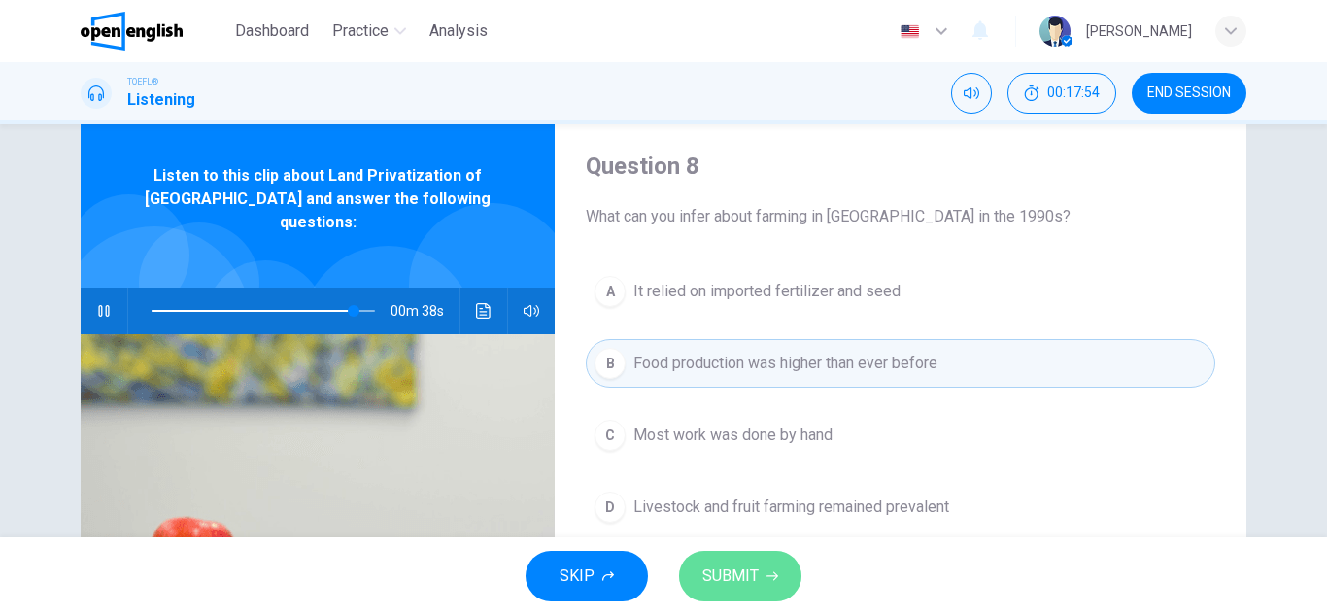
click at [769, 577] on icon "button" at bounding box center [772, 576] width 12 height 12
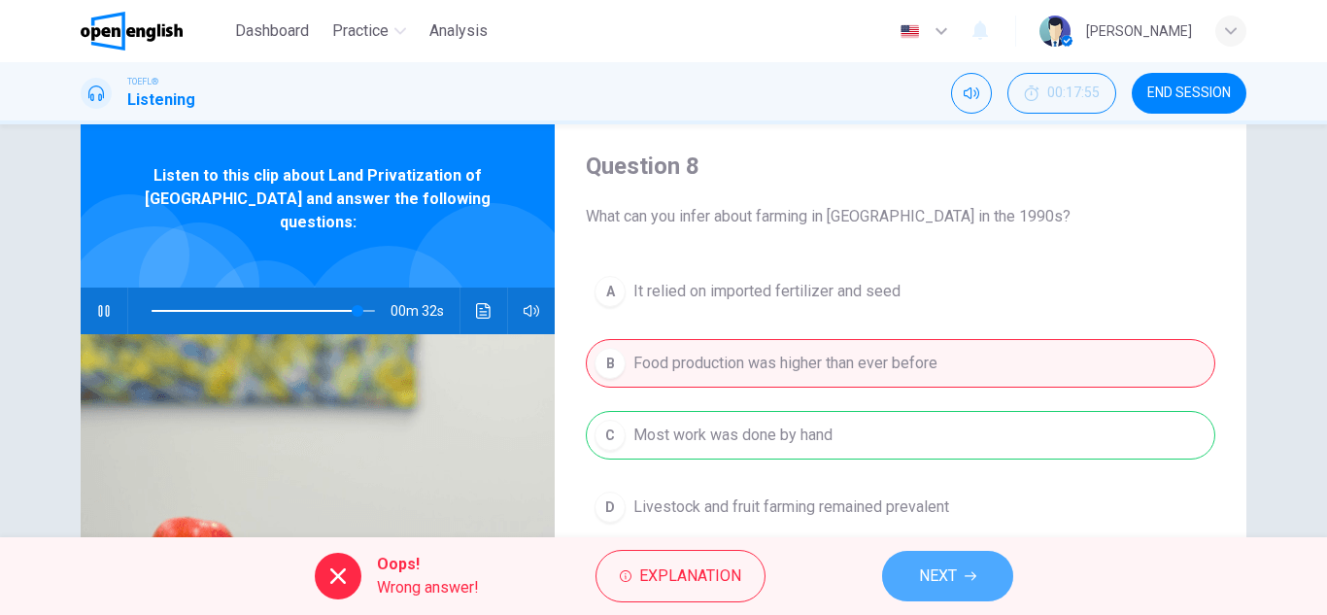
click at [932, 571] on span "NEXT" at bounding box center [938, 575] width 38 height 27
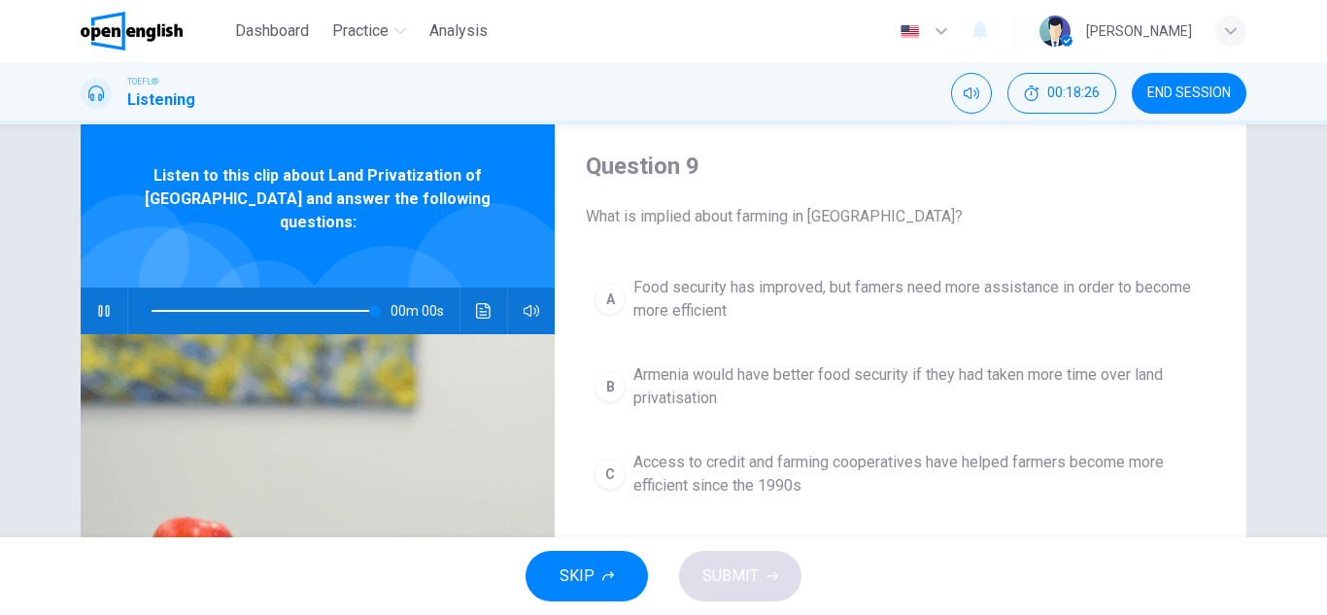
type input "*"
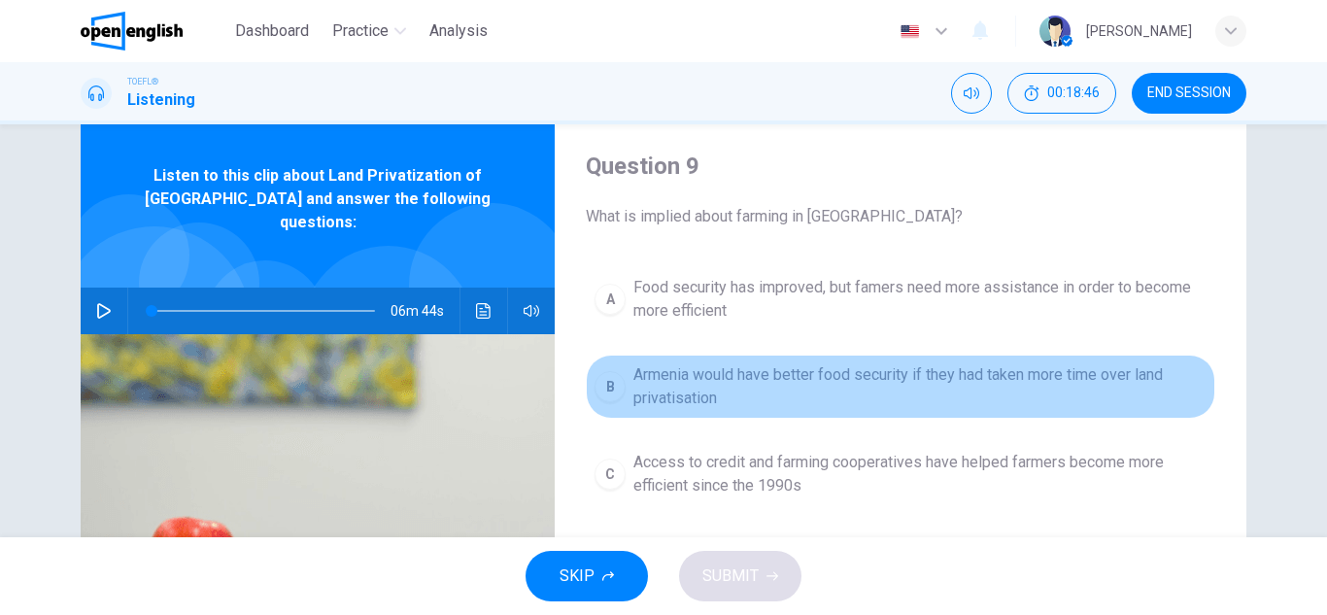
click at [883, 382] on span "Armenia would have better food security if they had taken more time over land p…" at bounding box center [919, 386] width 573 height 47
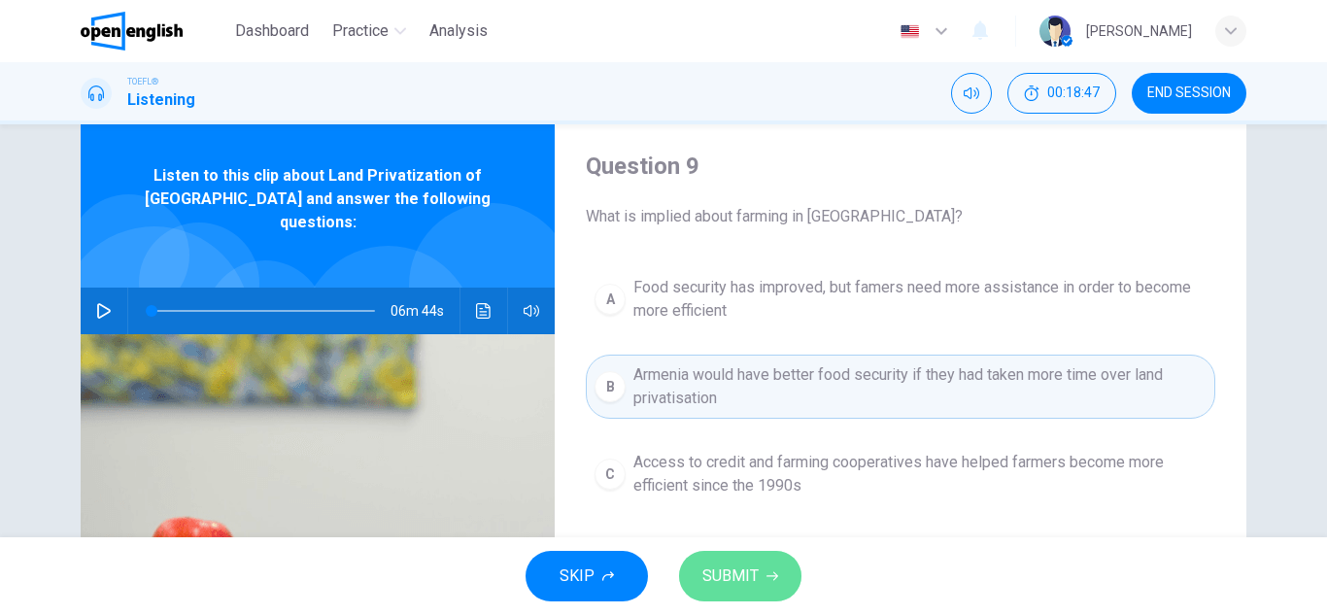
click at [754, 571] on span "SUBMIT" at bounding box center [730, 575] width 56 height 27
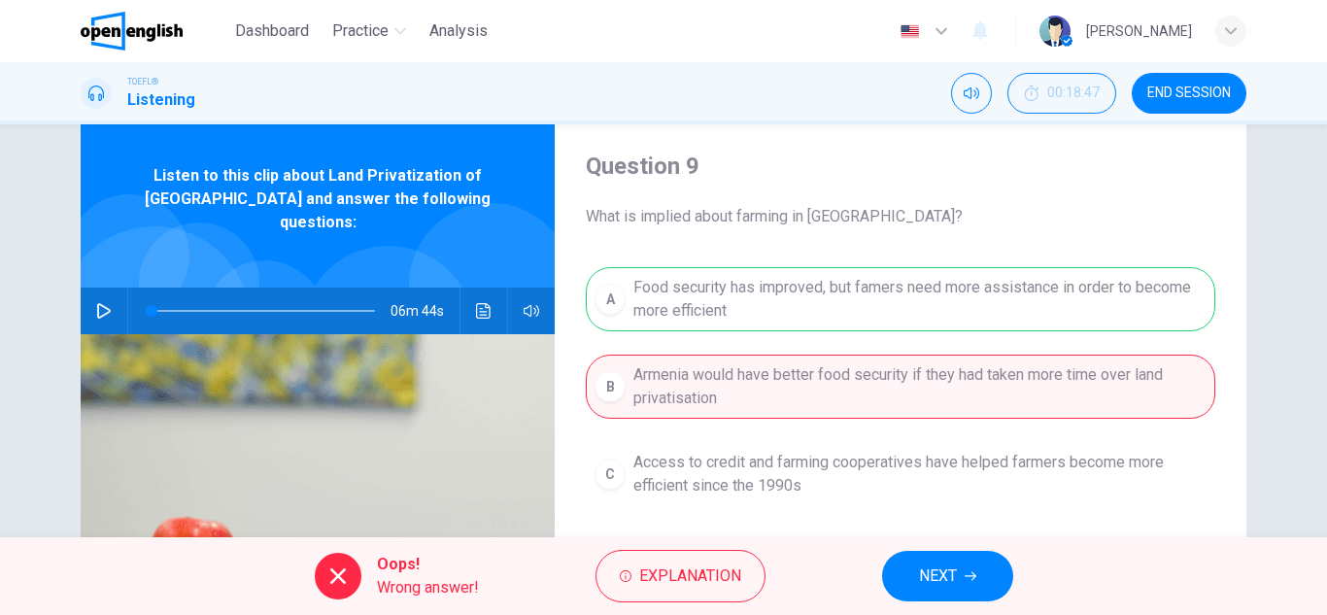
click at [935, 581] on span "NEXT" at bounding box center [938, 575] width 38 height 27
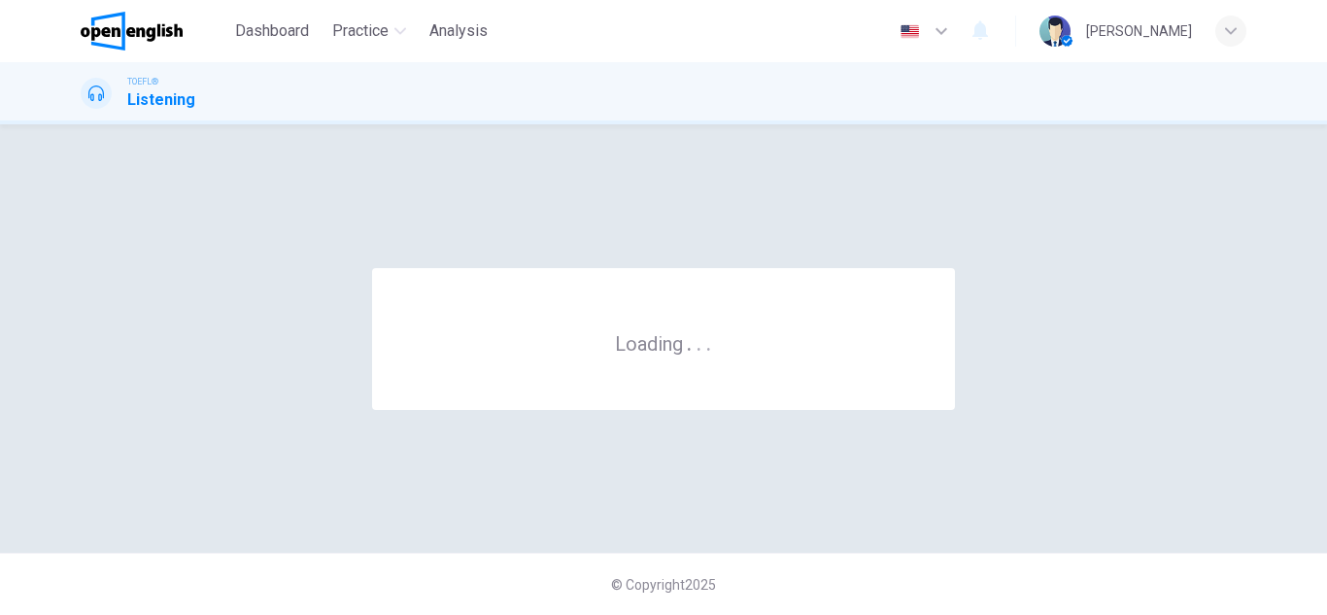
scroll to position [0, 0]
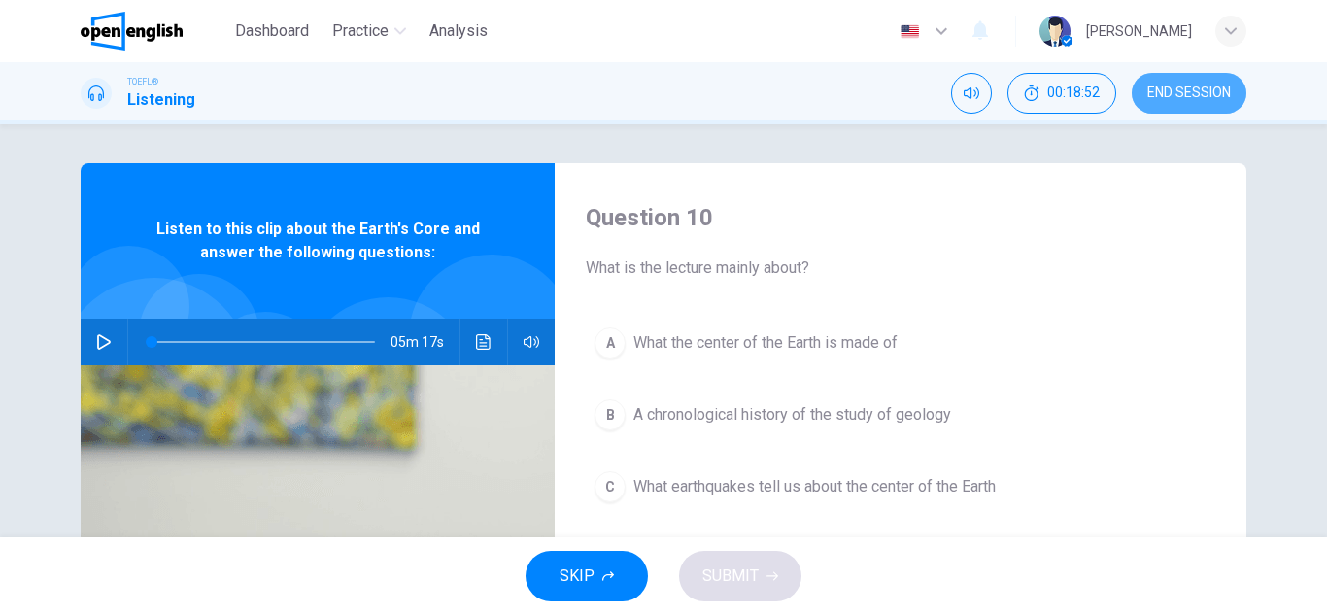
click at [1211, 97] on span "END SESSION" at bounding box center [1189, 93] width 84 height 16
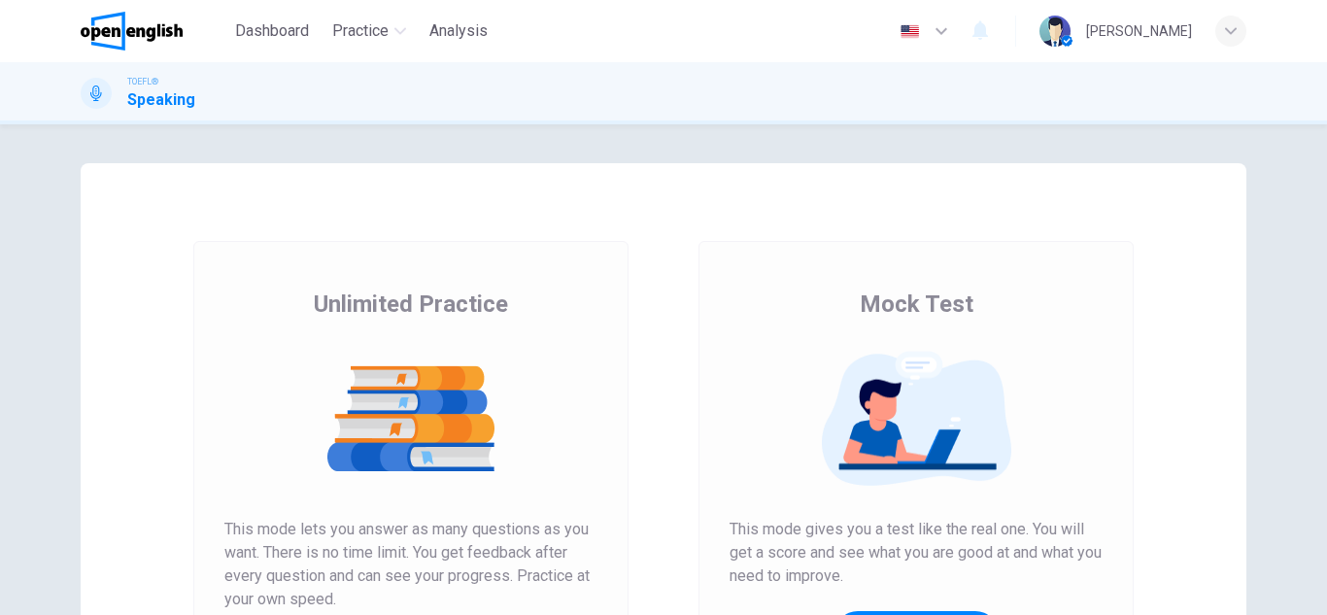
click at [1316, 612] on div "Unlimited Practice Mock Test Unlimited Practice This mode lets you answer as ma…" at bounding box center [663, 369] width 1327 height 491
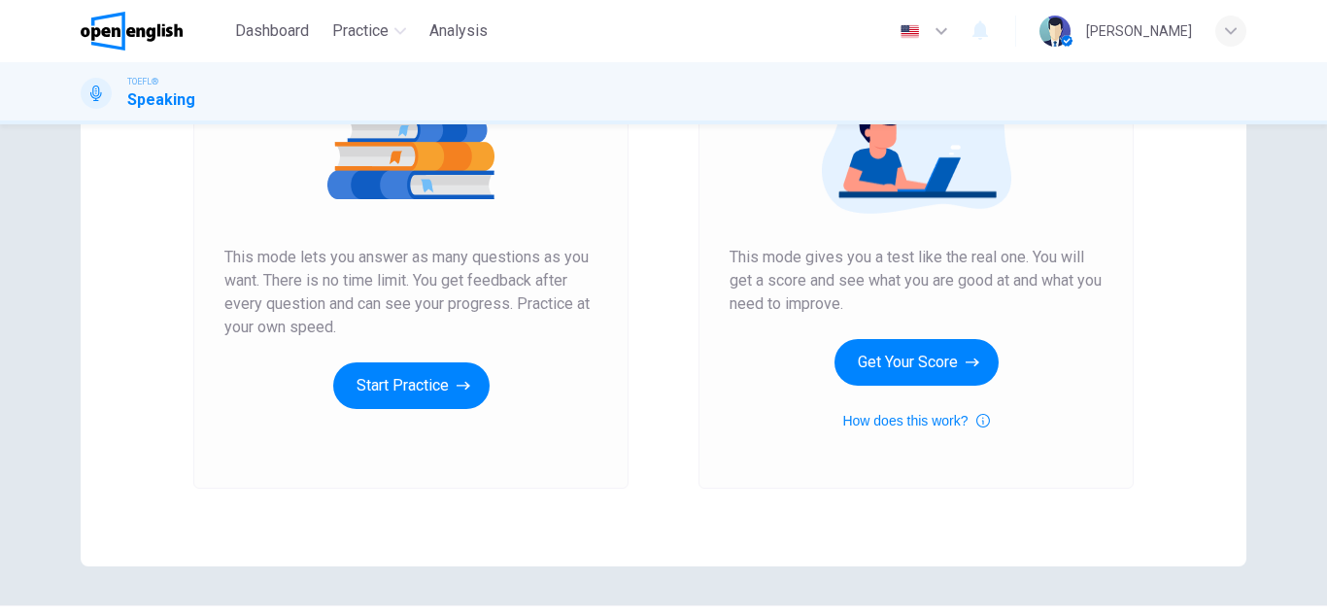
scroll to position [323, 0]
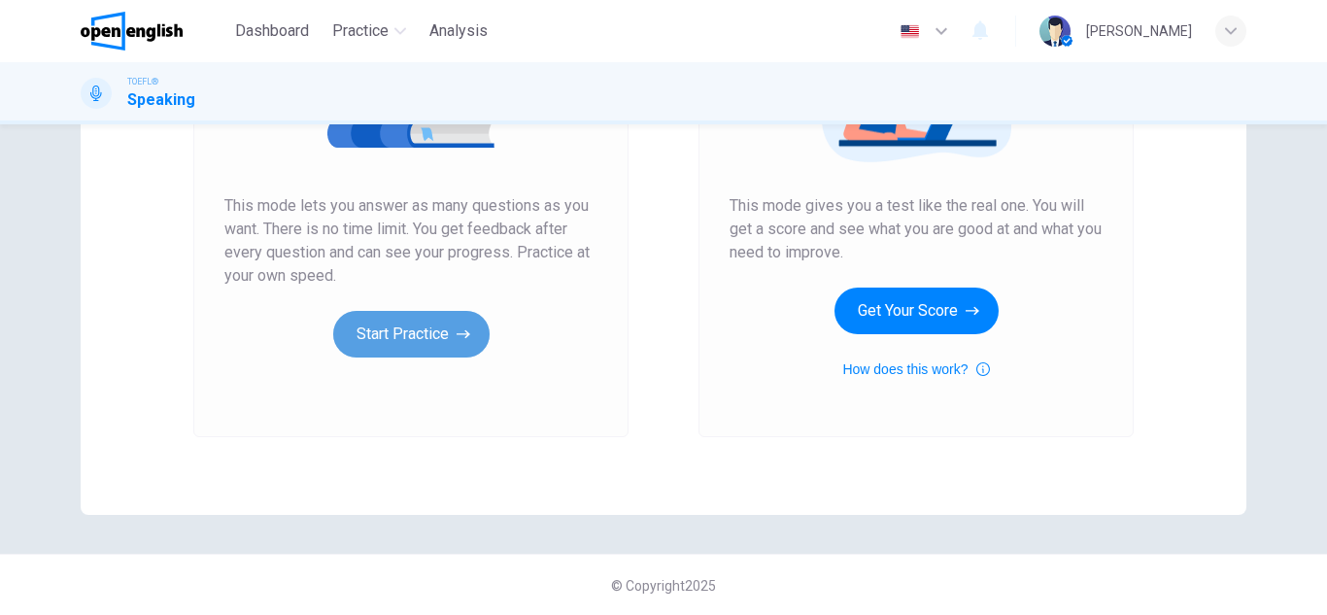
click at [415, 328] on button "Start Practice" at bounding box center [411, 334] width 156 height 47
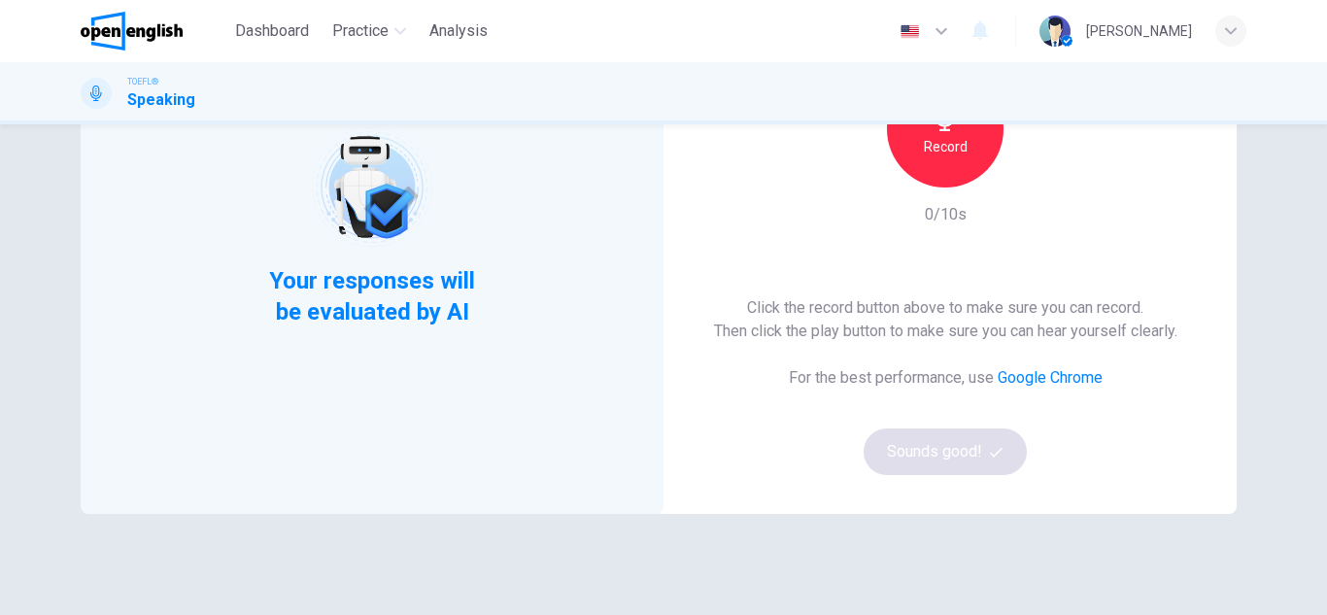
scroll to position [233, 0]
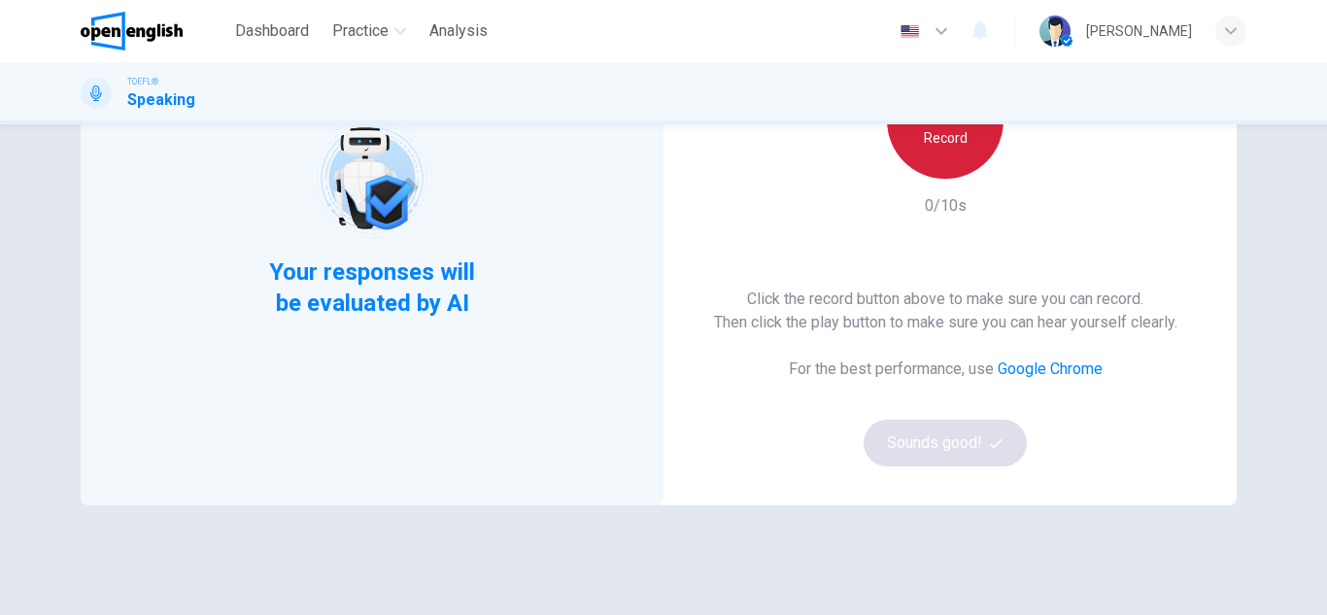
click at [942, 144] on h6 "Record" at bounding box center [946, 137] width 44 height 23
click at [955, 150] on div "Stop" at bounding box center [945, 120] width 117 height 117
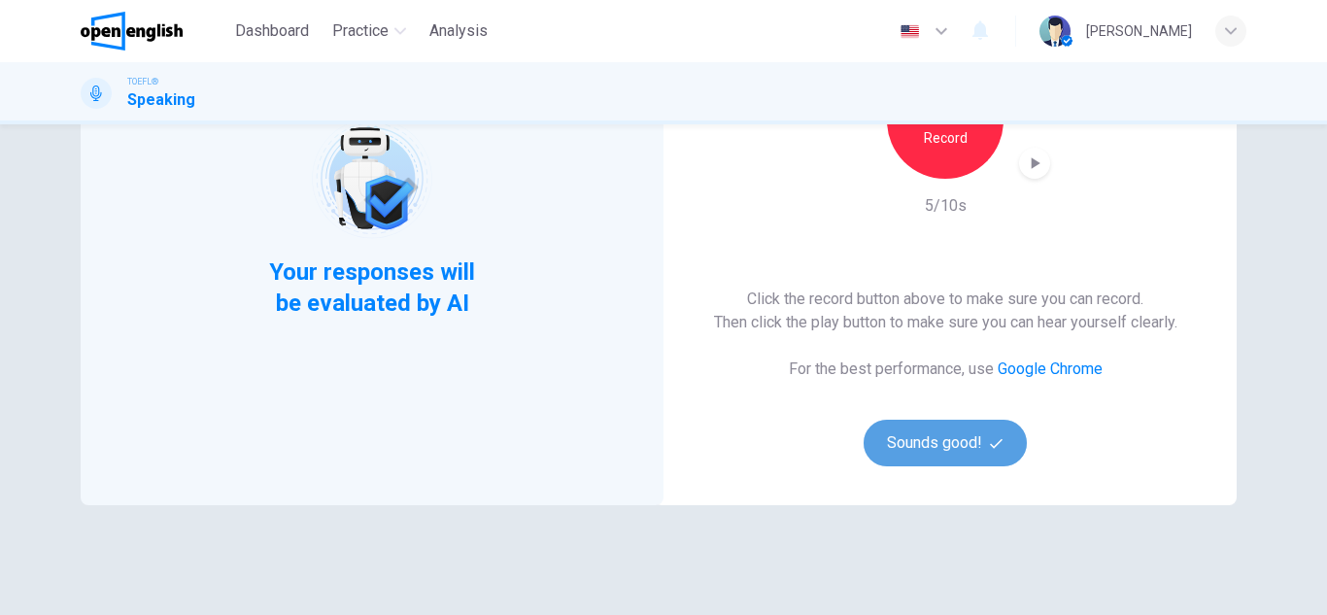
click at [914, 431] on button "Sounds good!" at bounding box center [944, 443] width 163 height 47
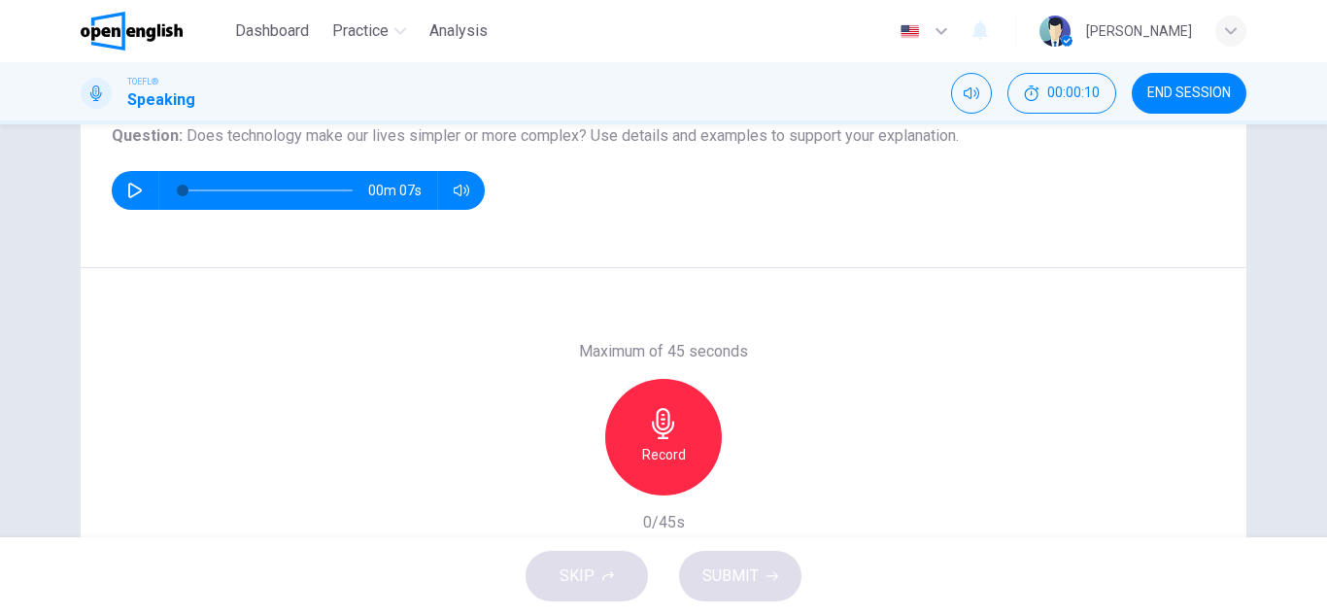
click at [1316, 131] on div "Question 1 Question Type : Independent 1 Directions : You will now be asked to …" at bounding box center [663, 330] width 1327 height 413
click at [132, 189] on icon "button" at bounding box center [135, 191] width 16 height 16
type input "*"
click at [646, 443] on h6 "Record" at bounding box center [664, 454] width 44 height 23
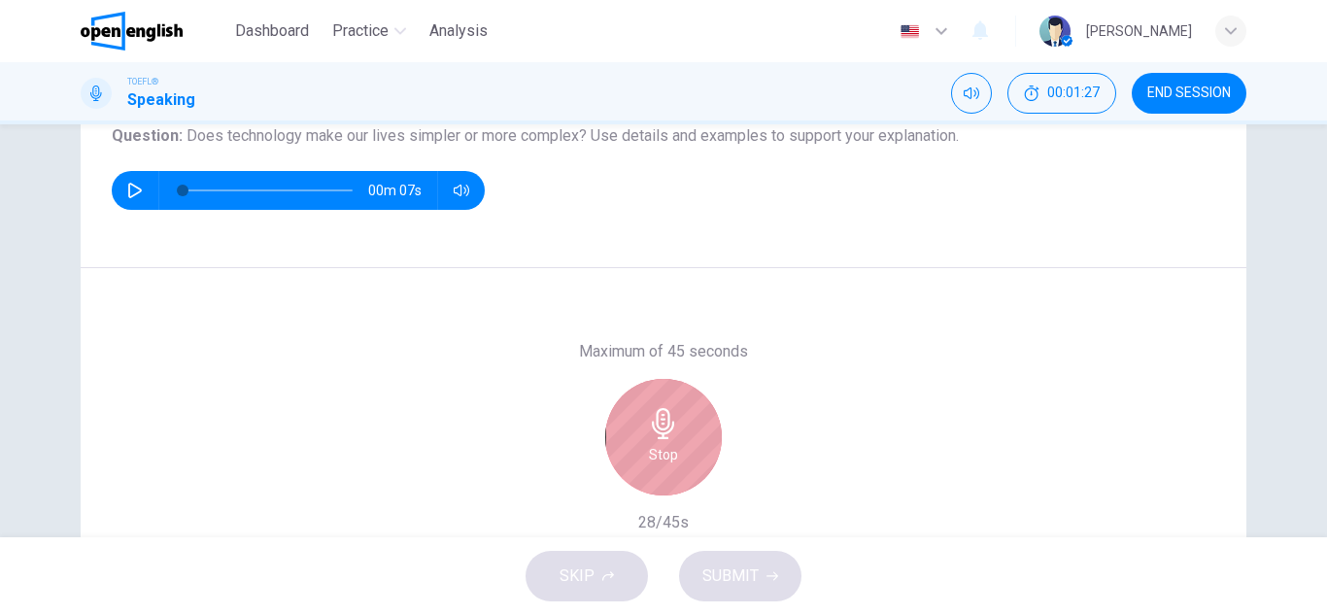
click at [699, 454] on div "Stop" at bounding box center [663, 437] width 117 height 117
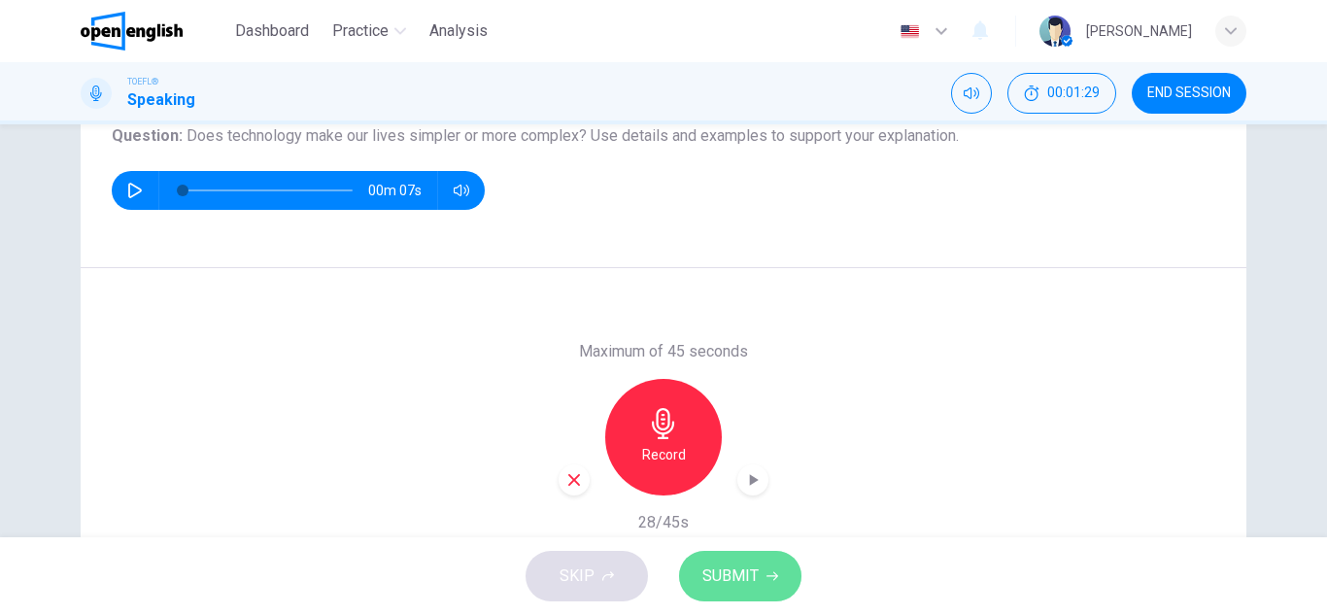
click at [728, 576] on span "SUBMIT" at bounding box center [730, 575] width 56 height 27
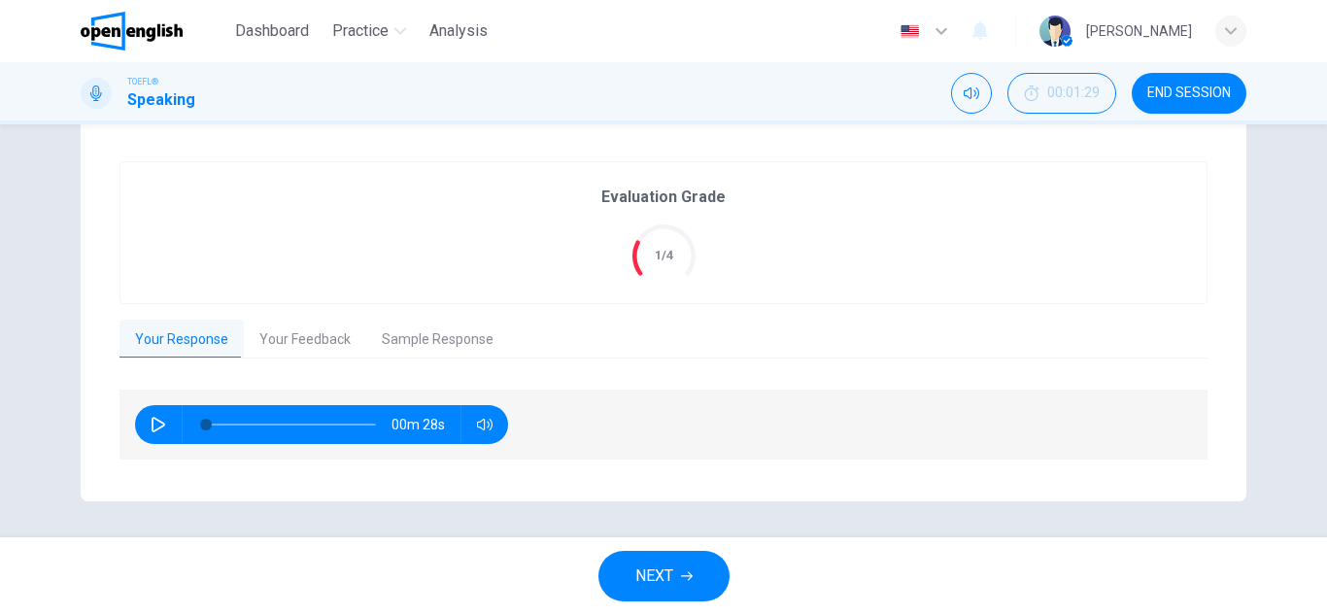
scroll to position [362, 0]
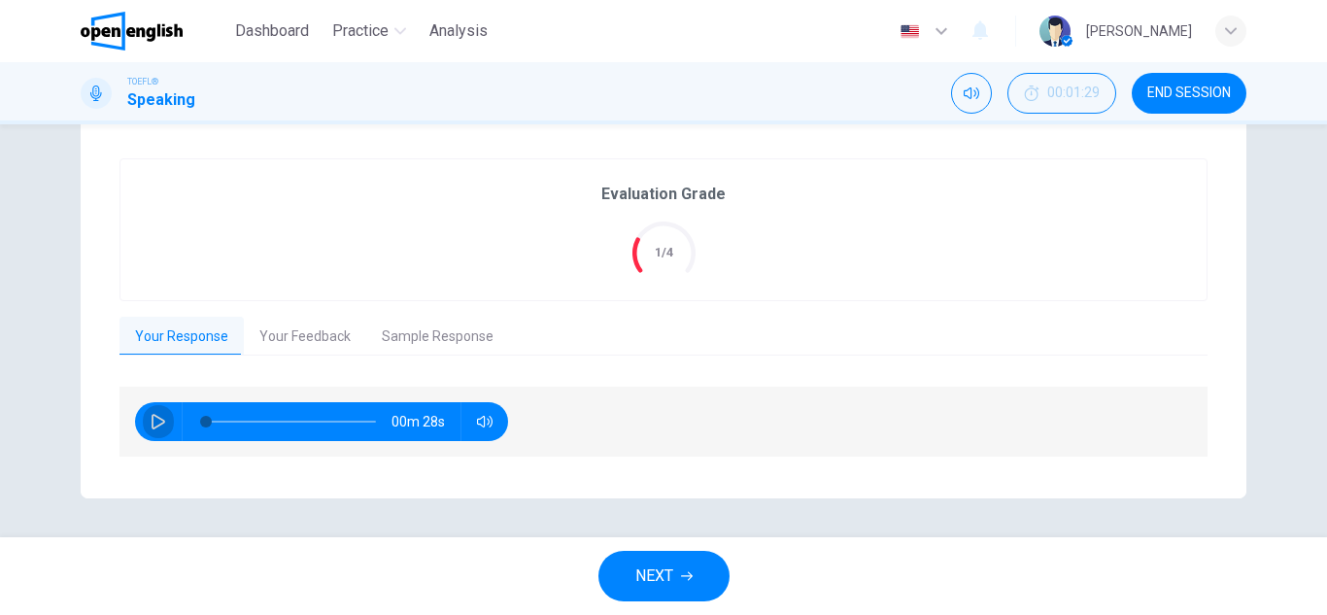
click at [152, 416] on icon "button" at bounding box center [159, 422] width 14 height 16
type input "*"
click at [294, 348] on button "Your Feedback" at bounding box center [305, 337] width 122 height 41
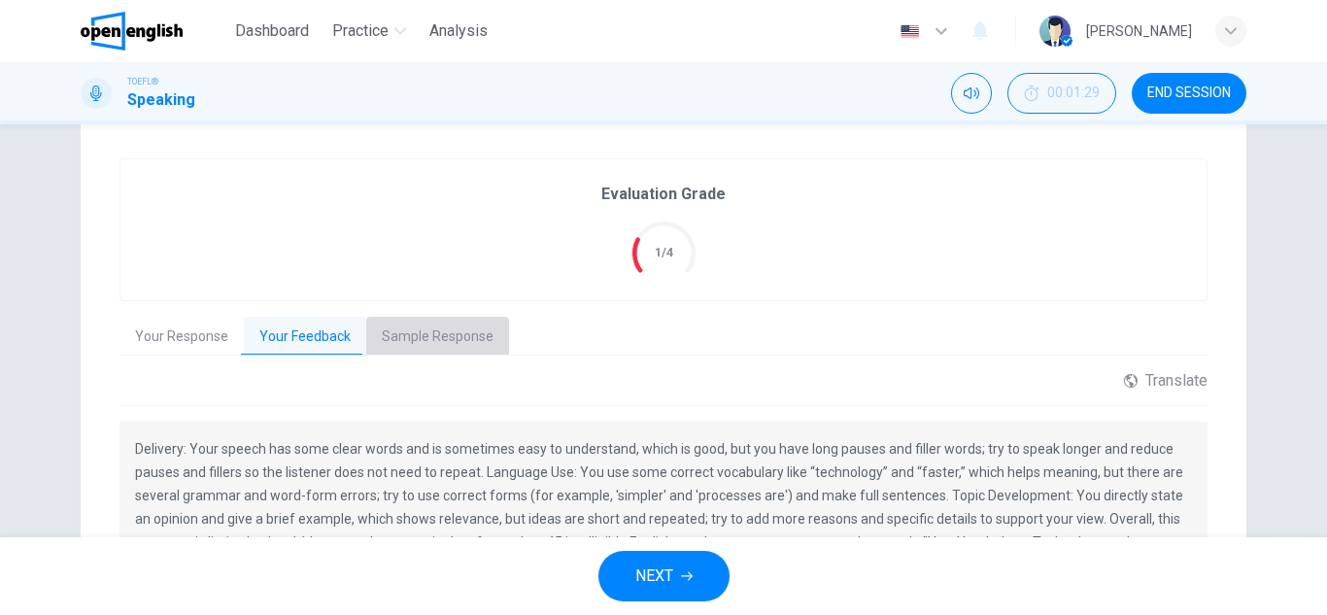
click at [457, 342] on button "Sample Response" at bounding box center [437, 337] width 143 height 41
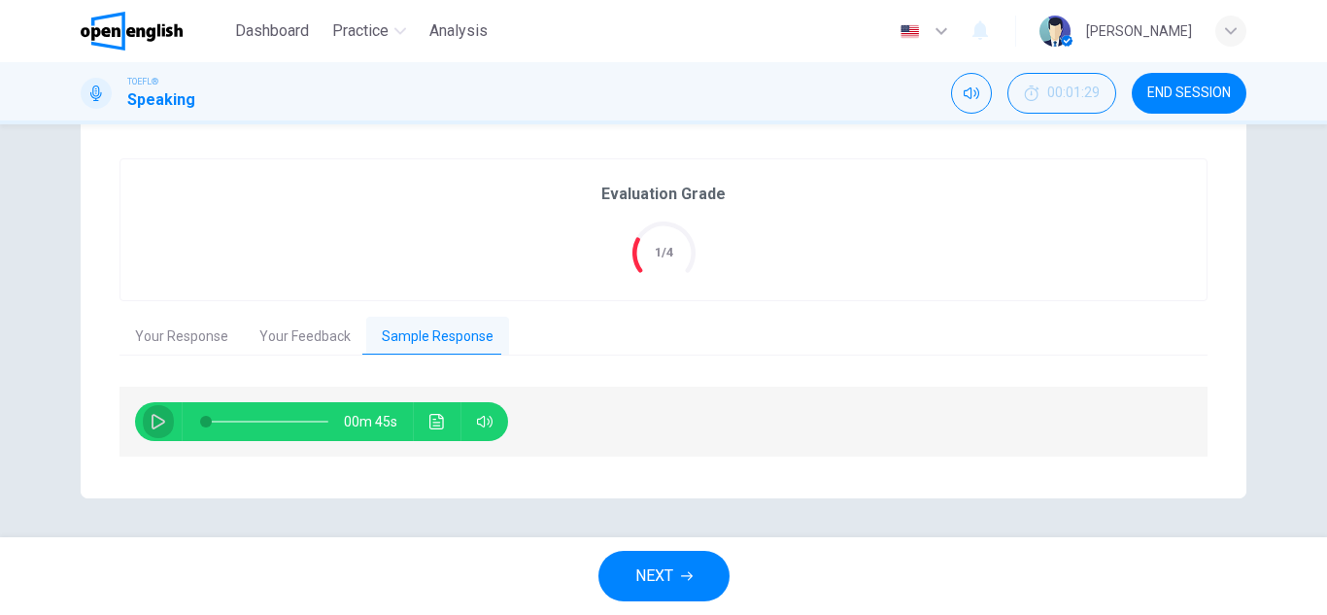
click at [151, 423] on icon "button" at bounding box center [159, 422] width 16 height 16
type input "*"
click at [638, 564] on span "NEXT" at bounding box center [654, 575] width 38 height 27
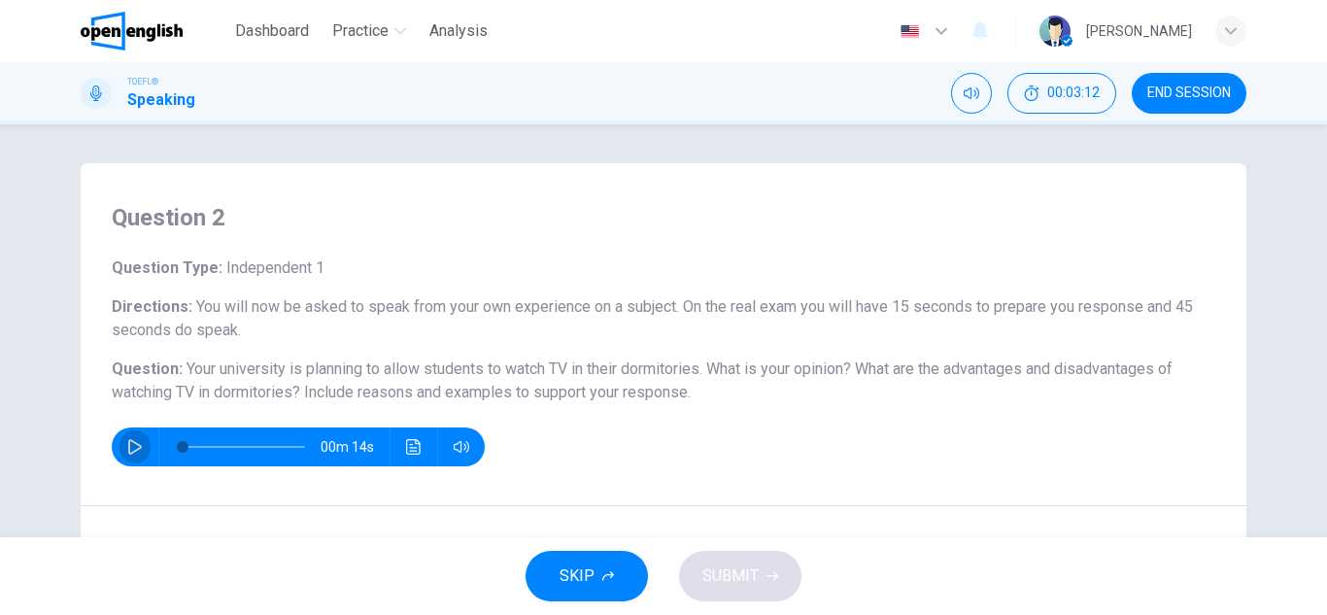
click at [127, 450] on icon "button" at bounding box center [135, 447] width 16 height 16
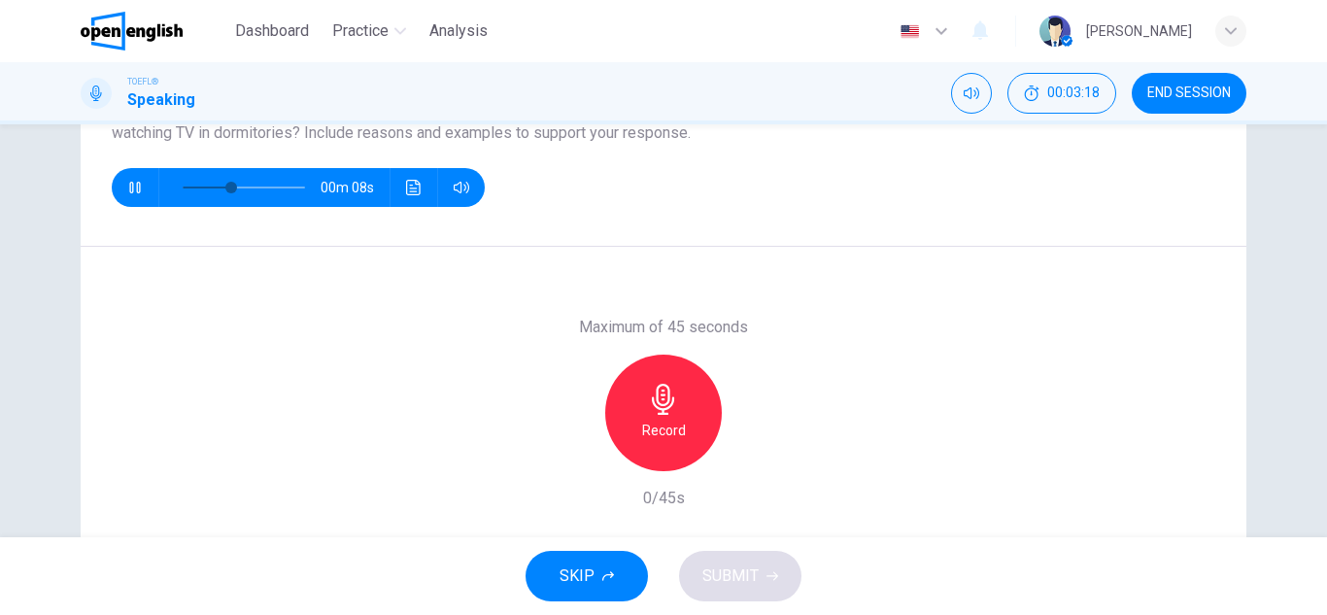
scroll to position [298, 0]
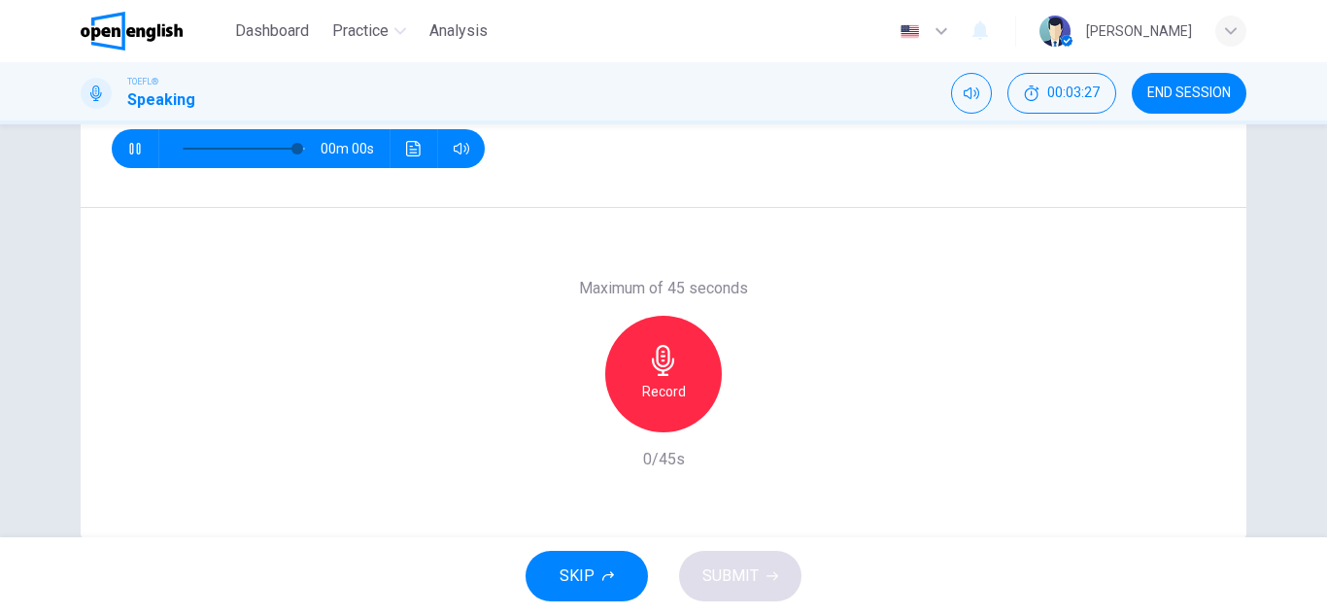
type input "*"
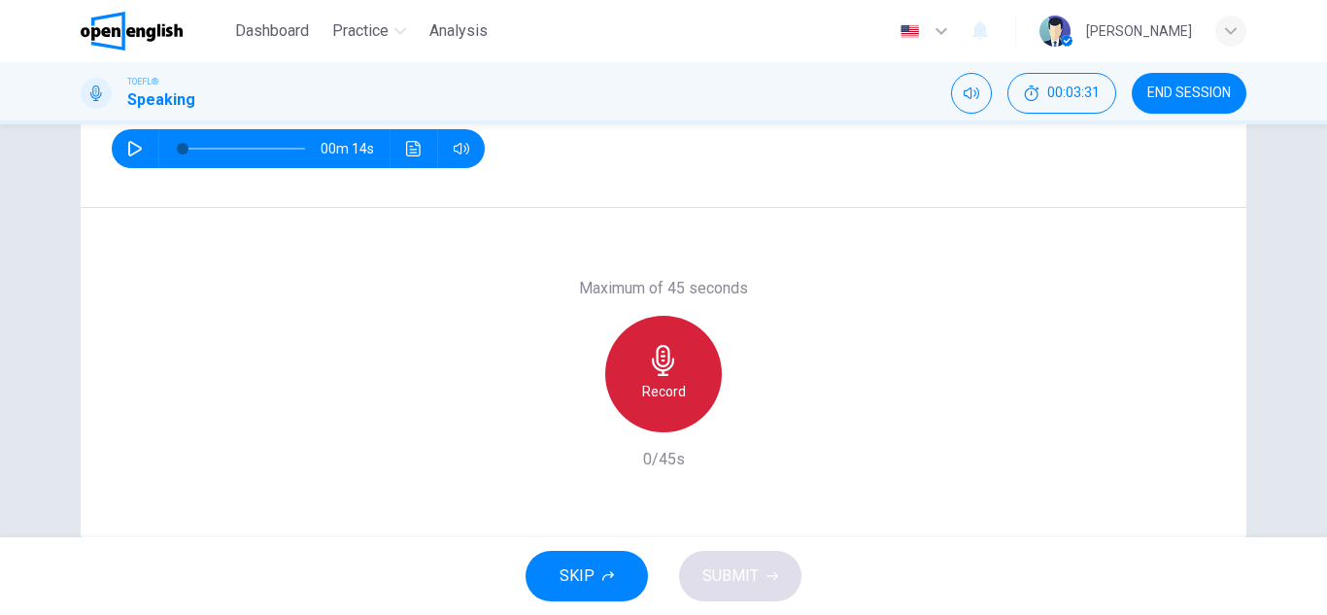
click at [661, 385] on h6 "Record" at bounding box center [664, 391] width 44 height 23
click at [655, 346] on icon "button" at bounding box center [663, 360] width 22 height 31
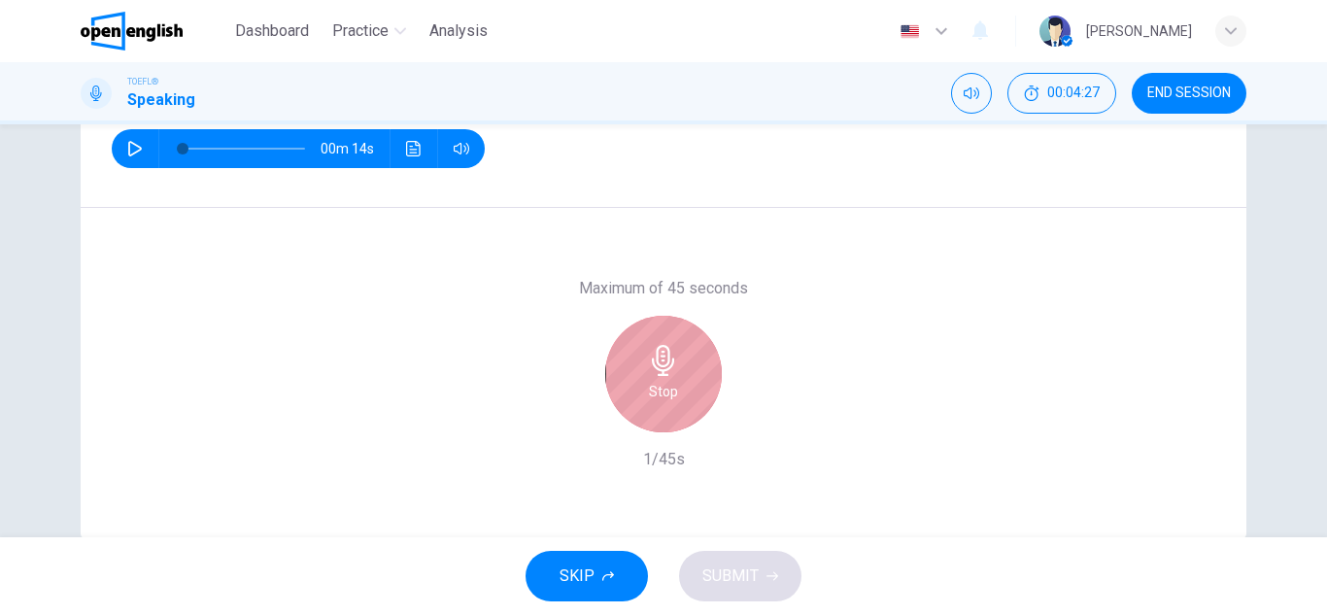
click at [655, 346] on icon "button" at bounding box center [663, 360] width 22 height 31
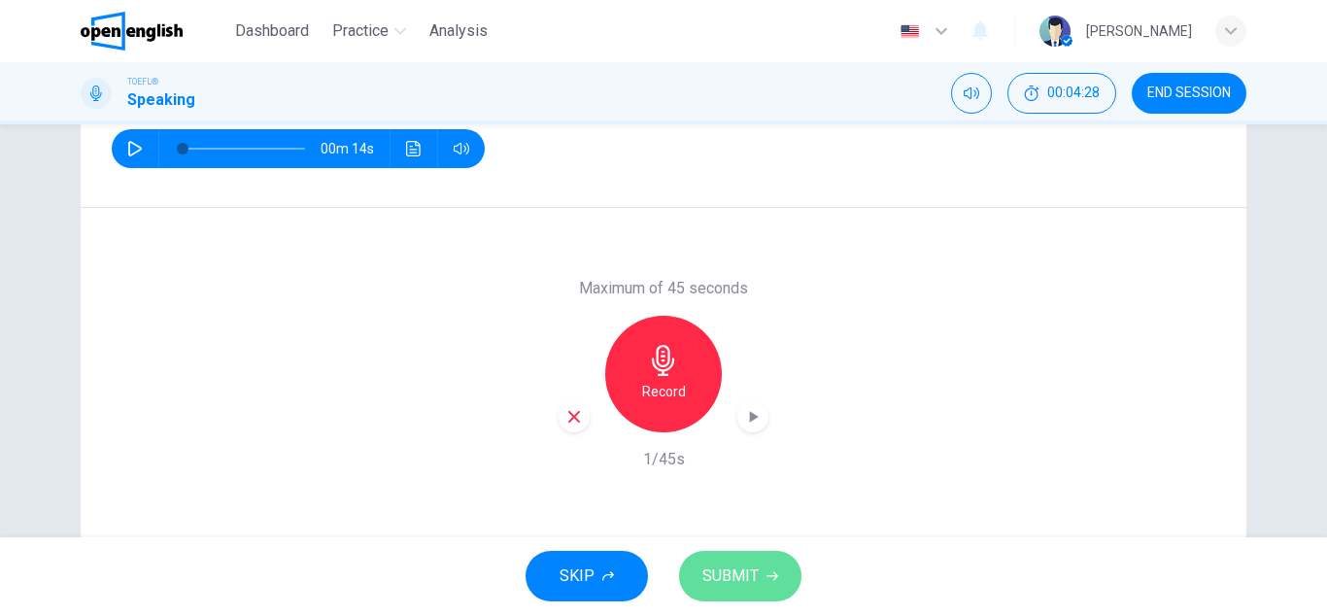
click at [737, 583] on span "SUBMIT" at bounding box center [730, 575] width 56 height 27
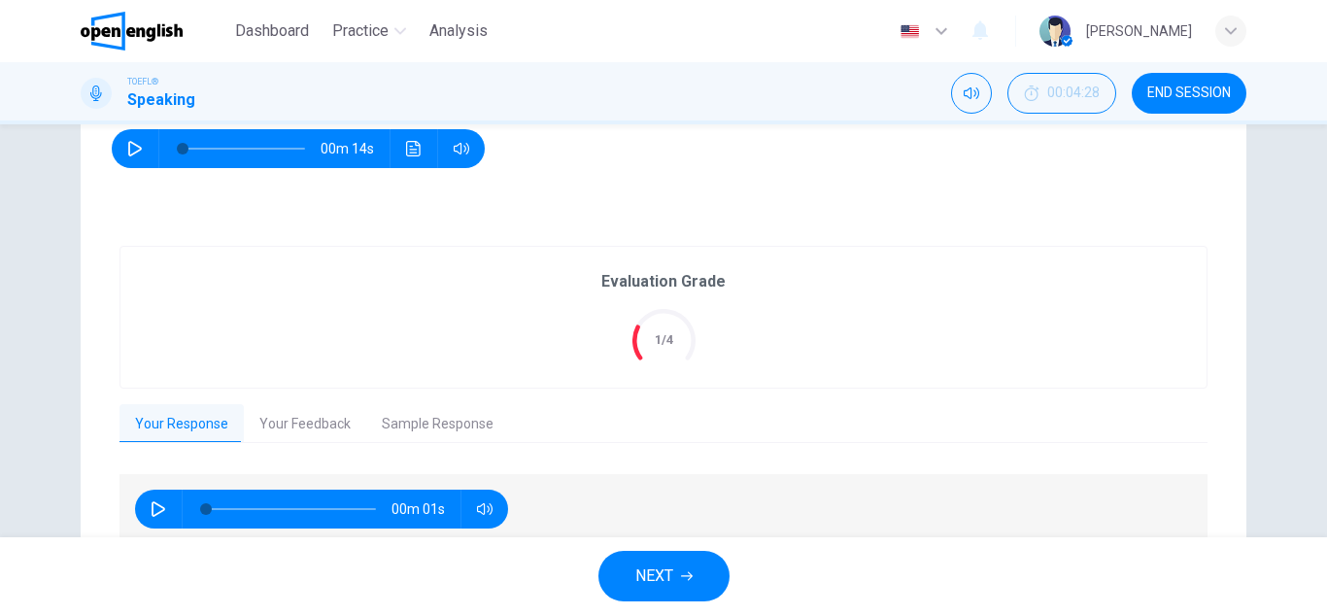
click at [694, 338] on div "Evaluation Grade 1/4" at bounding box center [663, 317] width 124 height 94
drag, startPoint x: 624, startPoint y: 393, endPoint x: 146, endPoint y: 508, distance: 491.4
click at [146, 508] on div "Evaluation Grade 1/4 Your Response Your Feedback Sample Response 00m 01s Transl…" at bounding box center [663, 396] width 1088 height 301
click at [151, 508] on icon "button" at bounding box center [159, 509] width 16 height 16
type input "*"
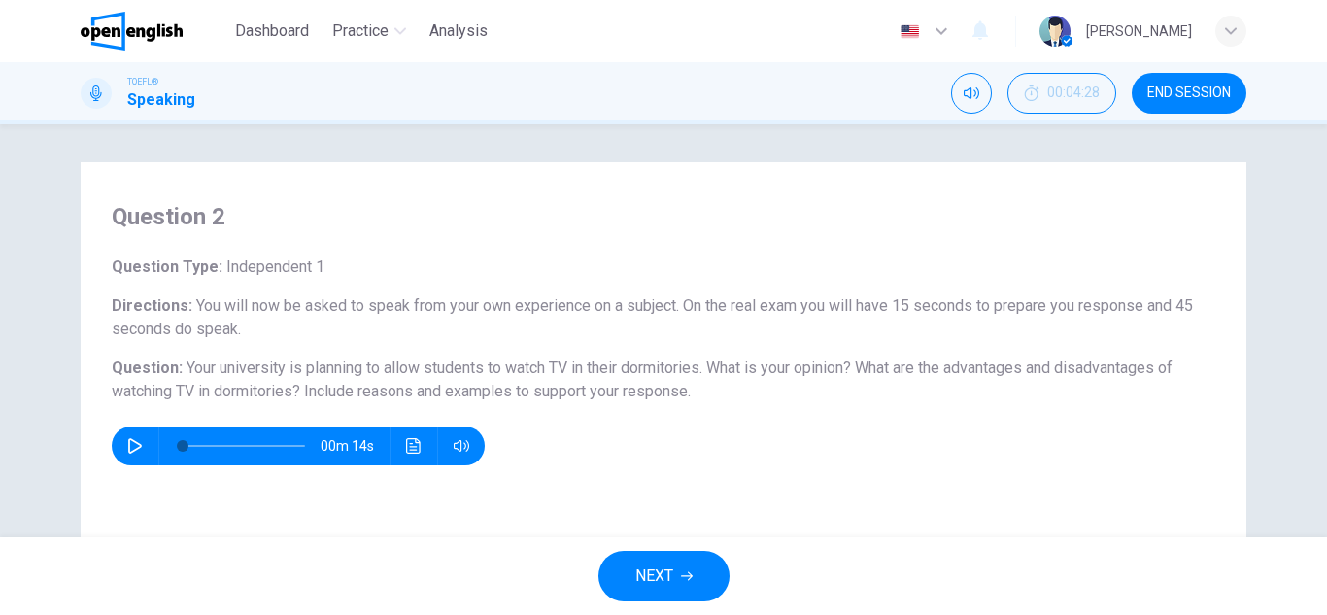
scroll to position [0, 0]
click at [178, 106] on h1 "Speaking" at bounding box center [161, 99] width 68 height 23
click at [97, 96] on icon at bounding box center [96, 93] width 12 height 16
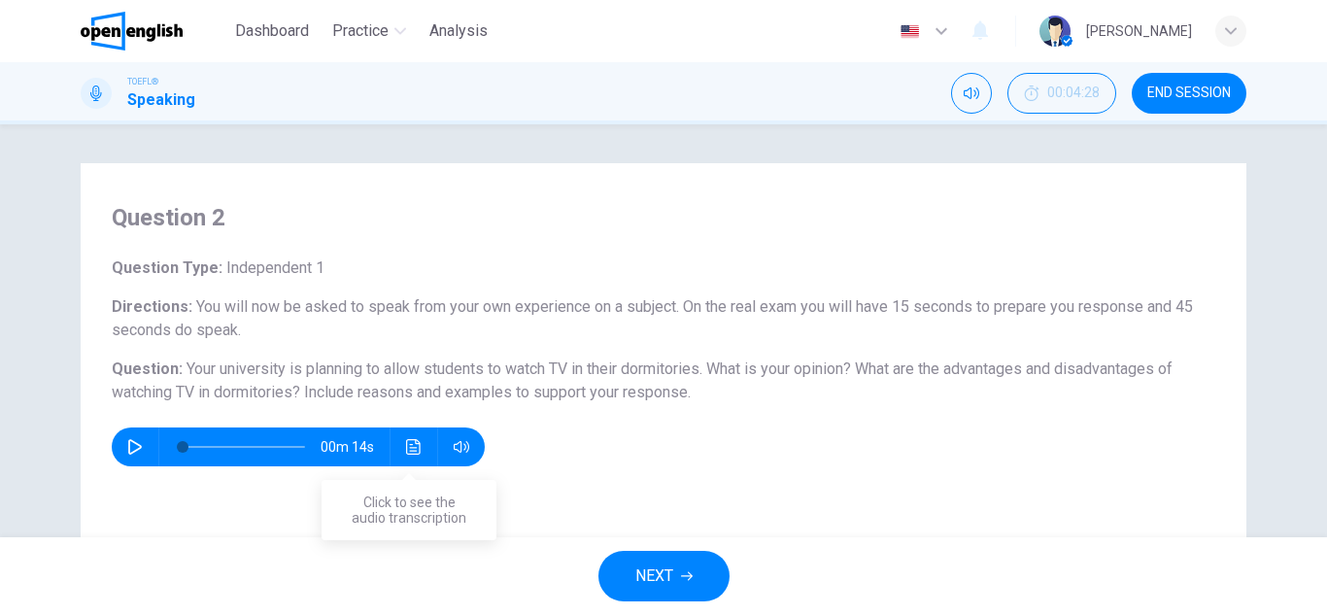
click at [421, 450] on button "Click to see the audio transcription" at bounding box center [413, 446] width 31 height 39
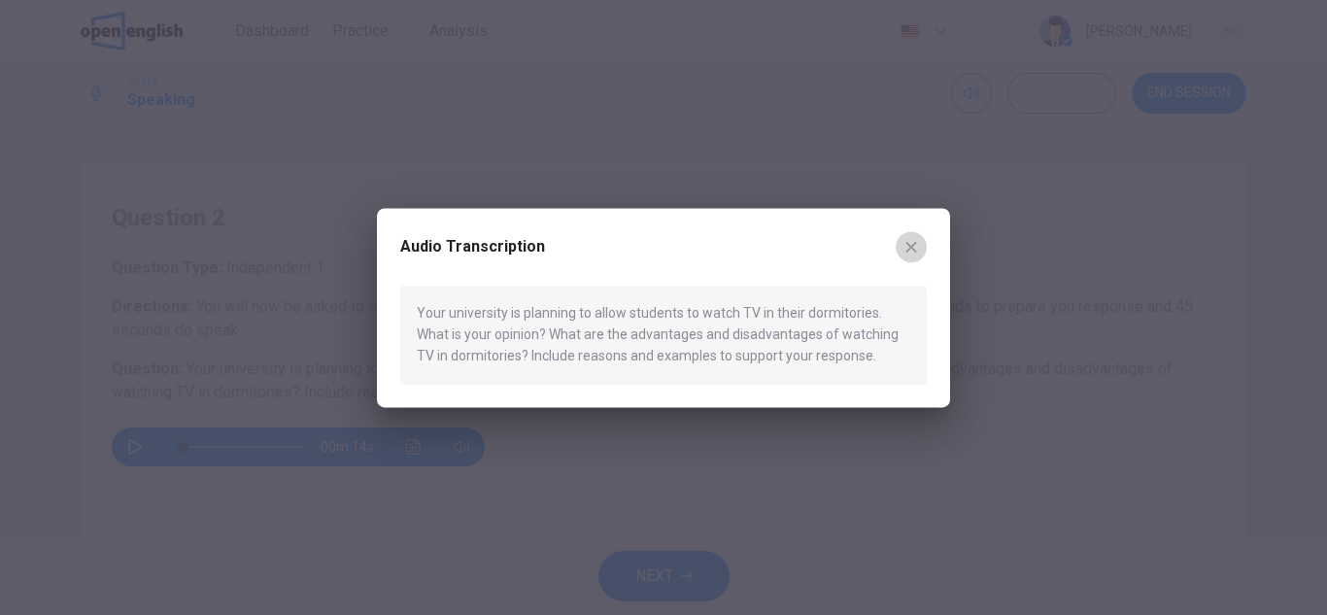
click at [911, 242] on icon "button" at bounding box center [911, 247] width 16 height 16
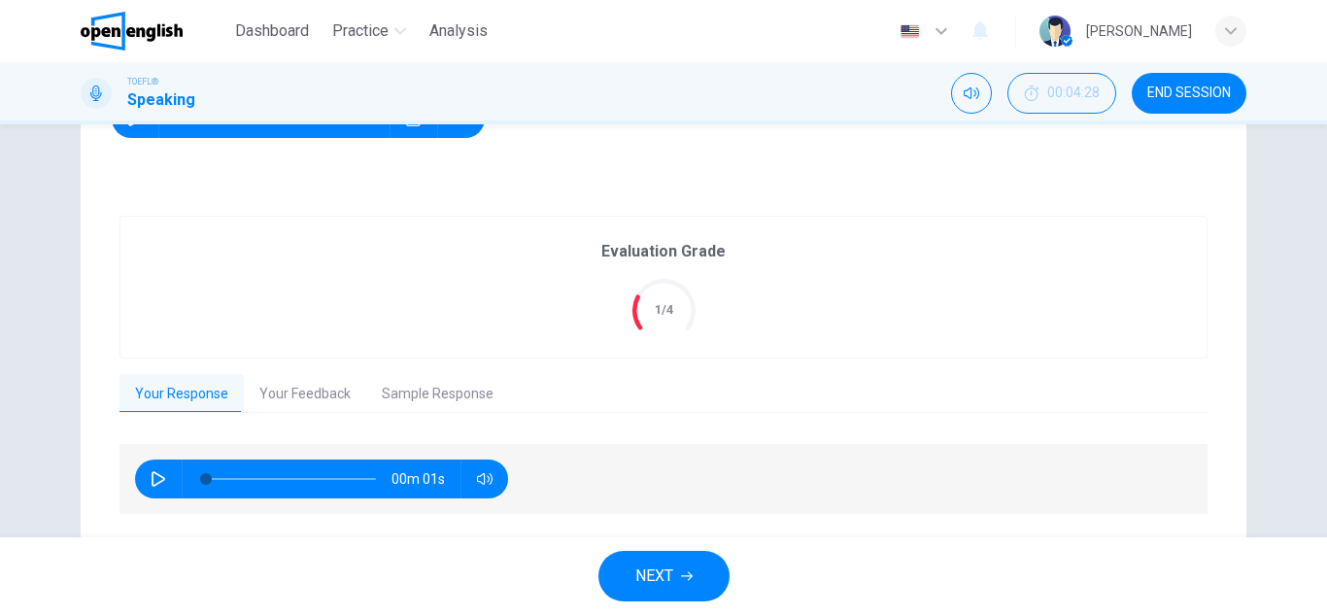
scroll to position [386, 0]
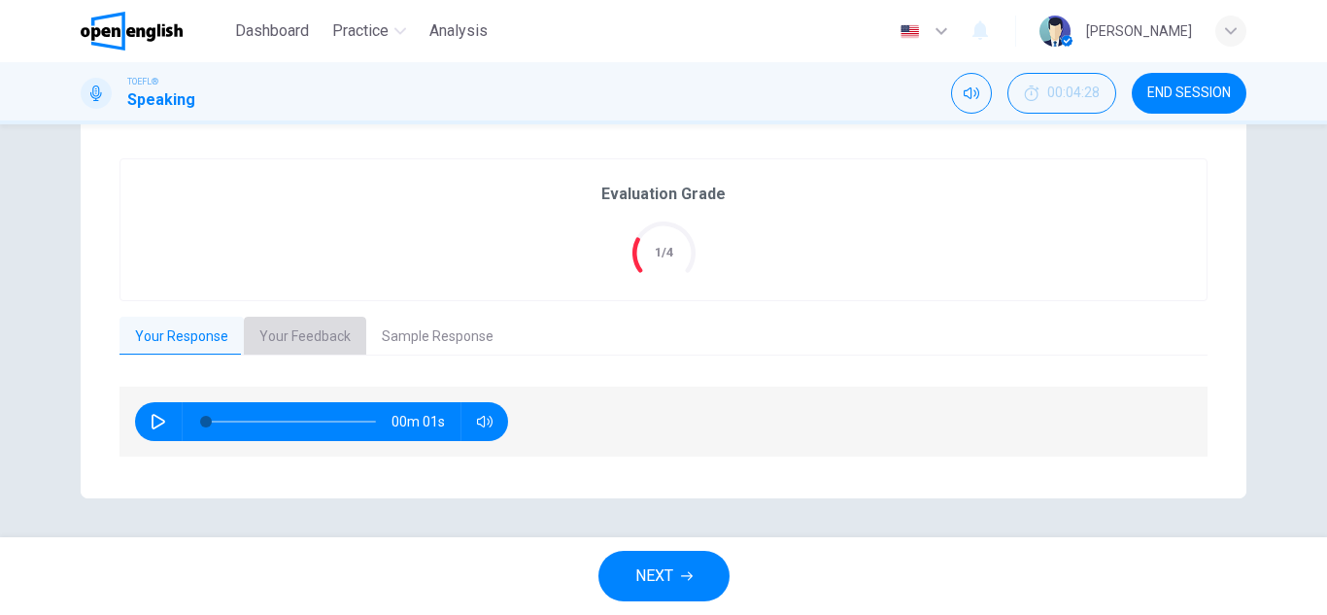
click at [306, 337] on button "Your Feedback" at bounding box center [305, 337] width 122 height 41
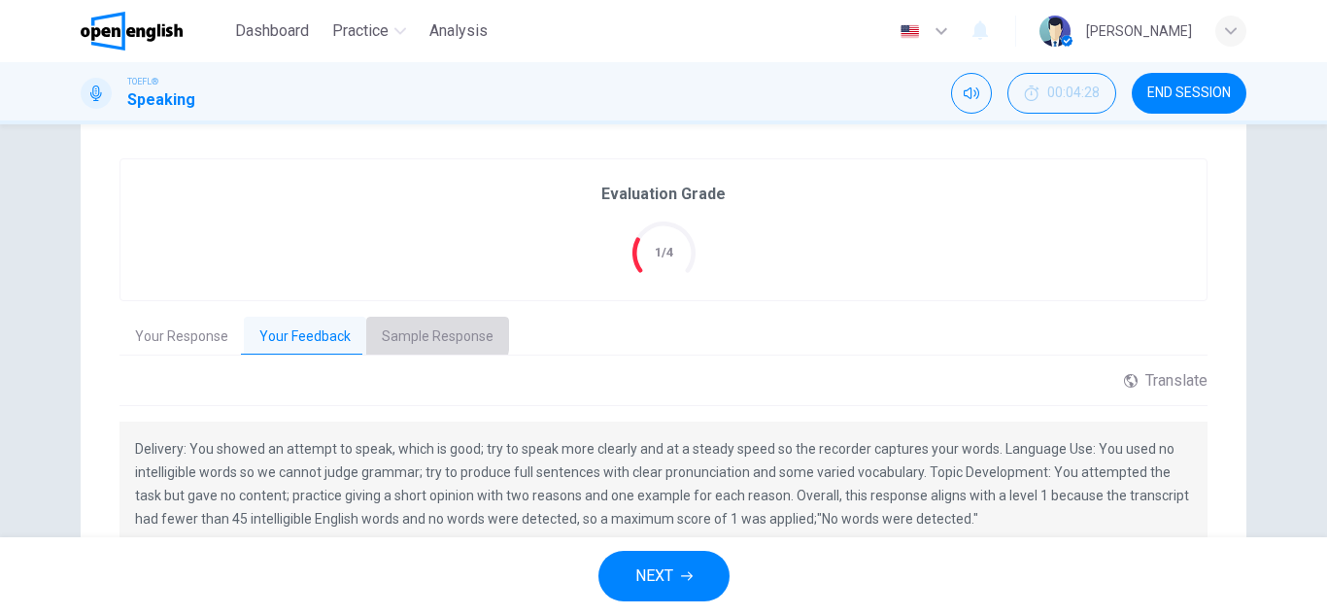
click at [391, 329] on button "Sample Response" at bounding box center [437, 337] width 143 height 41
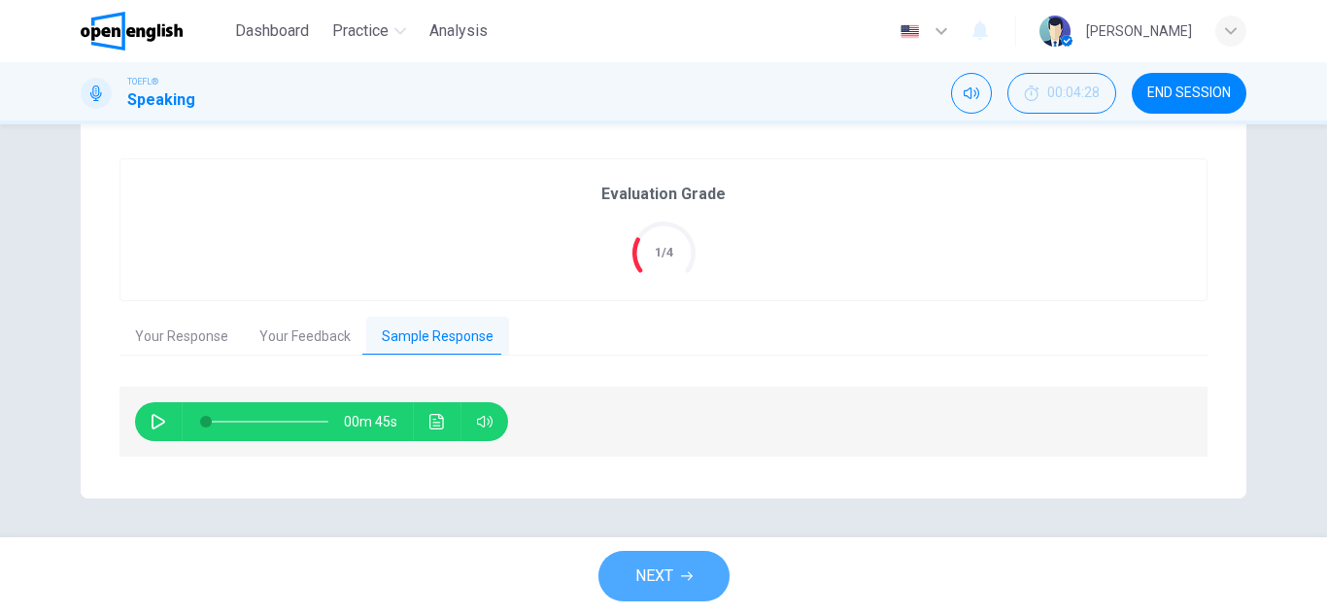
click at [659, 576] on span "NEXT" at bounding box center [654, 575] width 38 height 27
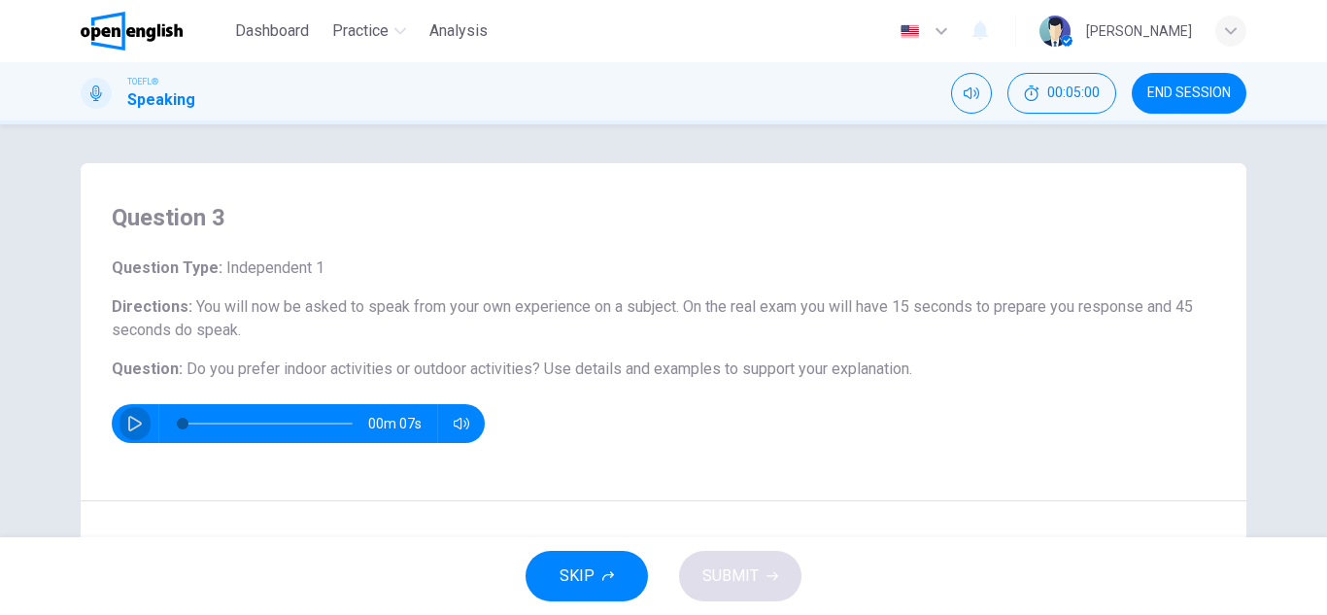
click at [120, 423] on button "button" at bounding box center [134, 423] width 31 height 39
type input "*"
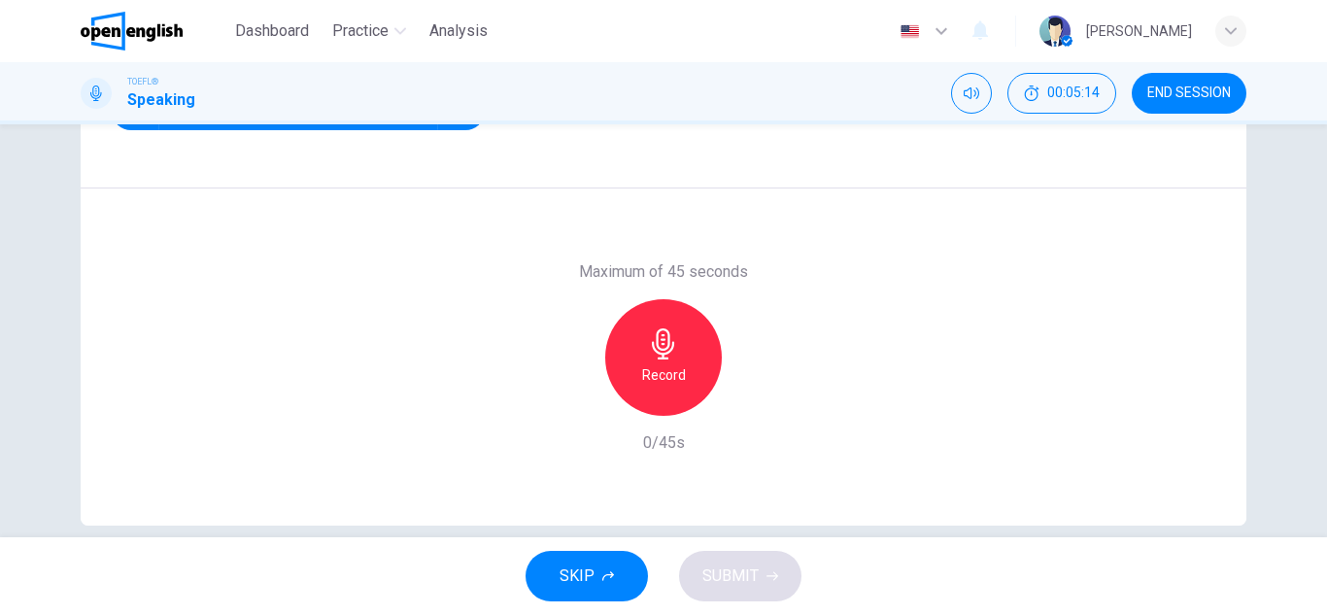
scroll to position [340, 0]
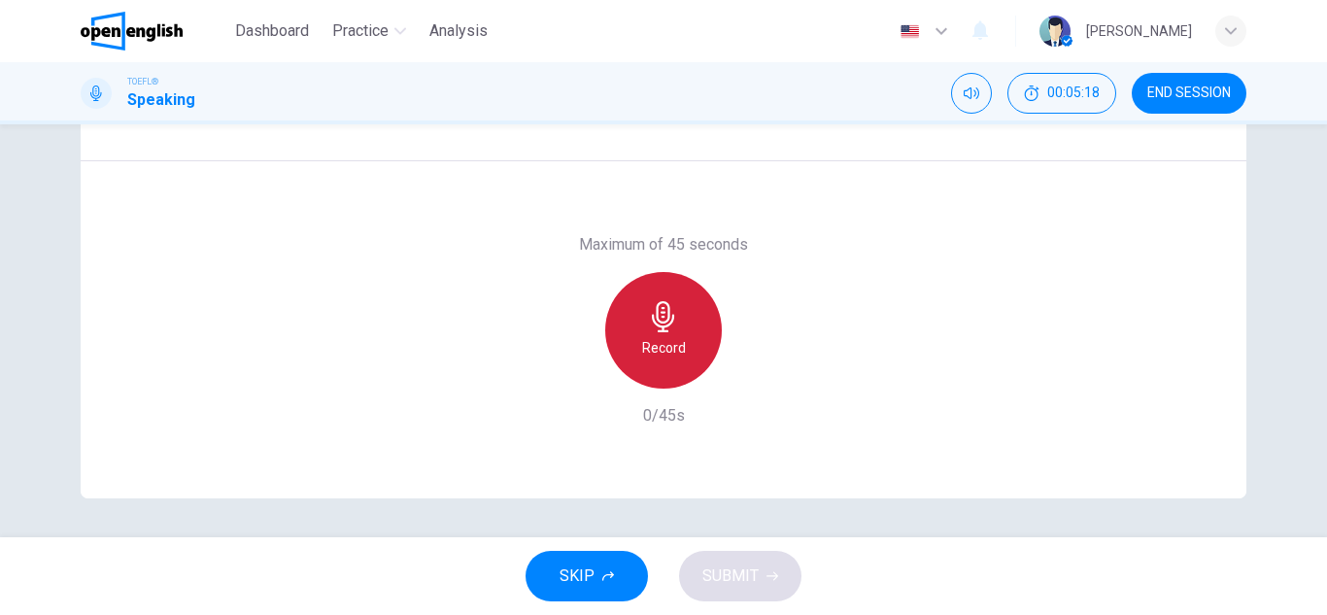
click at [657, 332] on div "Record" at bounding box center [663, 330] width 117 height 117
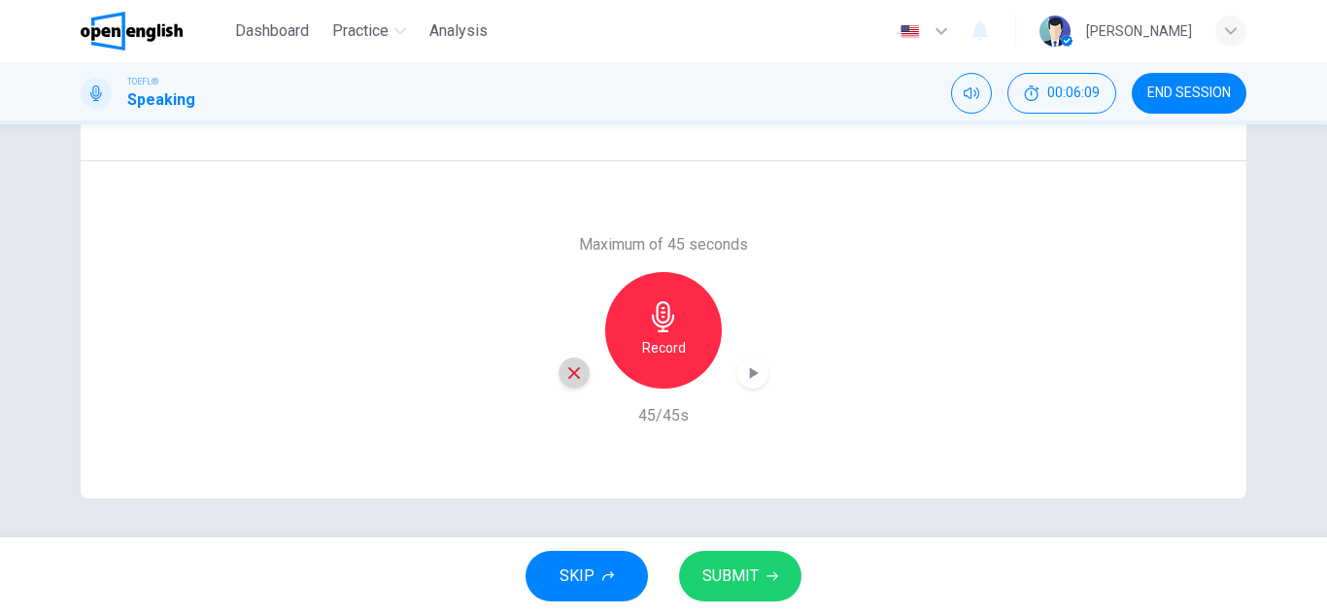
click at [568, 376] on icon "button" at bounding box center [574, 373] width 12 height 12
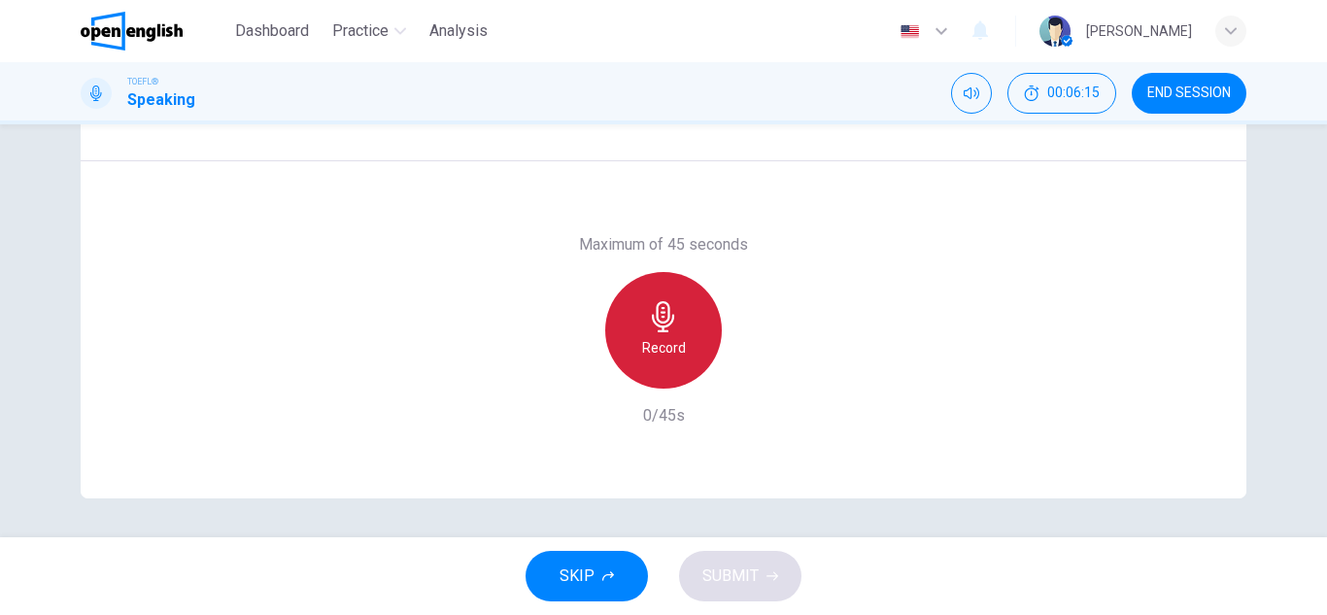
click at [652, 336] on h6 "Record" at bounding box center [664, 347] width 44 height 23
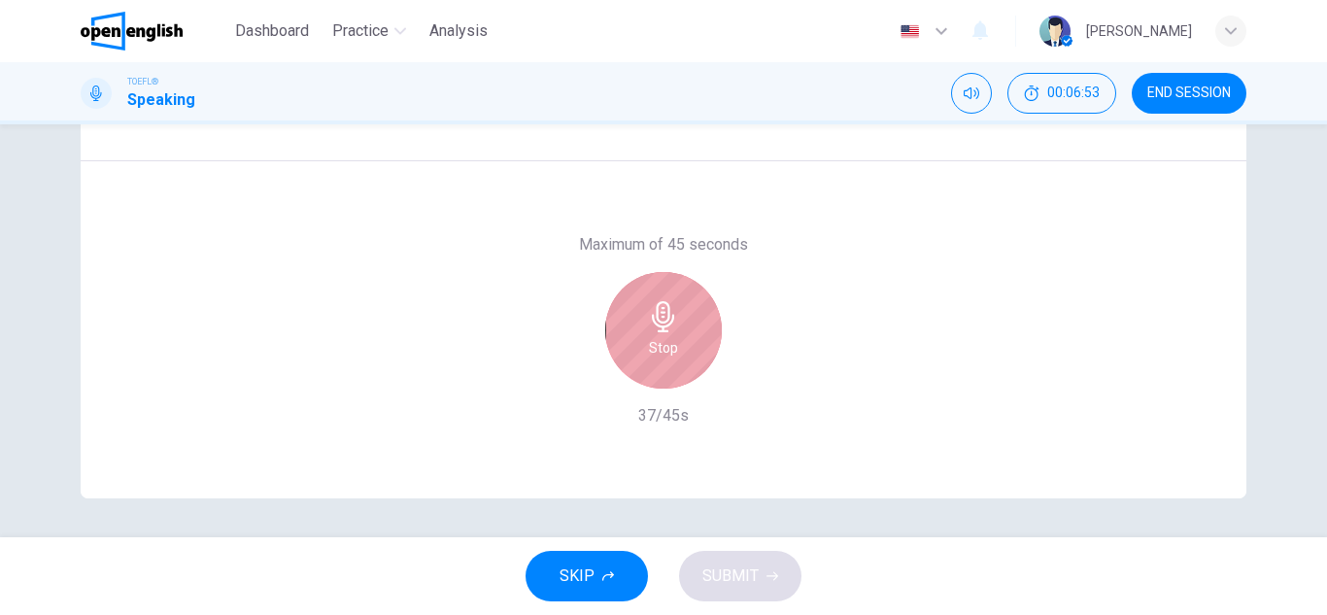
click at [652, 336] on h6 "Stop" at bounding box center [663, 347] width 29 height 23
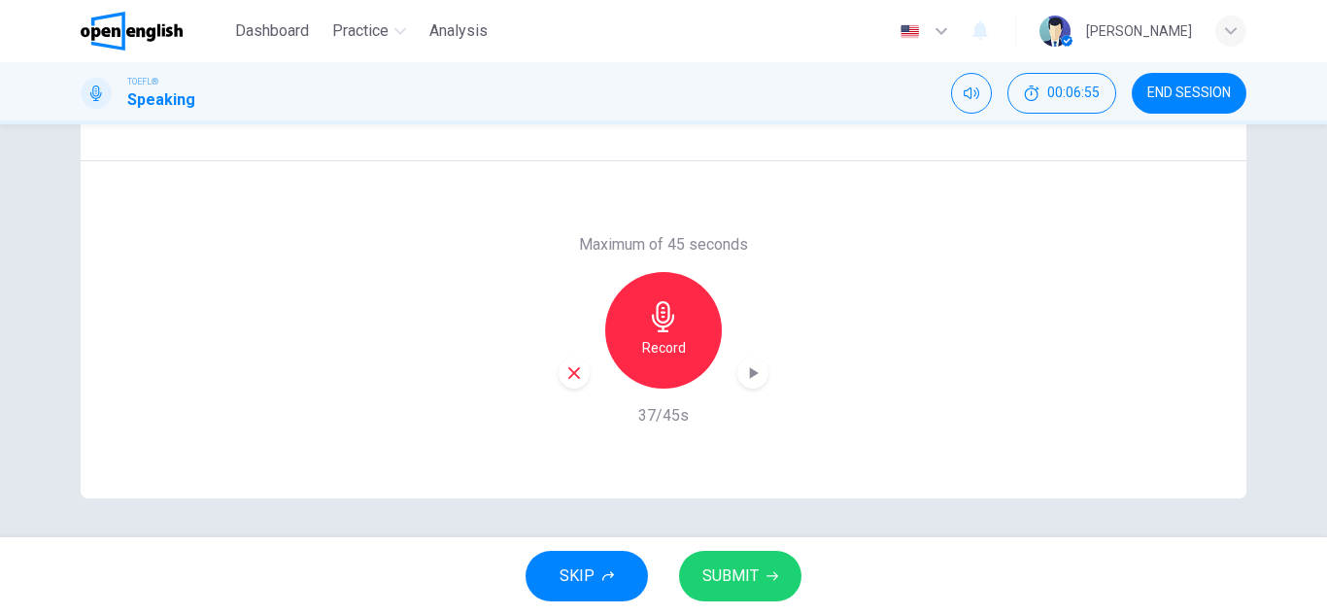
click at [750, 569] on span "SUBMIT" at bounding box center [730, 575] width 56 height 27
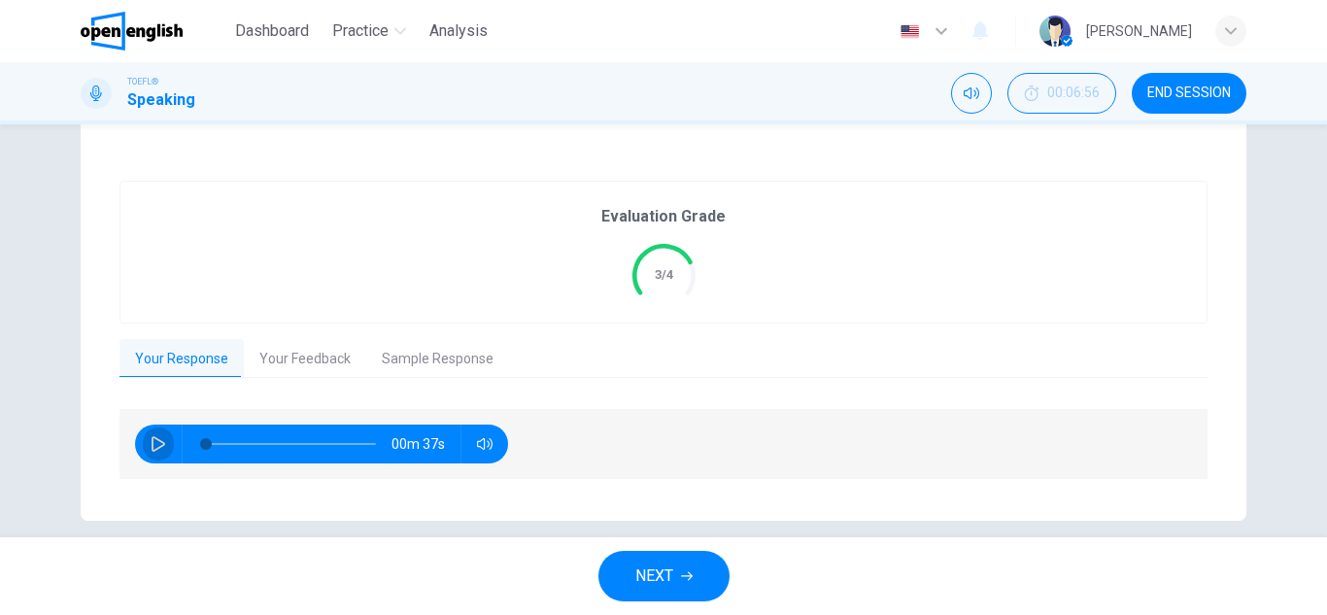
click at [152, 436] on icon "button" at bounding box center [159, 444] width 16 height 16
type input "**"
click at [306, 365] on button "Your Feedback" at bounding box center [305, 359] width 122 height 41
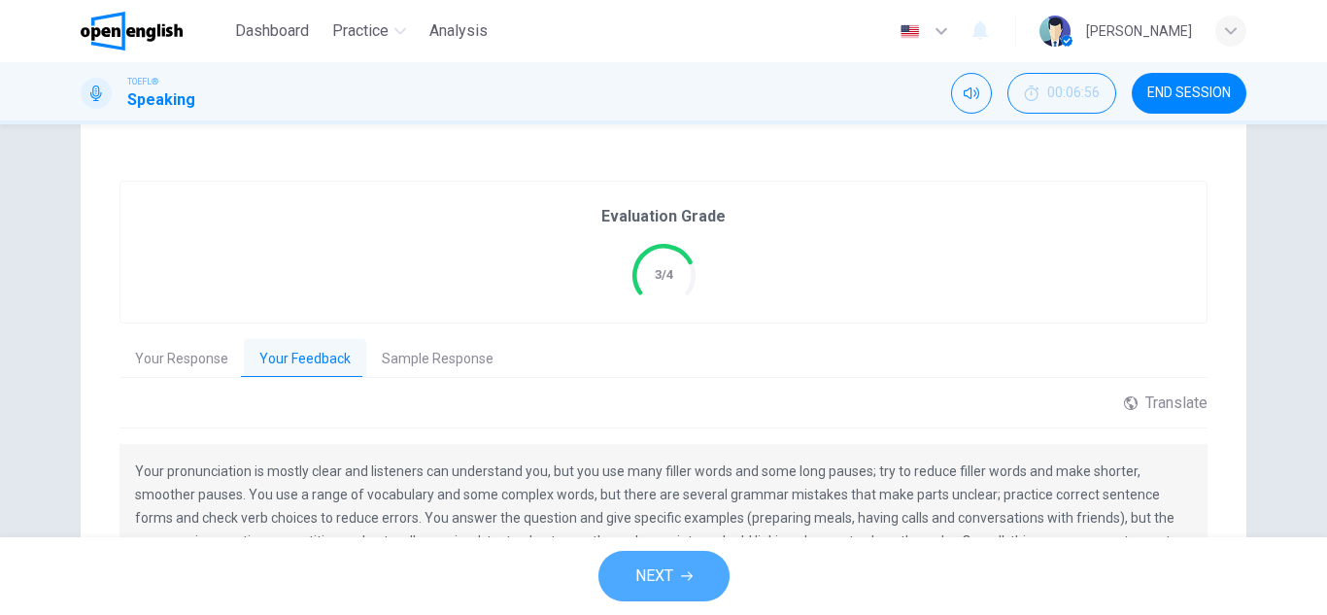
click at [642, 588] on span "NEXT" at bounding box center [654, 575] width 38 height 27
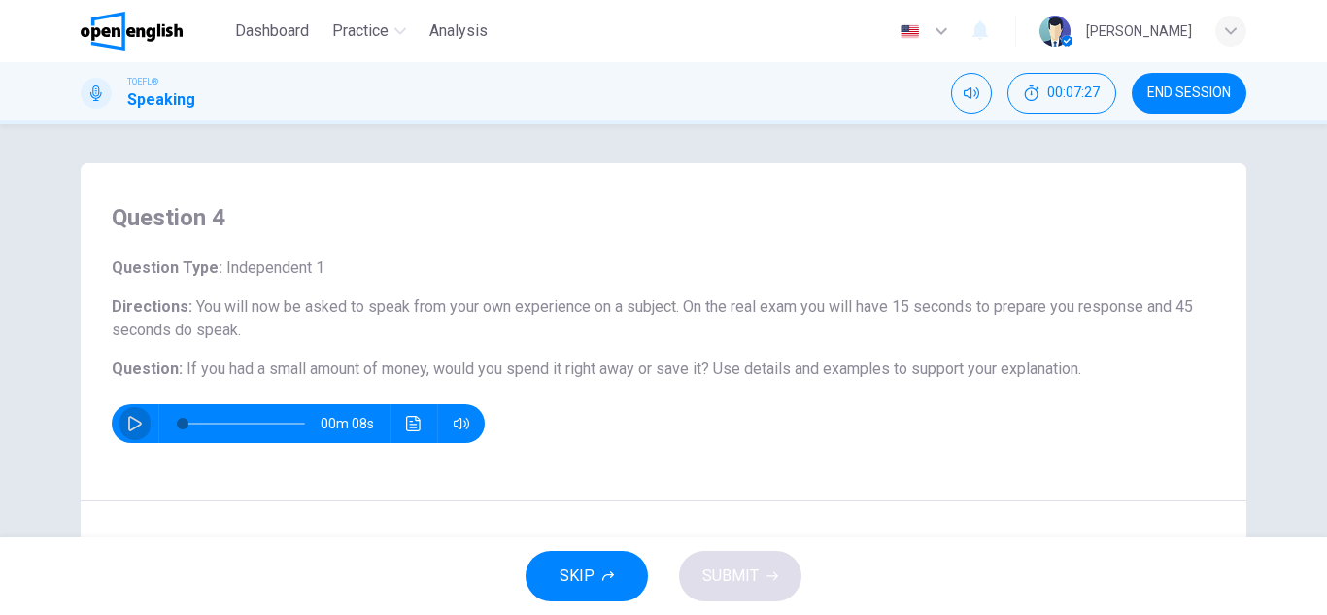
click at [134, 423] on icon "button" at bounding box center [135, 424] width 16 height 16
type input "*"
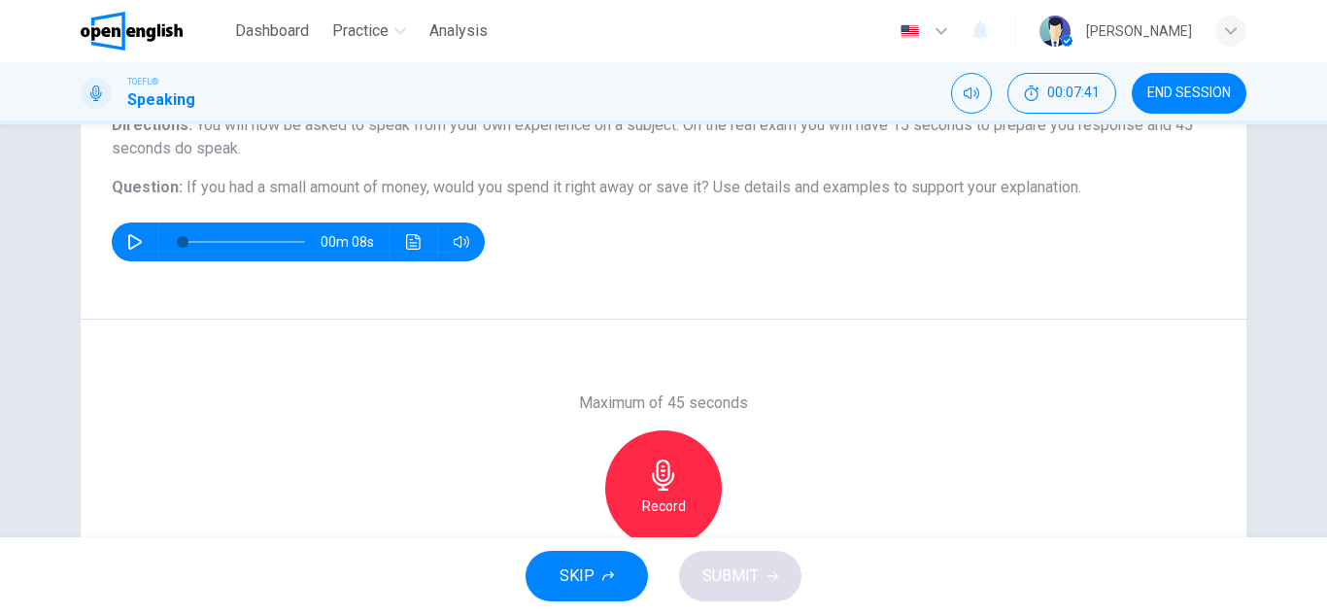
scroll to position [220, 0]
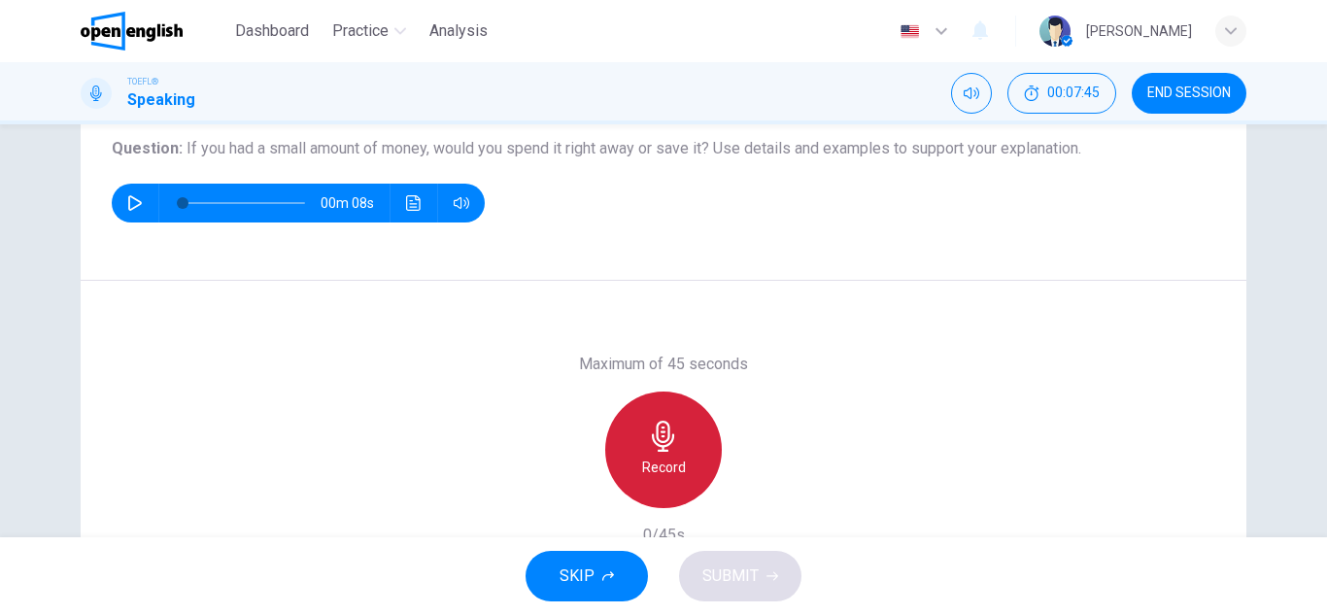
click at [648, 445] on icon "button" at bounding box center [663, 436] width 31 height 31
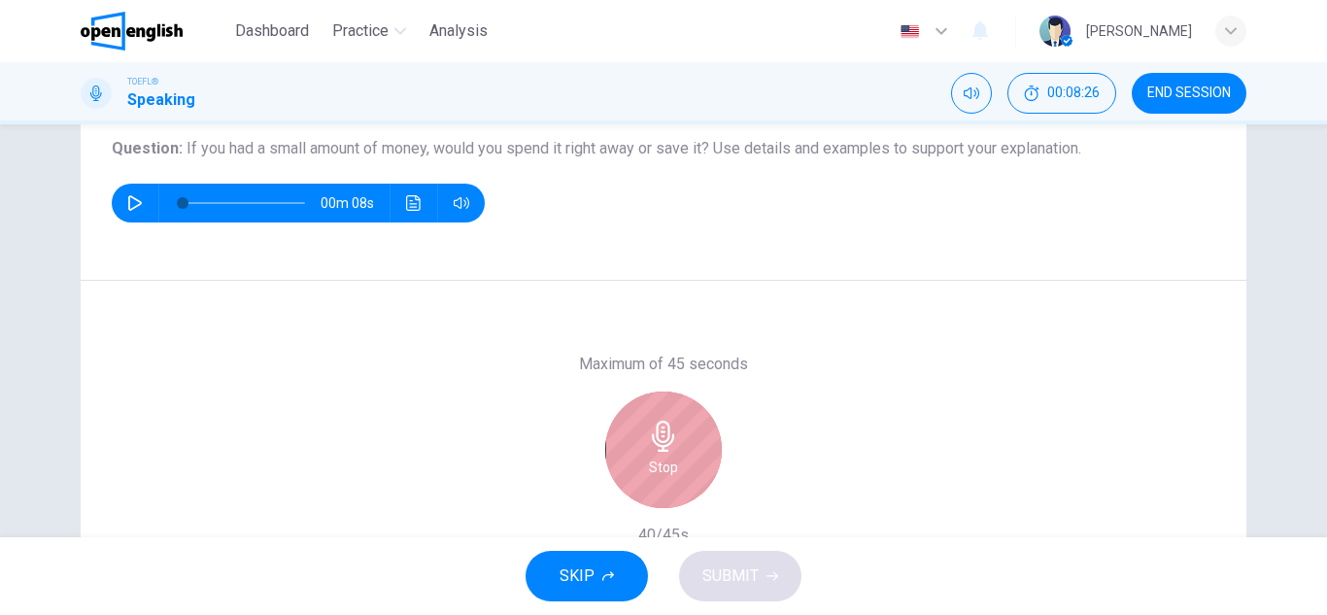
click at [648, 445] on icon "button" at bounding box center [663, 436] width 31 height 31
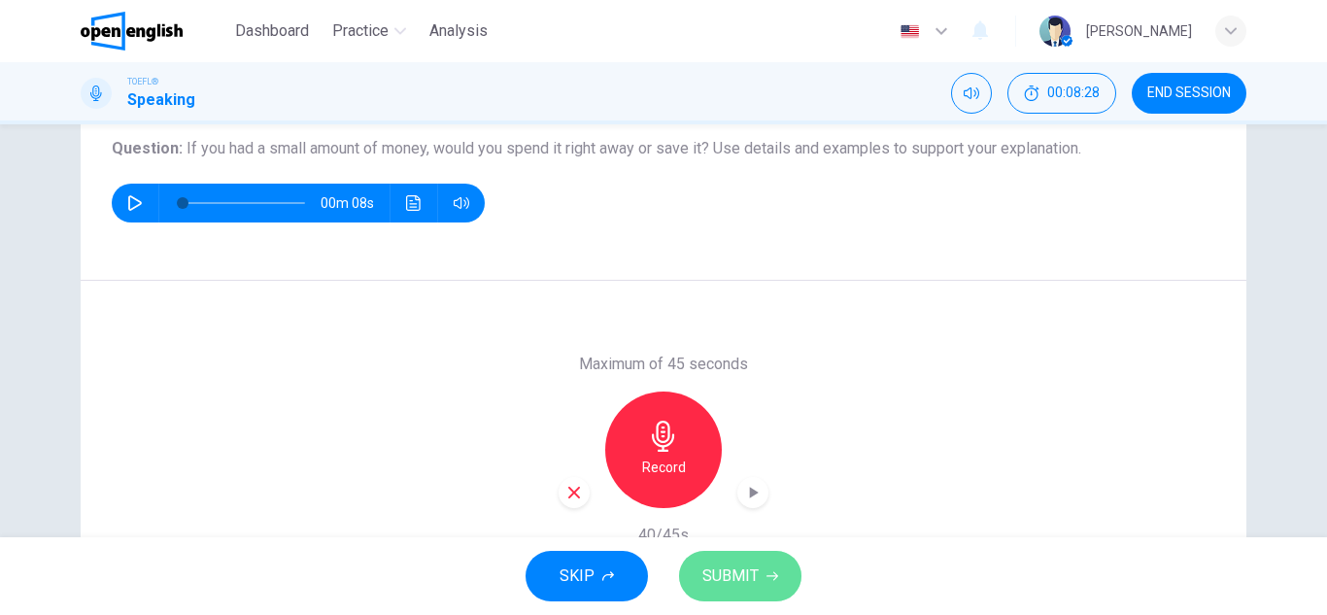
click at [754, 568] on span "SUBMIT" at bounding box center [730, 575] width 56 height 27
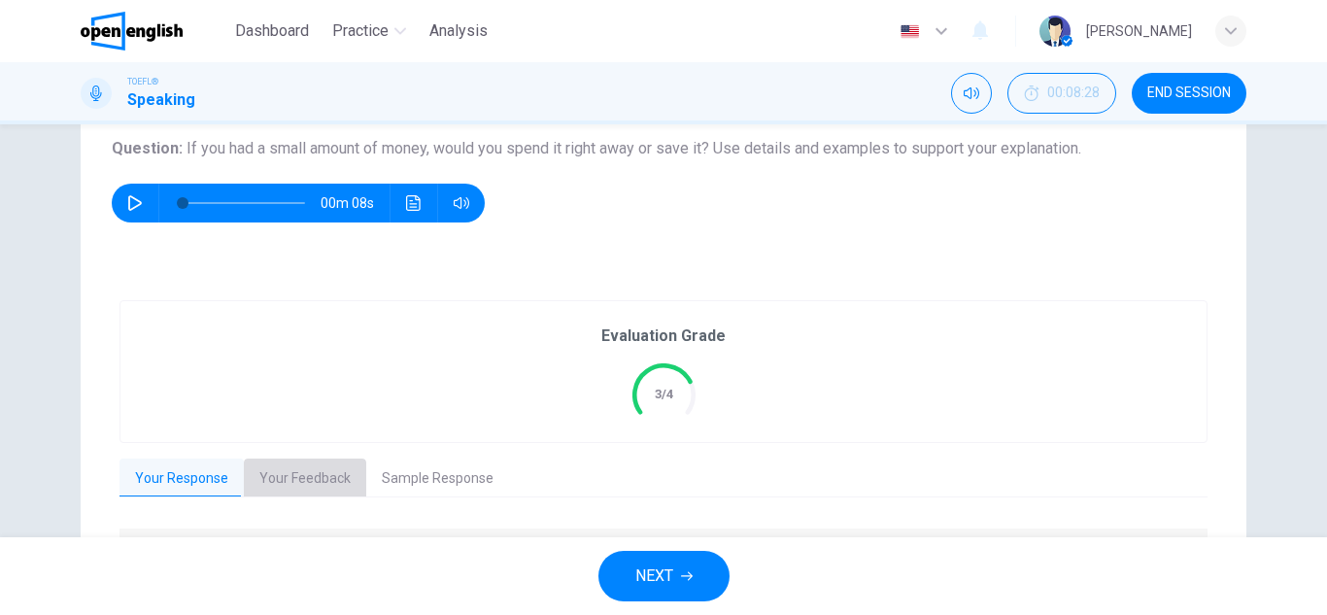
click at [299, 480] on button "Your Feedback" at bounding box center [305, 478] width 122 height 41
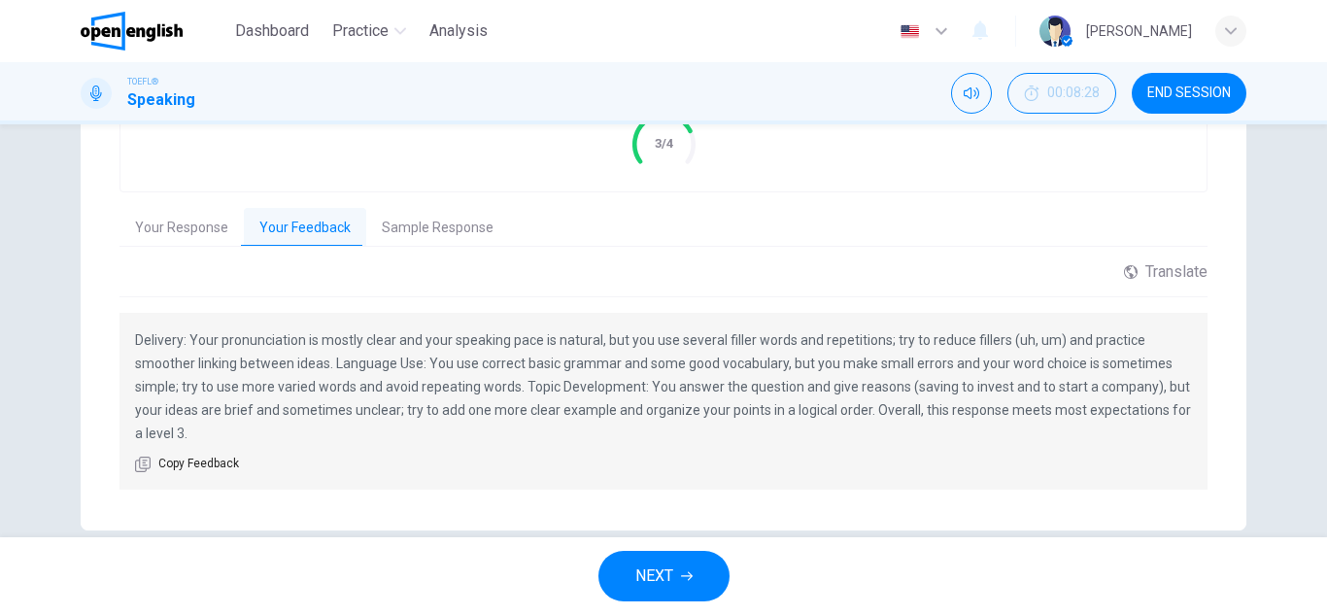
scroll to position [503, 0]
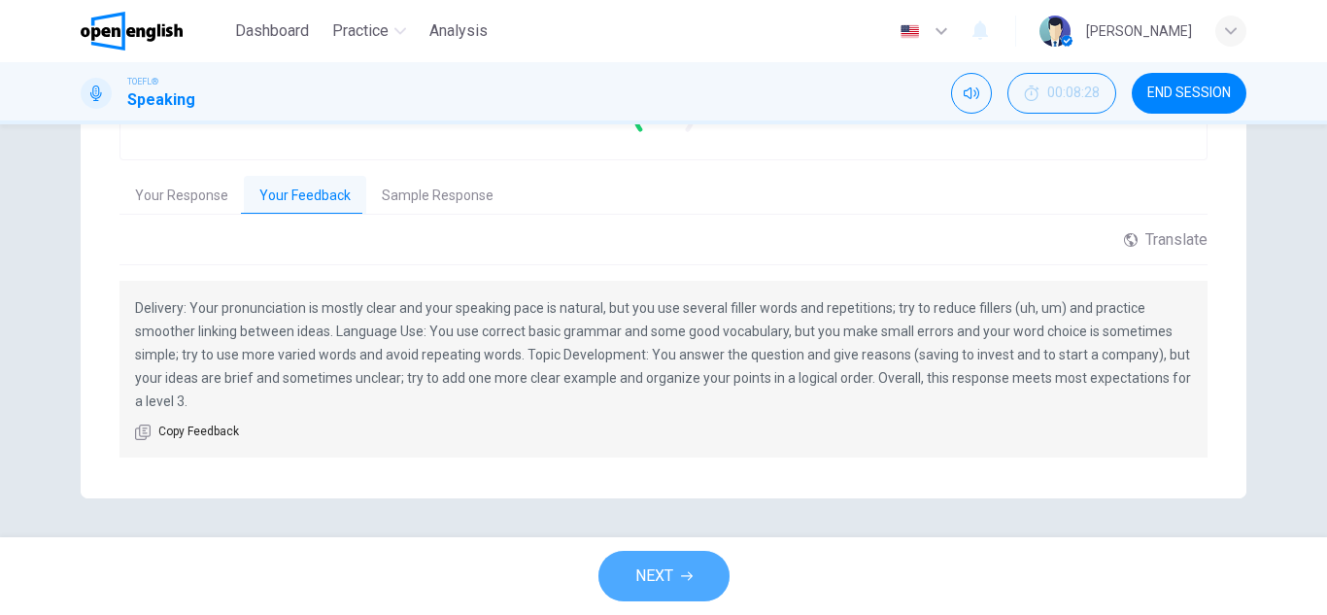
click at [692, 580] on icon "button" at bounding box center [687, 576] width 12 height 12
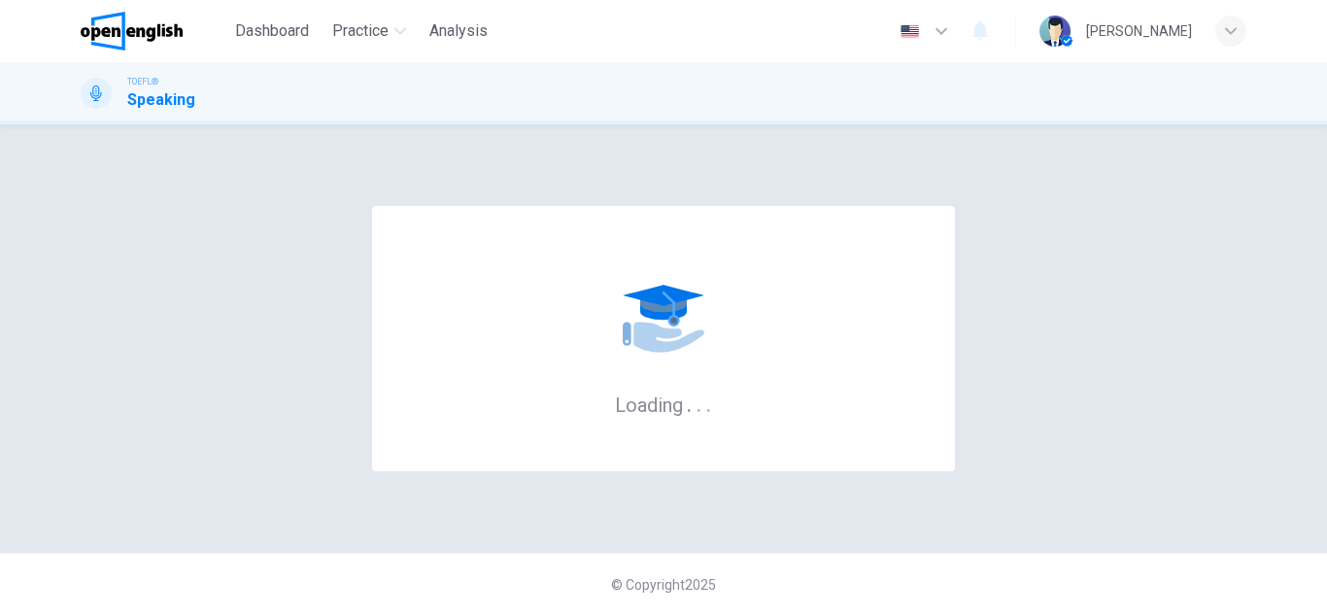
scroll to position [0, 0]
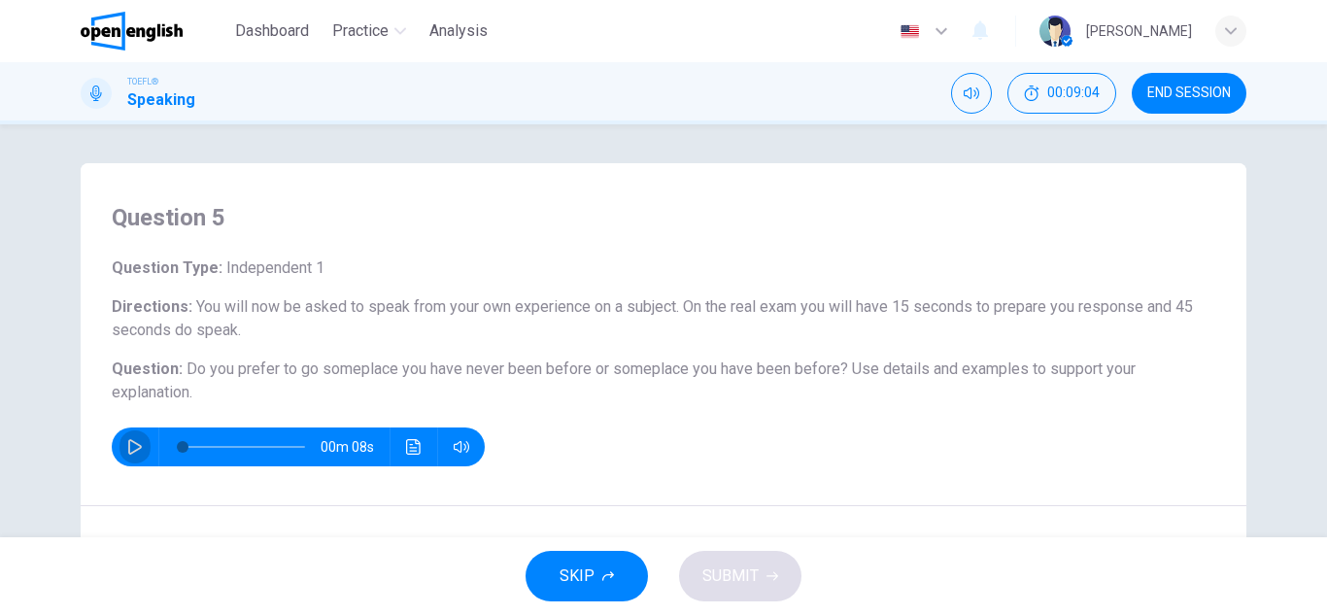
click at [127, 448] on icon "button" at bounding box center [135, 447] width 16 height 16
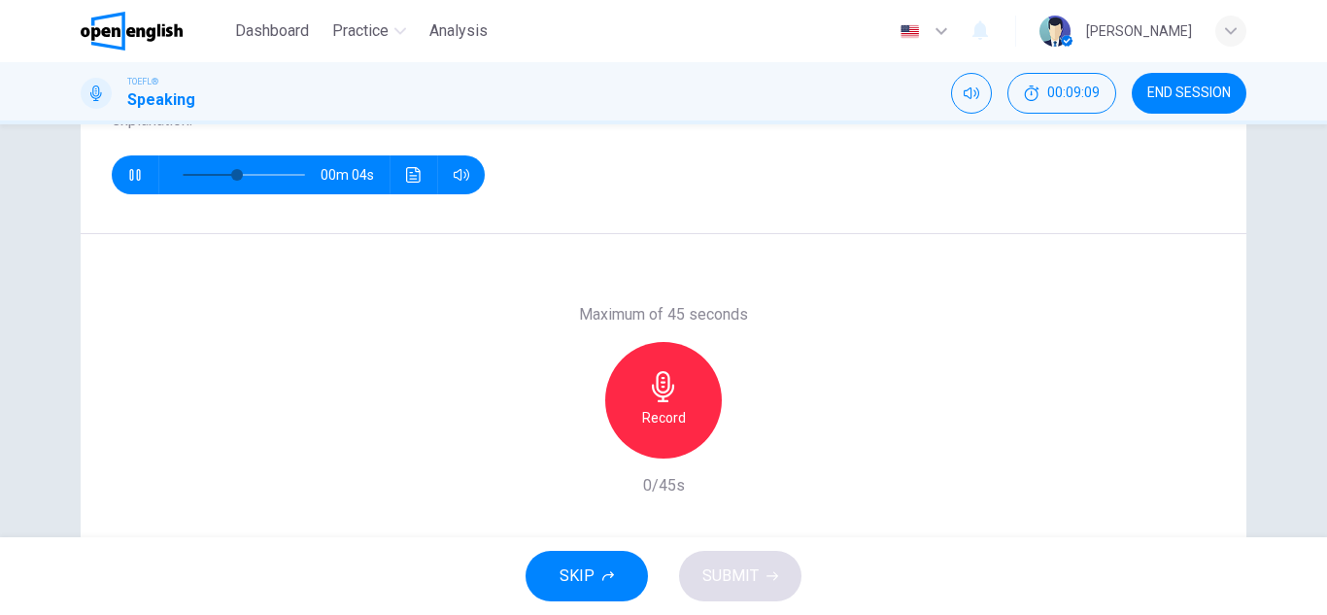
scroll to position [311, 0]
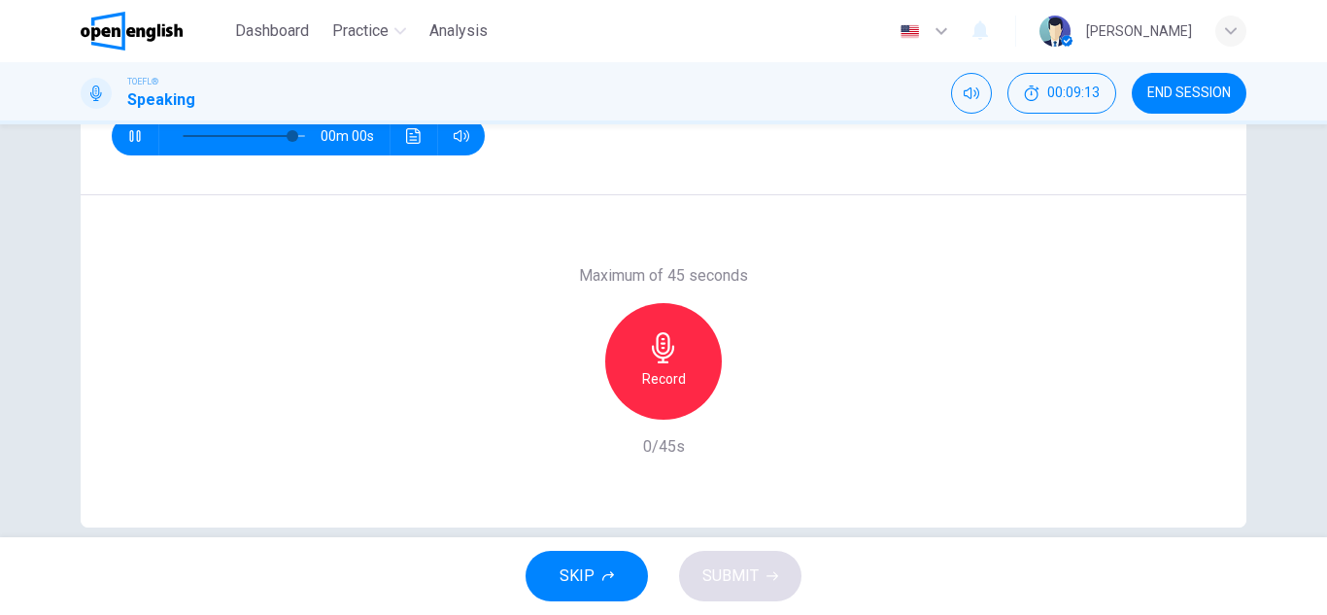
type input "*"
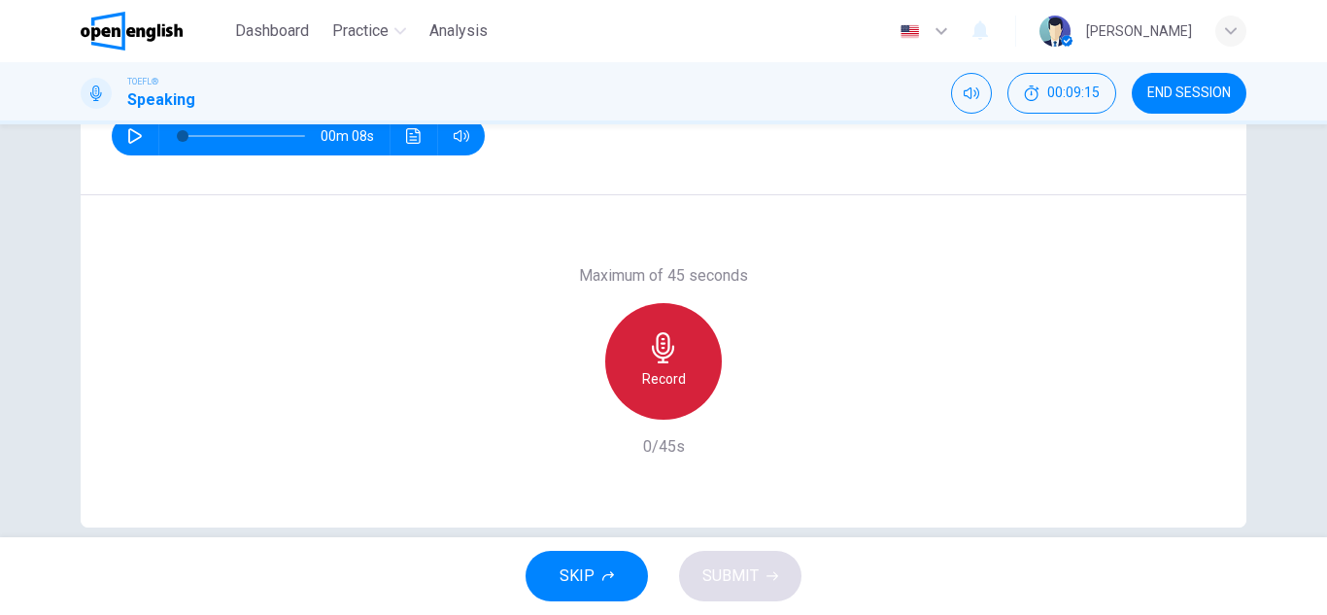
click at [652, 385] on h6 "Record" at bounding box center [664, 378] width 44 height 23
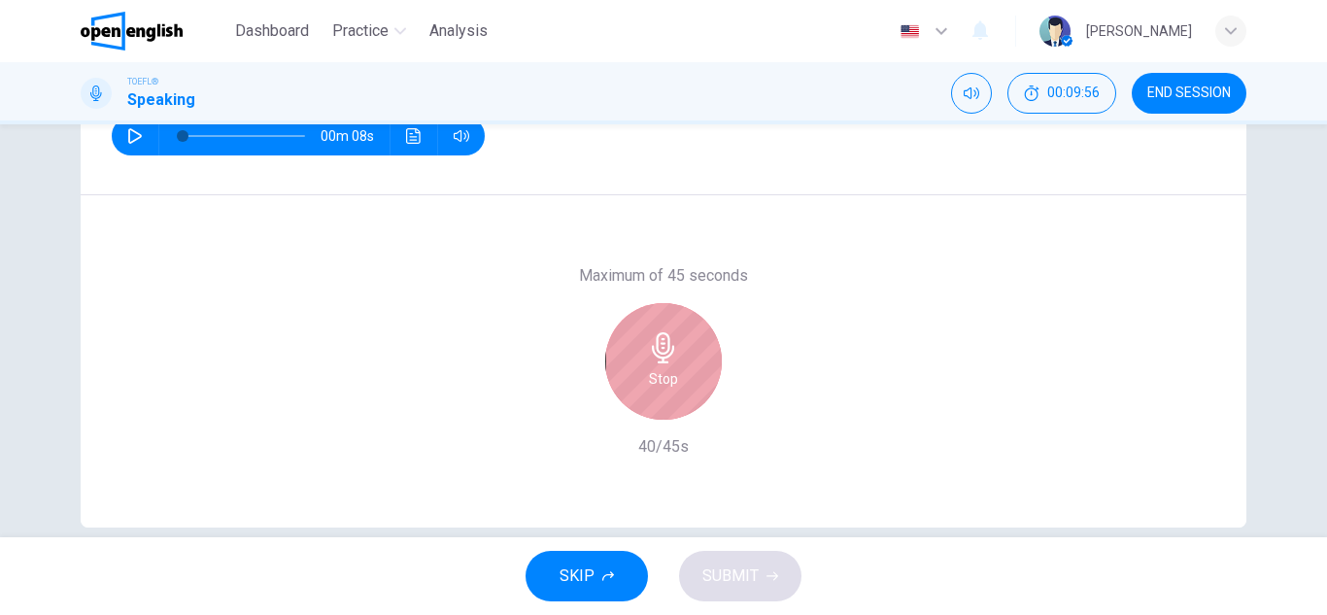
click at [617, 389] on div "Stop" at bounding box center [663, 361] width 117 height 117
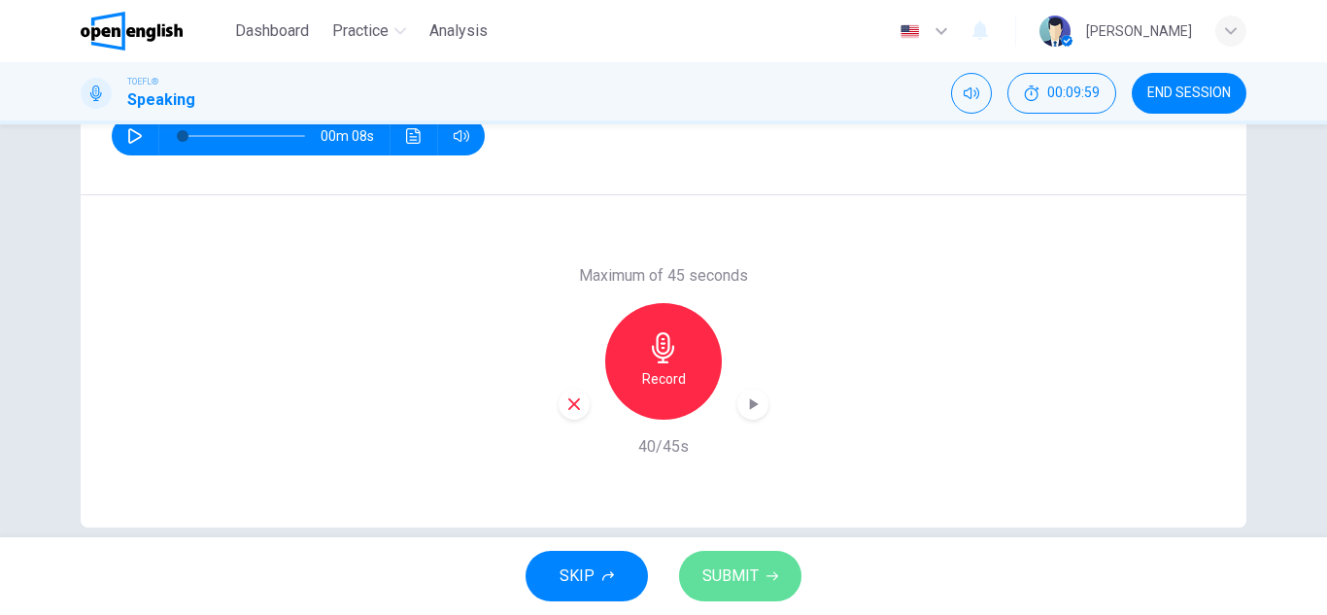
click at [752, 590] on button "SUBMIT" at bounding box center [740, 576] width 122 height 51
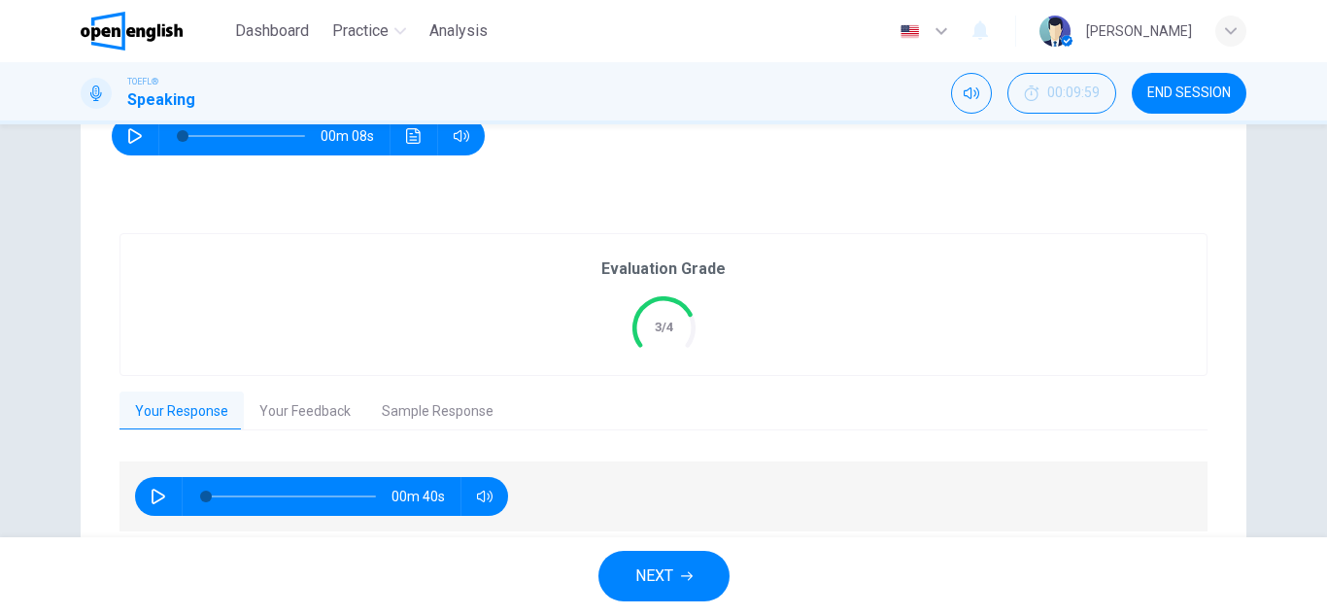
click at [154, 496] on icon "button" at bounding box center [159, 497] width 16 height 16
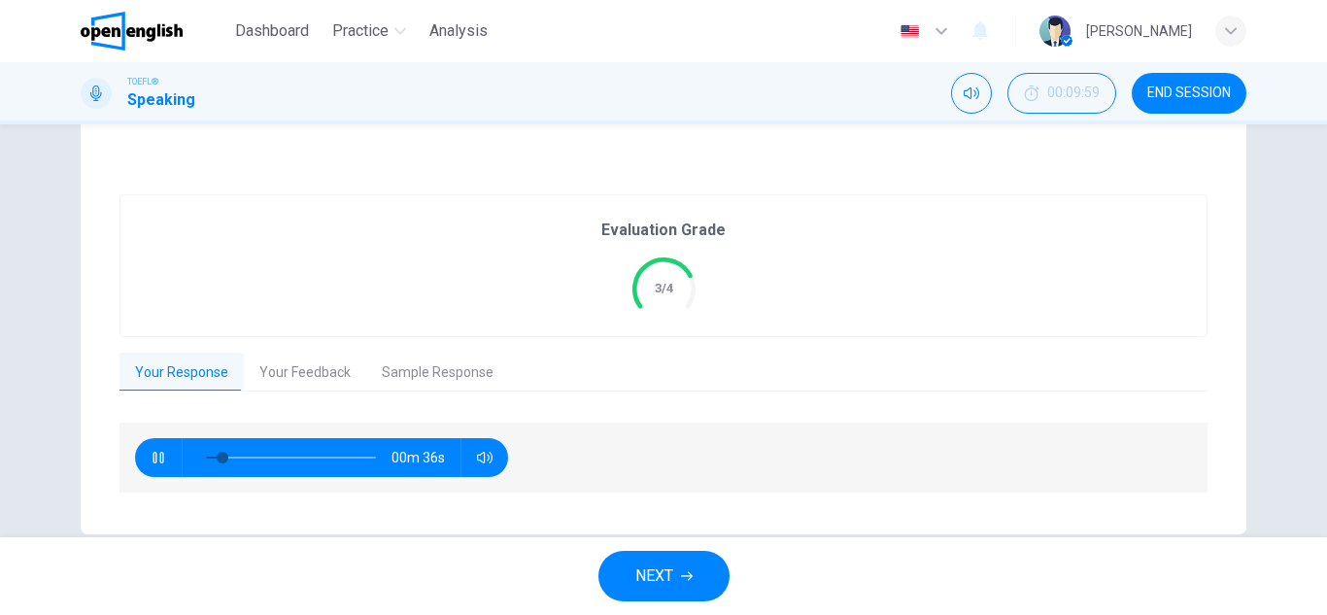
scroll to position [386, 0]
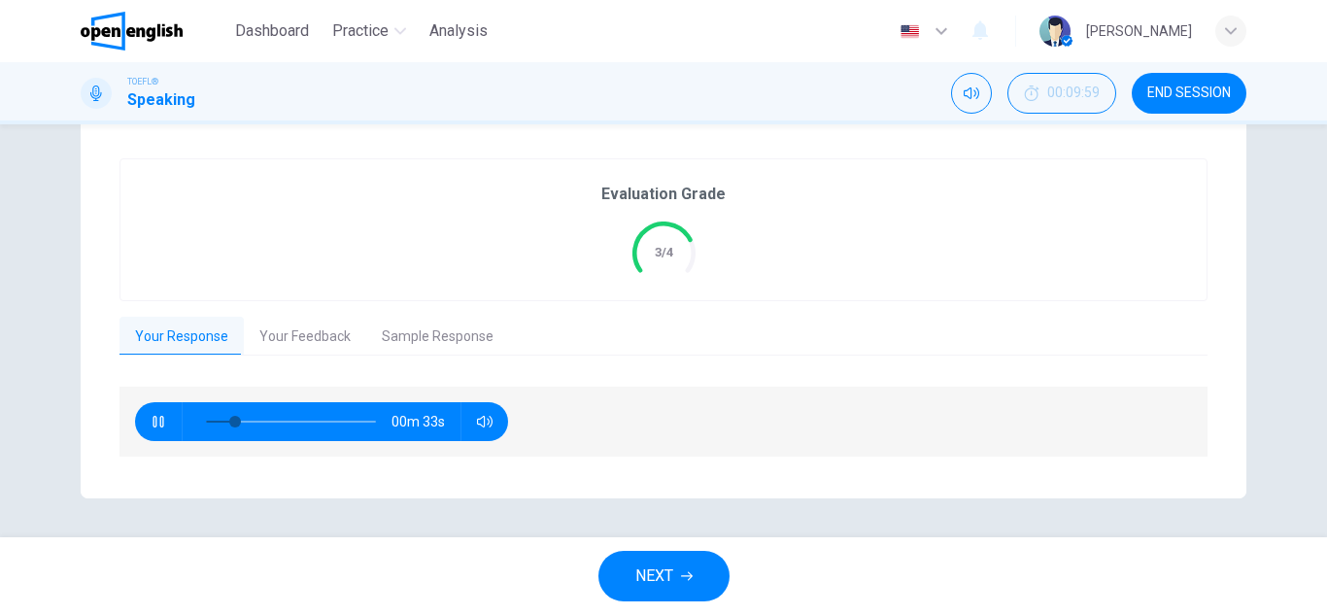
type input "**"
click at [301, 329] on button "Your Feedback" at bounding box center [305, 337] width 122 height 41
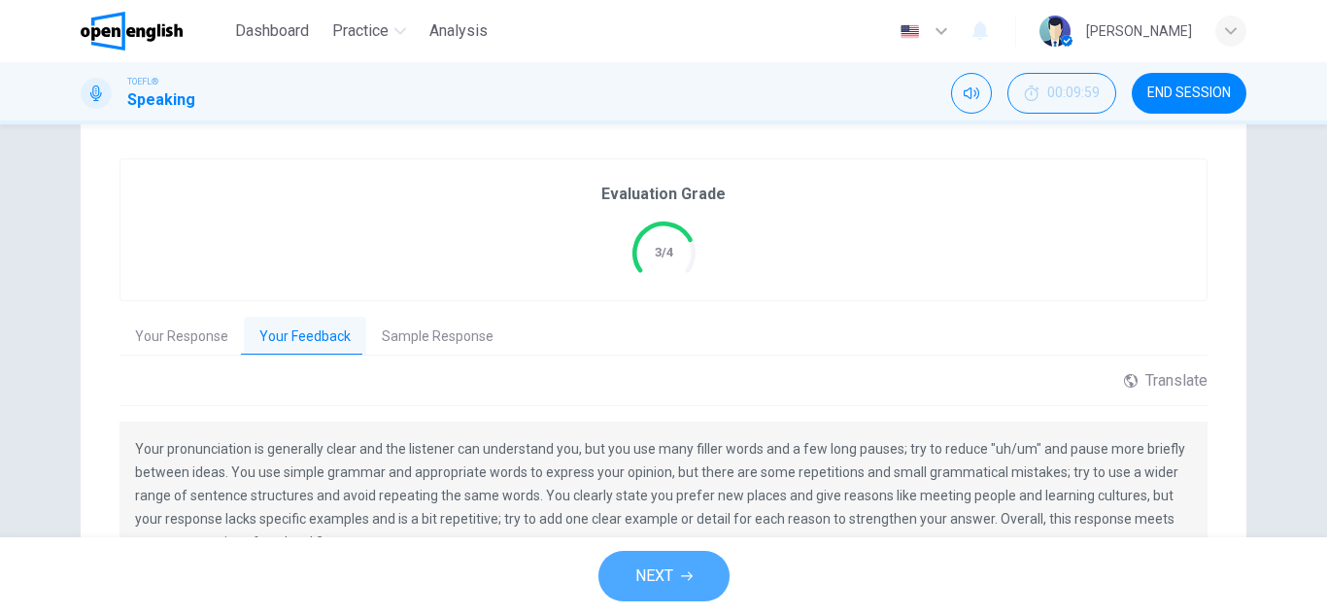
click at [674, 566] on button "NEXT" at bounding box center [663, 576] width 131 height 51
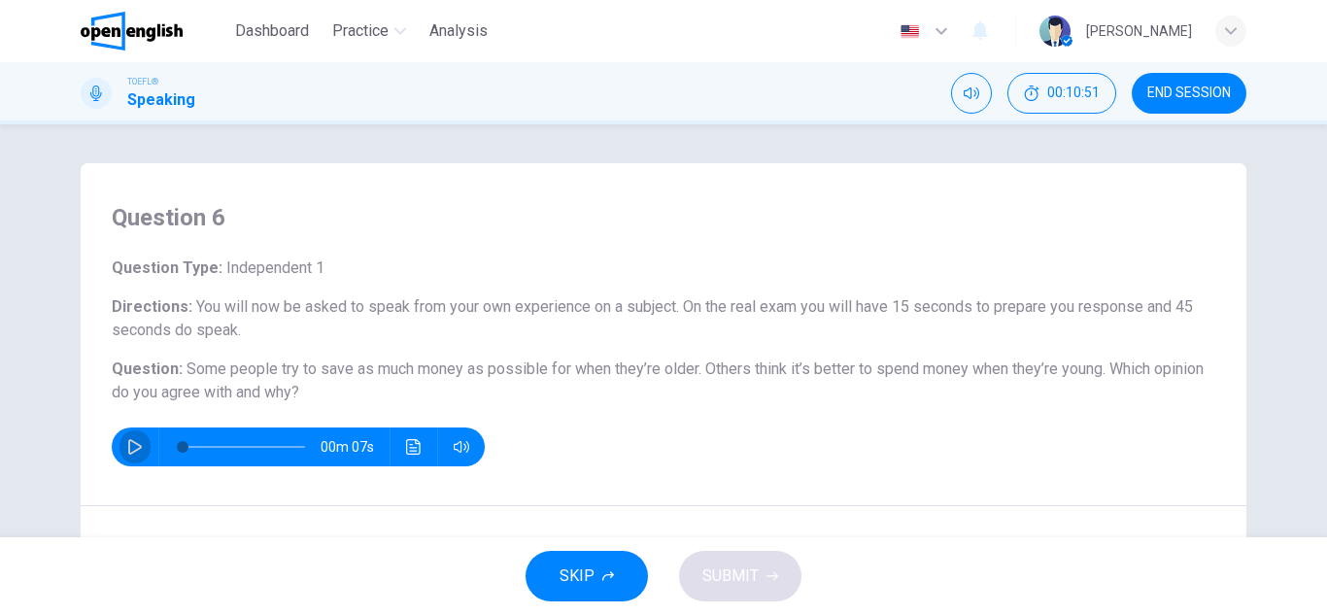
click at [130, 449] on icon "button" at bounding box center [135, 447] width 16 height 16
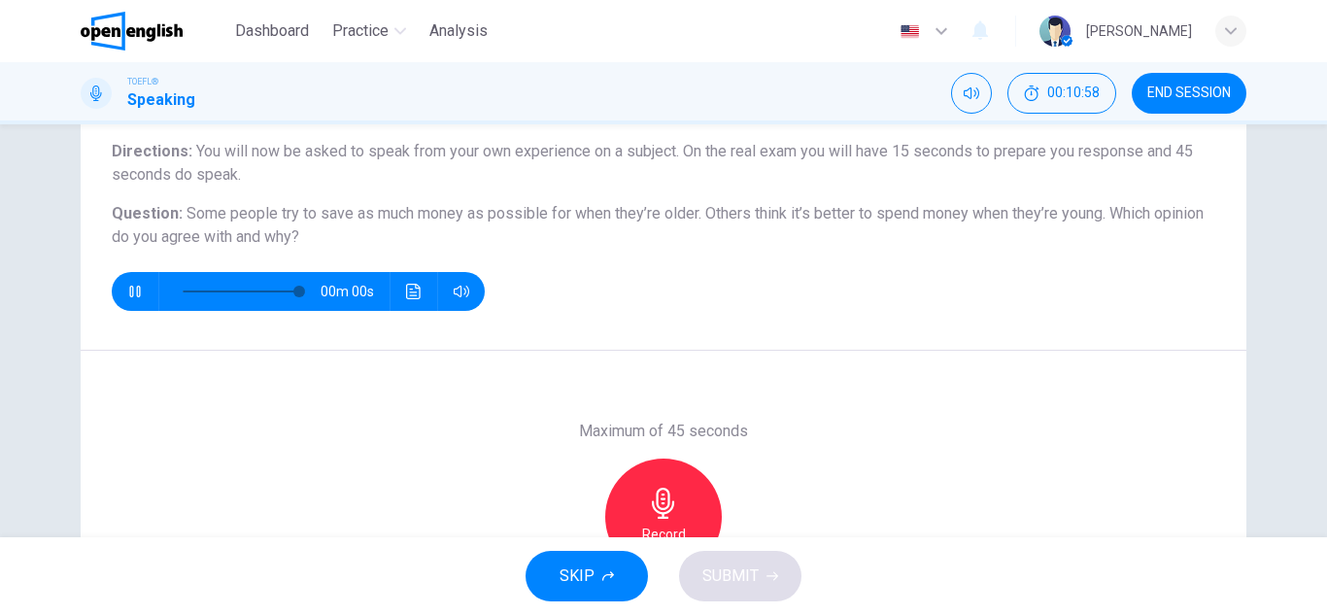
type input "*"
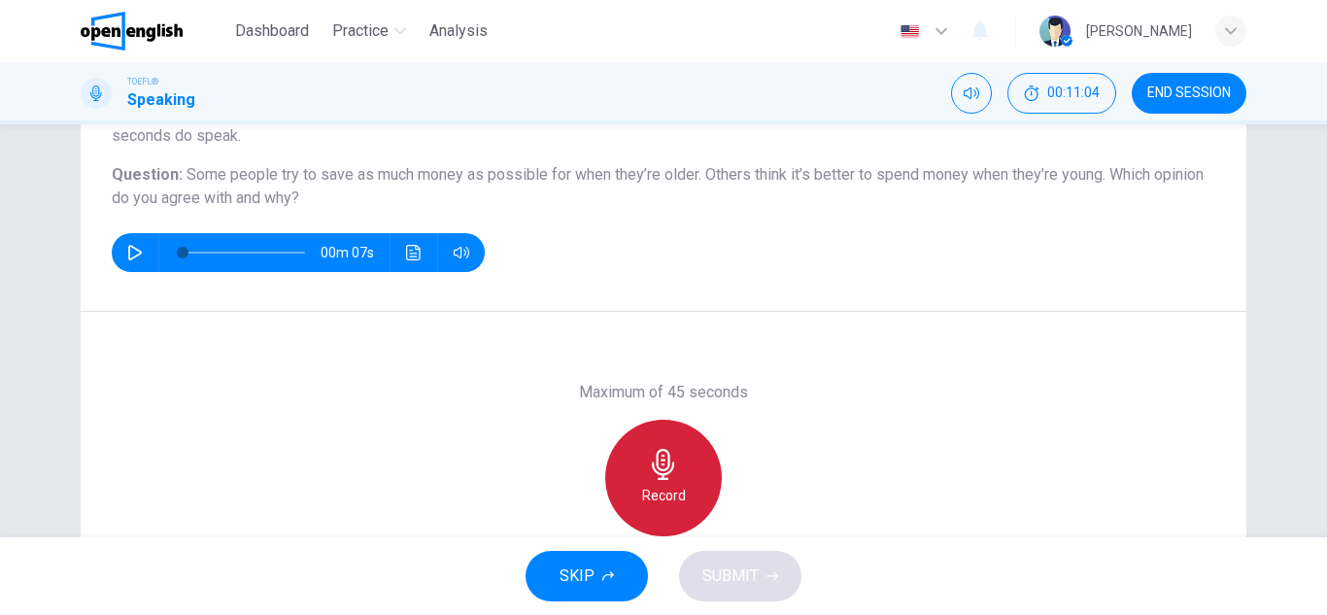
click at [656, 481] on div "Record" at bounding box center [663, 478] width 117 height 117
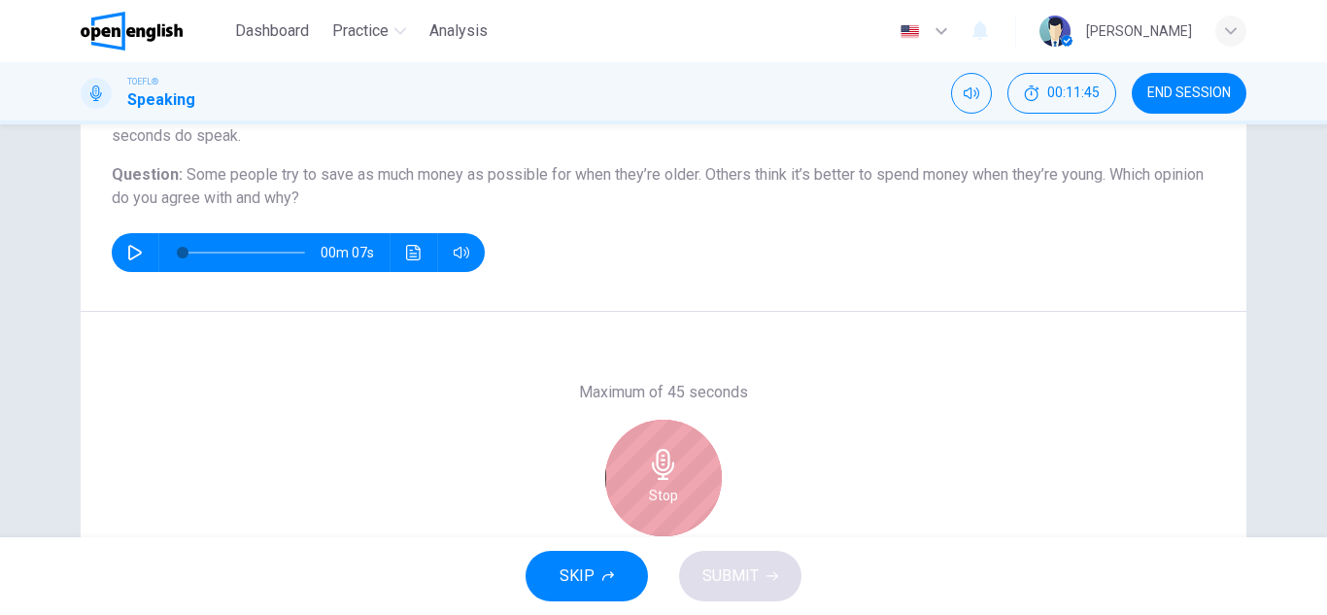
click at [637, 504] on div "Stop" at bounding box center [663, 478] width 117 height 117
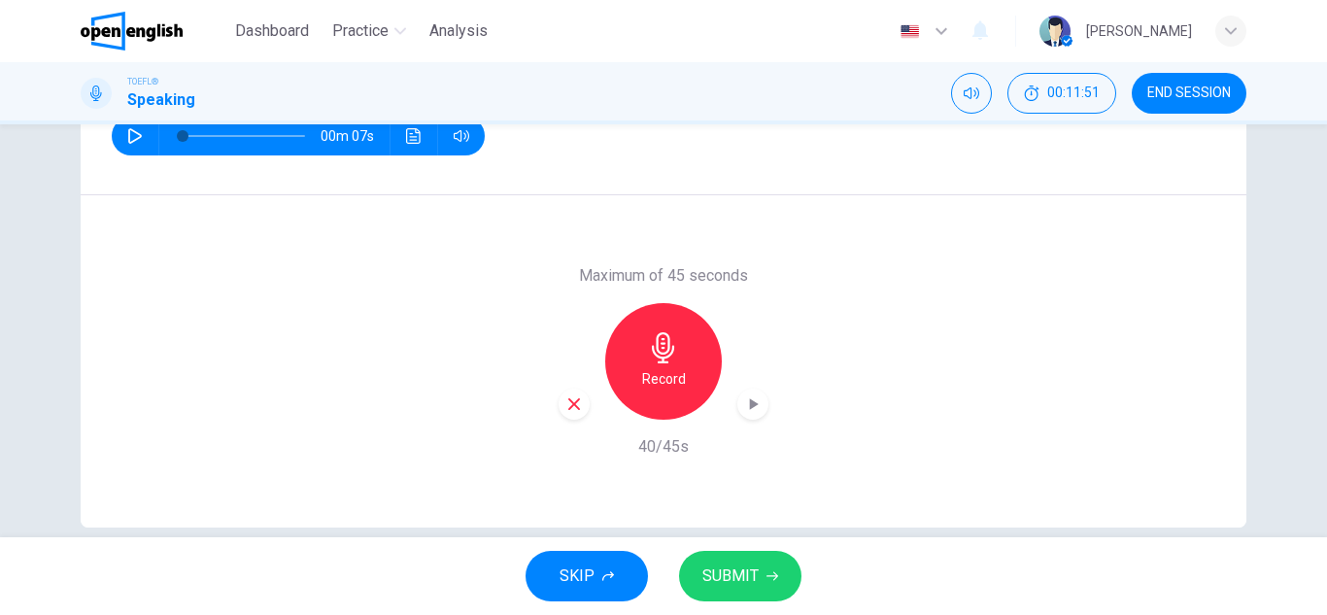
scroll to position [340, 0]
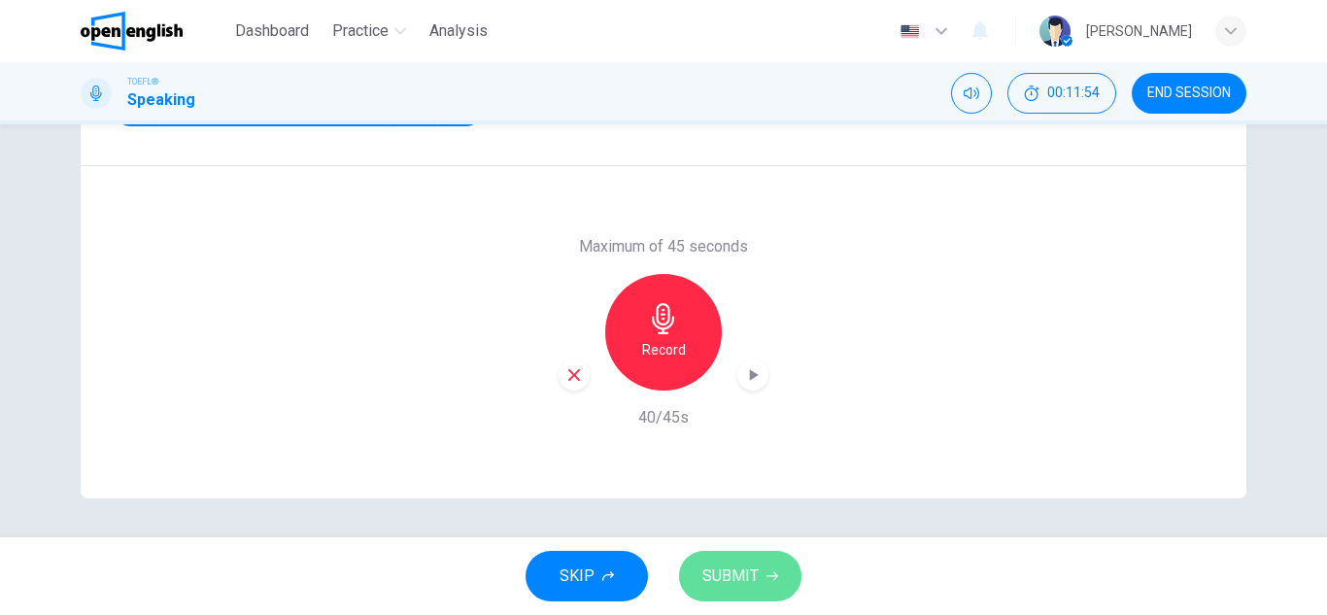
click at [743, 574] on span "SUBMIT" at bounding box center [730, 575] width 56 height 27
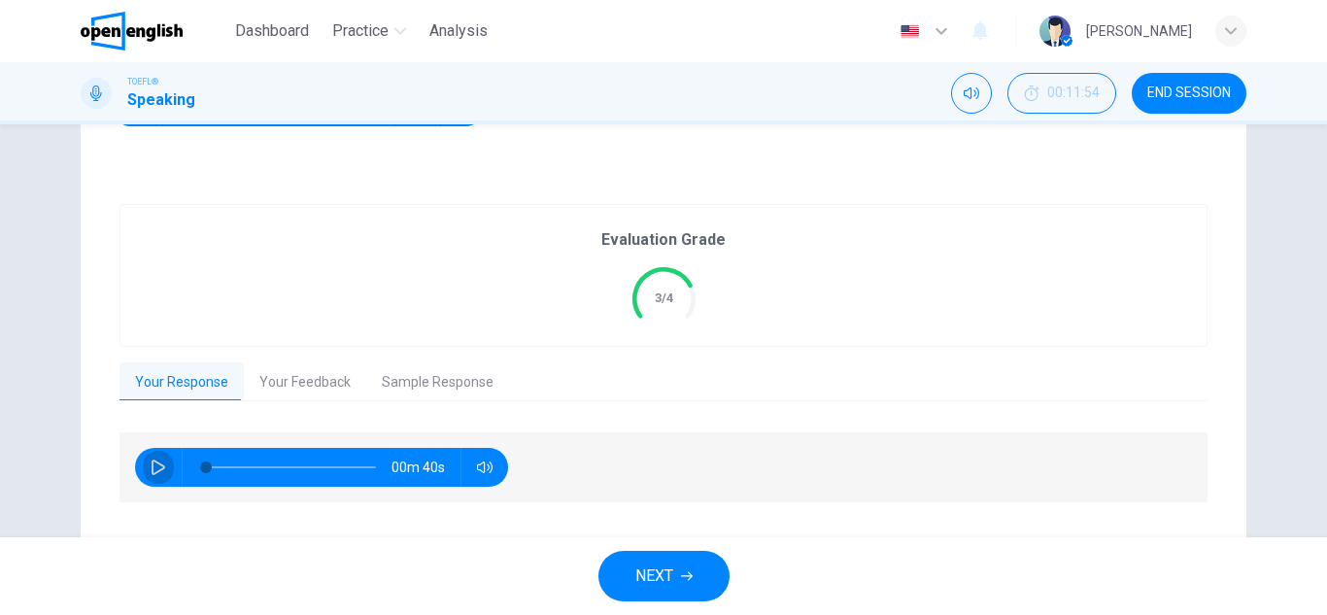
click at [154, 461] on icon "button" at bounding box center [159, 467] width 16 height 16
type input "**"
click at [317, 386] on button "Your Feedback" at bounding box center [305, 382] width 122 height 41
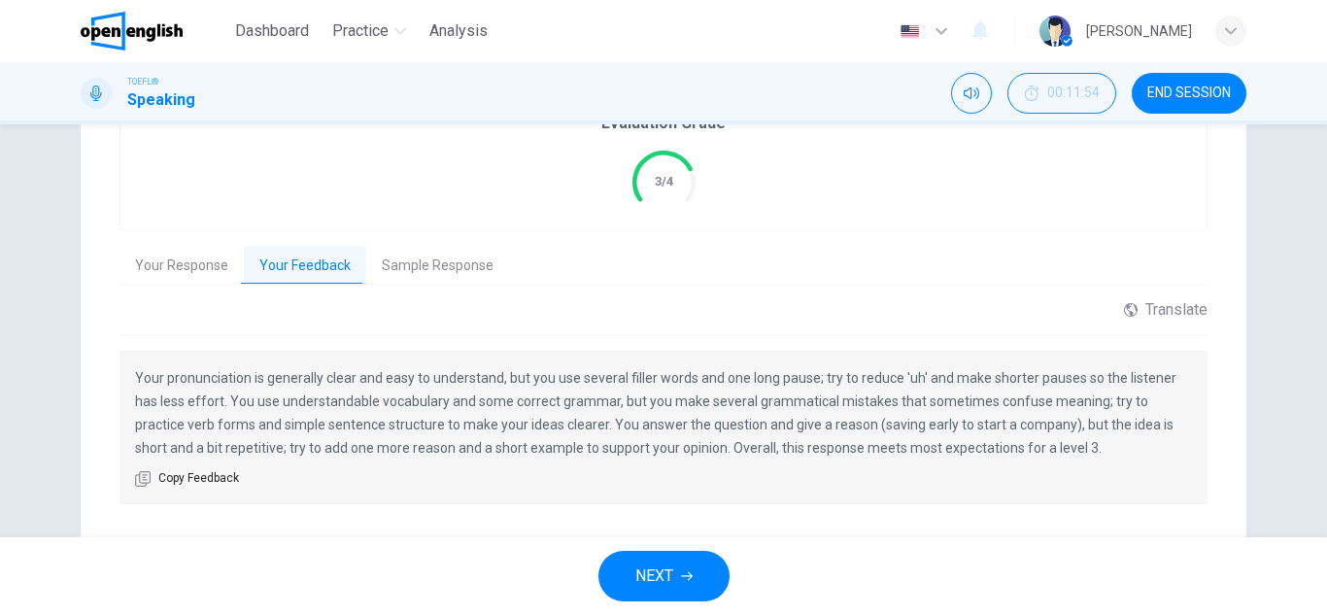
scroll to position [495, 0]
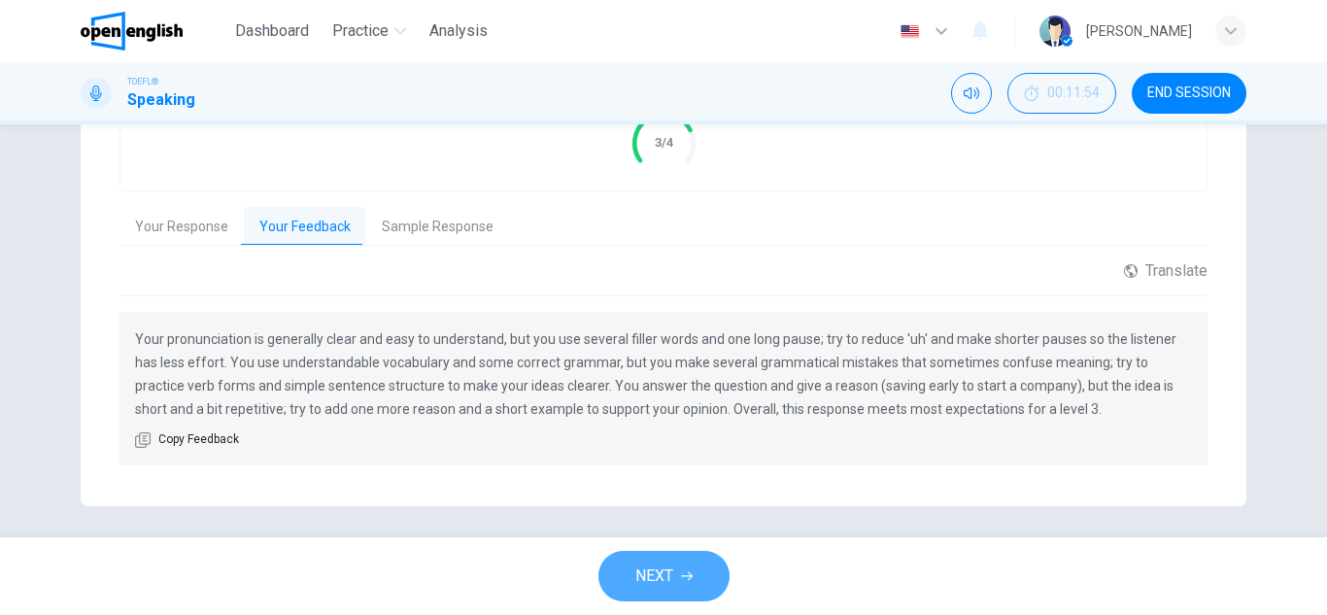
click at [692, 583] on button "NEXT" at bounding box center [663, 576] width 131 height 51
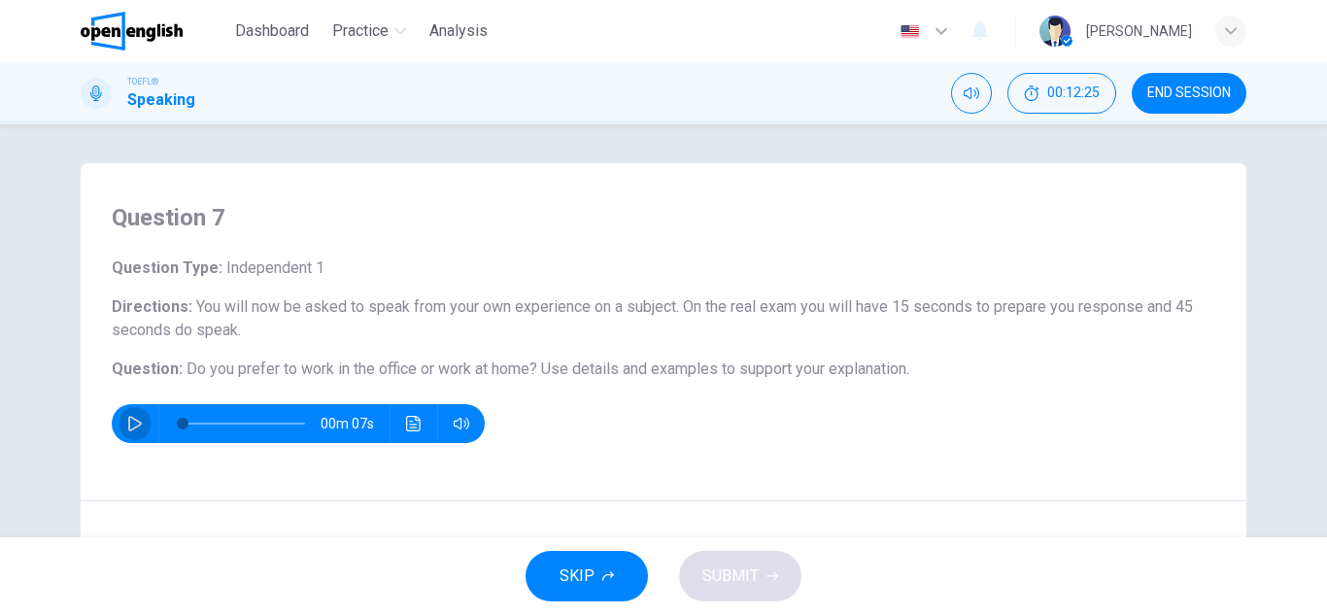
click at [128, 425] on icon "button" at bounding box center [135, 424] width 14 height 16
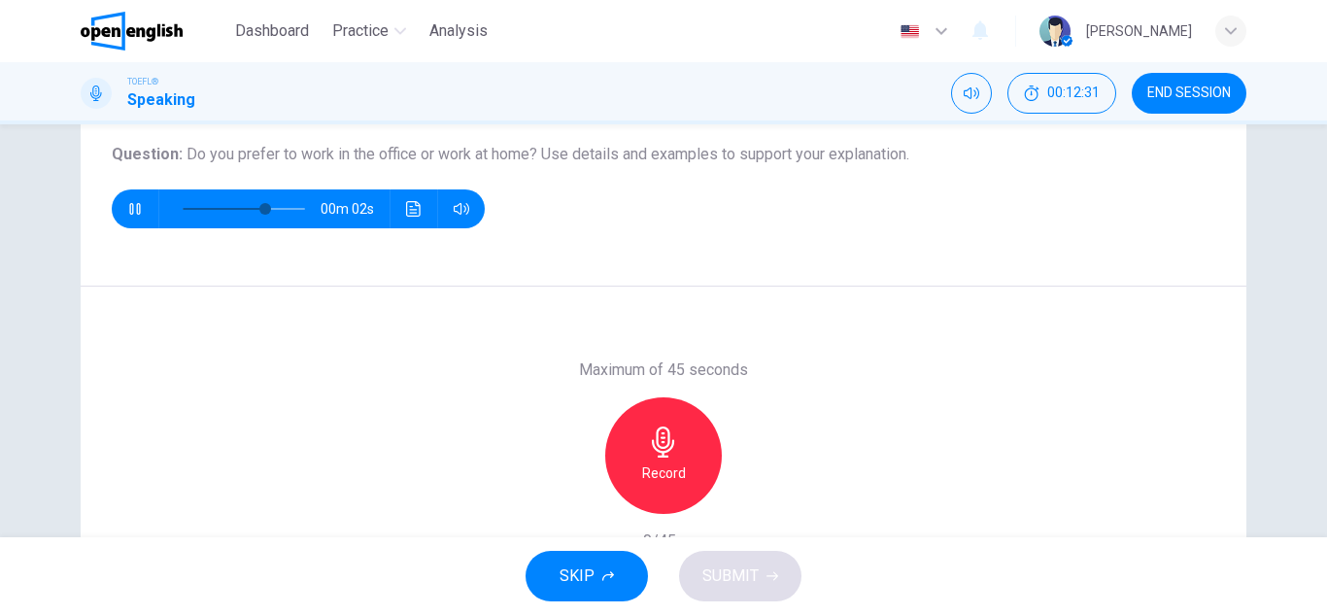
scroll to position [233, 0]
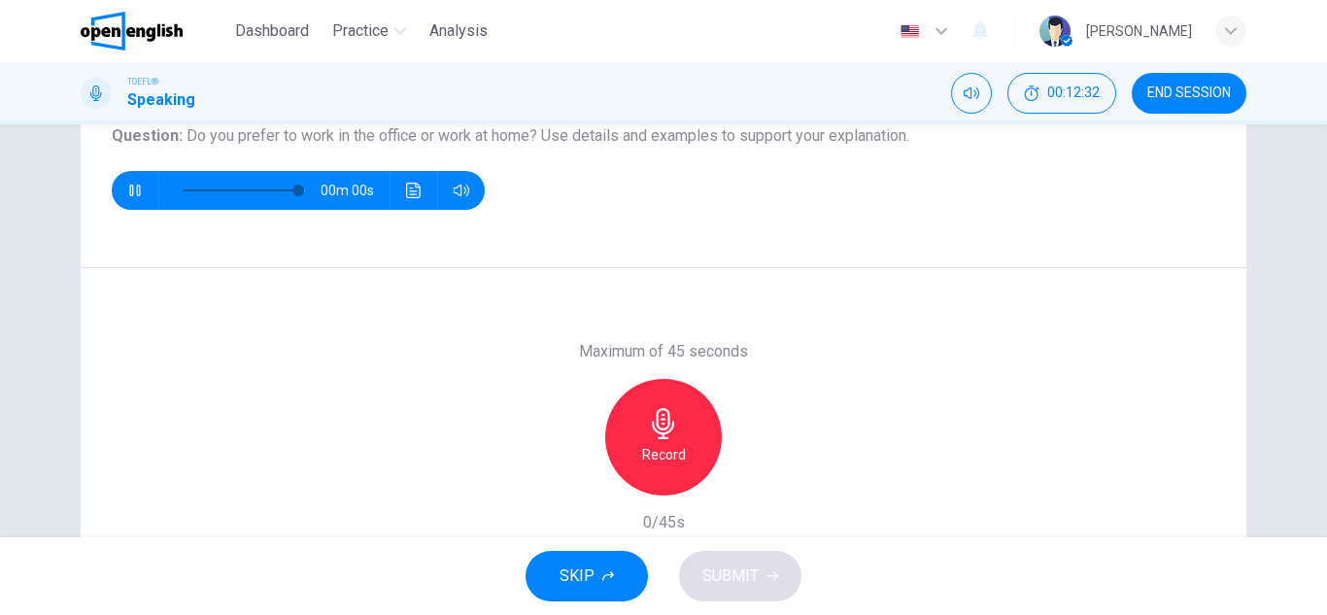
type input "*"
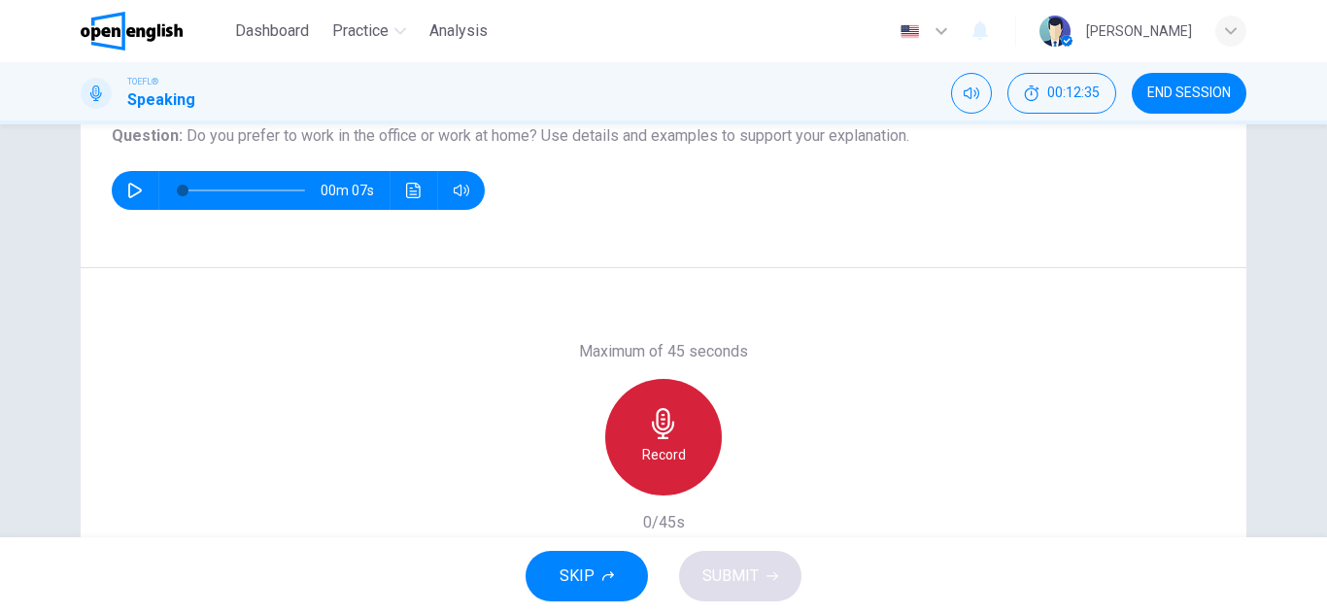
click at [656, 428] on icon "button" at bounding box center [663, 423] width 22 height 31
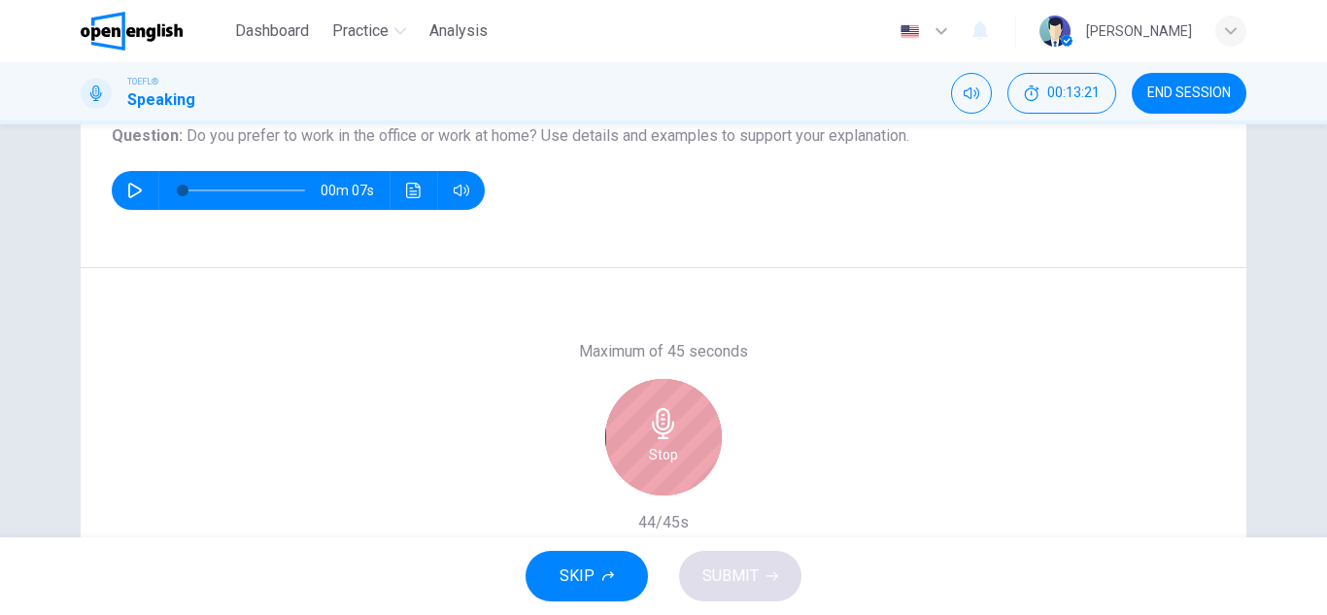
click at [656, 428] on icon "button" at bounding box center [663, 423] width 22 height 31
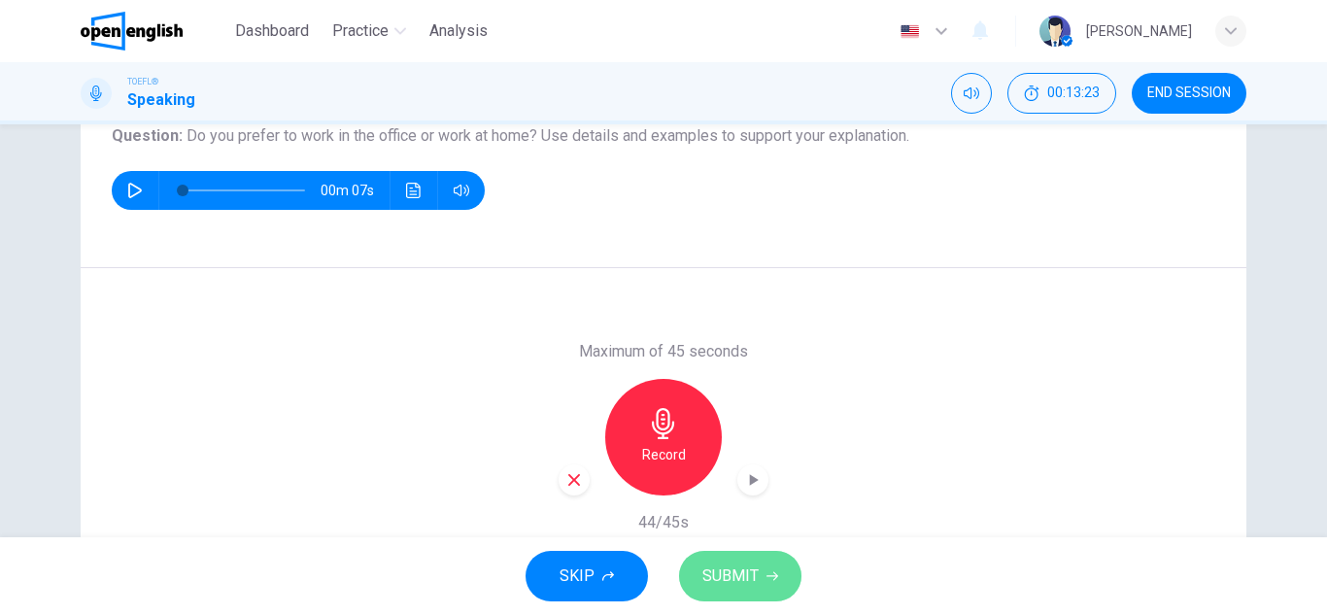
click at [734, 578] on span "SUBMIT" at bounding box center [730, 575] width 56 height 27
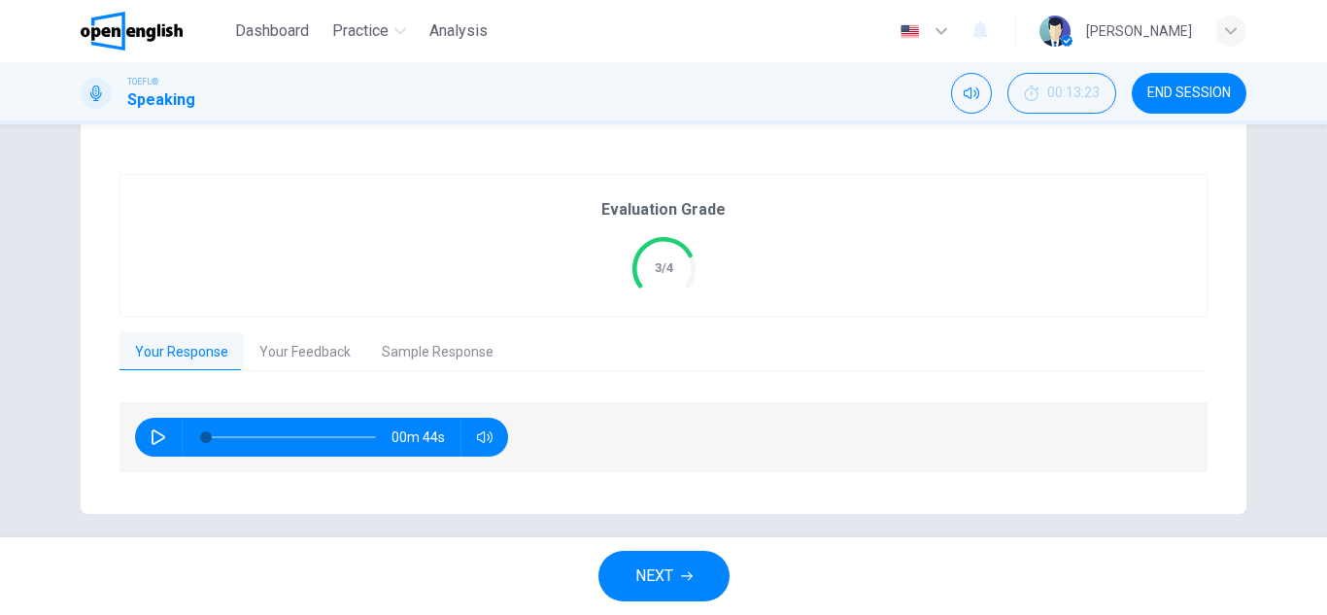
scroll to position [362, 0]
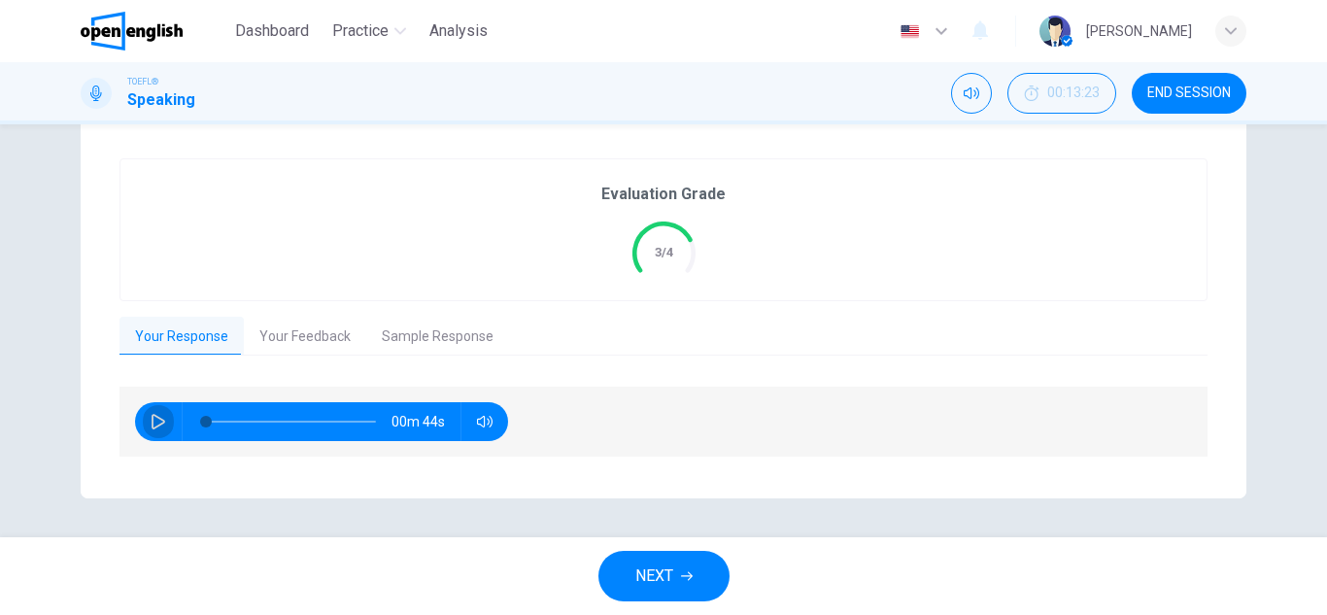
click at [152, 422] on icon "button" at bounding box center [159, 422] width 16 height 16
type input "*"
click at [283, 332] on button "Your Feedback" at bounding box center [305, 337] width 122 height 41
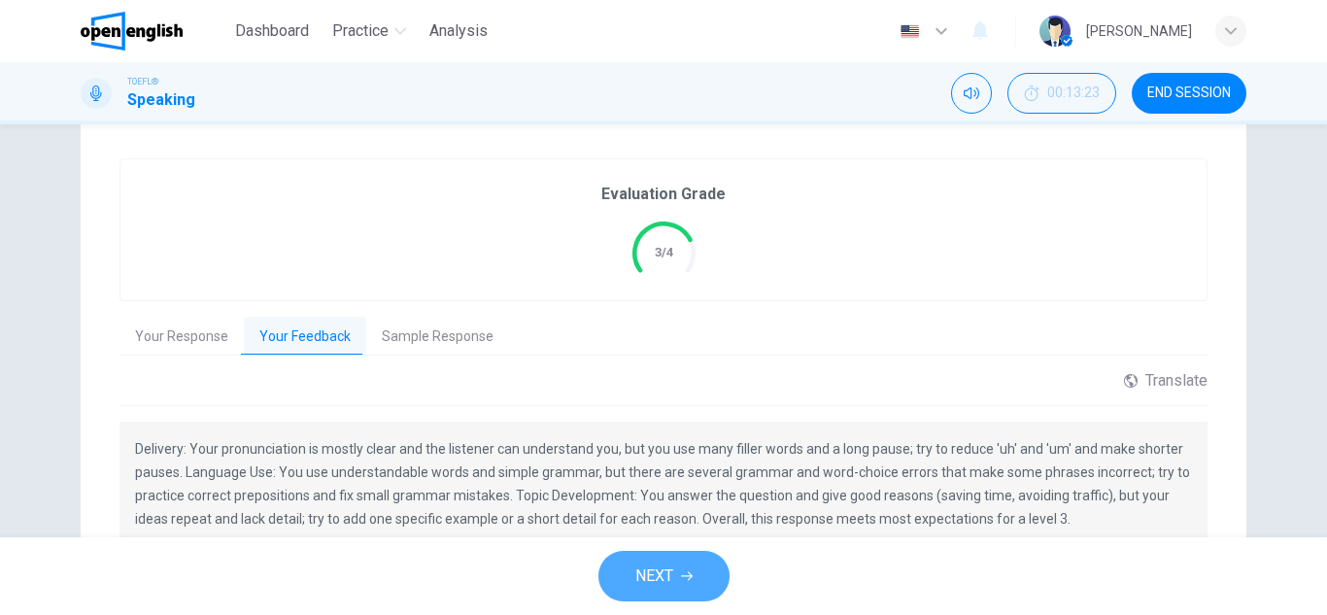
click at [701, 571] on button "NEXT" at bounding box center [663, 576] width 131 height 51
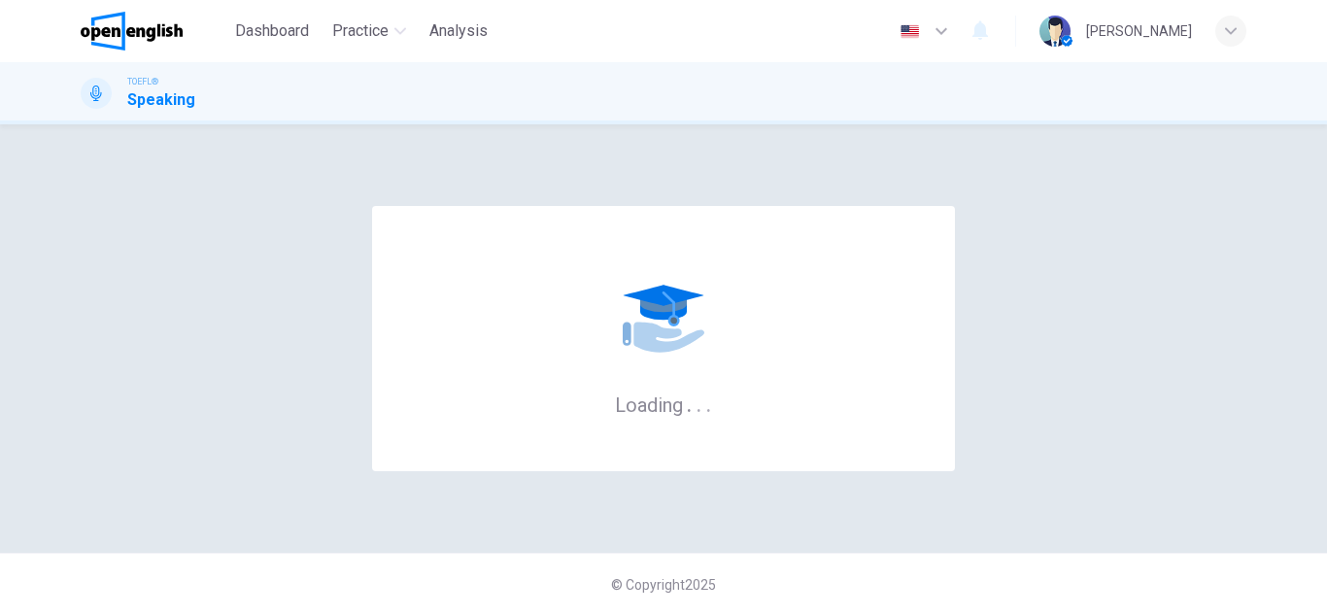
scroll to position [0, 0]
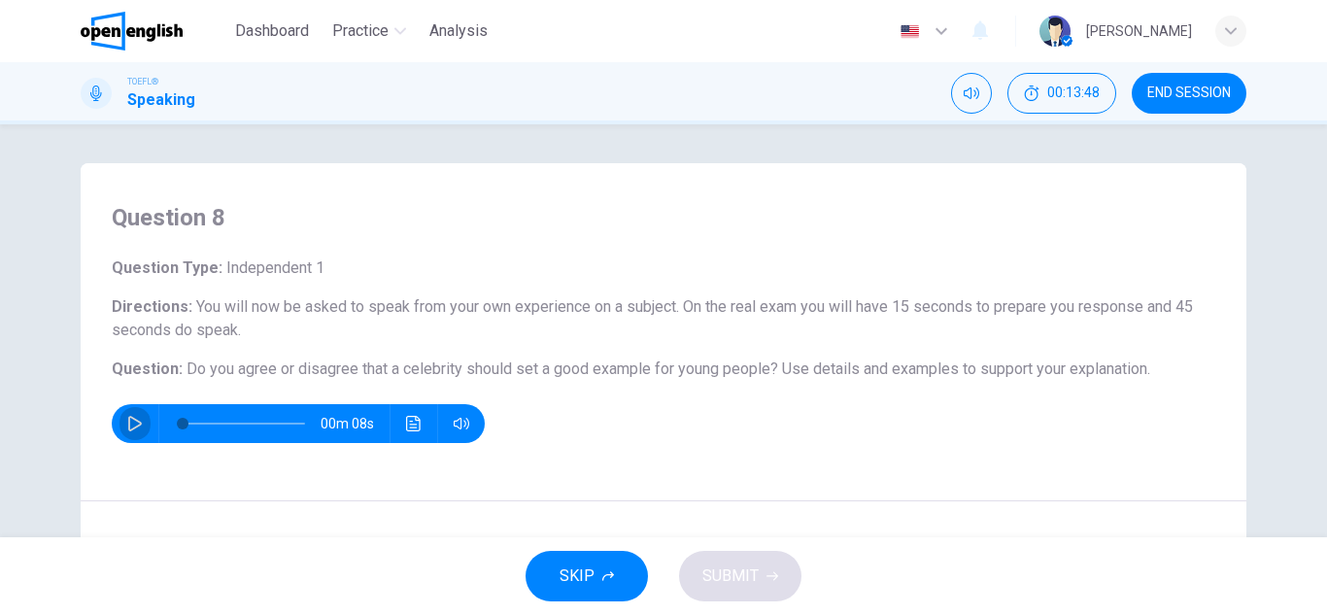
click at [129, 425] on icon "button" at bounding box center [135, 424] width 16 height 16
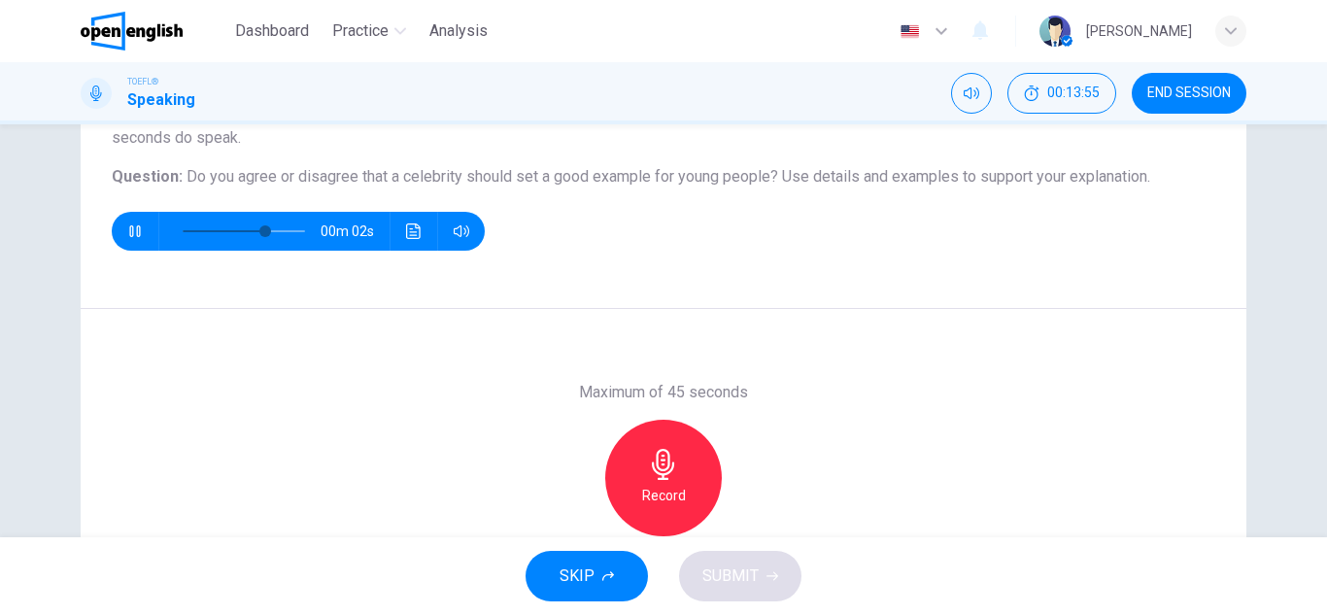
scroll to position [194, 0]
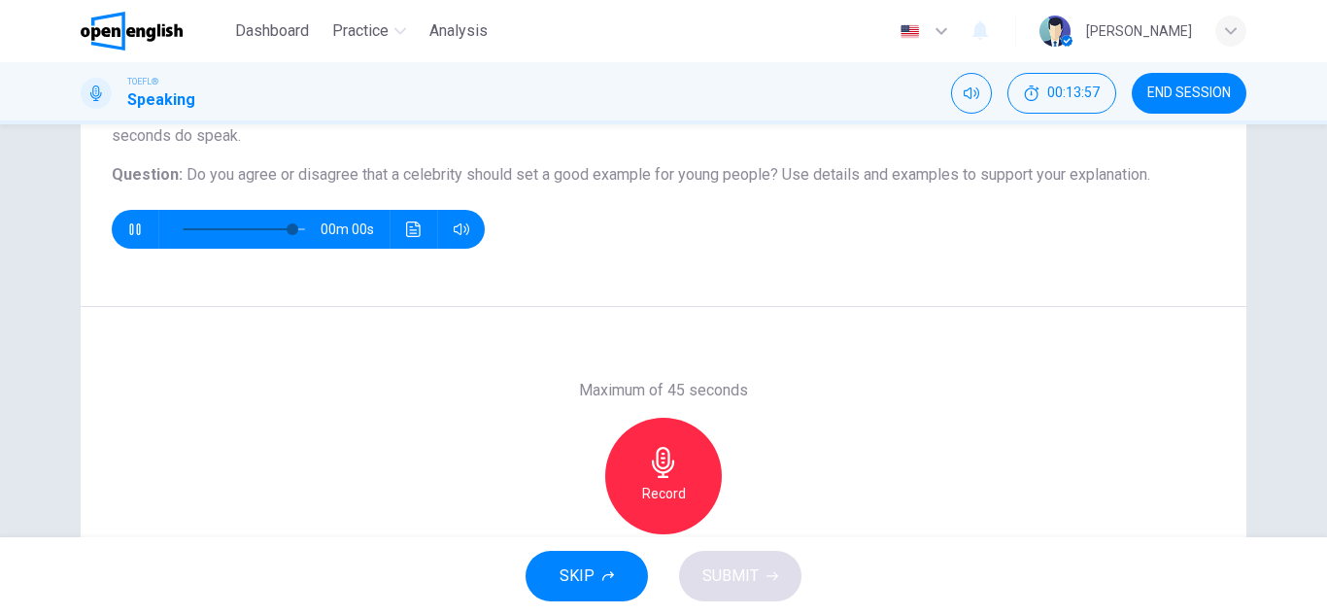
type input "*"
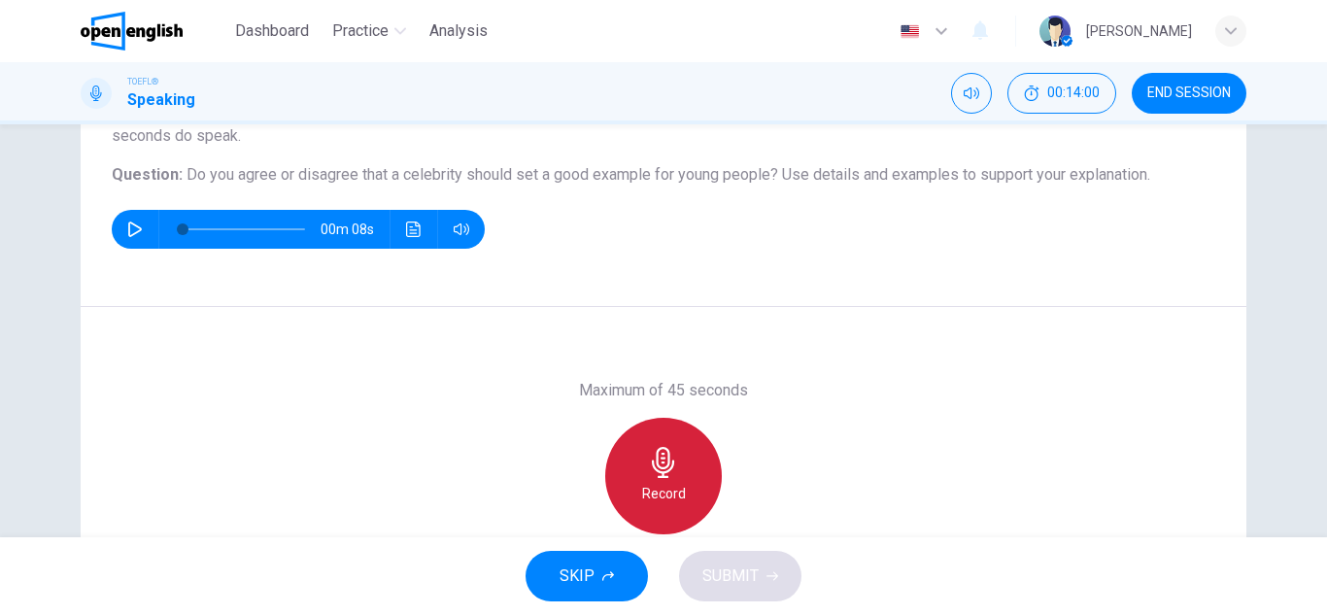
click at [678, 482] on h6 "Record" at bounding box center [664, 493] width 44 height 23
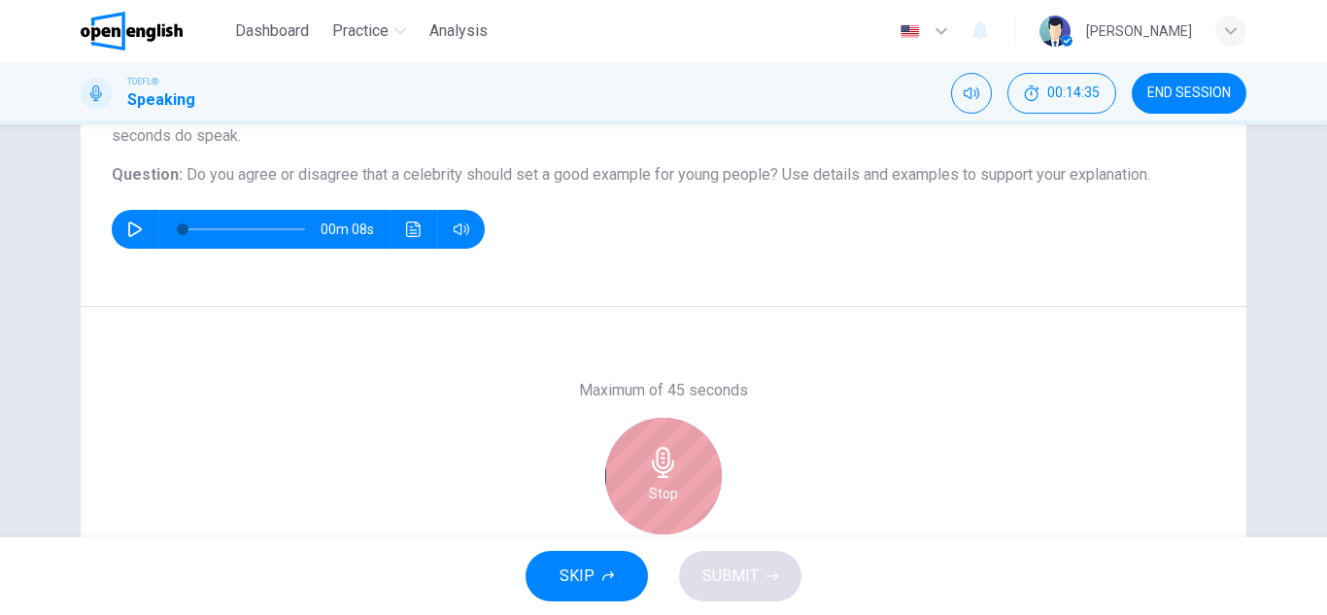
click at [678, 481] on div "Stop" at bounding box center [663, 476] width 117 height 117
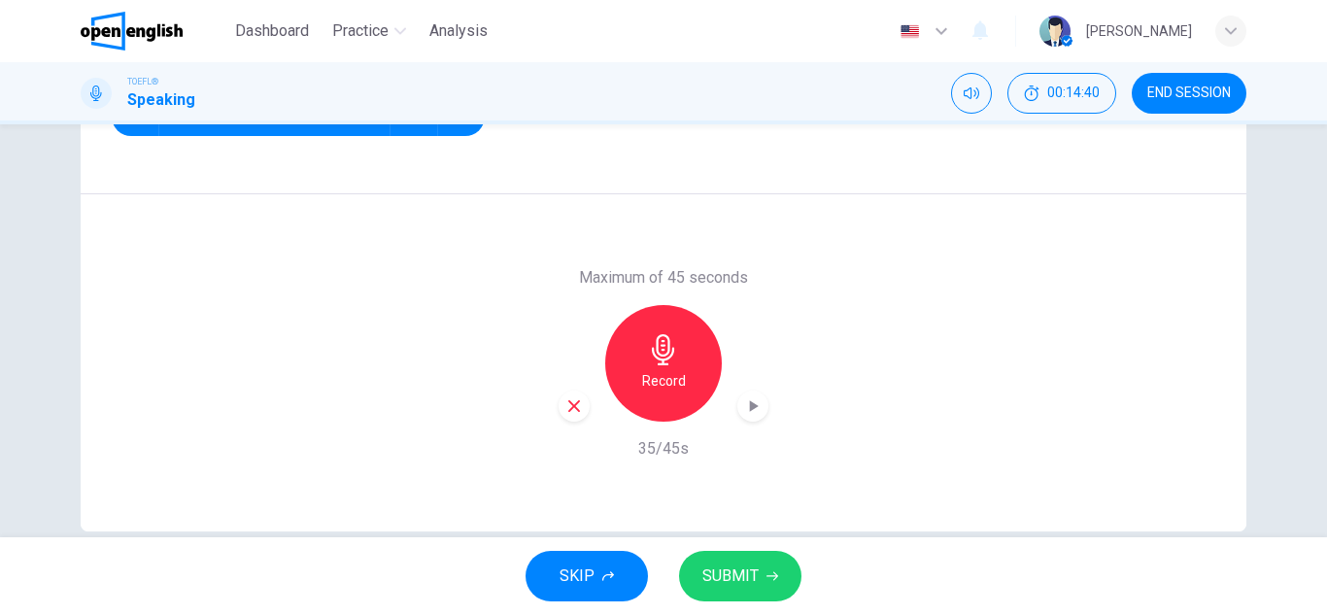
scroll to position [340, 0]
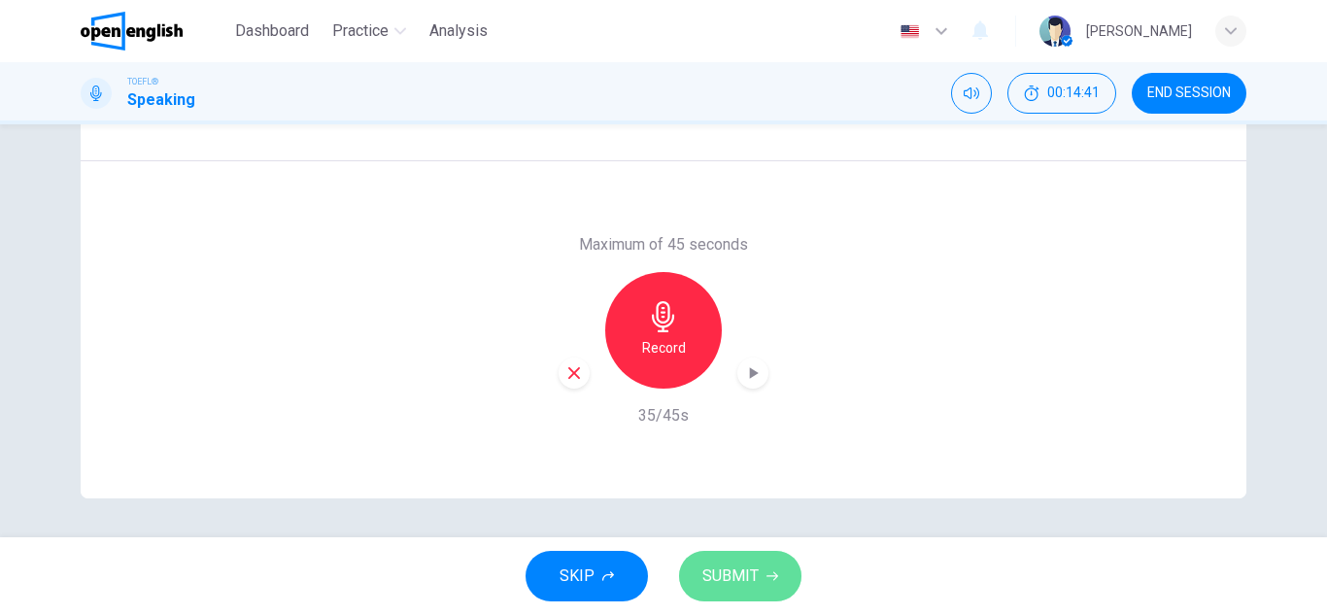
click at [749, 572] on span "SUBMIT" at bounding box center [730, 575] width 56 height 27
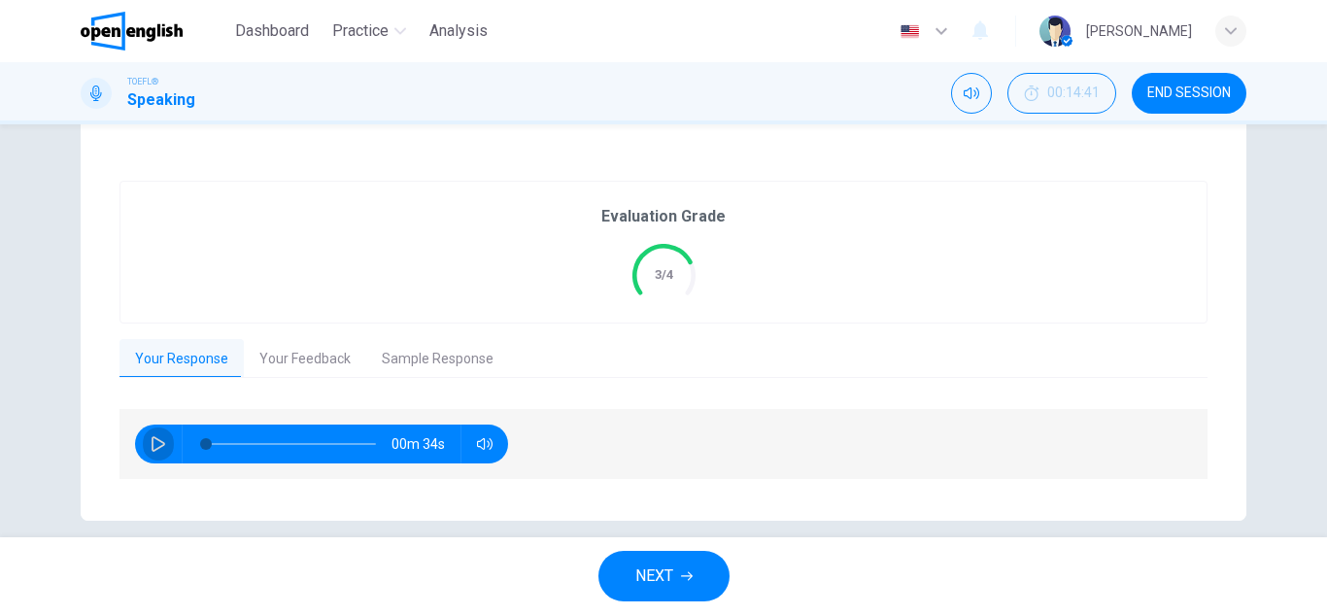
click at [157, 444] on icon "button" at bounding box center [159, 444] width 16 height 16
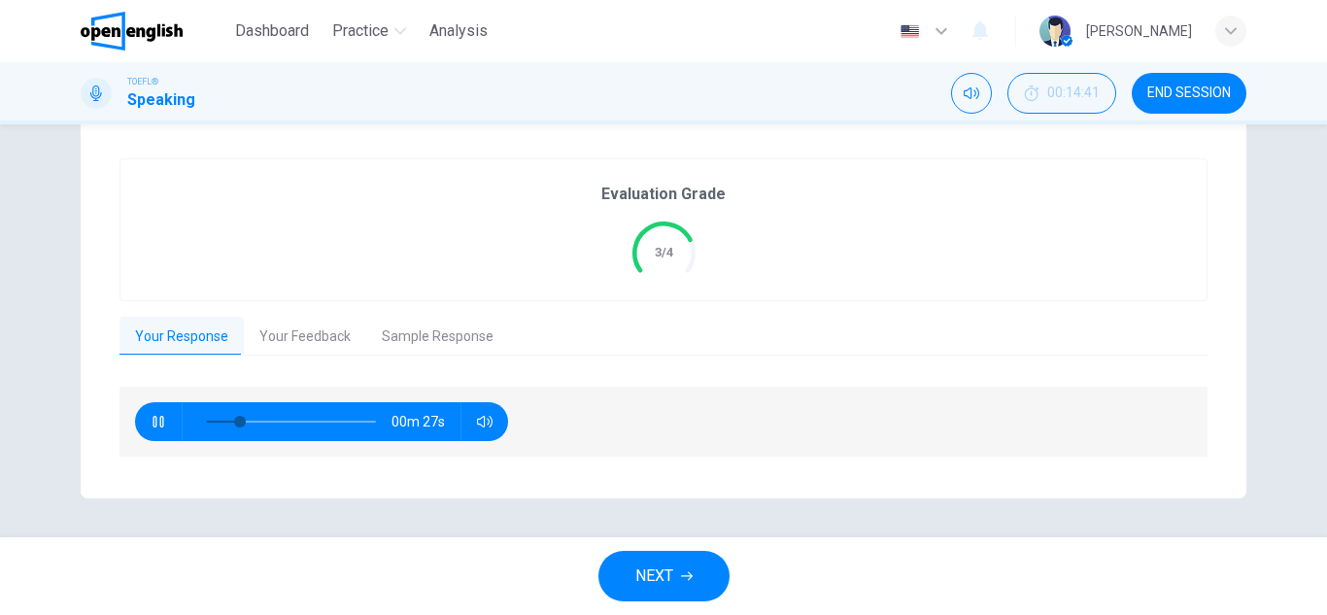
type input "**"
click at [309, 343] on button "Your Feedback" at bounding box center [305, 337] width 122 height 41
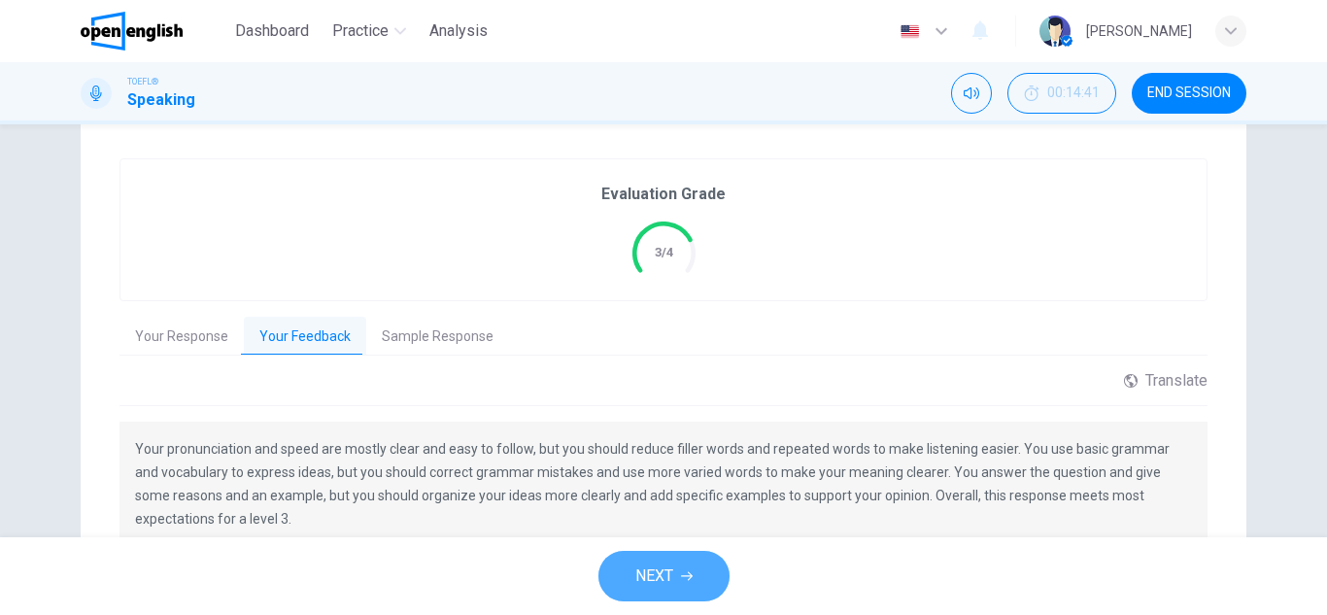
click at [658, 592] on button "NEXT" at bounding box center [663, 576] width 131 height 51
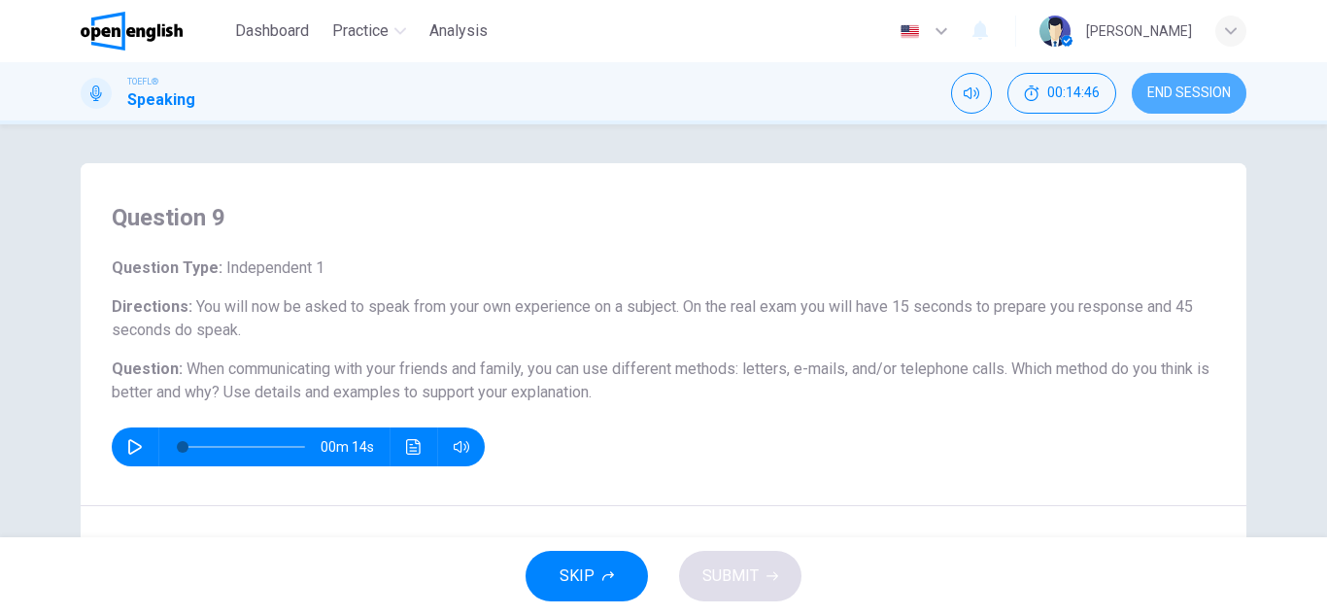
click at [1191, 89] on span "END SESSION" at bounding box center [1189, 93] width 84 height 16
